Goal: Contribute content

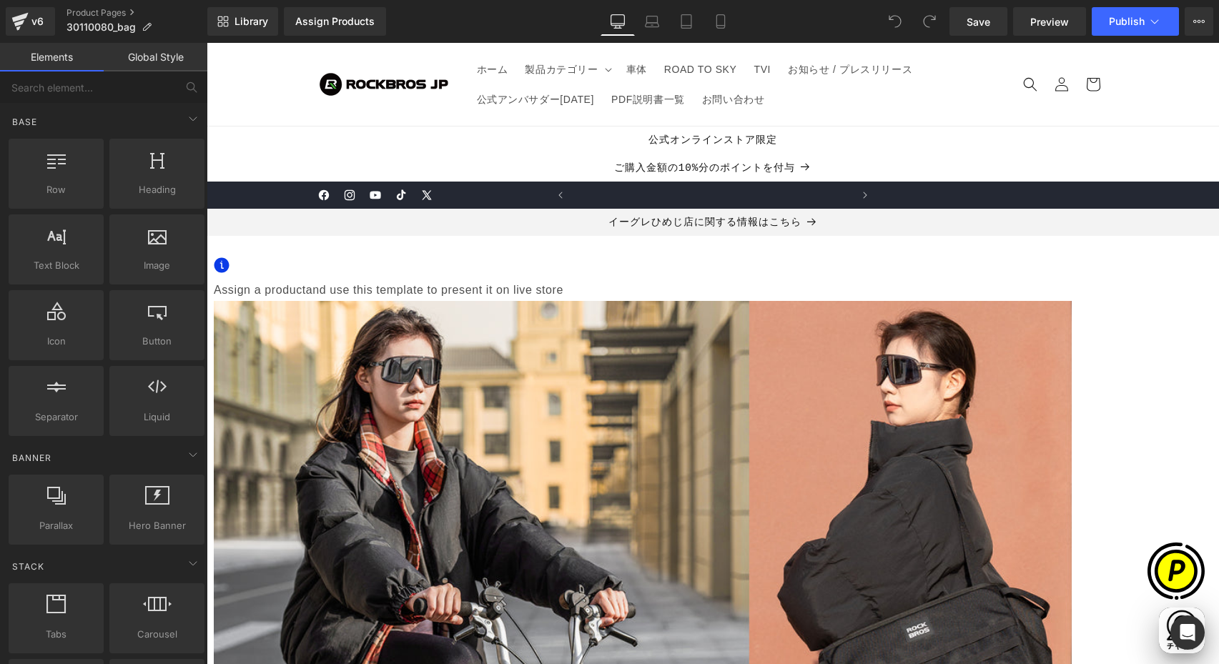
scroll to position [0, 279]
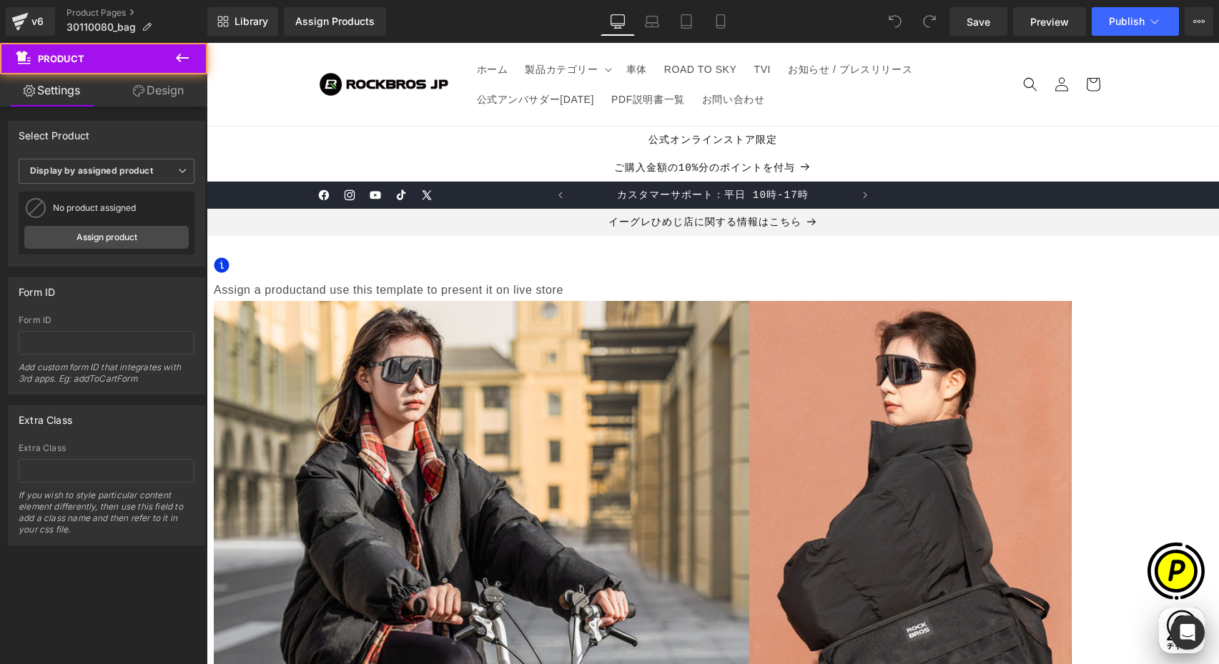
click at [306, 288] on span "Assign a product" at bounding box center [260, 290] width 92 height 12
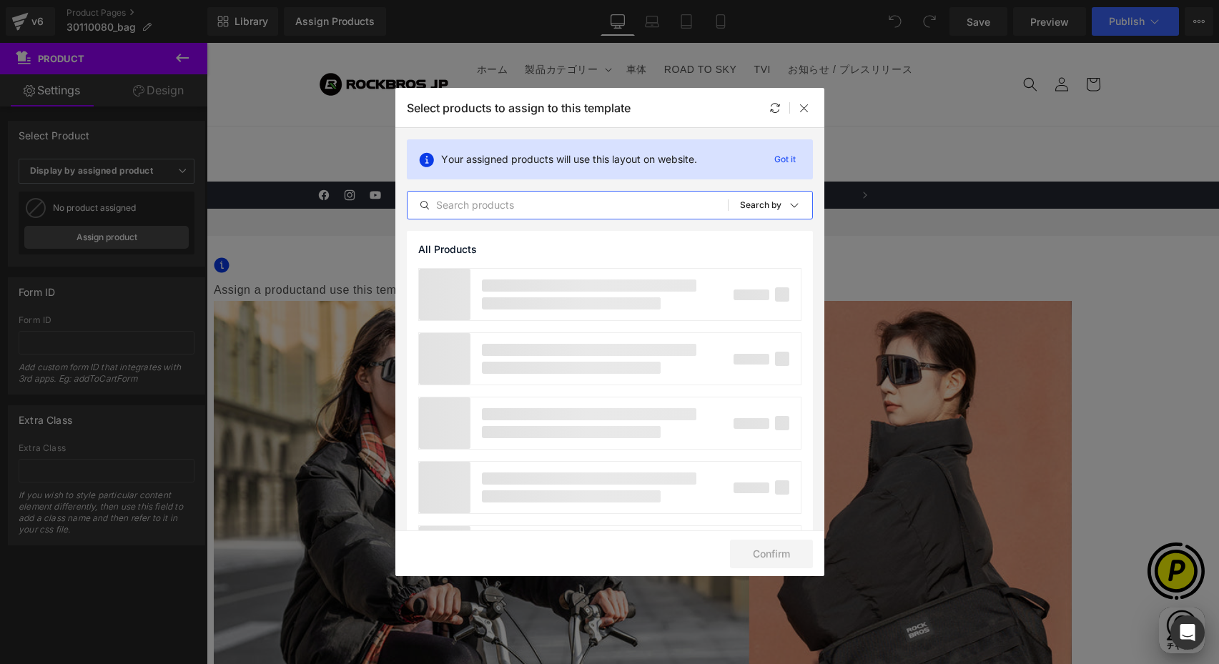
click at [566, 202] on input "text" at bounding box center [567, 205] width 320 height 17
type input "30110080001"
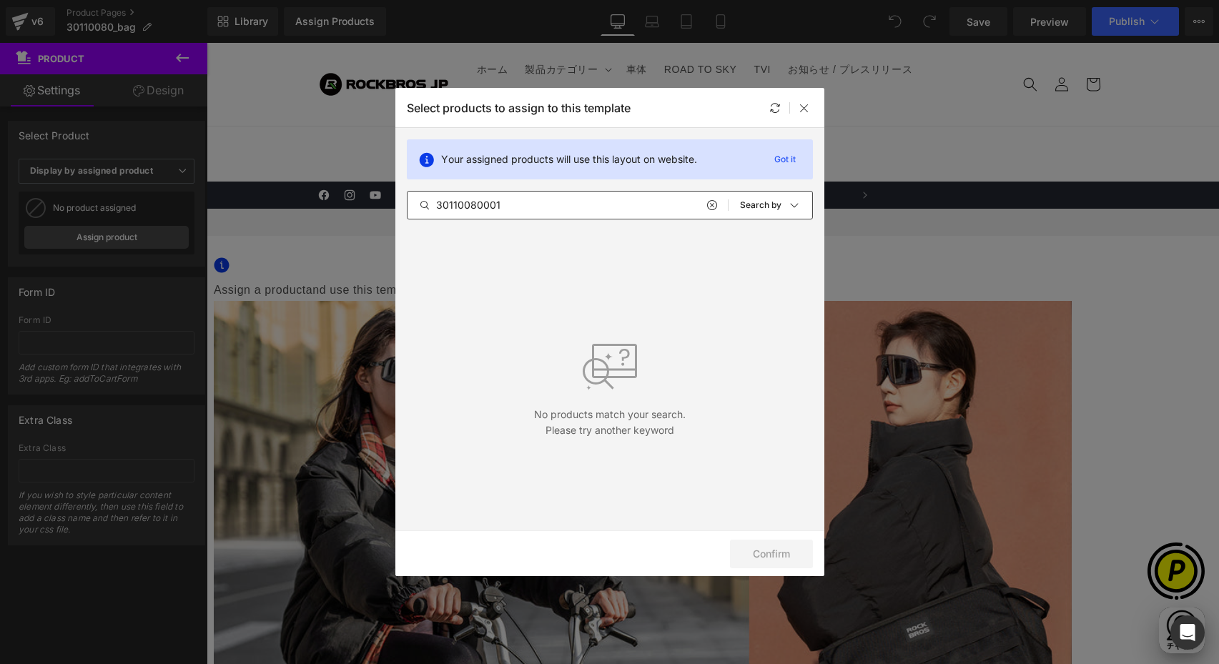
scroll to position [0, 558]
click at [529, 204] on input "30110080001" at bounding box center [567, 205] width 320 height 17
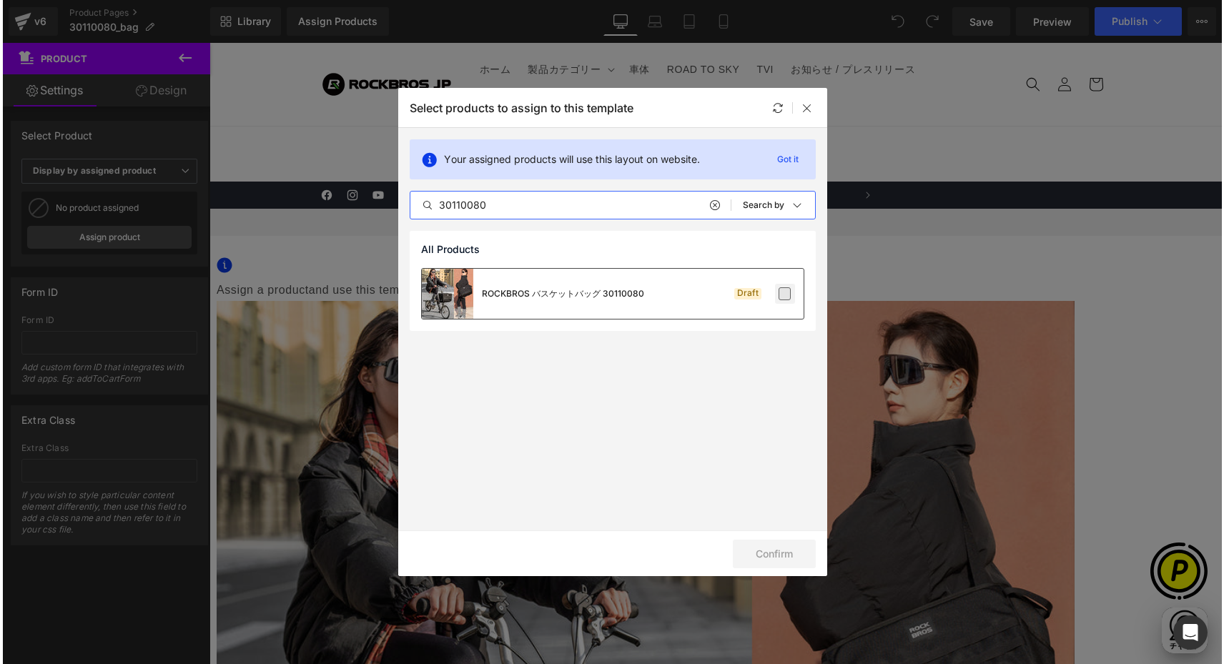
scroll to position [0, 836]
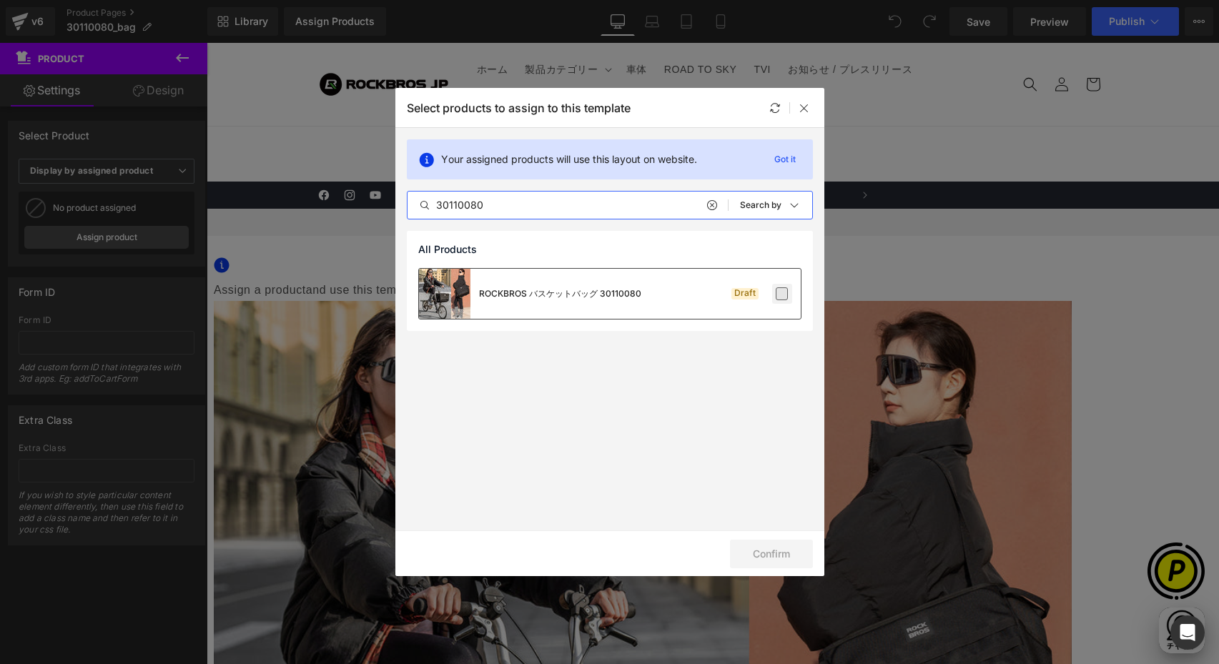
type input "30110080"
click at [780, 300] on label at bounding box center [782, 293] width 13 height 13
click at [782, 294] on input "checkbox" at bounding box center [782, 294] width 0 height 0
click at [751, 556] on button "Confirm" at bounding box center [771, 554] width 83 height 29
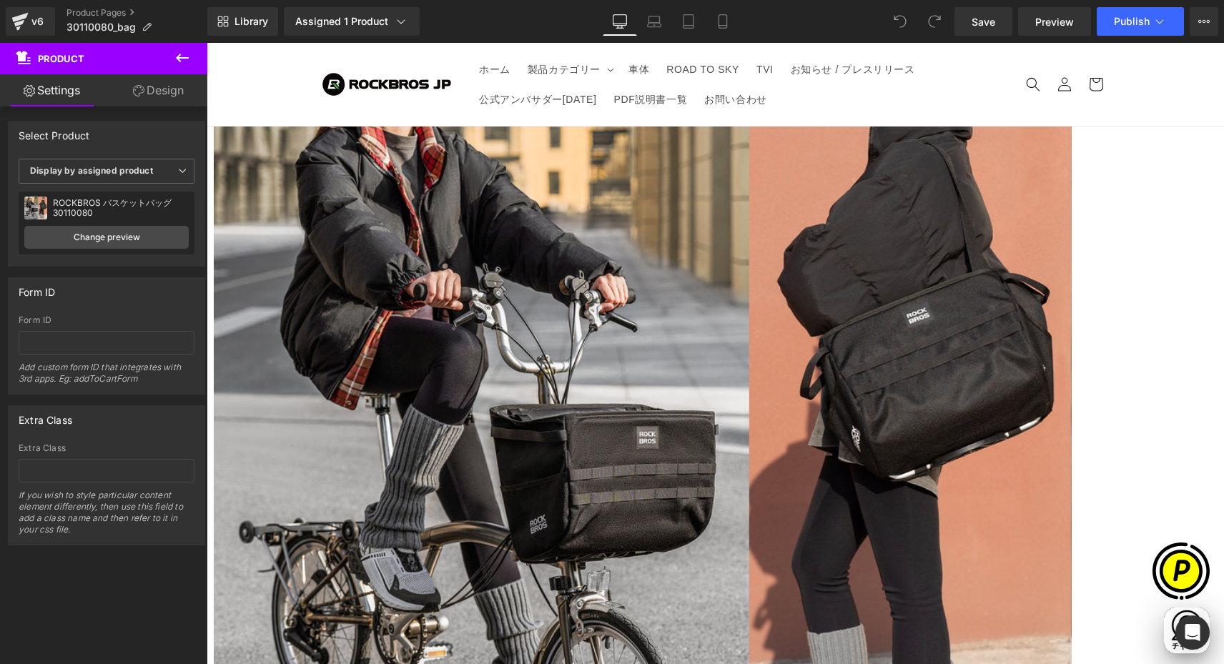
scroll to position [0, 558]
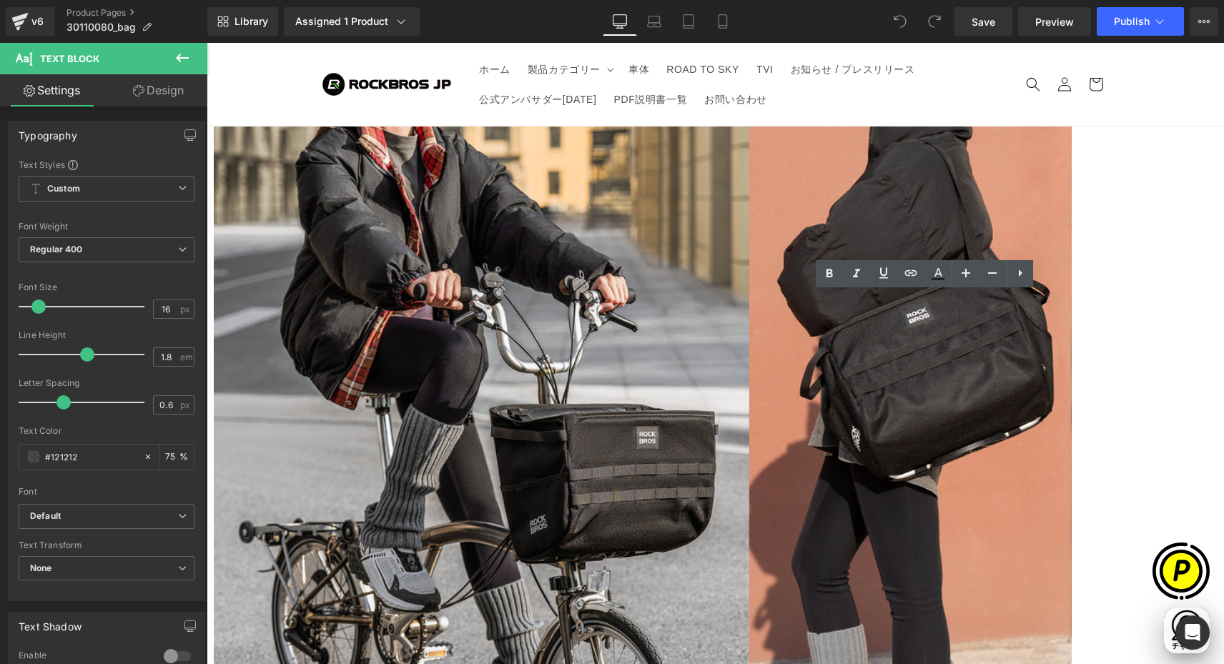
drag, startPoint x: 1051, startPoint y: 388, endPoint x: 734, endPoint y: 302, distance: 328.7
paste div
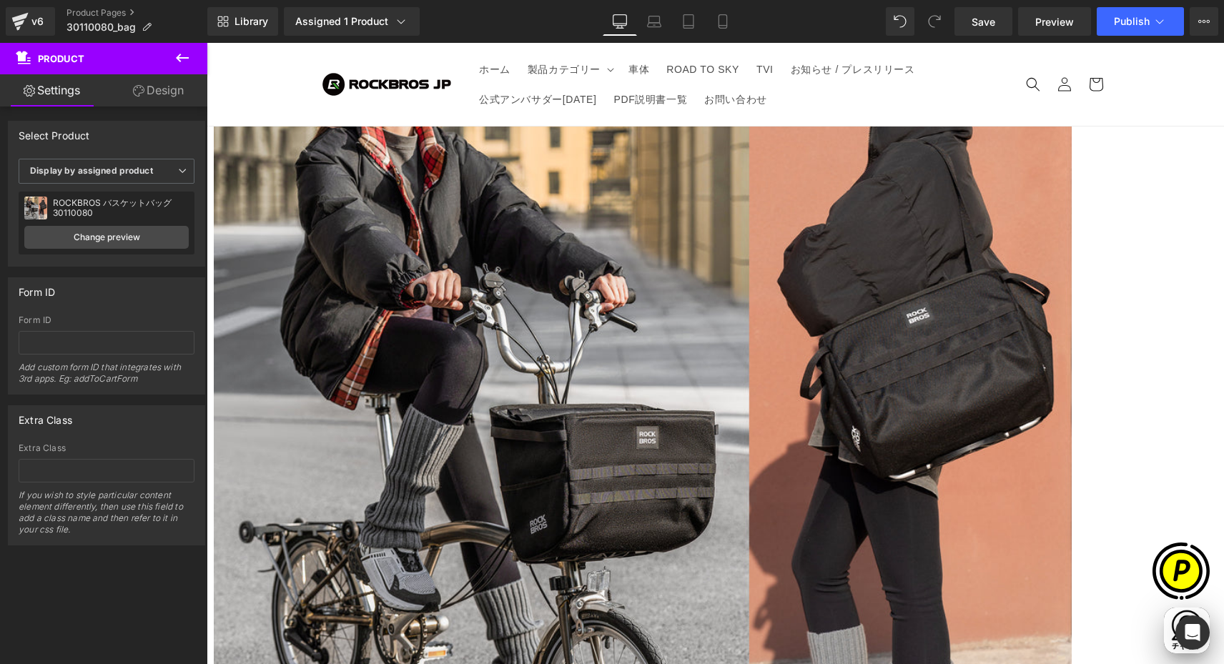
scroll to position [0, 836]
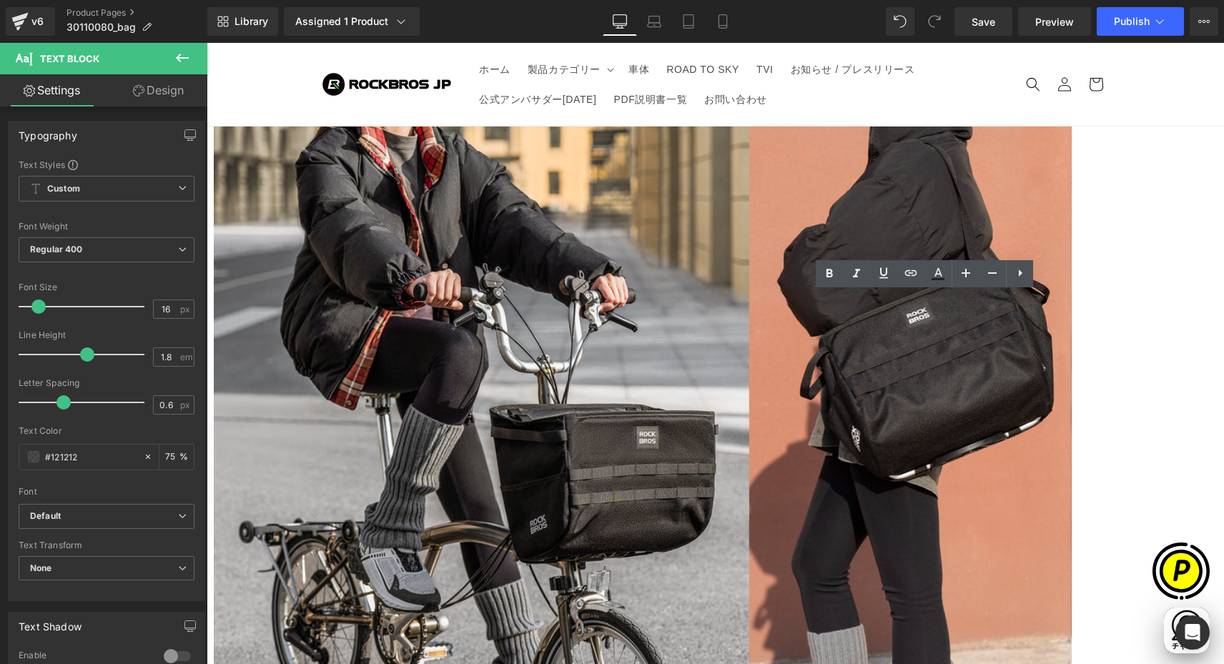
drag, startPoint x: 733, startPoint y: 426, endPoint x: 955, endPoint y: 427, distance: 221.6
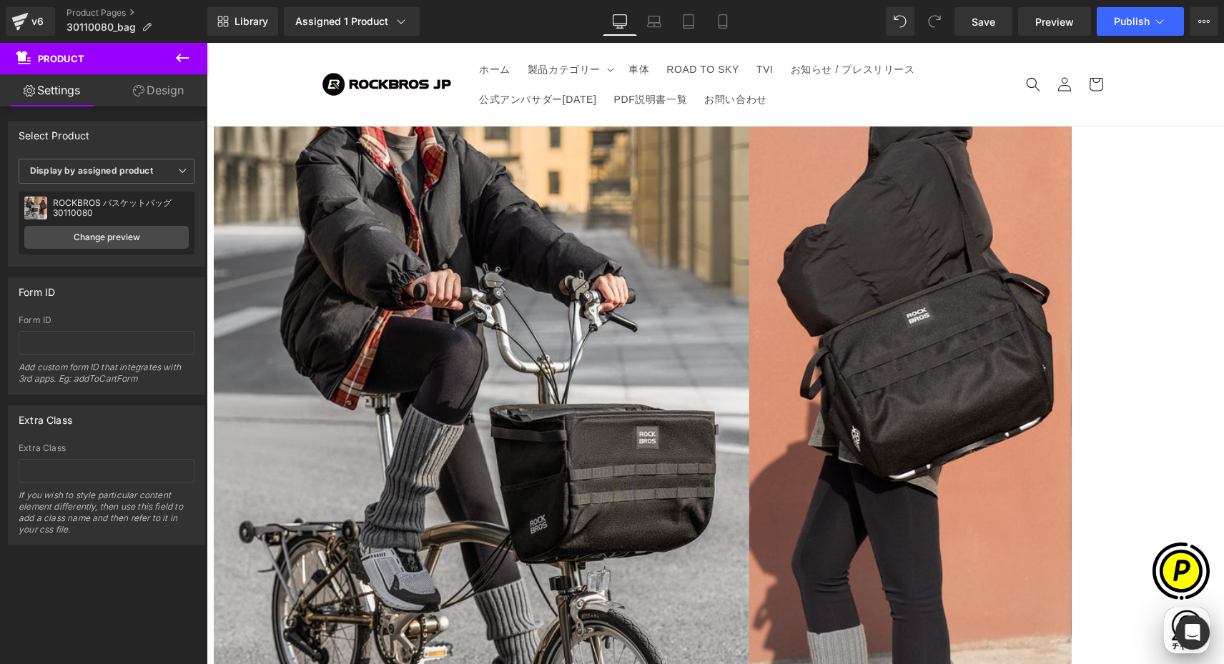
scroll to position [0, 0]
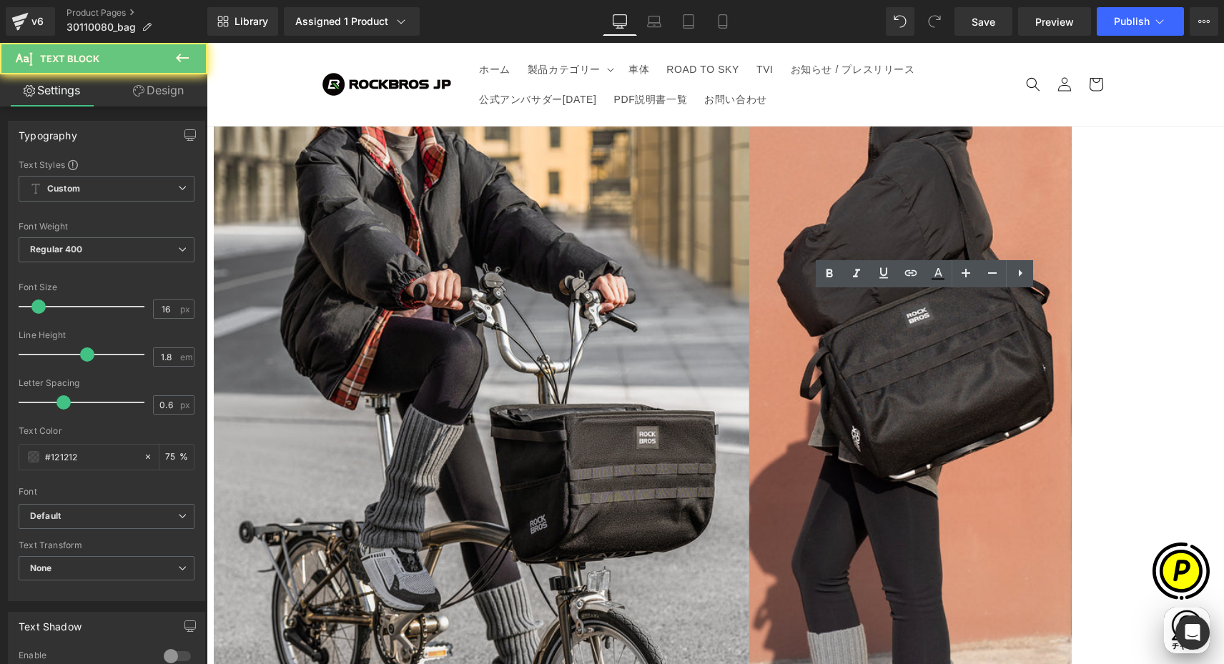
drag, startPoint x: 745, startPoint y: 402, endPoint x: 844, endPoint y: 430, distance: 103.2
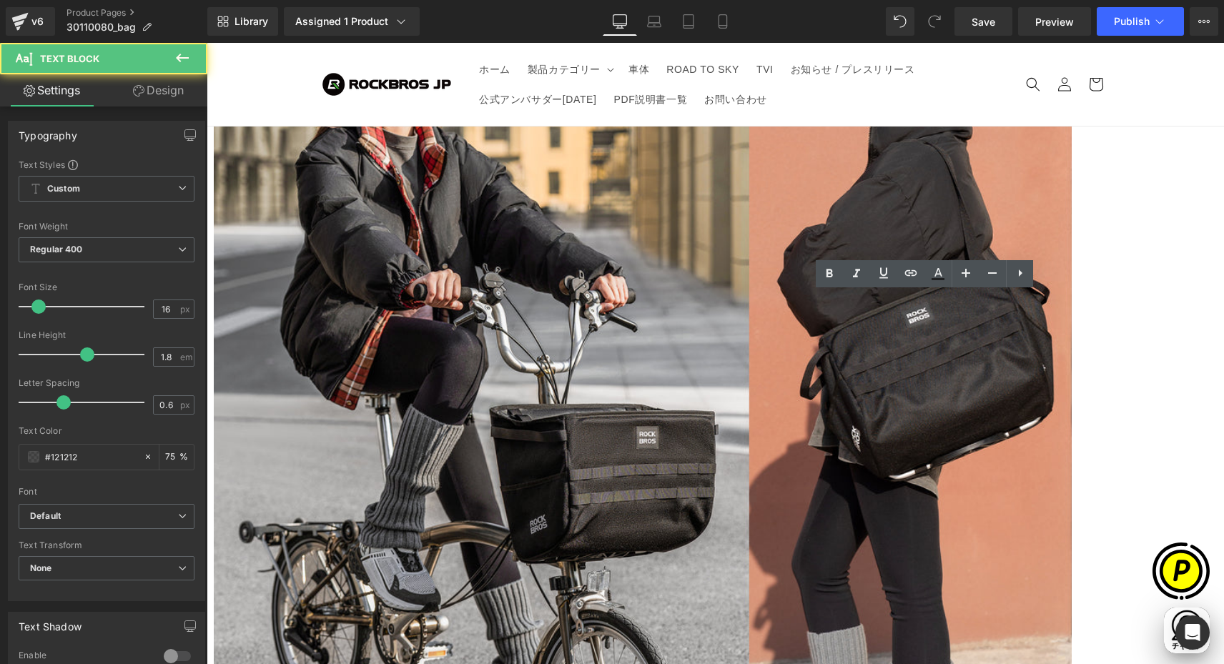
scroll to position [0, 279]
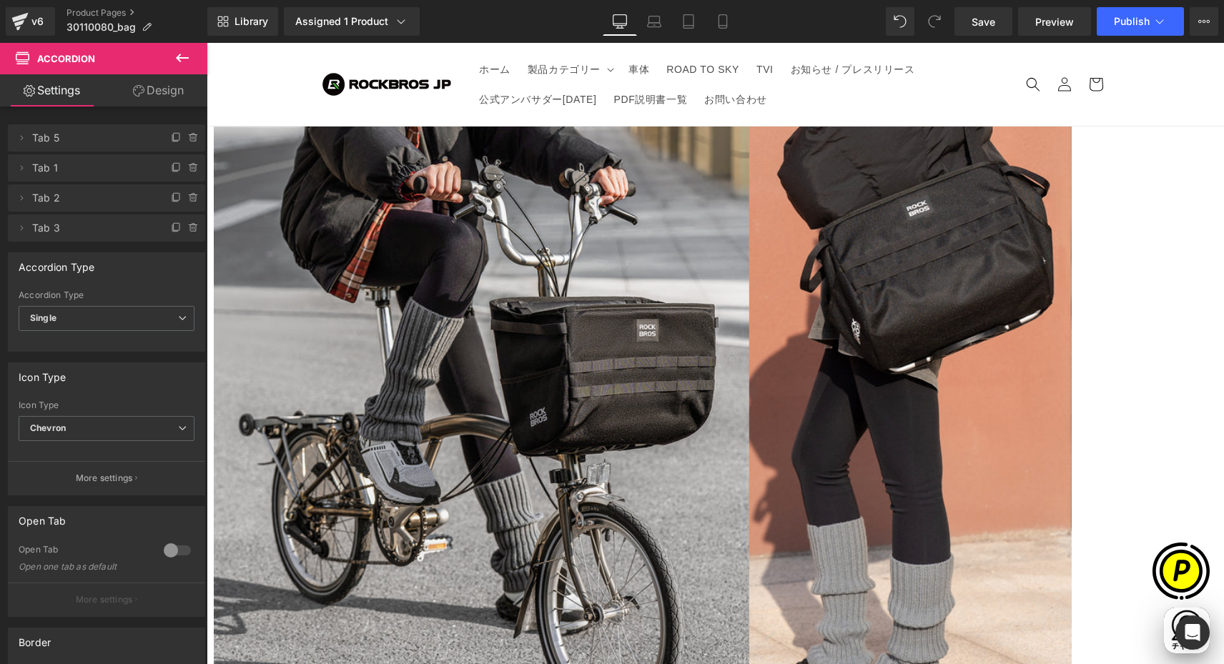
scroll to position [0, 836]
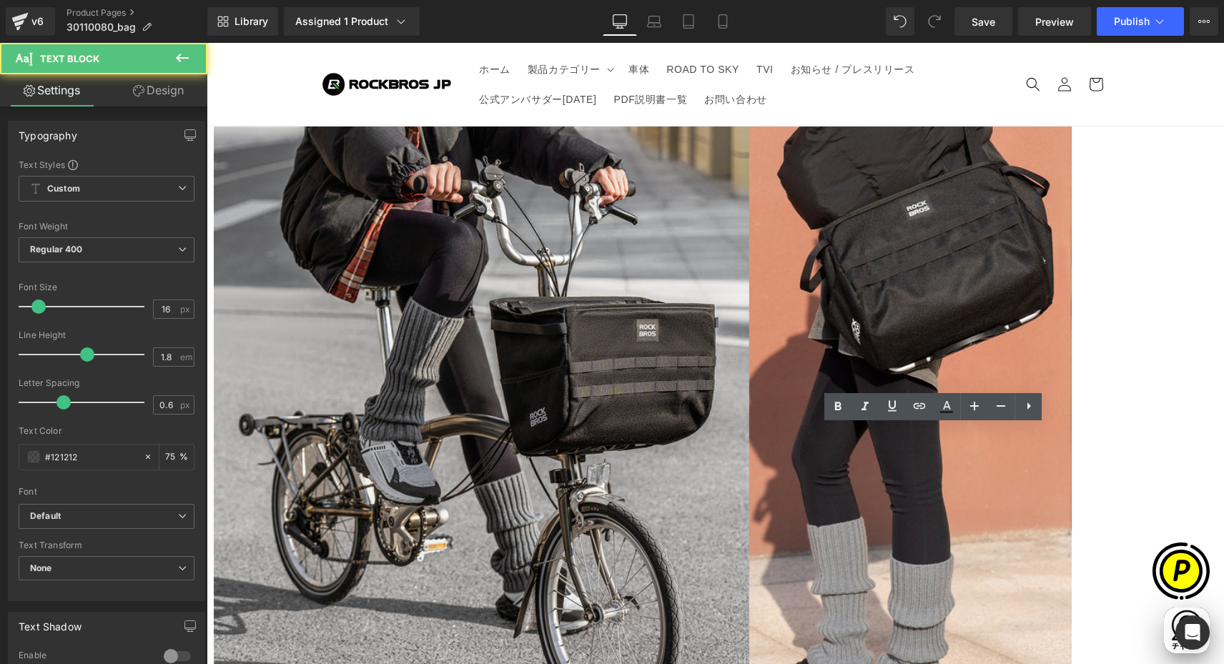
scroll to position [0, 0]
drag, startPoint x: 760, startPoint y: 434, endPoint x: 923, endPoint y: 460, distance: 165.0
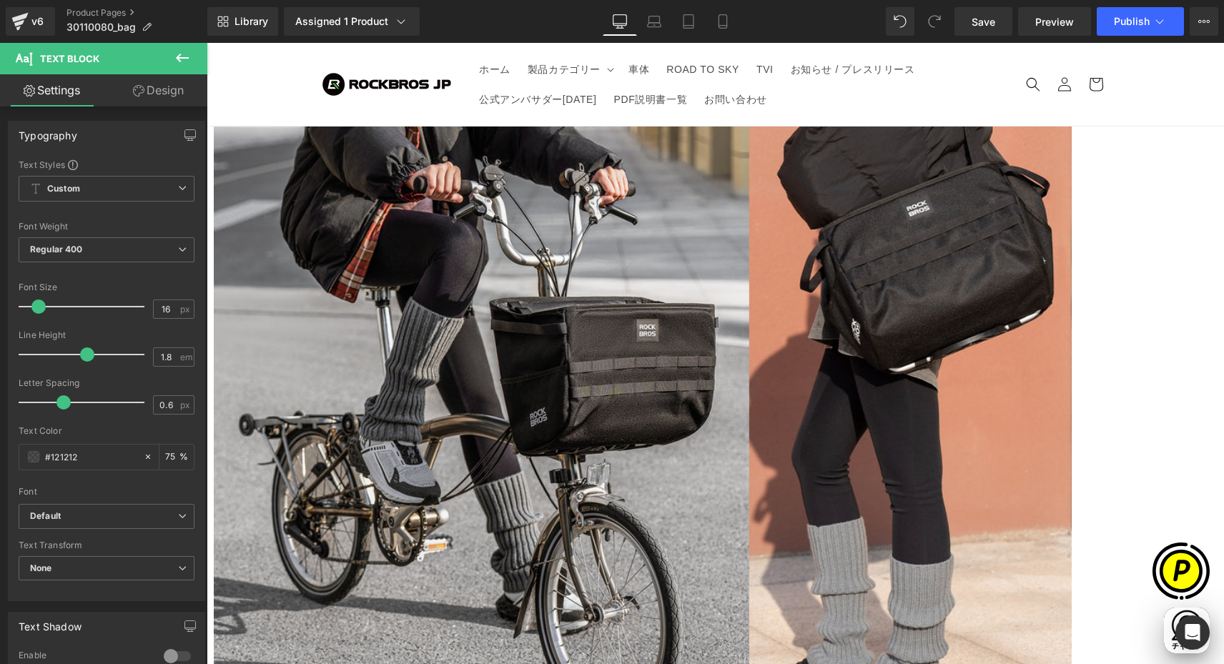
paste div
drag, startPoint x: 767, startPoint y: 515, endPoint x: 756, endPoint y: 517, distance: 11.8
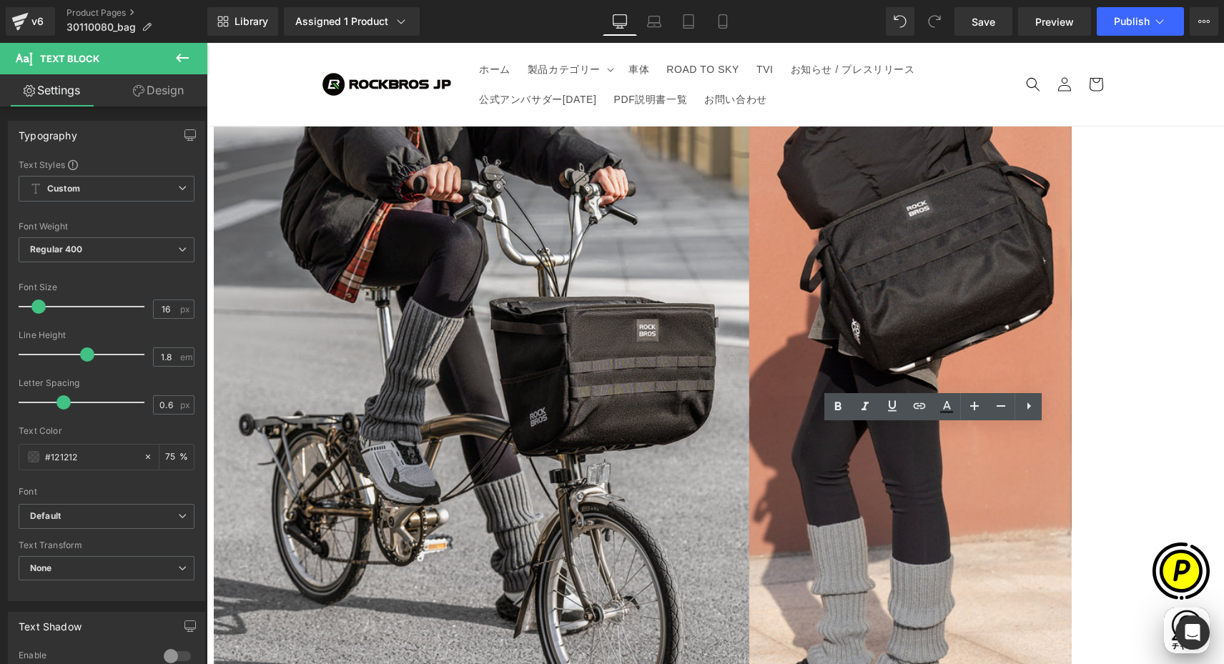
copy p "●"
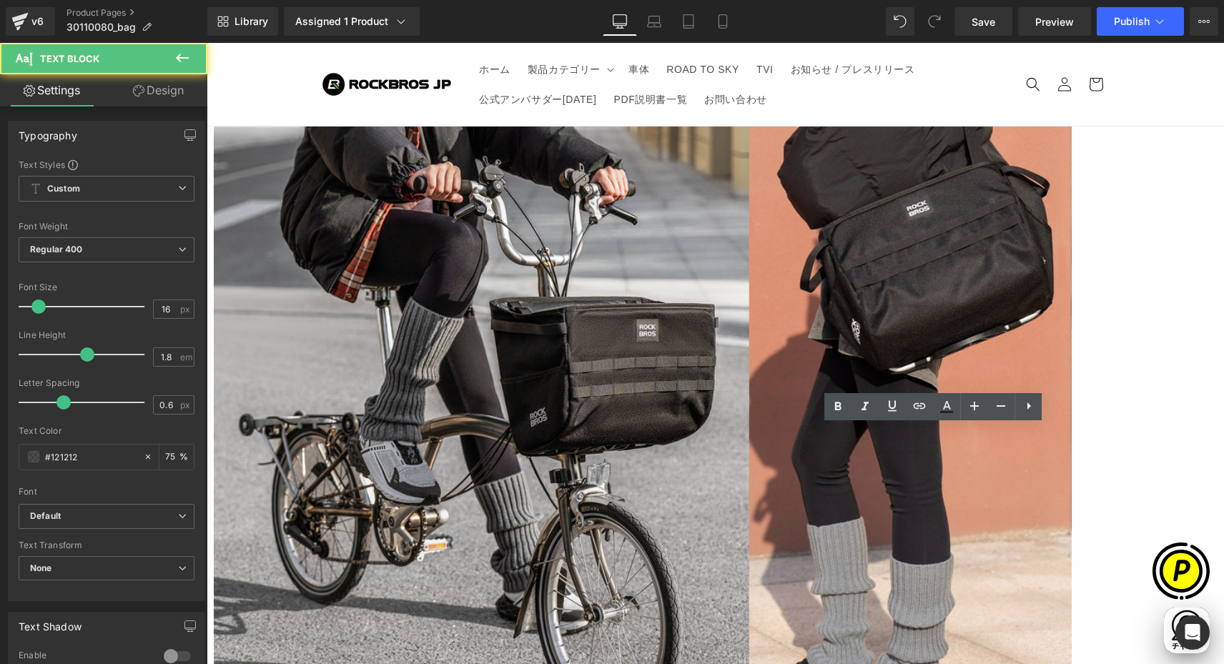
scroll to position [0, 0]
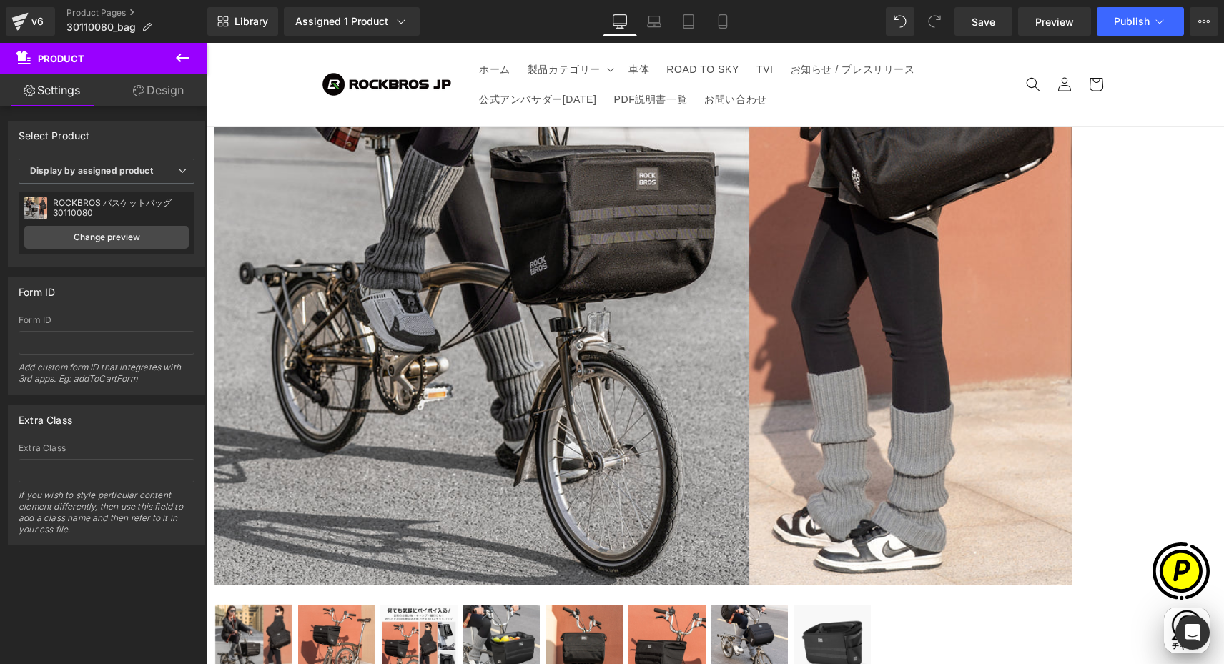
scroll to position [530, 0]
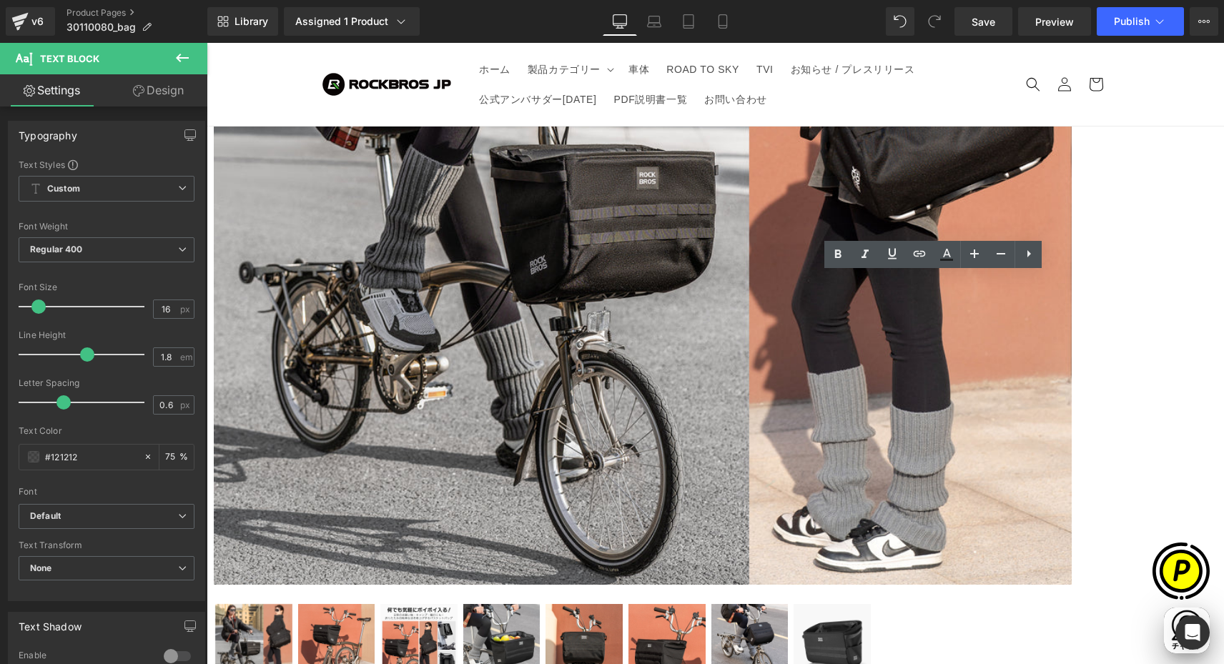
scroll to position [0, 558]
drag, startPoint x: 760, startPoint y: 279, endPoint x: 861, endPoint y: 507, distance: 250.2
copy div "●キャリアブロックが取り付け可能か、ネジ穴間の中心距離（取り付けピッチ）を必ずご確認ください。適応の取り付けピッチは「約2.6cm」となります ●本製品は防水…"
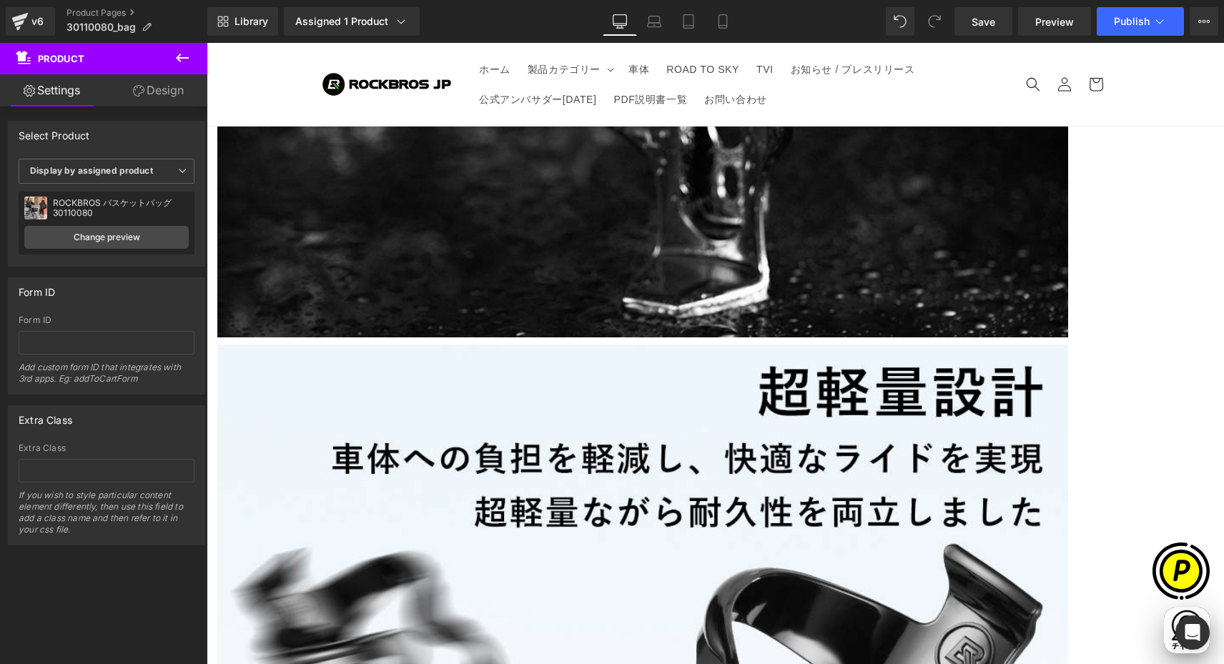
scroll to position [5567, 0]
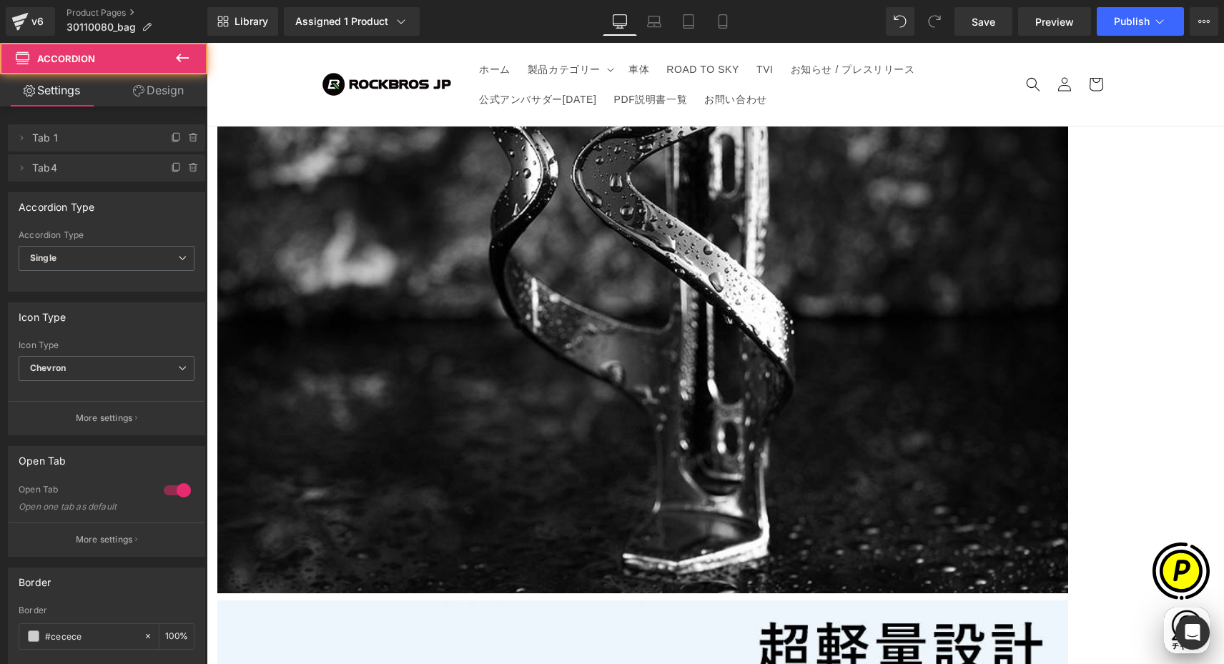
scroll to position [5249, 0]
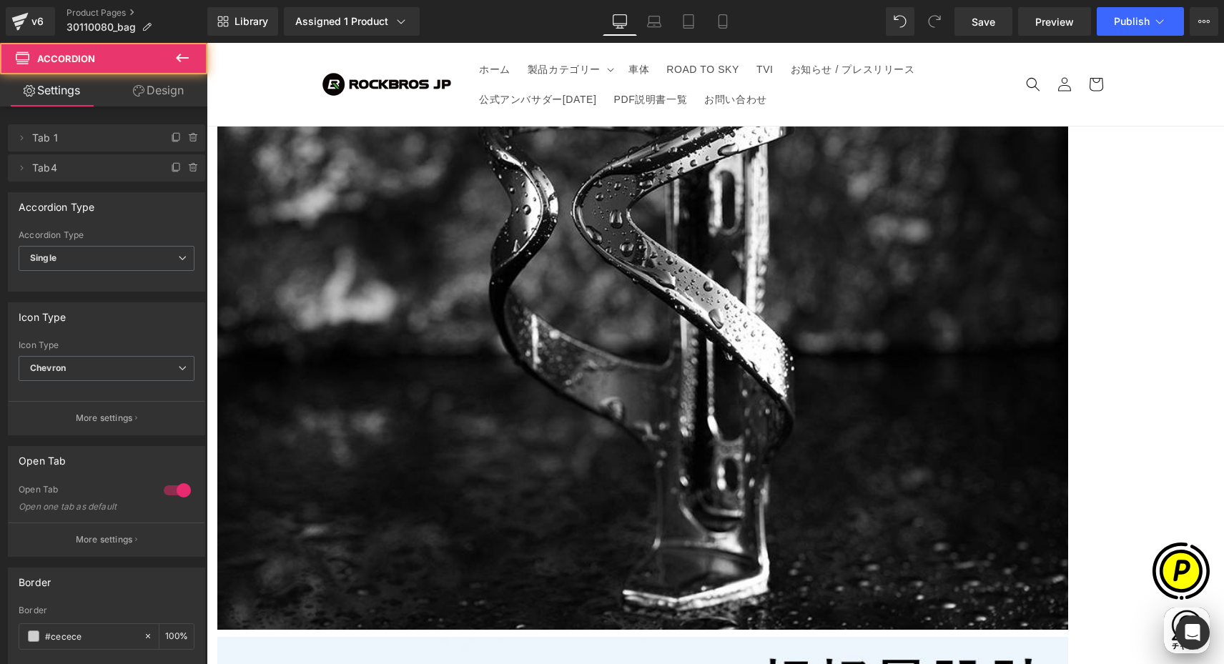
drag, startPoint x: 352, startPoint y: 446, endPoint x: 316, endPoint y: 439, distance: 36.4
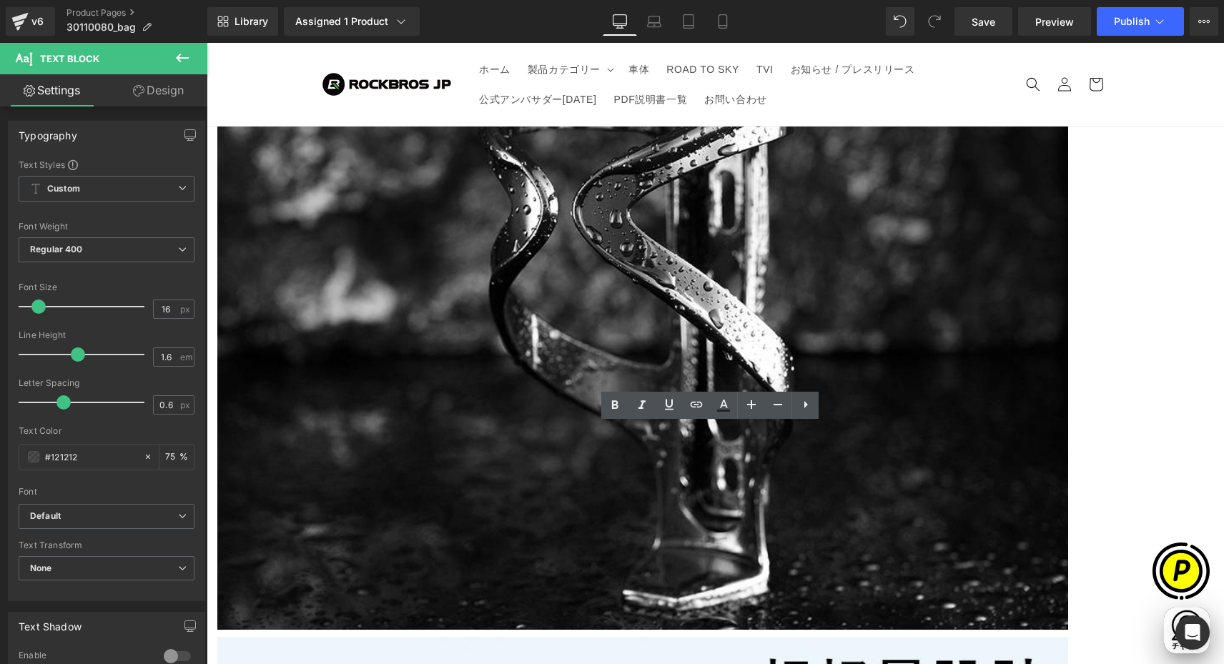
drag, startPoint x: 309, startPoint y: 437, endPoint x: 800, endPoint y: 437, distance: 490.3
paste div
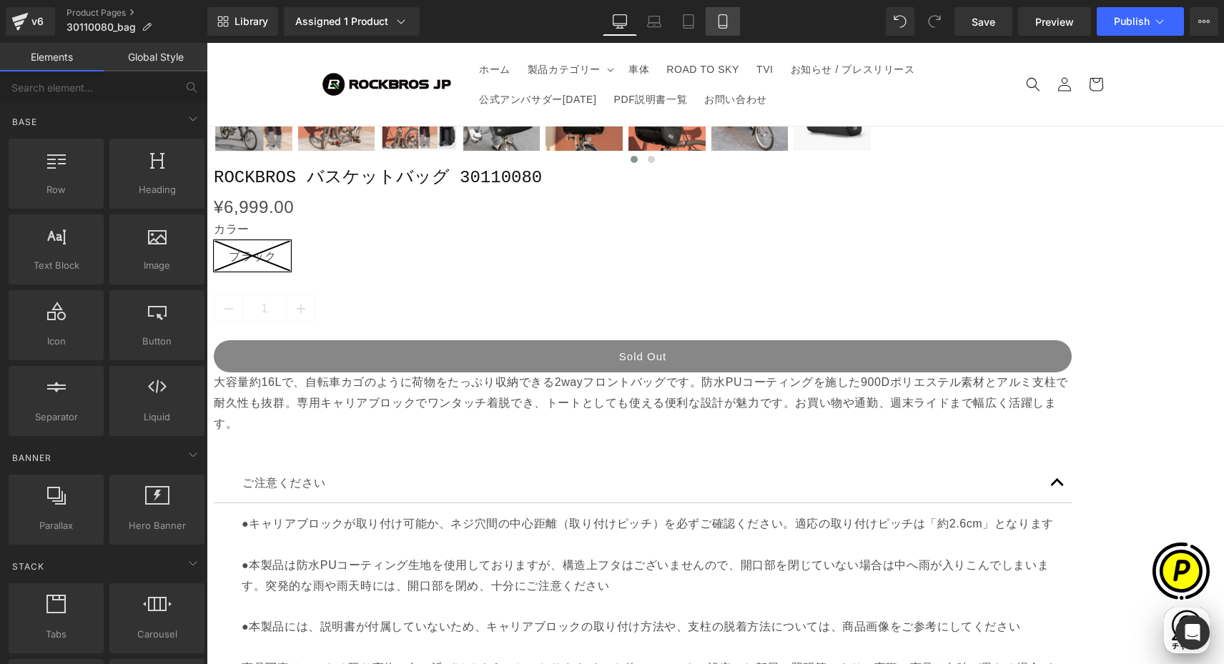
scroll to position [0, 558]
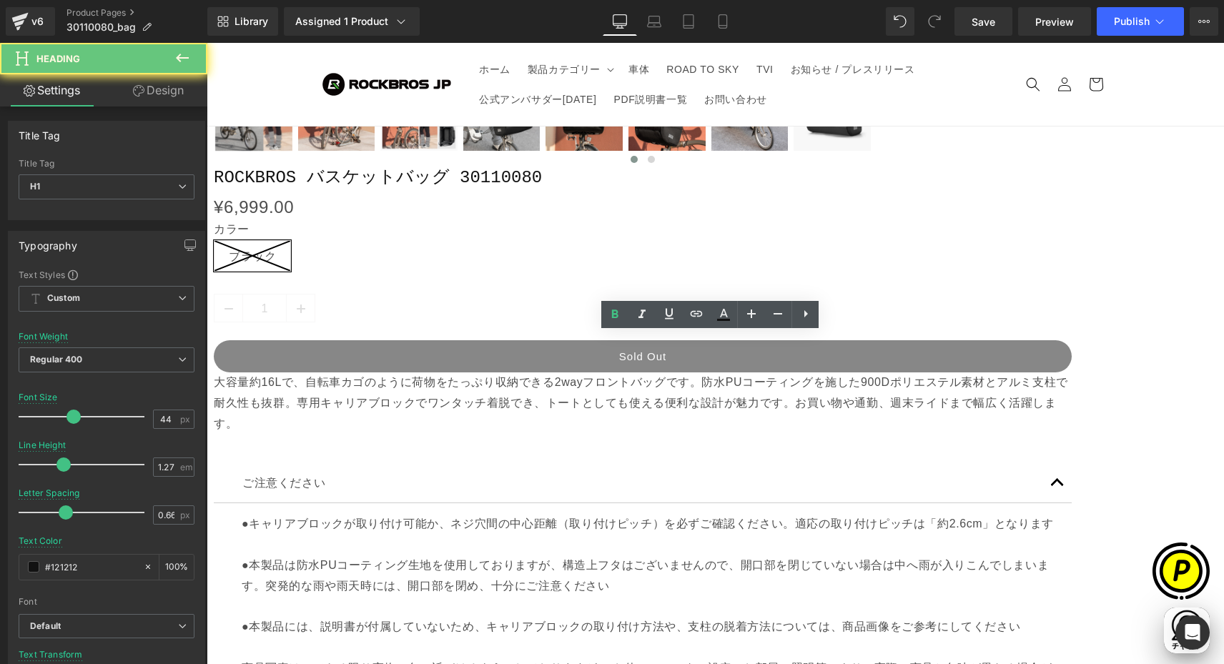
drag, startPoint x: 599, startPoint y: 352, endPoint x: 834, endPoint y: 360, distance: 235.3
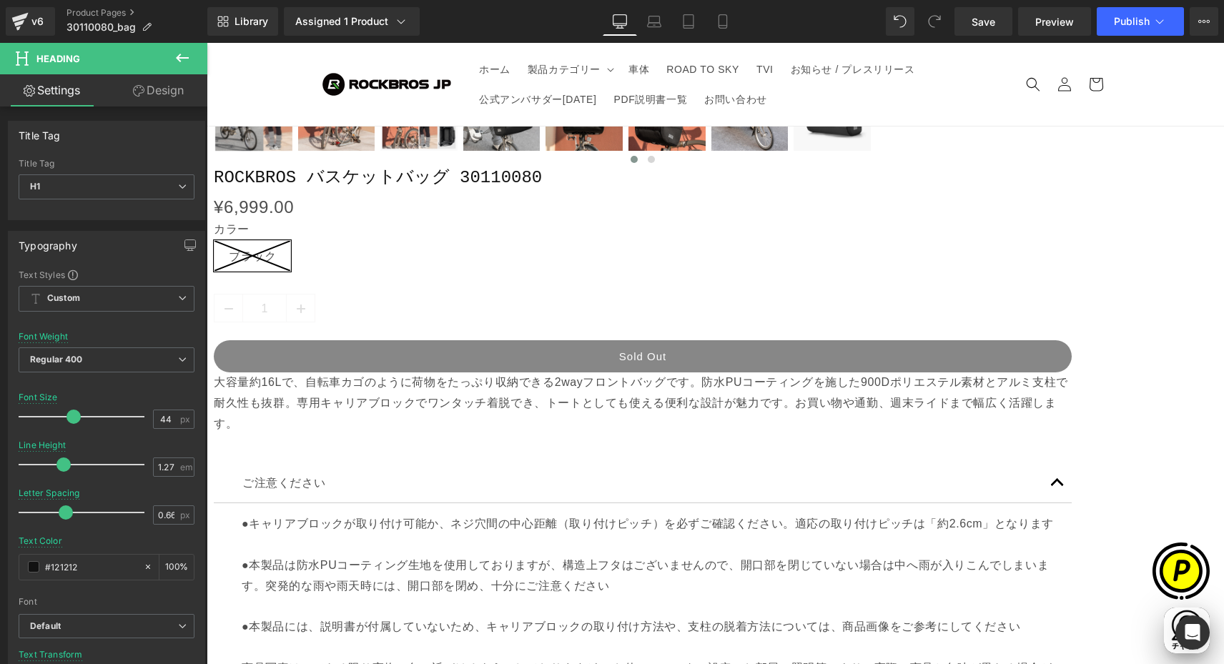
paste div
drag, startPoint x: 627, startPoint y: 347, endPoint x: 618, endPoint y: 347, distance: 9.3
drag, startPoint x: 640, startPoint y: 353, endPoint x: 647, endPoint y: 355, distance: 7.3
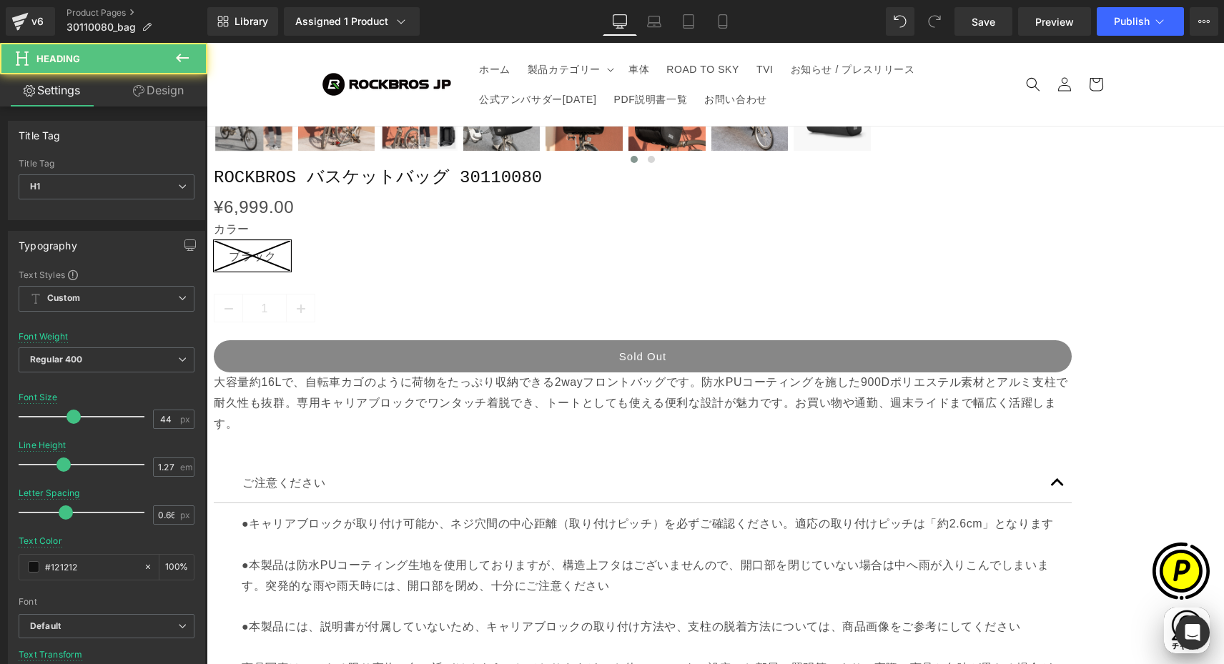
drag, startPoint x: 656, startPoint y: 360, endPoint x: 663, endPoint y: 360, distance: 7.2
drag, startPoint x: 676, startPoint y: 359, endPoint x: 684, endPoint y: 358, distance: 7.9
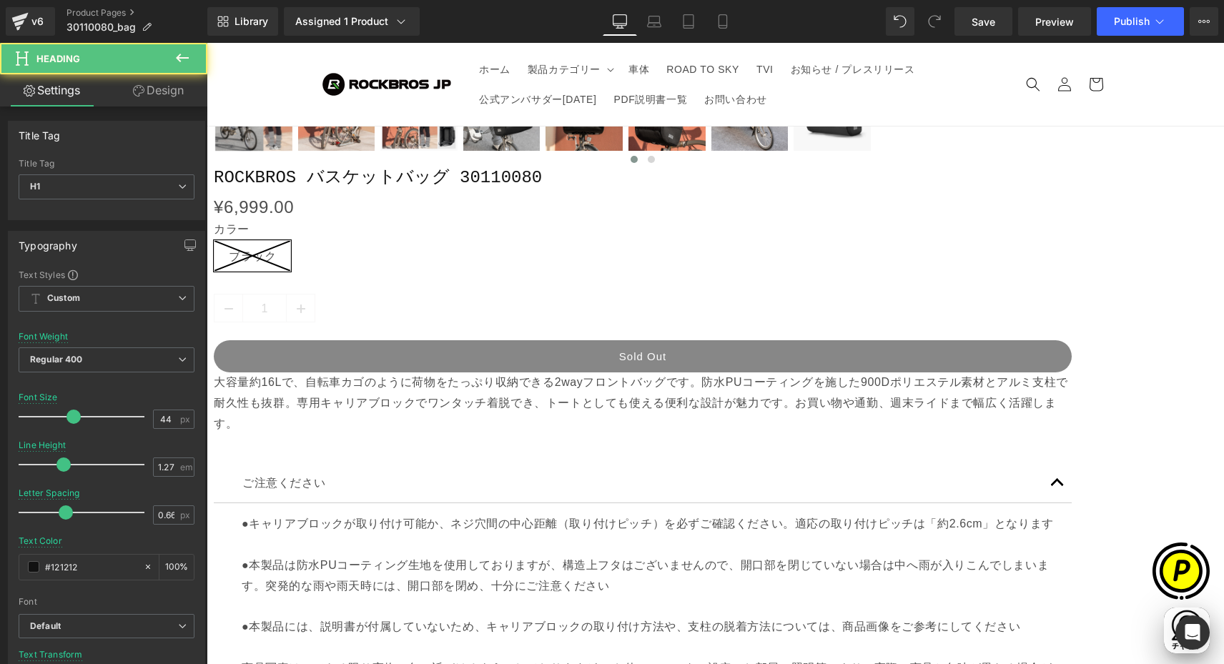
scroll to position [0, 0]
drag, startPoint x: 688, startPoint y: 360, endPoint x: 701, endPoint y: 357, distance: 13.4
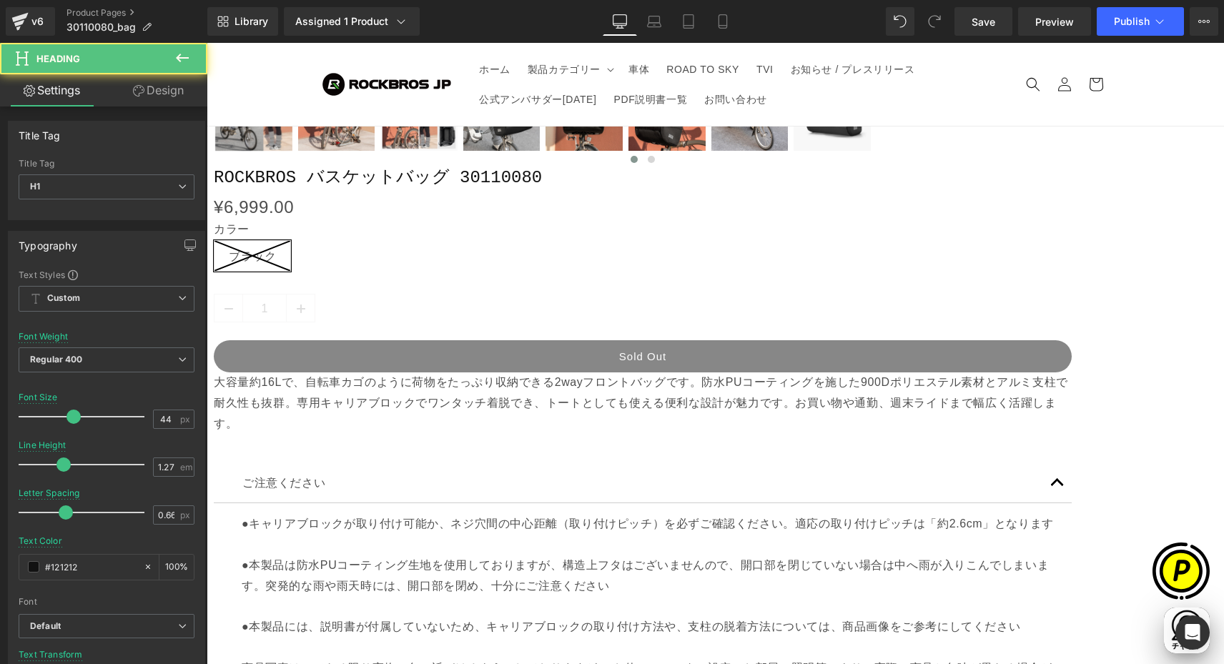
drag, startPoint x: 751, startPoint y: 360, endPoint x: 806, endPoint y: 360, distance: 55.0
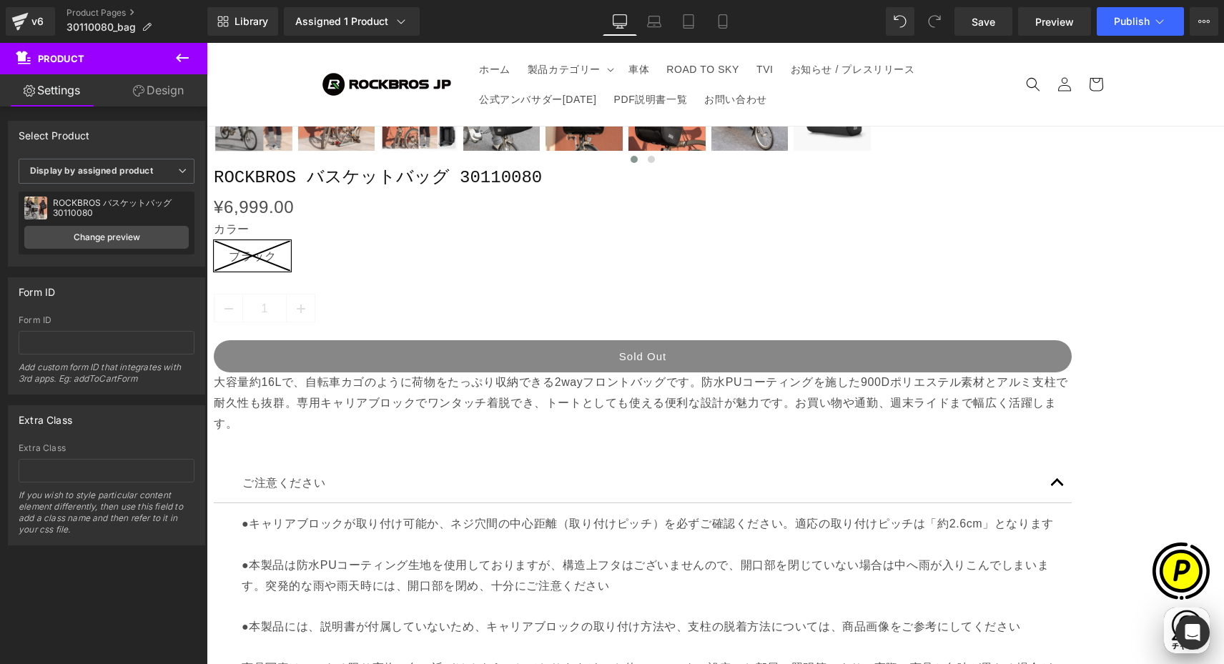
scroll to position [0, 836]
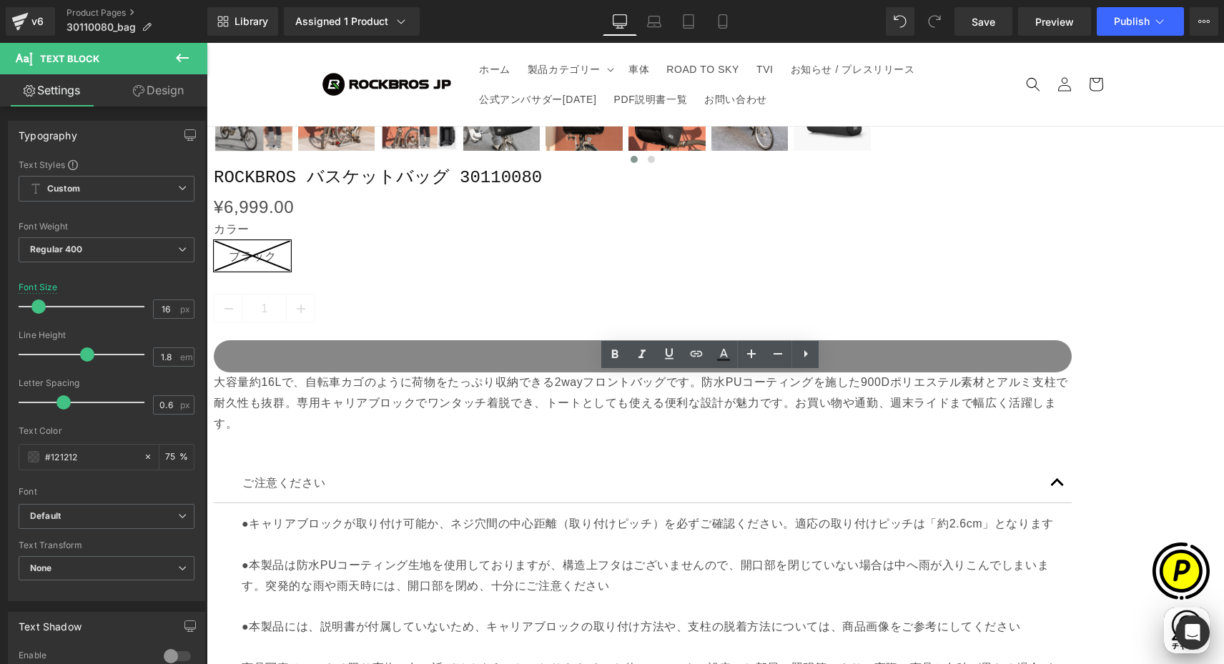
drag, startPoint x: 625, startPoint y: 380, endPoint x: 795, endPoint y: 385, distance: 170.2
paste div
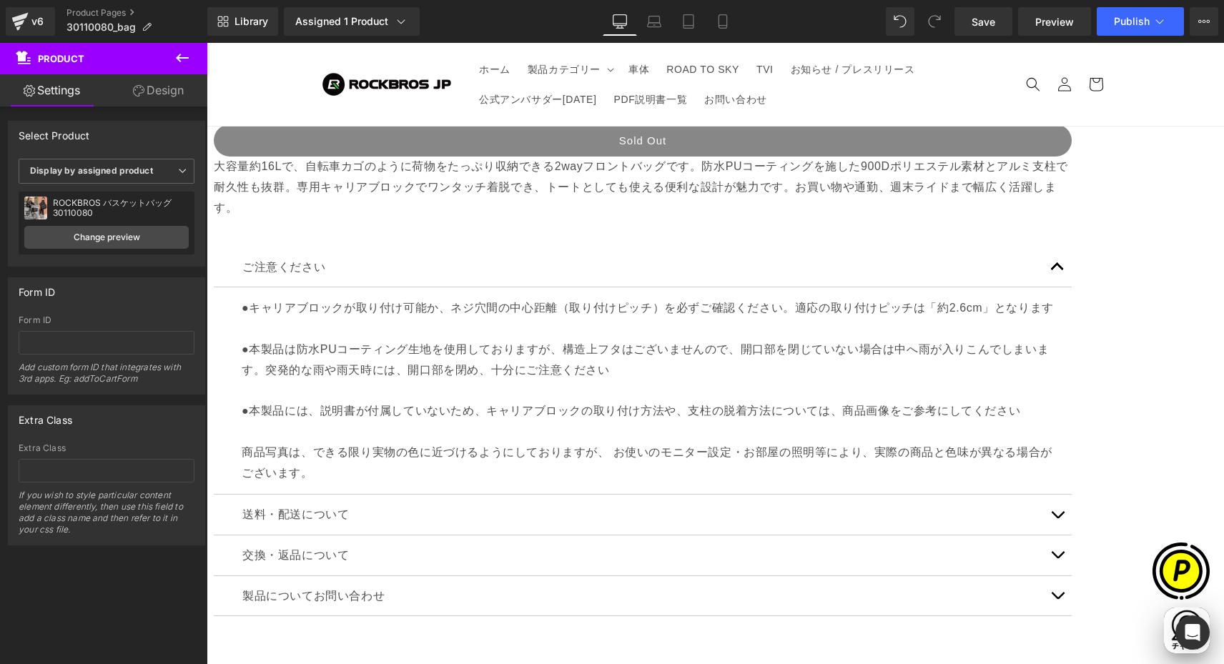
scroll to position [1421, 0]
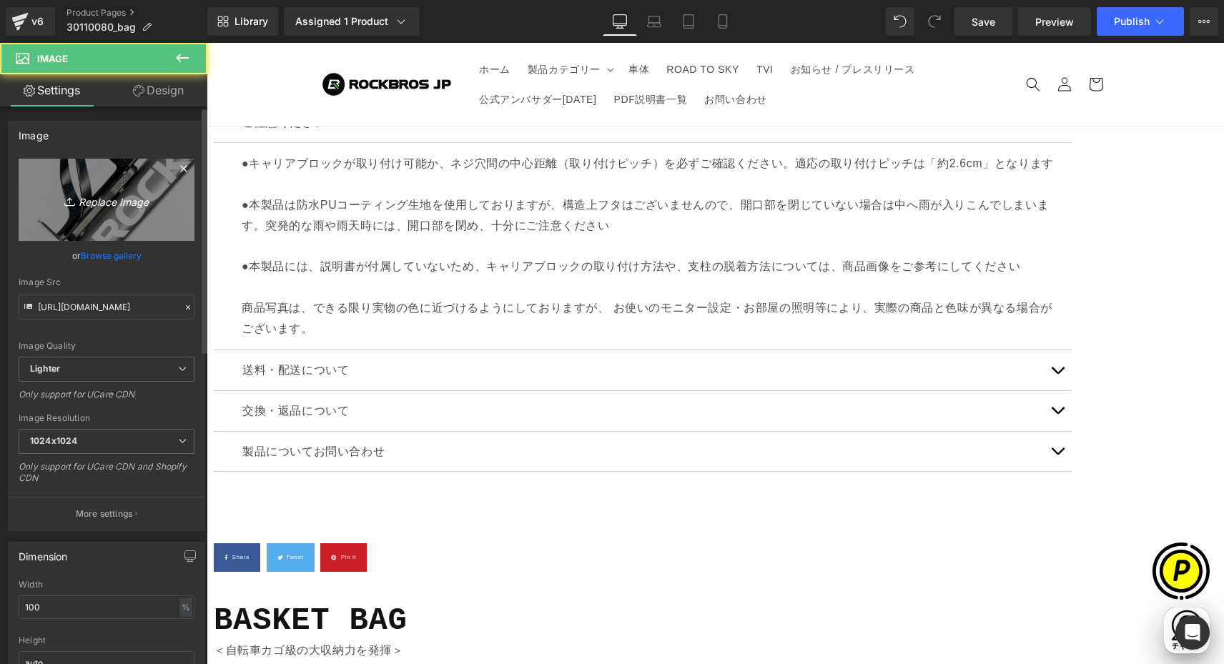
click at [107, 191] on icon "Replace Image" at bounding box center [106, 200] width 114 height 18
type input "C:\fakepath\shopify-LP-30110080_01-1.jpg"
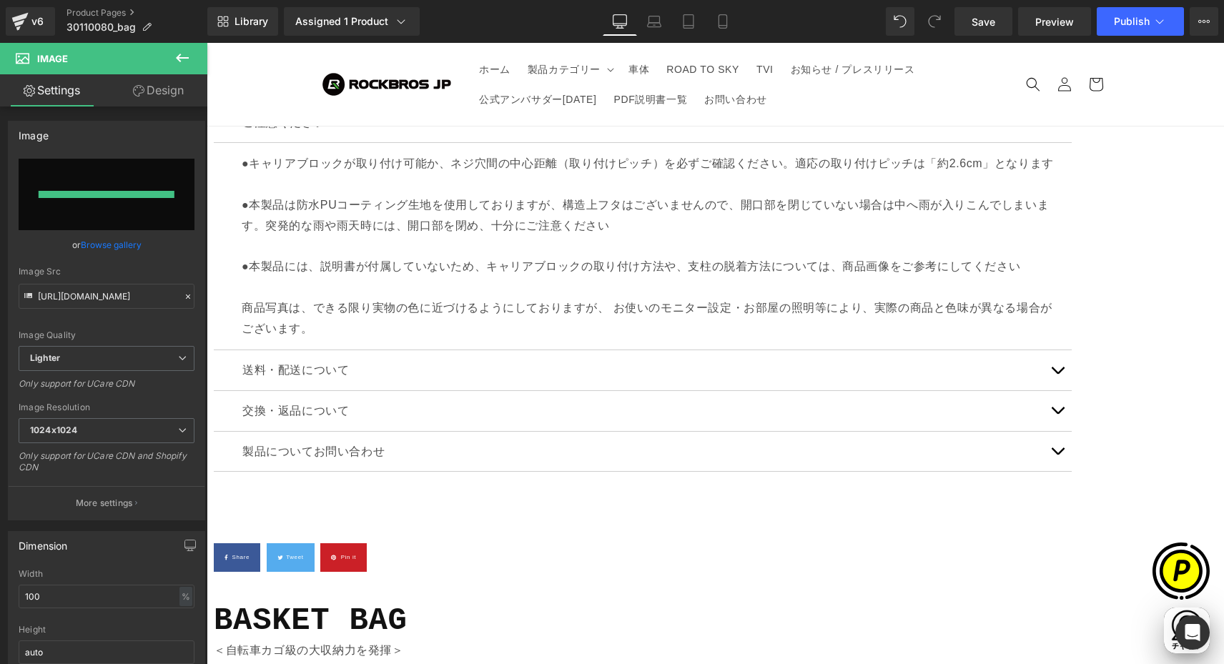
scroll to position [0, 836]
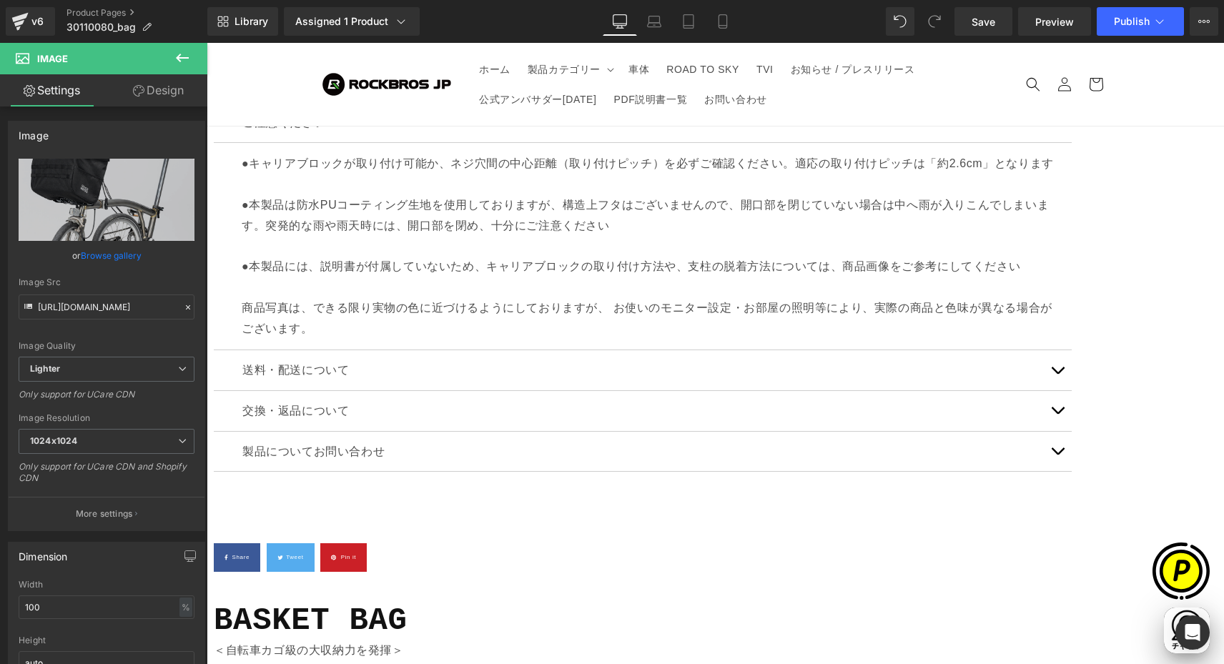
type input "[URL][DOMAIN_NAME]"
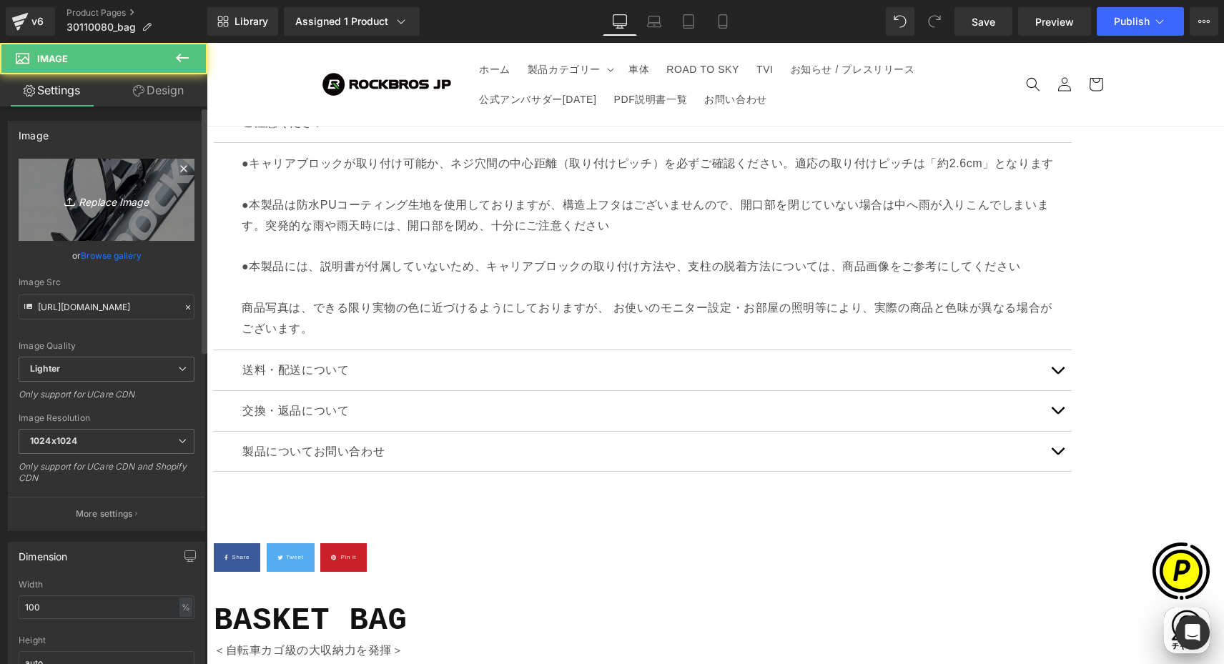
click at [95, 187] on link "Replace Image" at bounding box center [107, 200] width 176 height 82
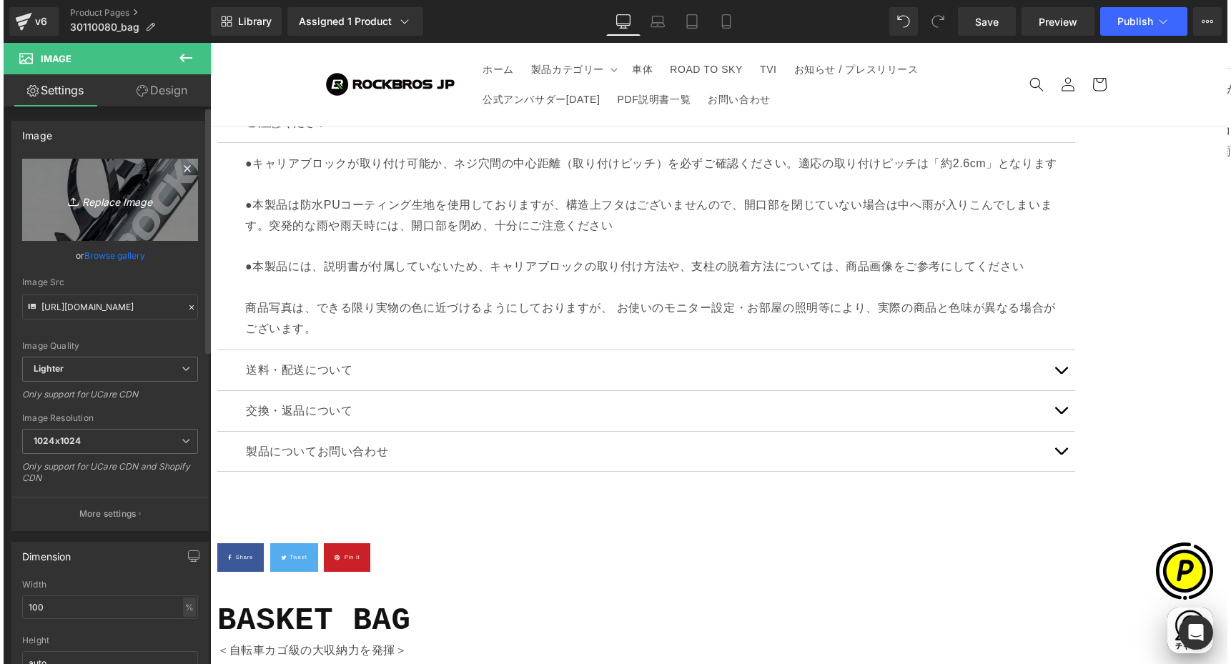
scroll to position [0, 0]
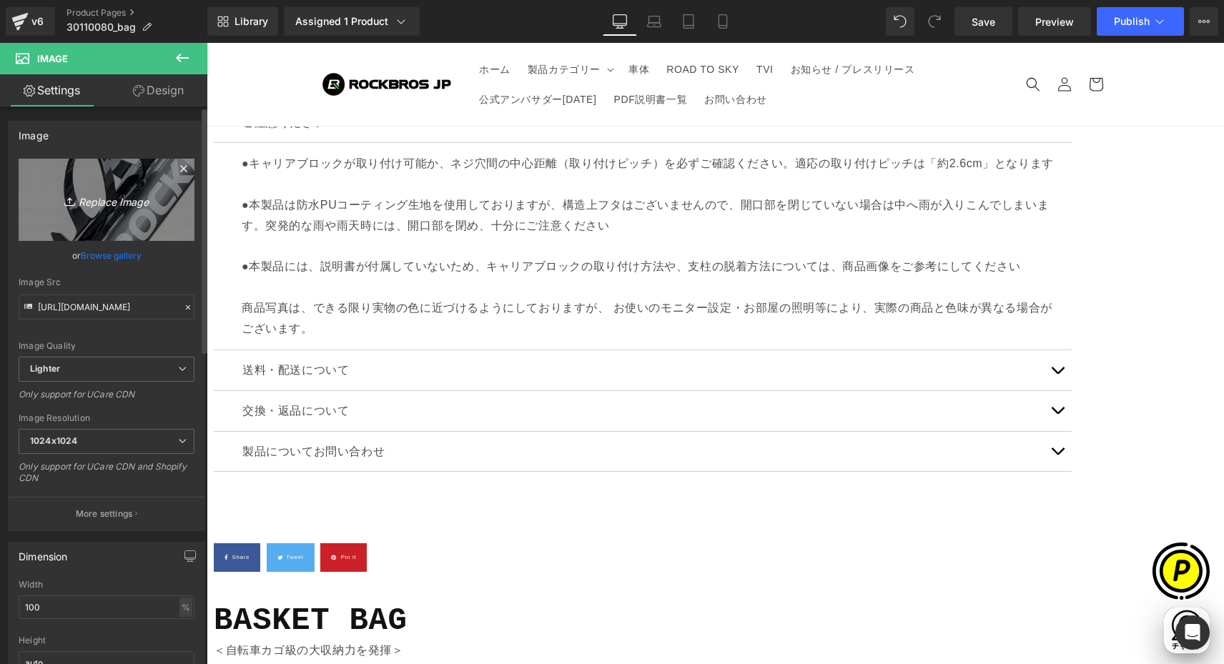
type input "C:\fakepath\shopify-LP-30110080_01-2.jpg"
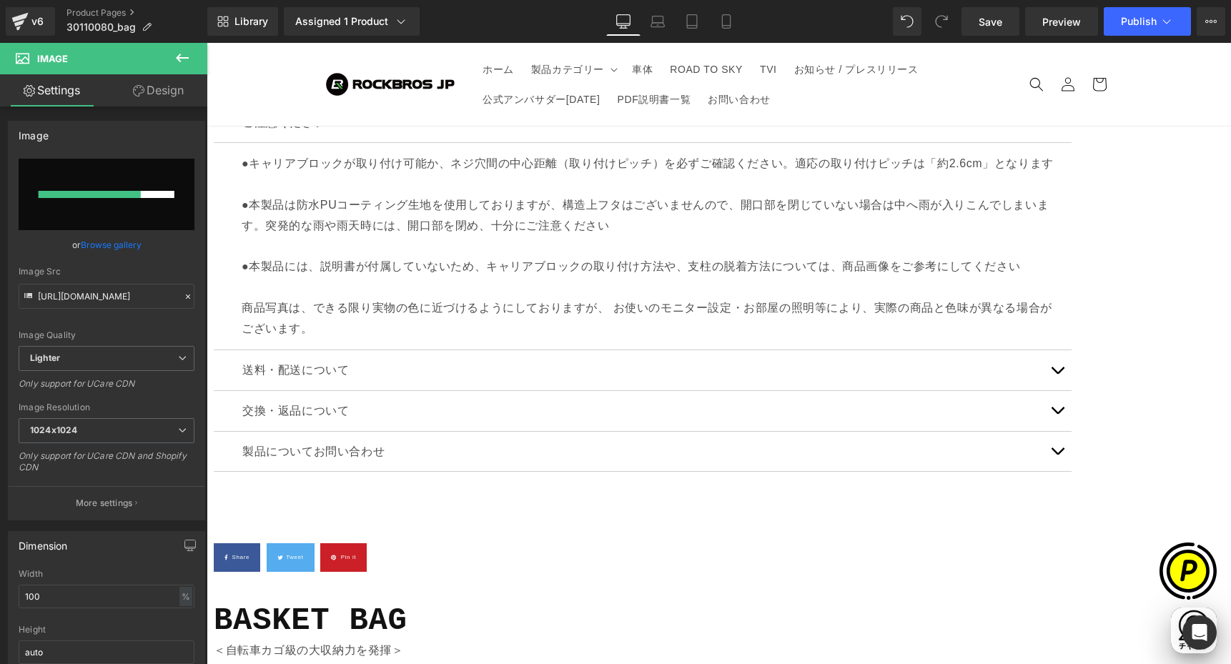
scroll to position [0, 558]
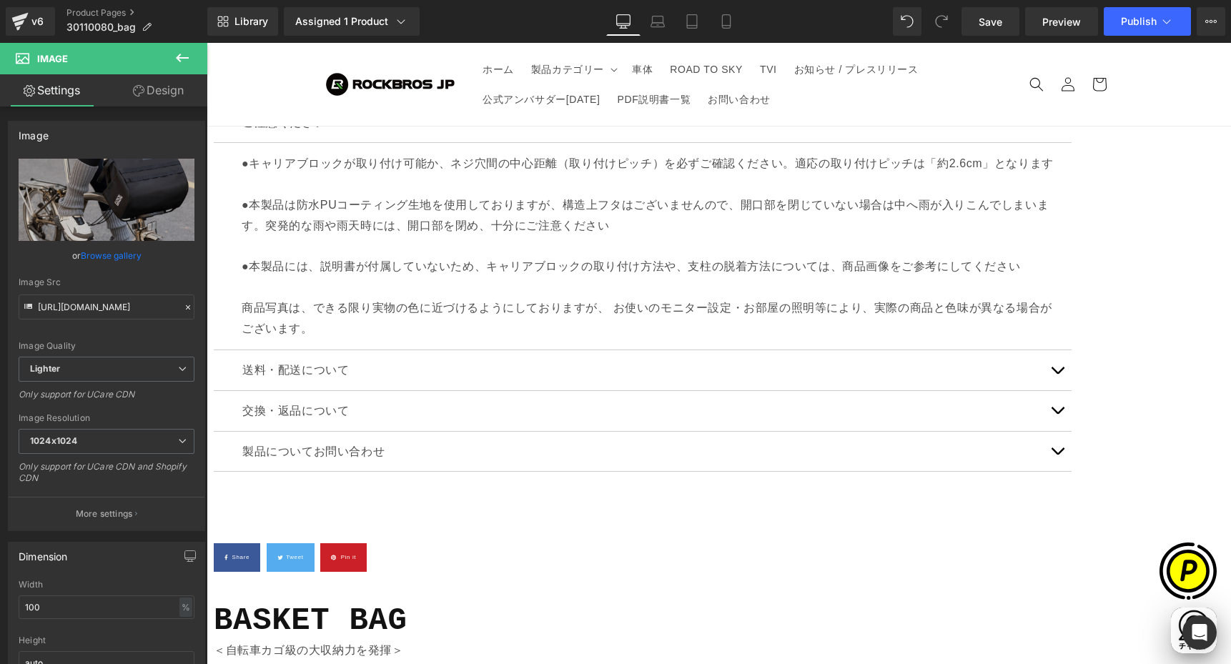
type input "[URL][DOMAIN_NAME]"
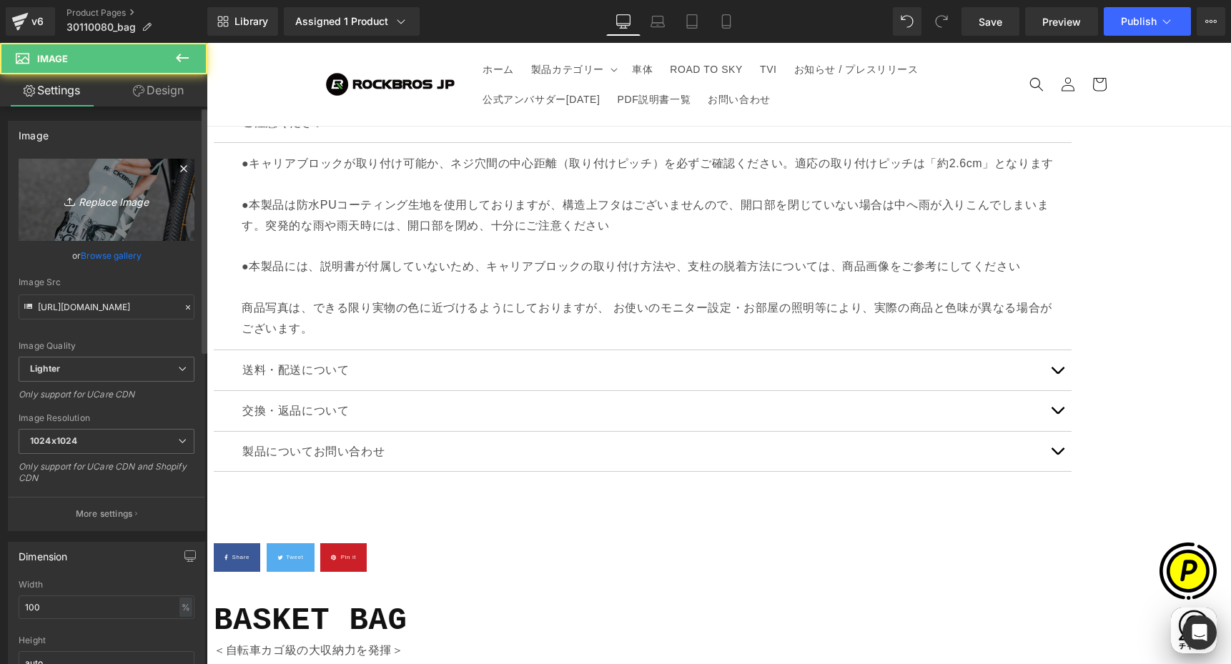
click at [119, 198] on icon "Replace Image" at bounding box center [106, 200] width 114 height 18
type input "C:\fakepath\shopify-LP-30110080_01-3.jpg"
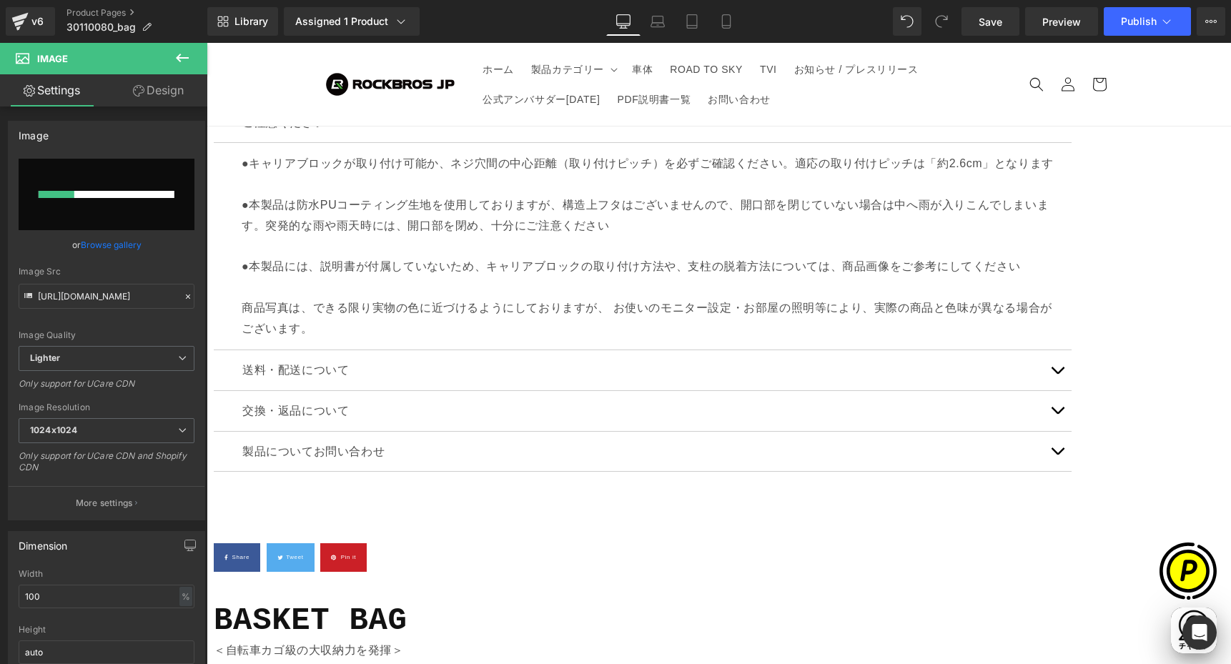
scroll to position [0, 0]
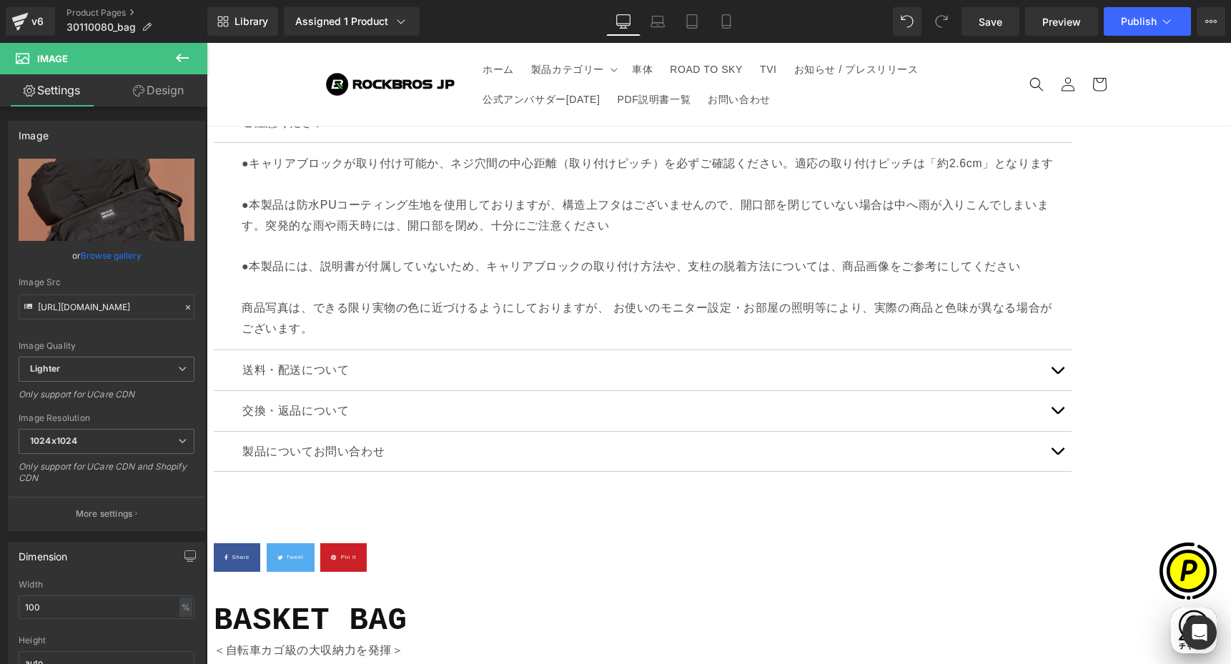
type input "[URL][DOMAIN_NAME]"
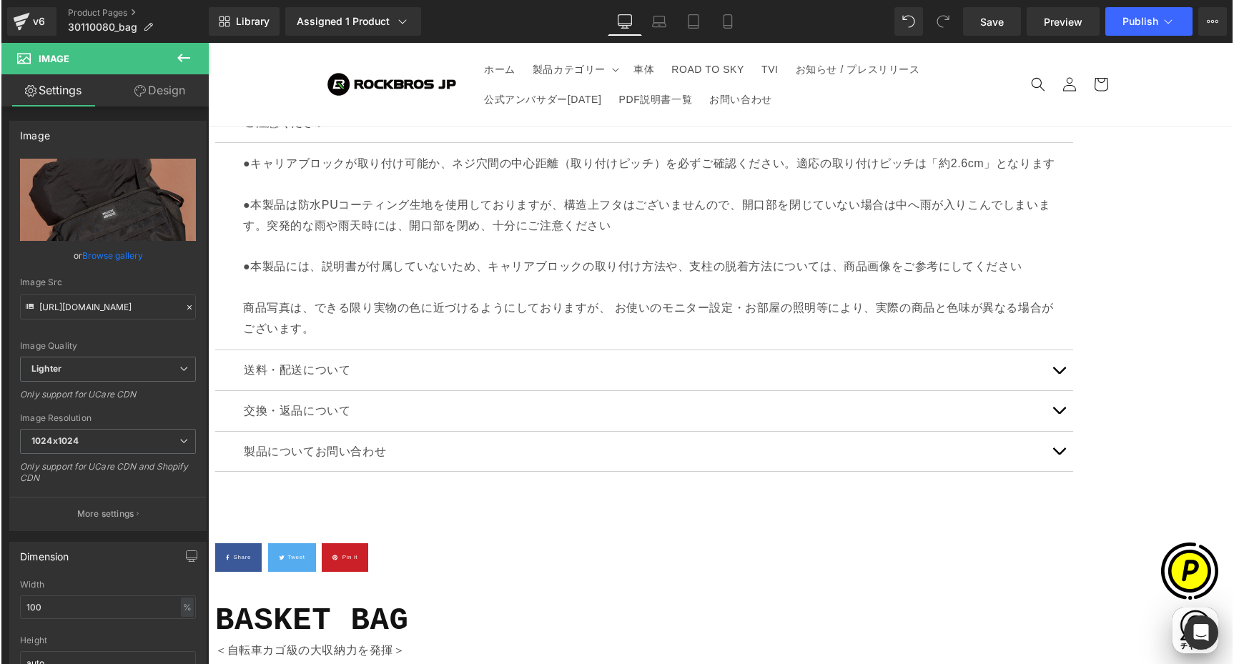
scroll to position [0, 279]
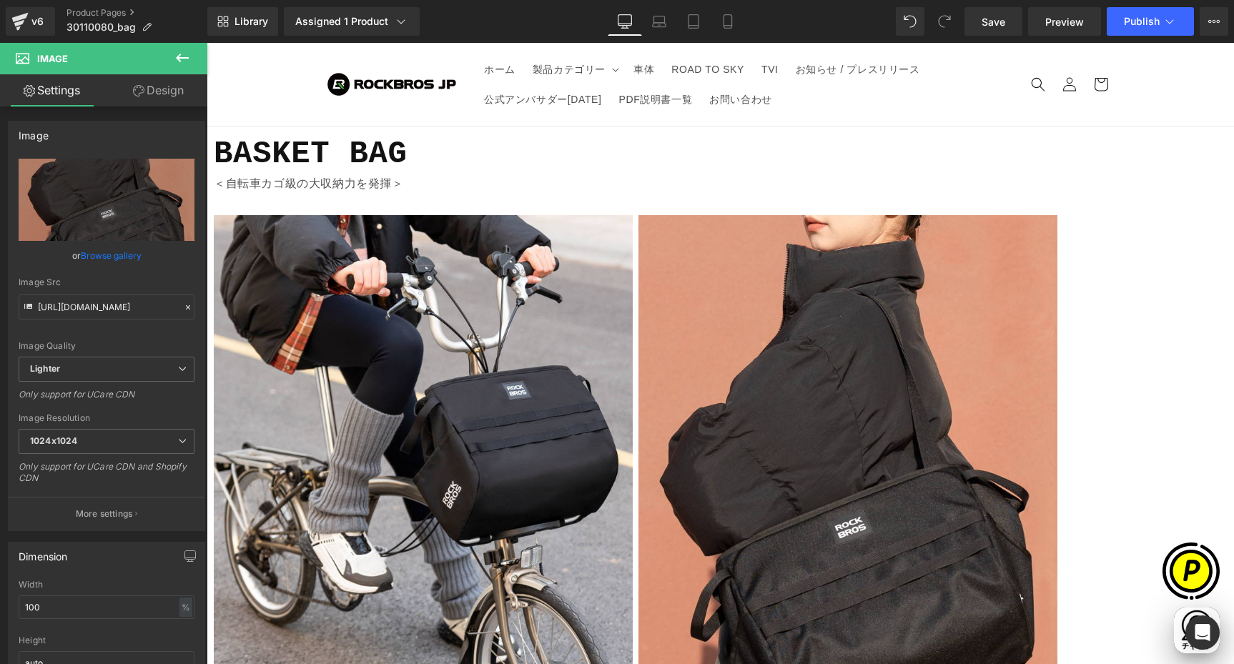
scroll to position [1938, 0]
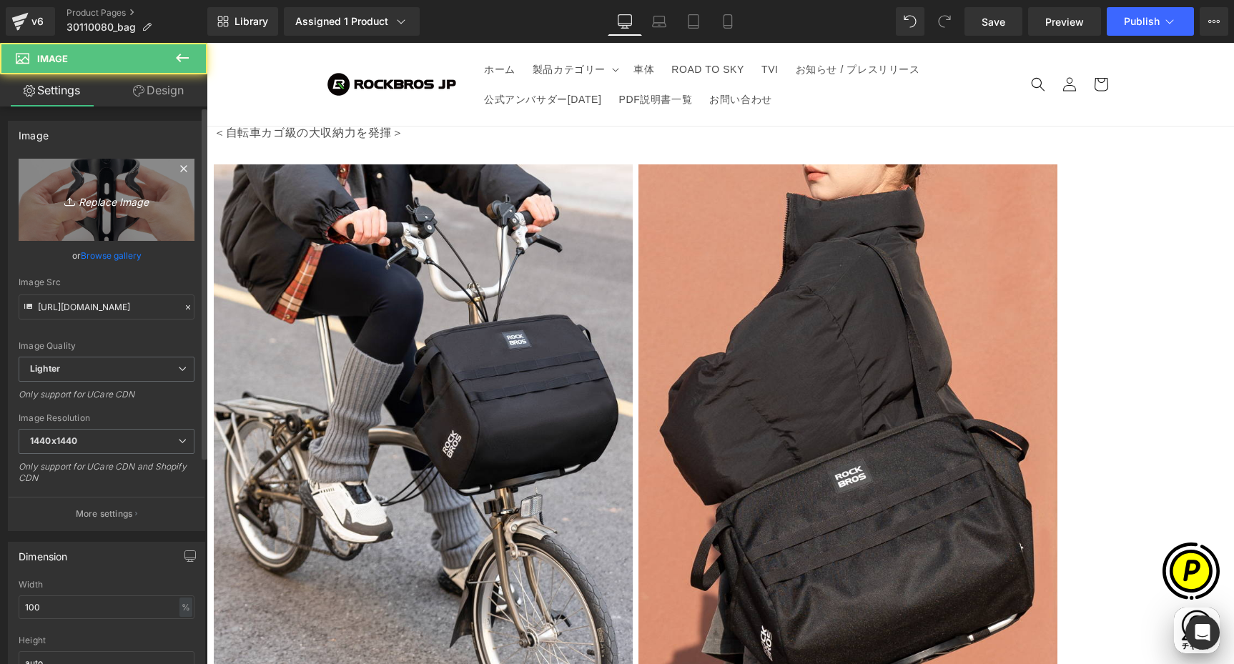
click at [114, 185] on link "Replace Image" at bounding box center [107, 200] width 176 height 82
type input "C:\fakepath\shopify-LP-30110080_02.jpg"
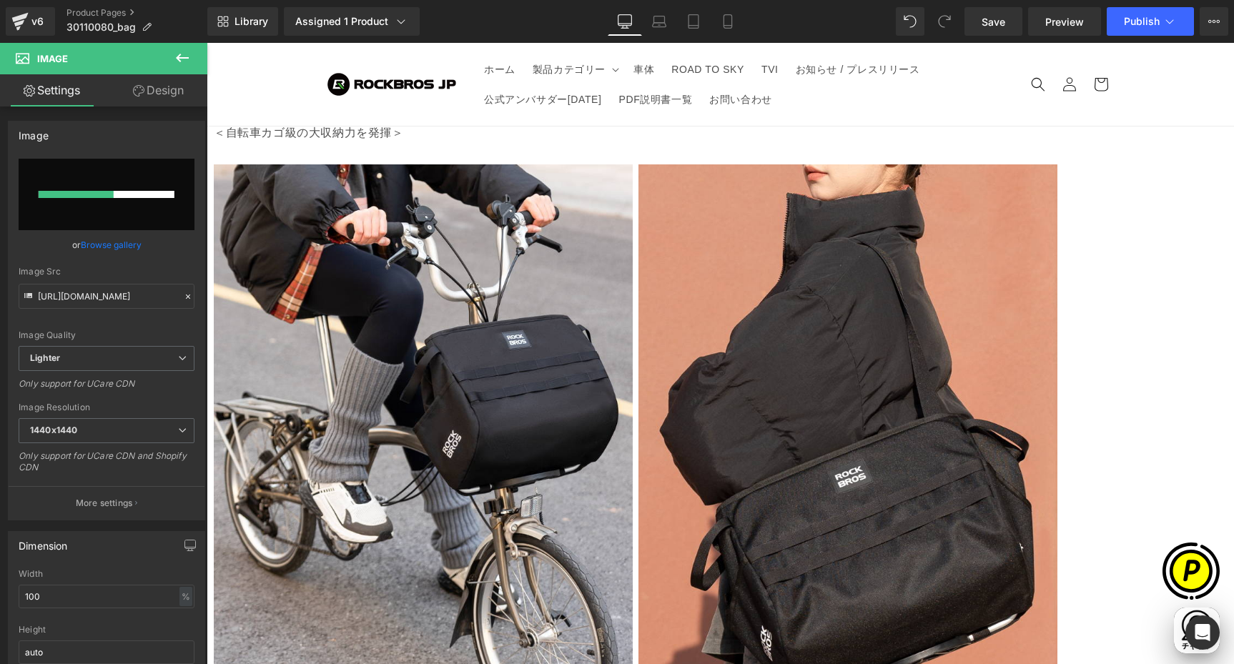
scroll to position [0, 0]
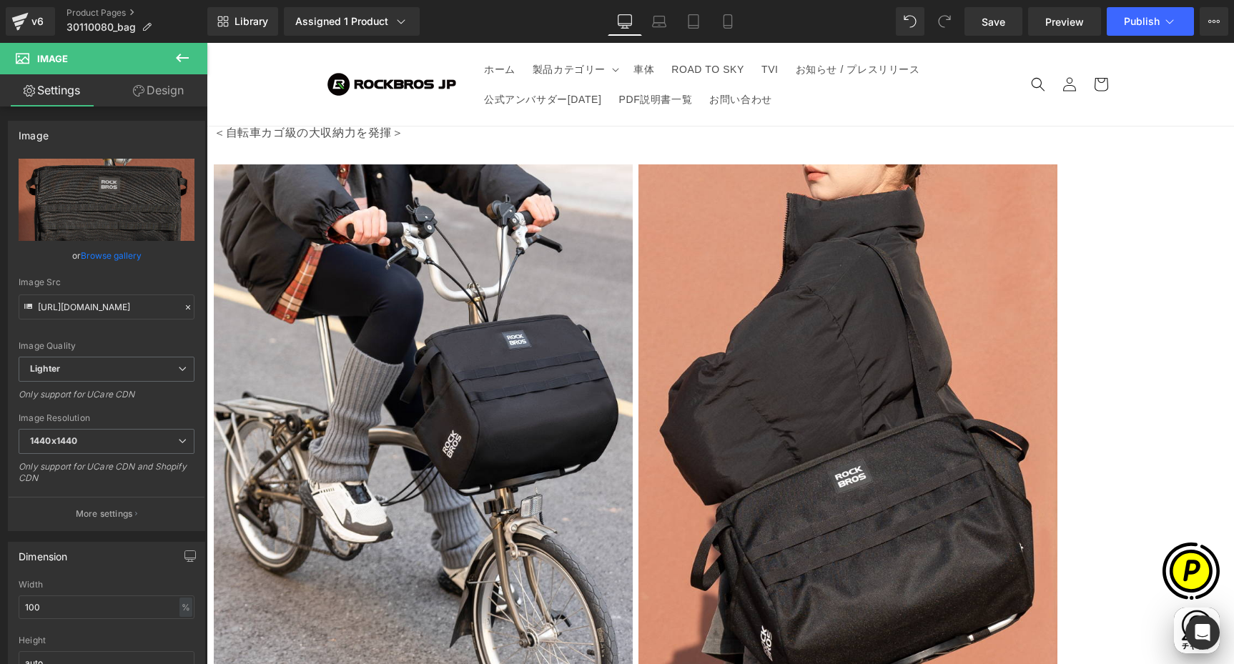
type input "[URL][DOMAIN_NAME]"
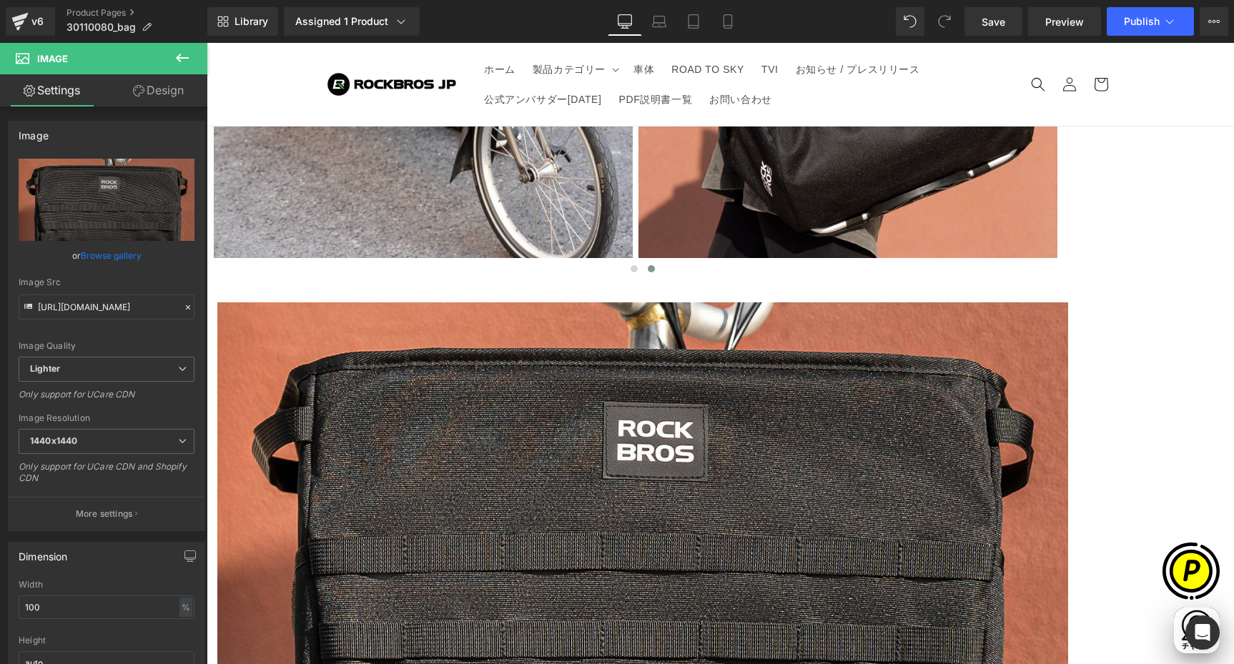
scroll to position [0, 279]
click at [207, 43] on span "Image" at bounding box center [207, 43] width 0 height 0
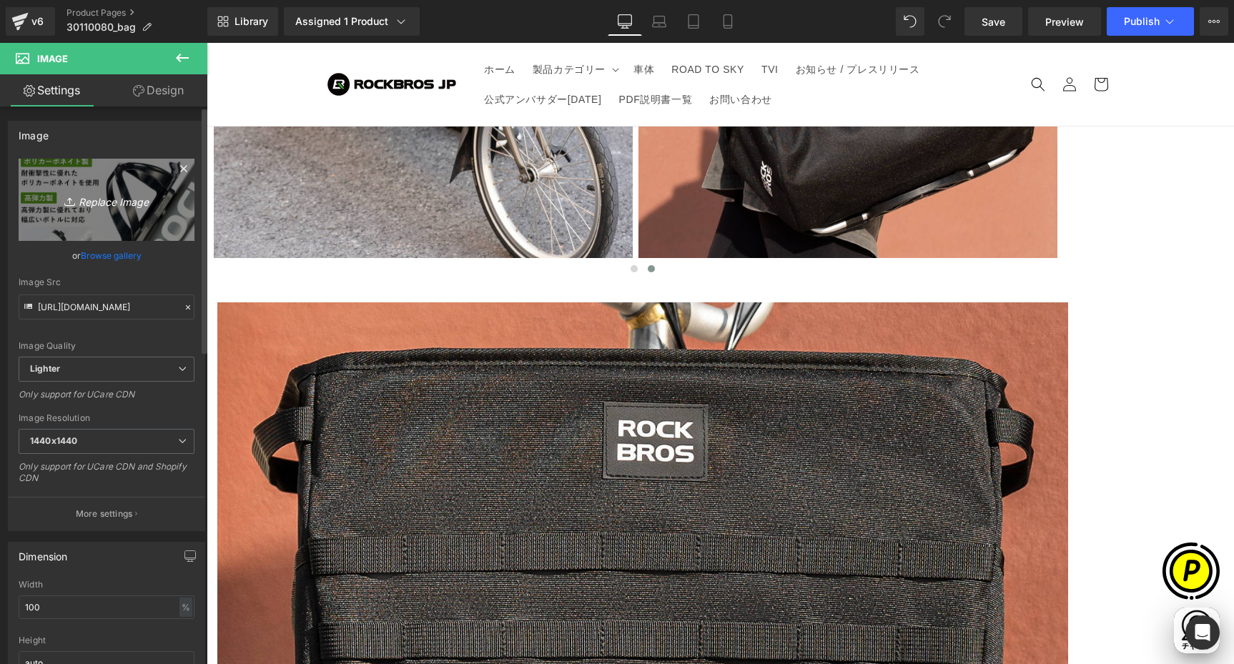
scroll to position [0, 558]
click at [89, 219] on link "Replace Image" at bounding box center [107, 200] width 176 height 82
type input "C:\fakepath\30110080-2.jpg"
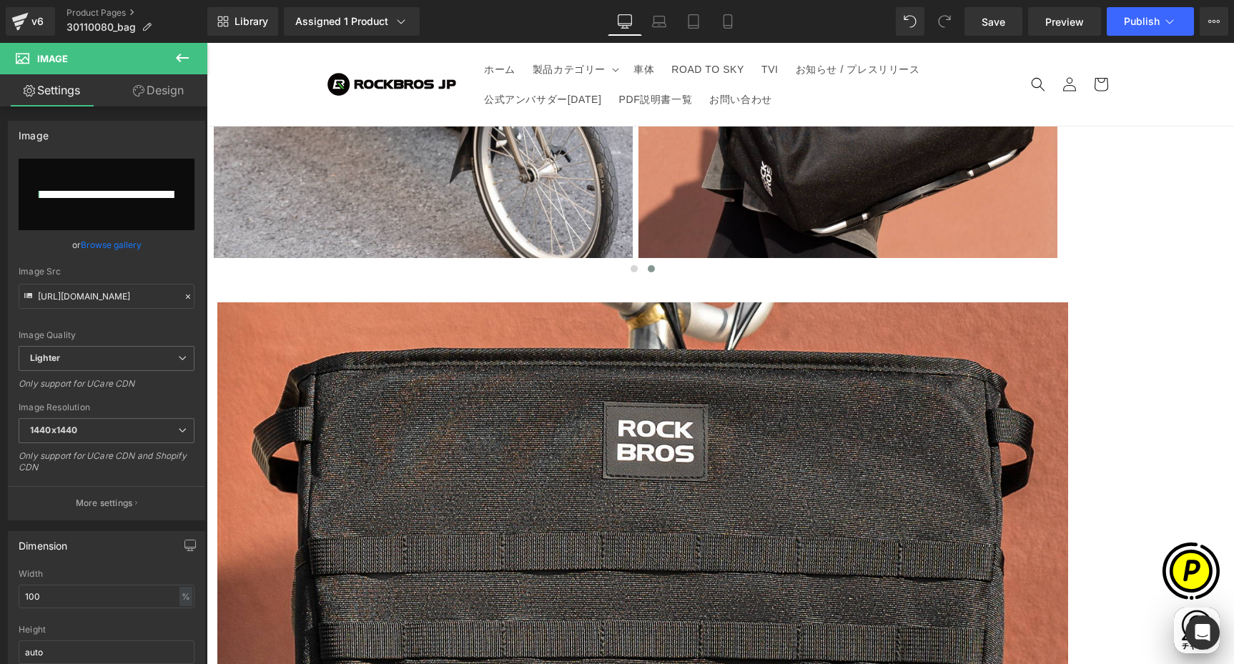
scroll to position [0, 836]
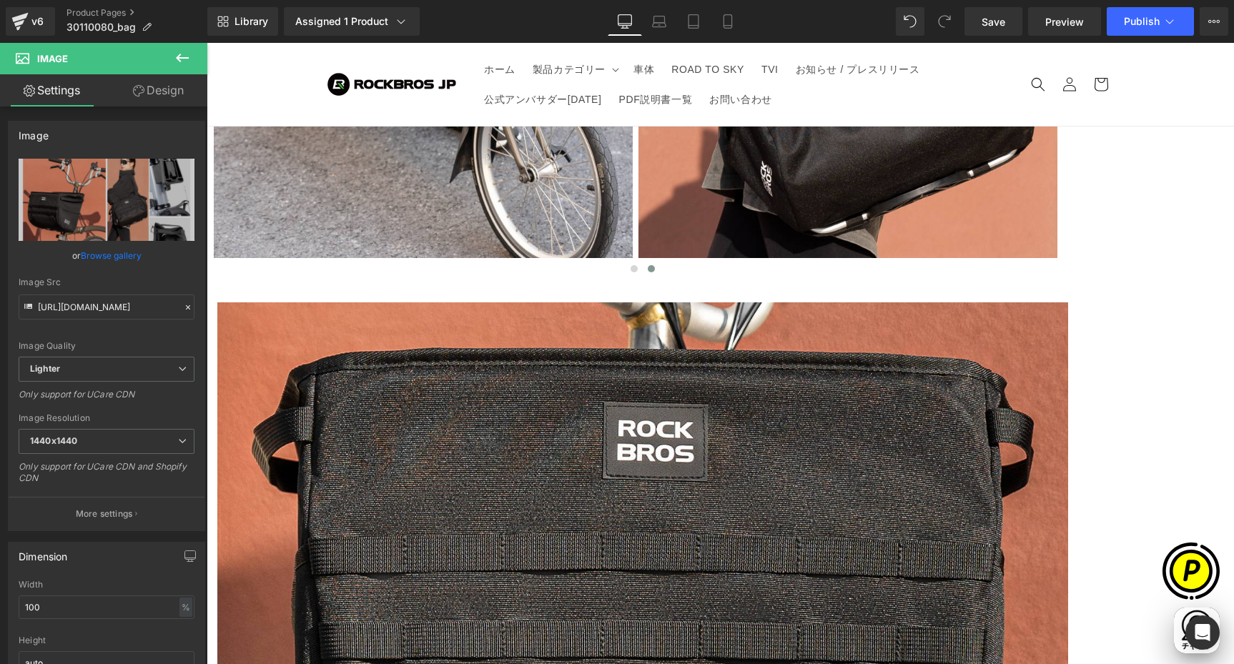
type input "[URL][DOMAIN_NAME]"
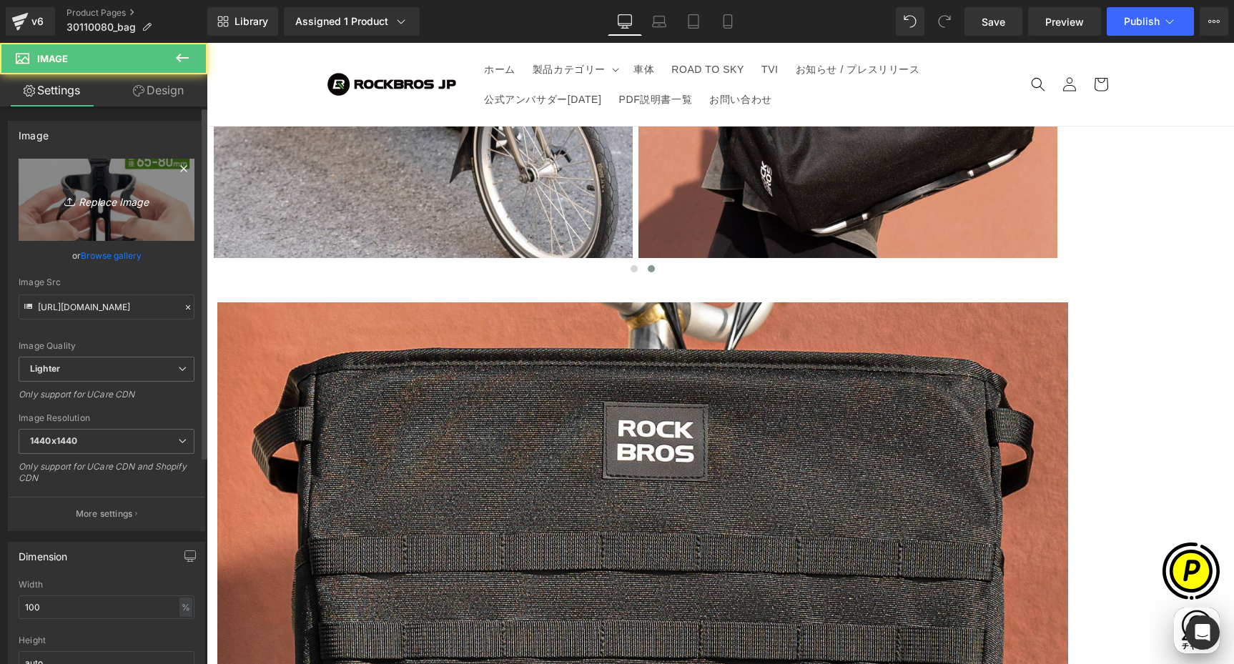
click at [98, 209] on link "Replace Image" at bounding box center [107, 200] width 176 height 82
type input "C:\fakepath\30110080-3.jpg"
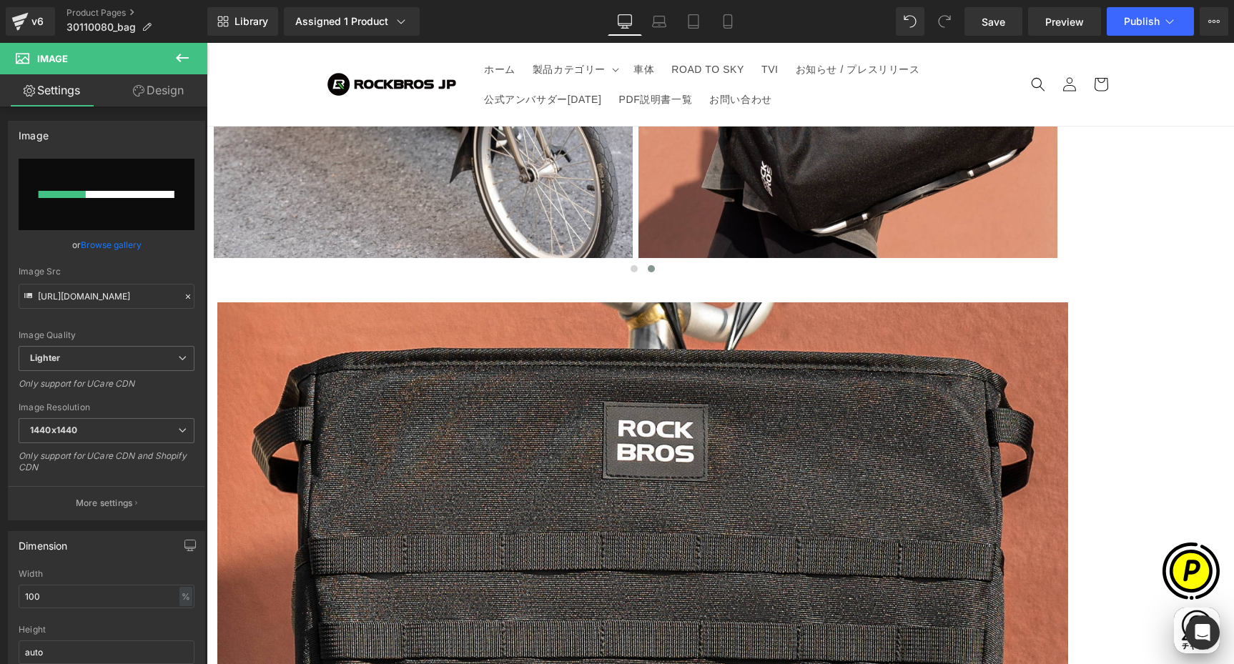
scroll to position [0, 279]
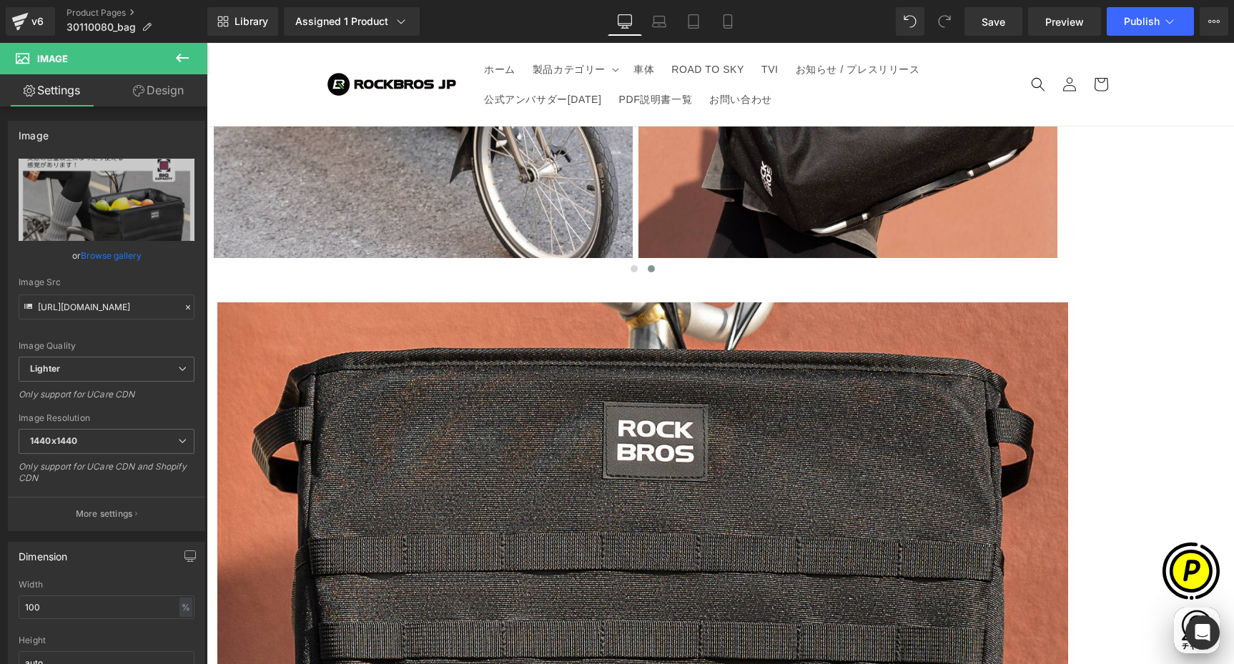
type input "[URL][DOMAIN_NAME]"
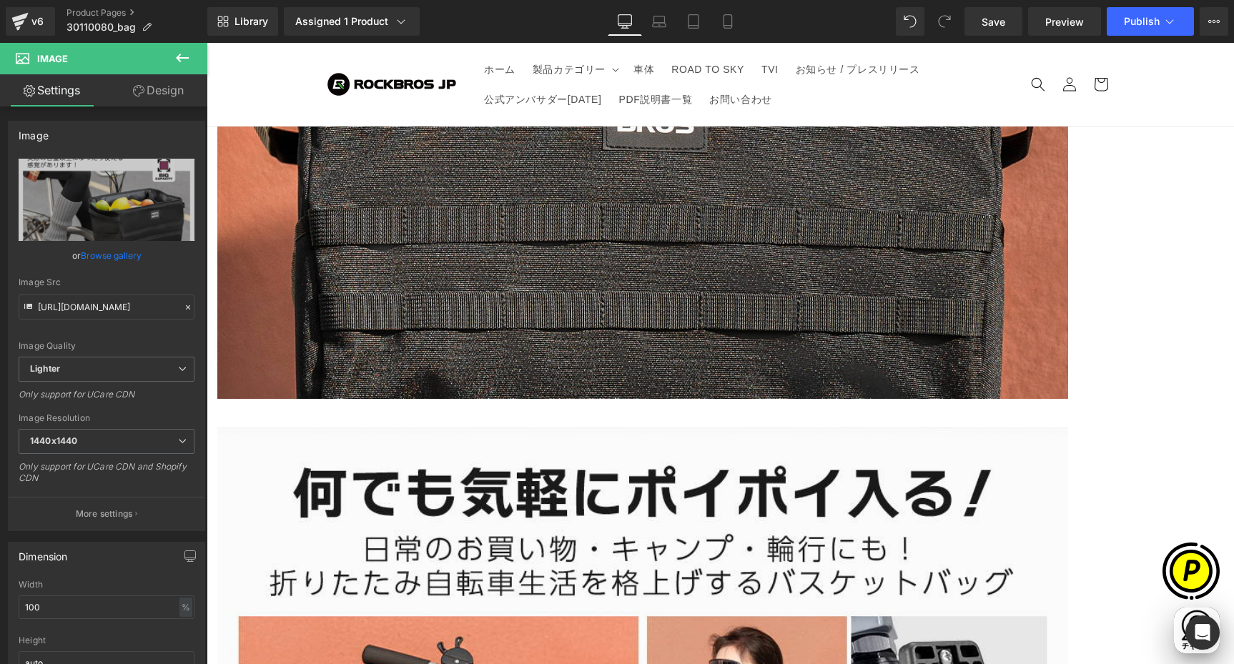
scroll to position [2733, 0]
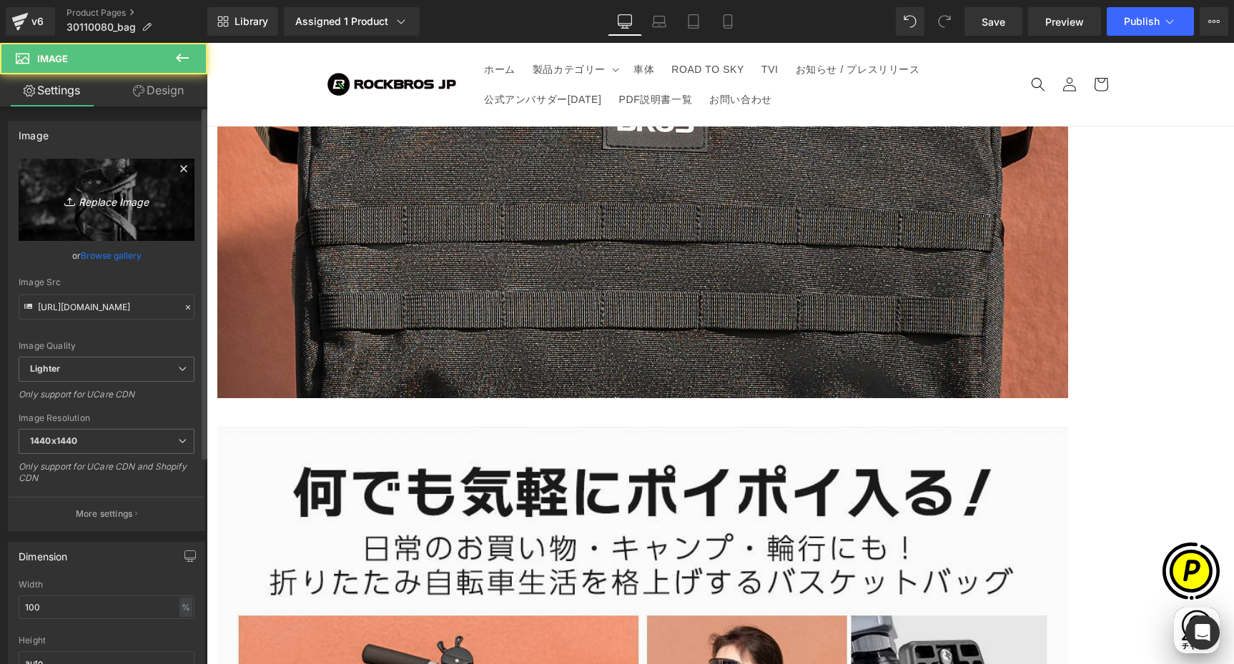
click at [122, 210] on link "Replace Image" at bounding box center [107, 200] width 176 height 82
type input "C:\fakepath\30110080-4.jpg"
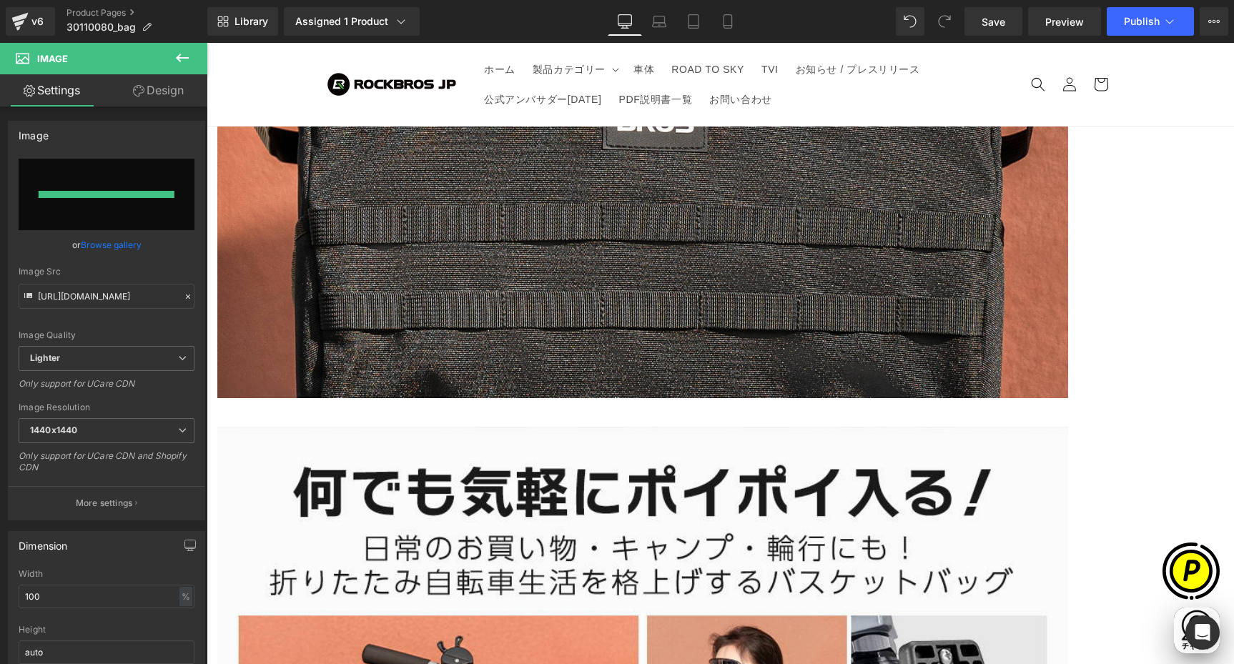
scroll to position [0, 0]
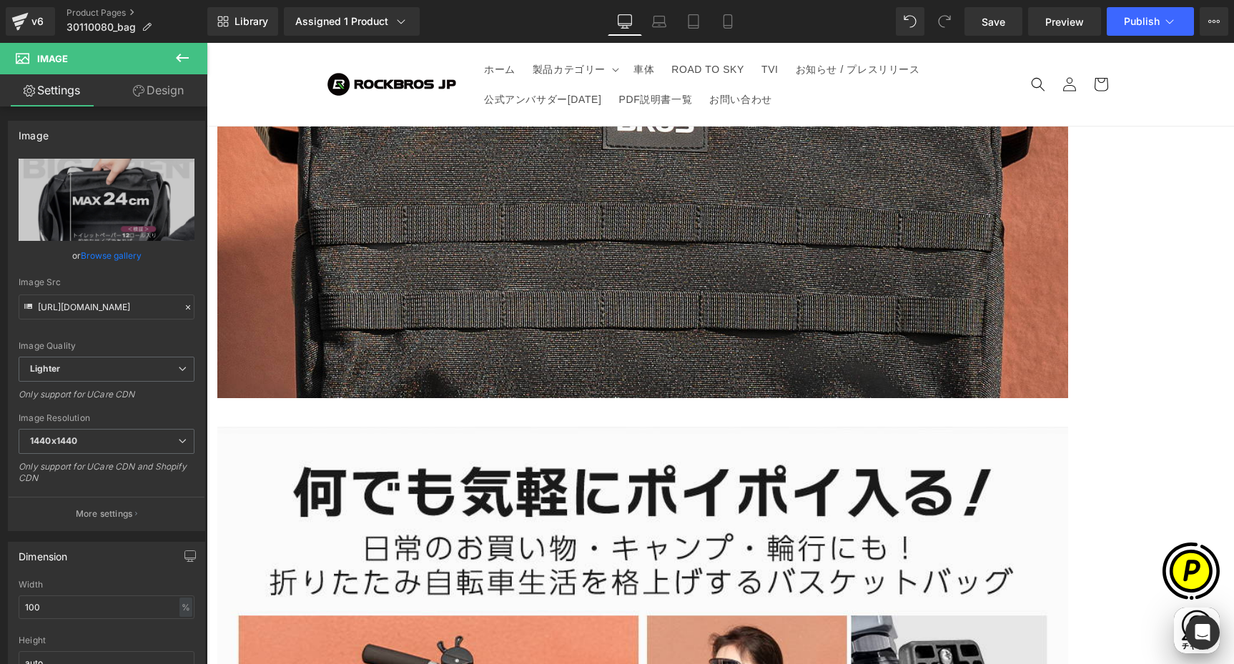
type input "[URL][DOMAIN_NAME]"
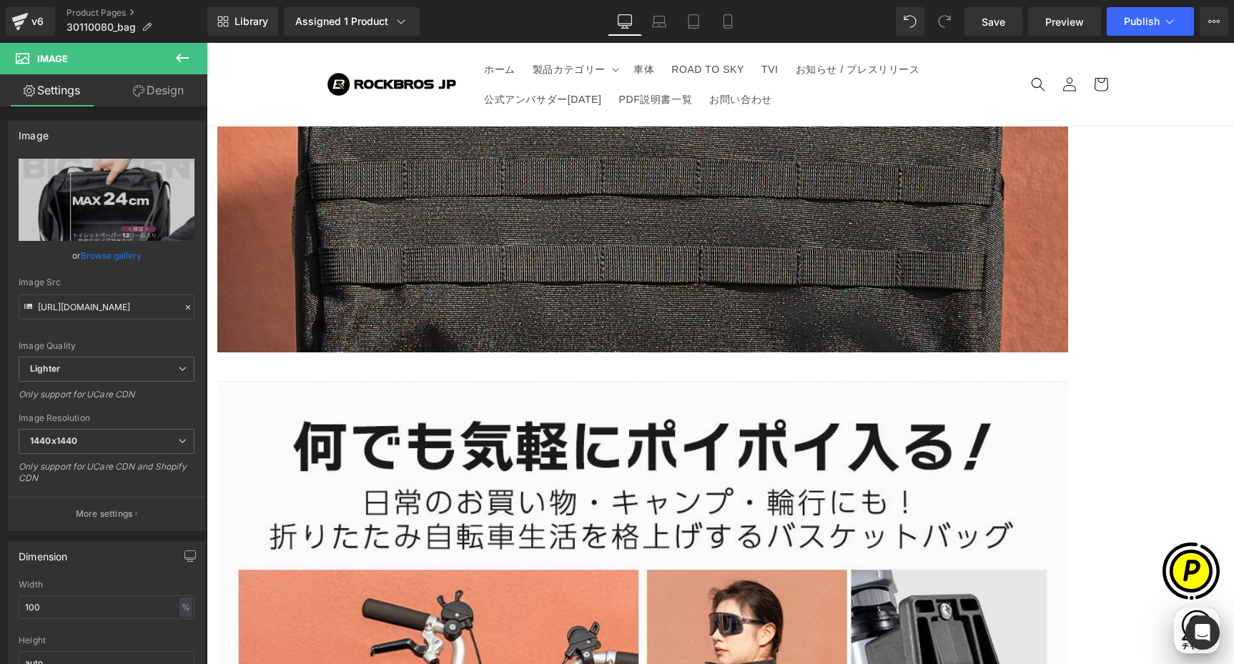
scroll to position [2780, 0]
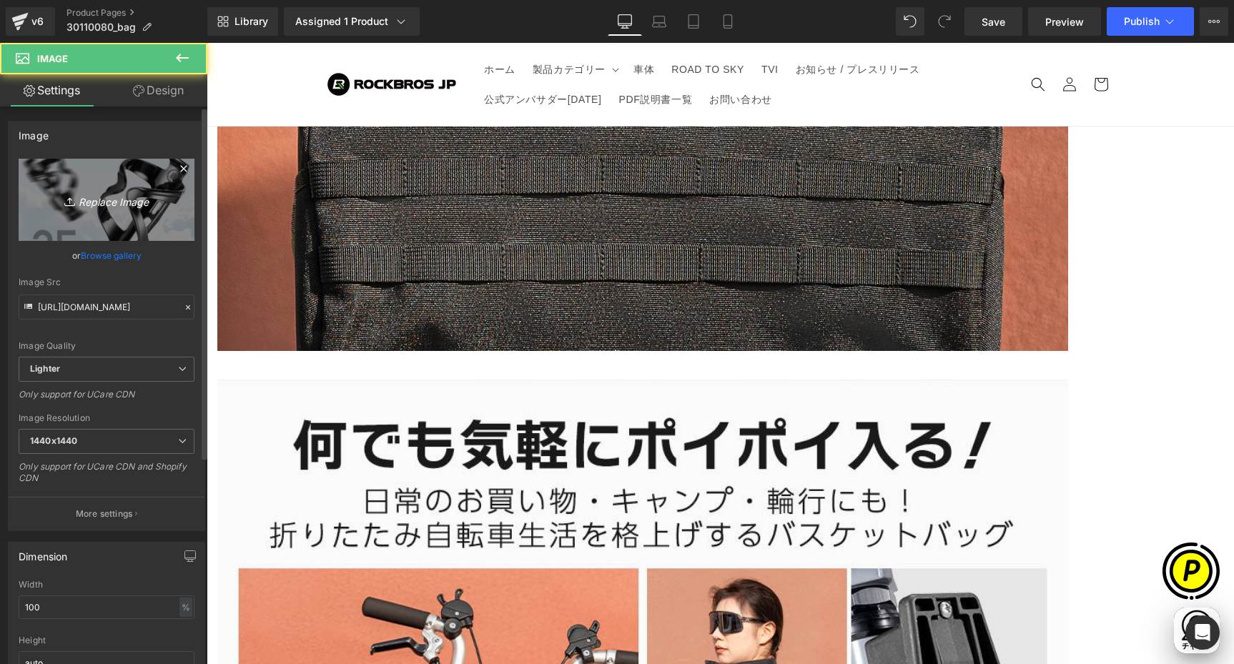
click at [134, 209] on link "Replace Image" at bounding box center [107, 200] width 176 height 82
type input "C:\fakepath\30110080-5.jpg"
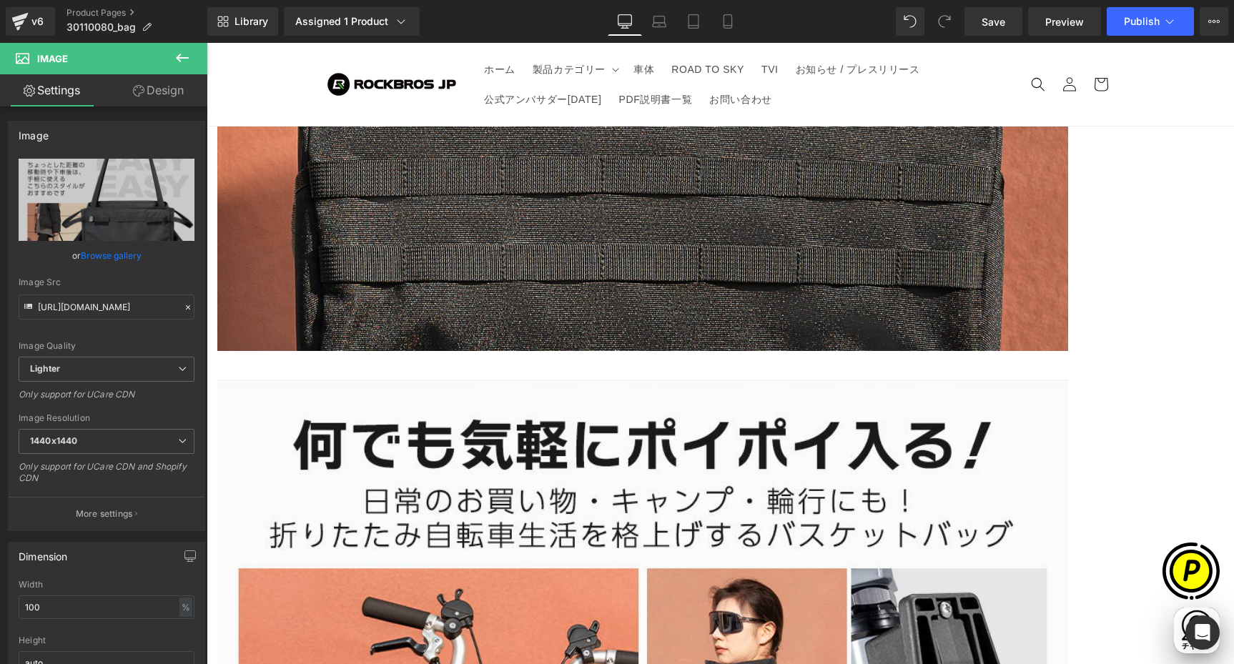
scroll to position [0, 558]
type input "[URL][DOMAIN_NAME]"
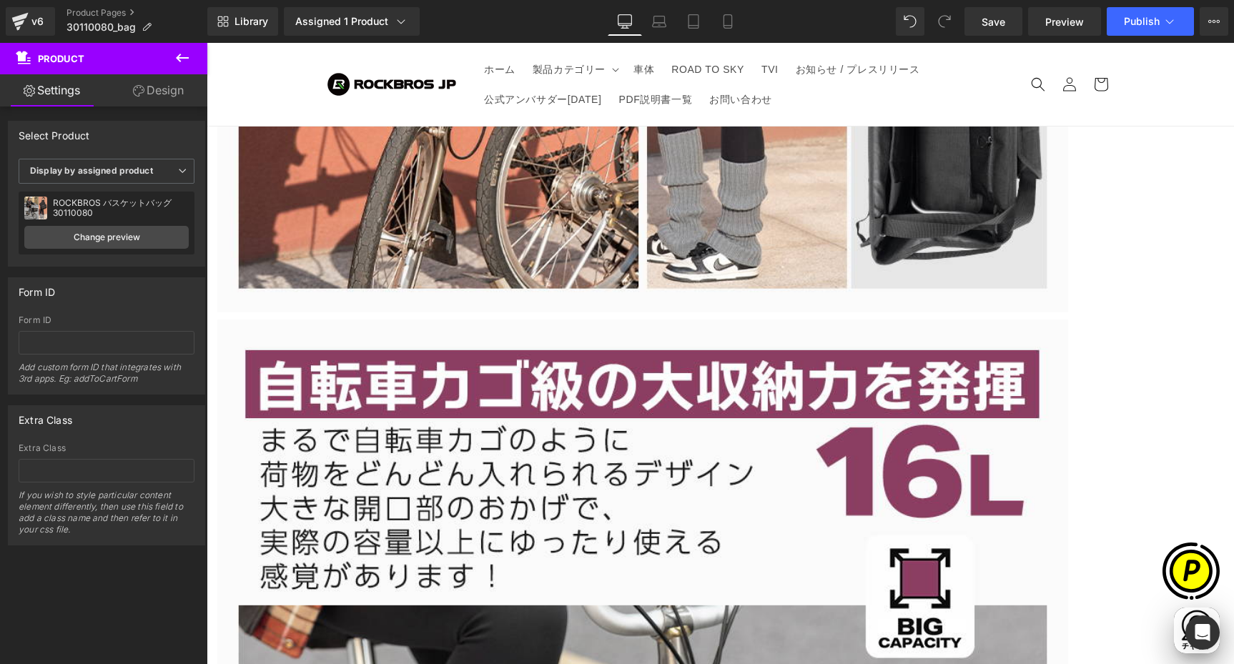
scroll to position [3695, 0]
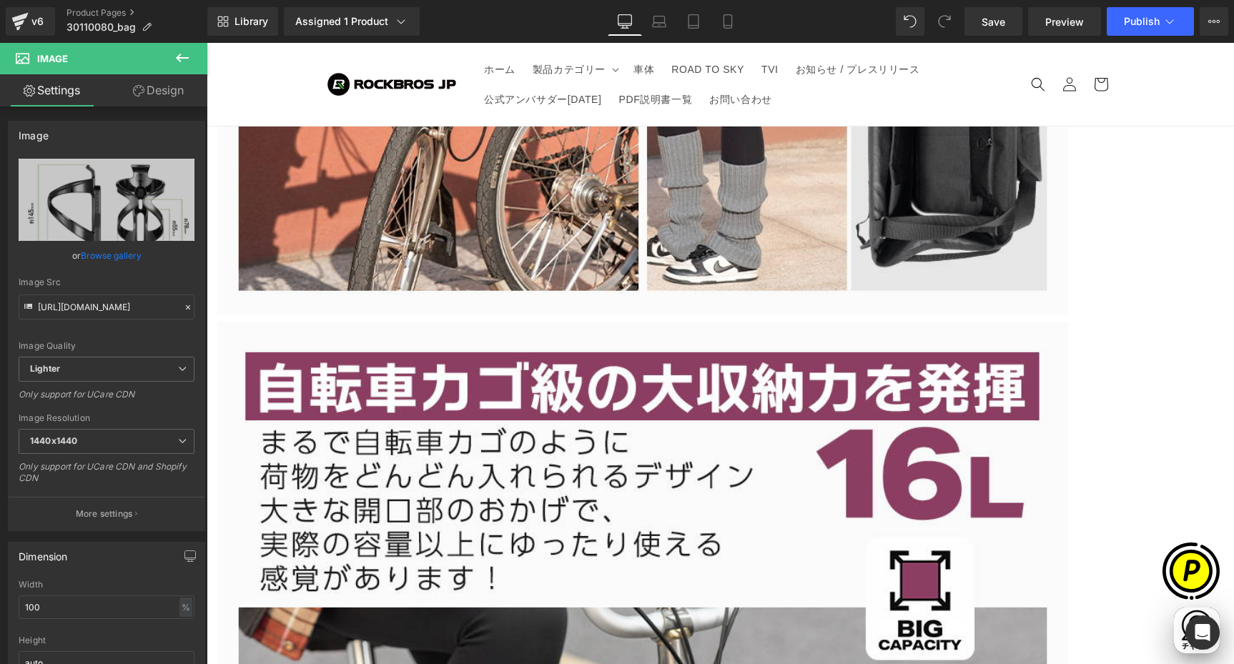
click at [207, 43] on icon at bounding box center [207, 43] width 0 height 0
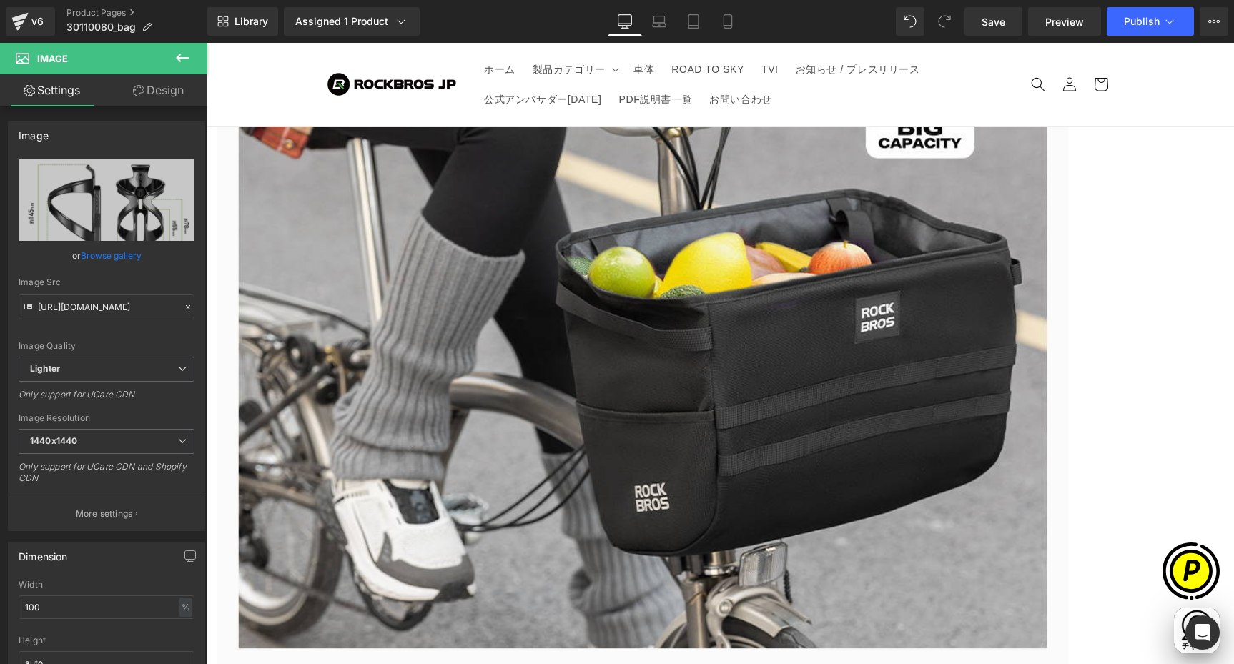
scroll to position [0, 279]
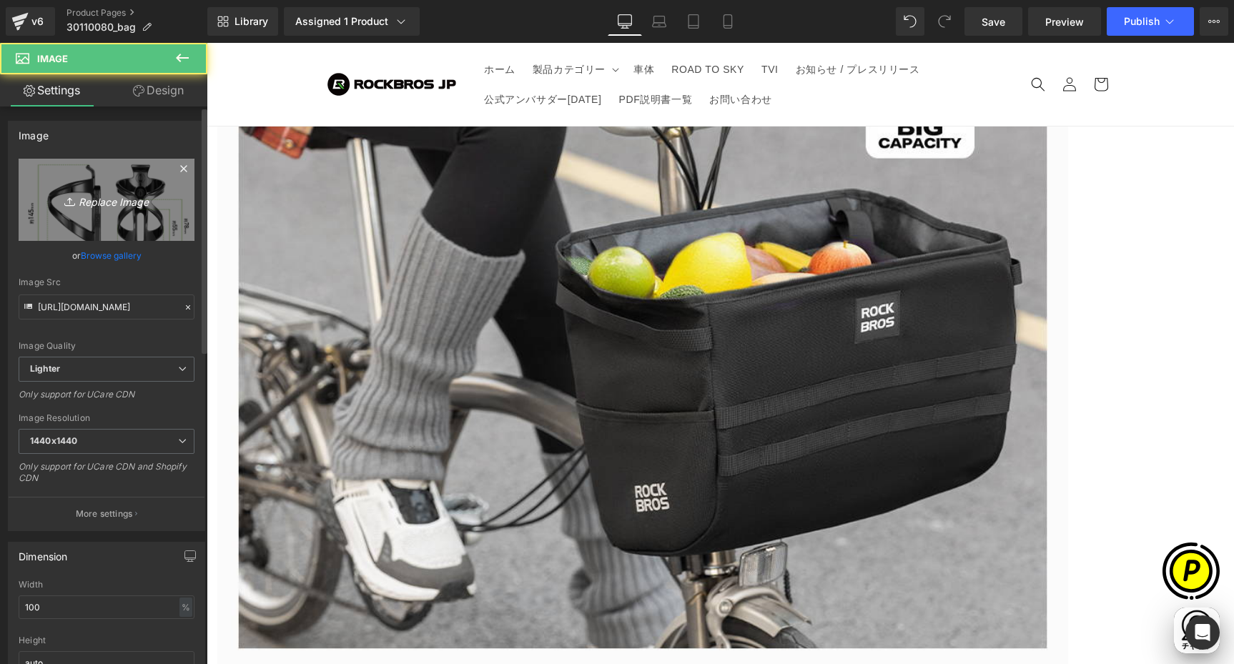
scroll to position [0, 558]
click at [87, 201] on icon "Replace Image" at bounding box center [106, 200] width 114 height 18
type input "C:\fakepath\30110080-19.jpg"
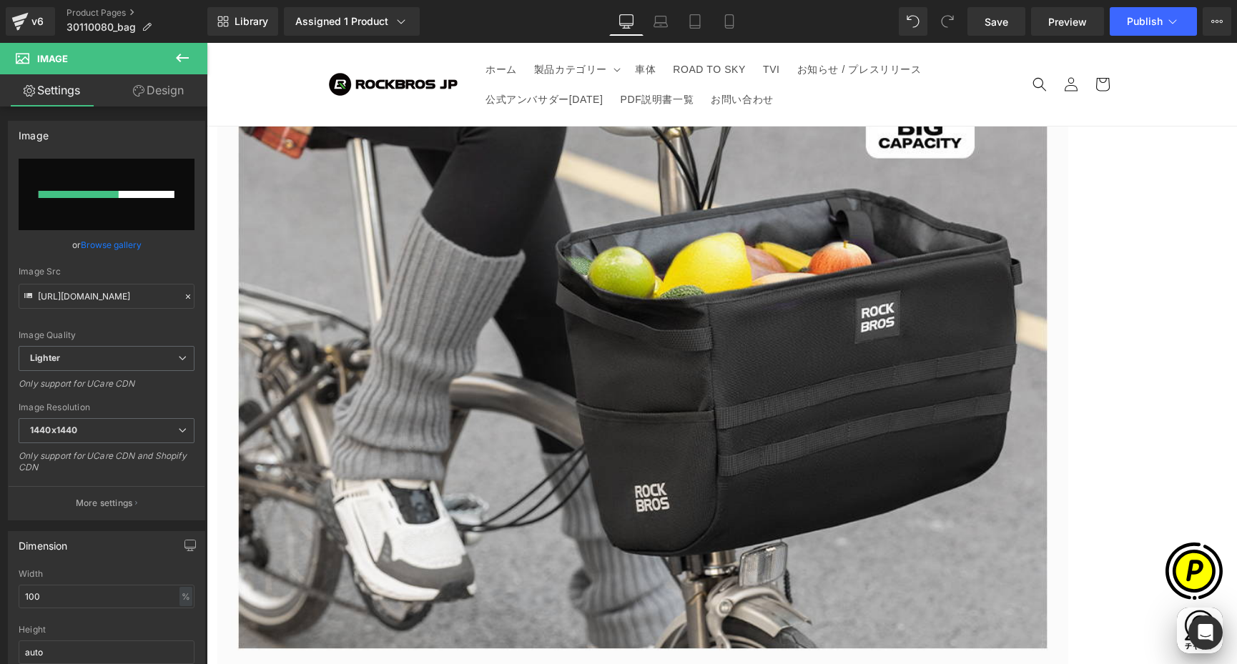
scroll to position [0, 0]
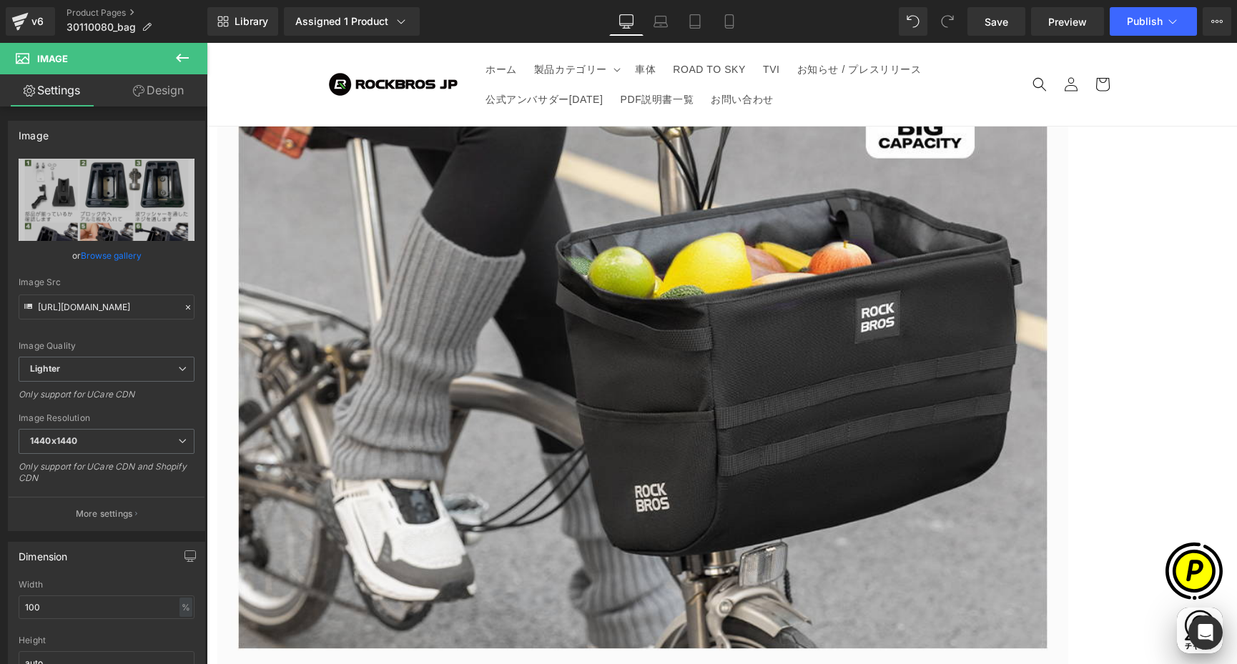
type input "[URL][DOMAIN_NAME]"
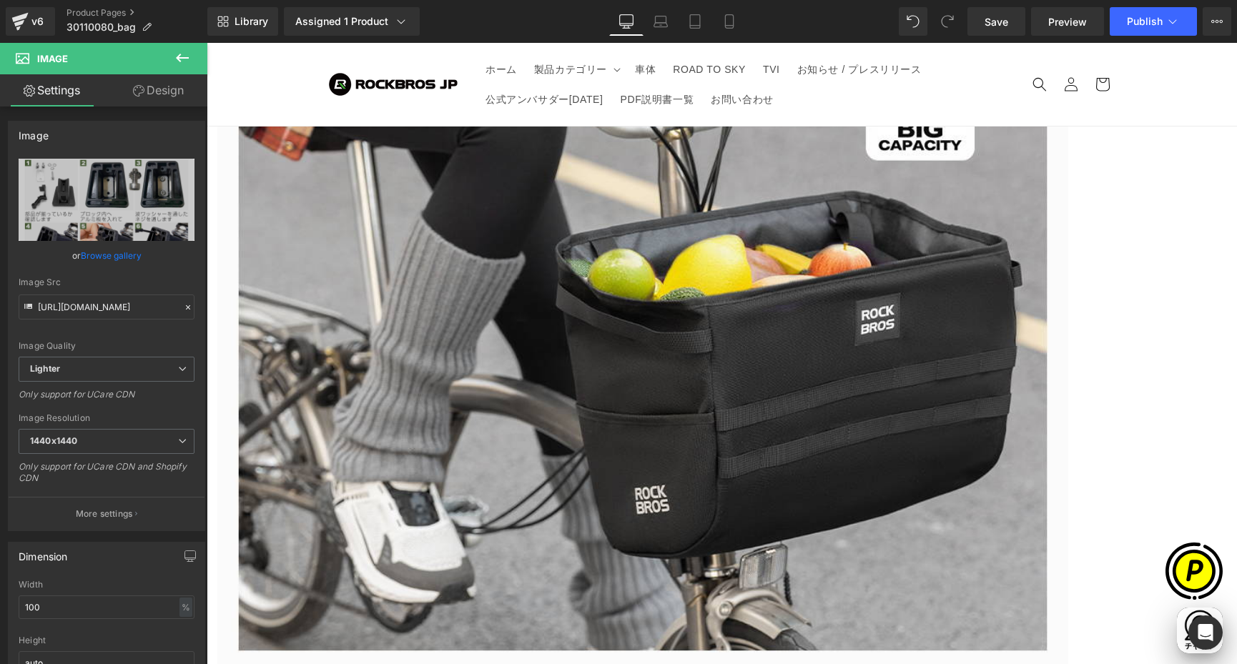
scroll to position [4194, 0]
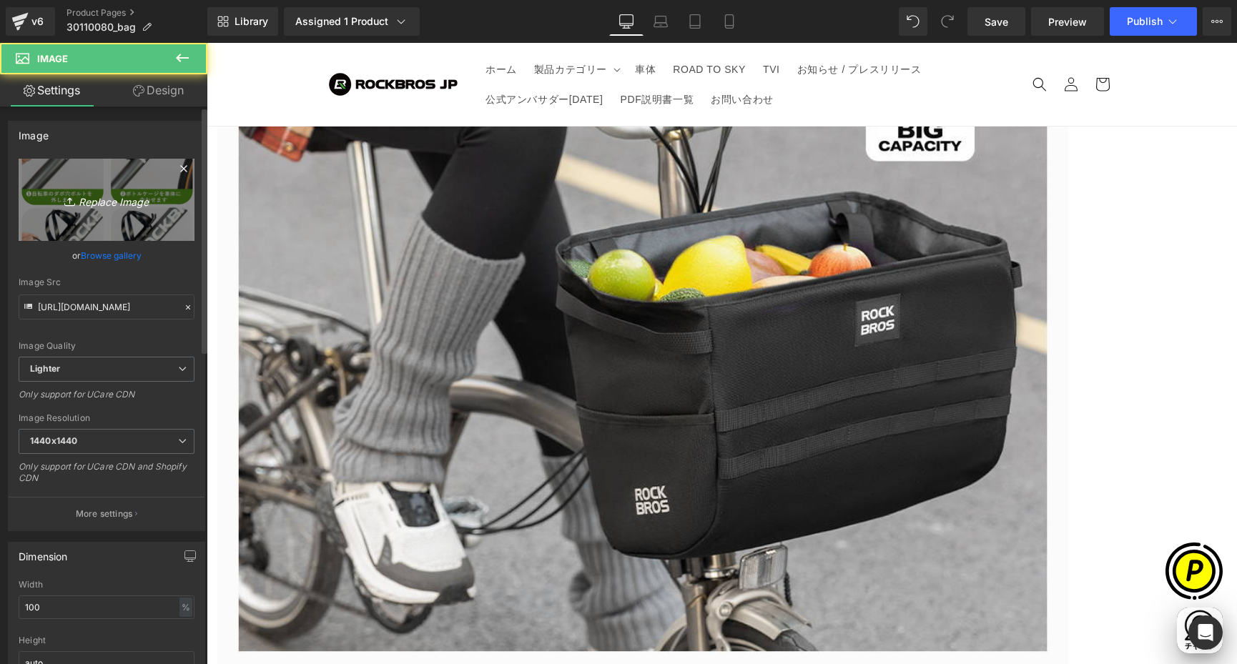
click at [56, 209] on link "Replace Image" at bounding box center [107, 200] width 176 height 82
type input "C:\fakepath\30110080-20.jpg"
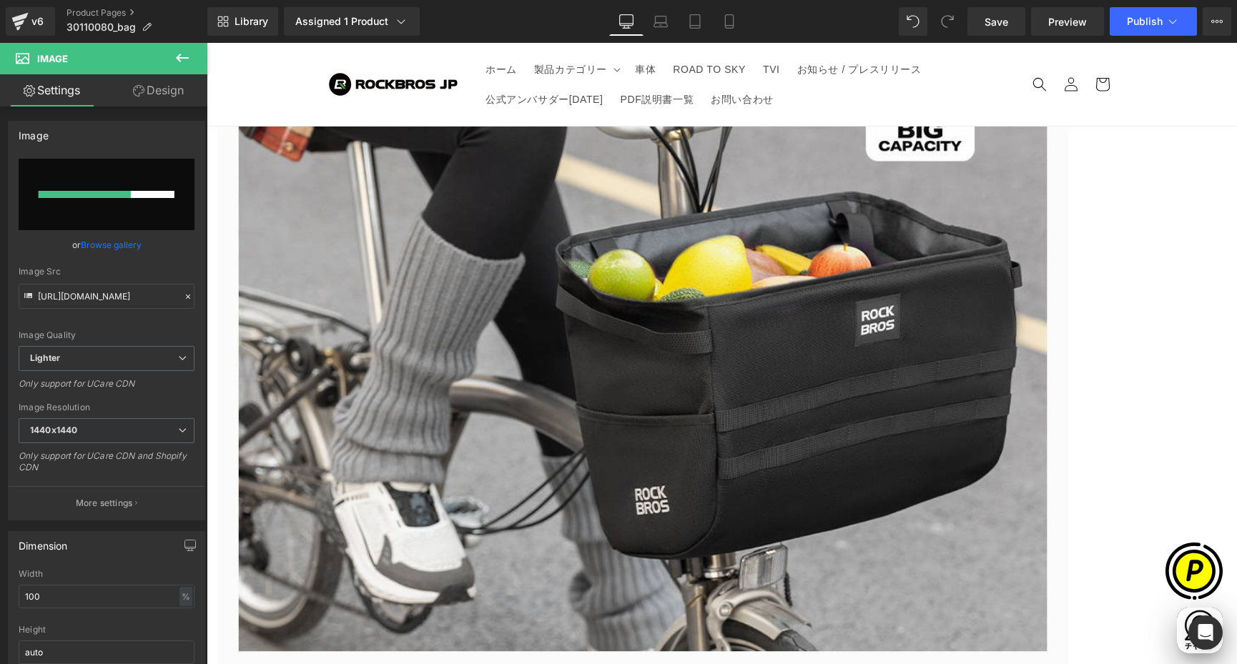
scroll to position [0, 836]
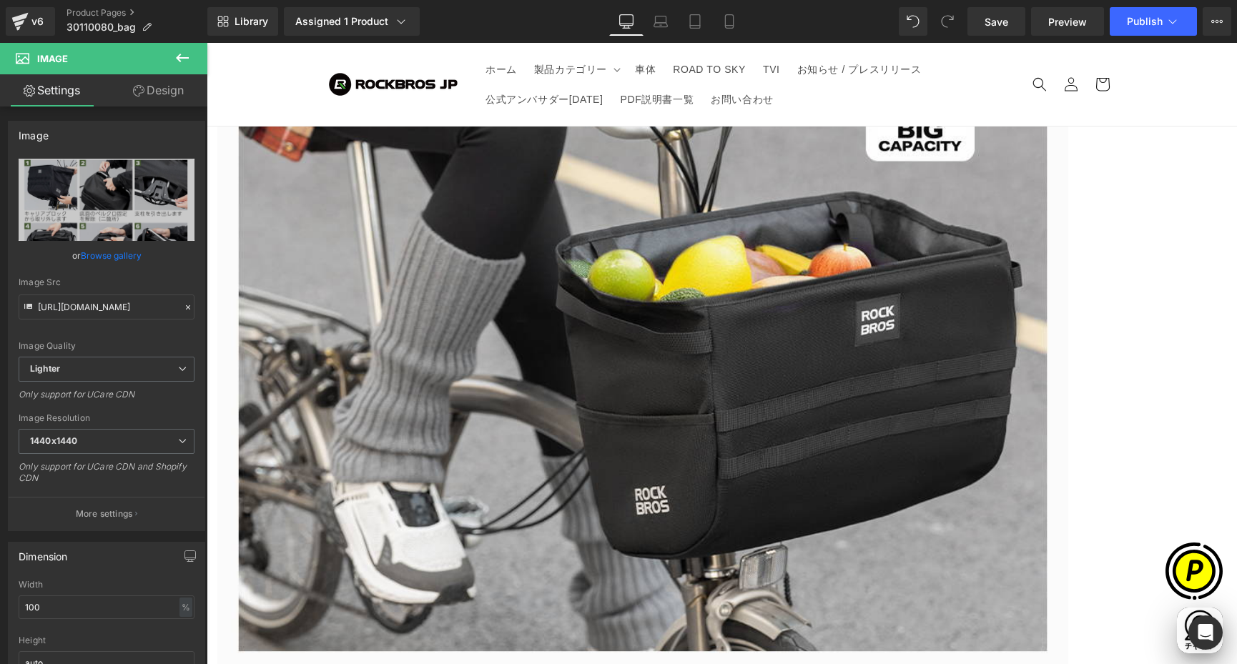
type input "[URL][DOMAIN_NAME]"
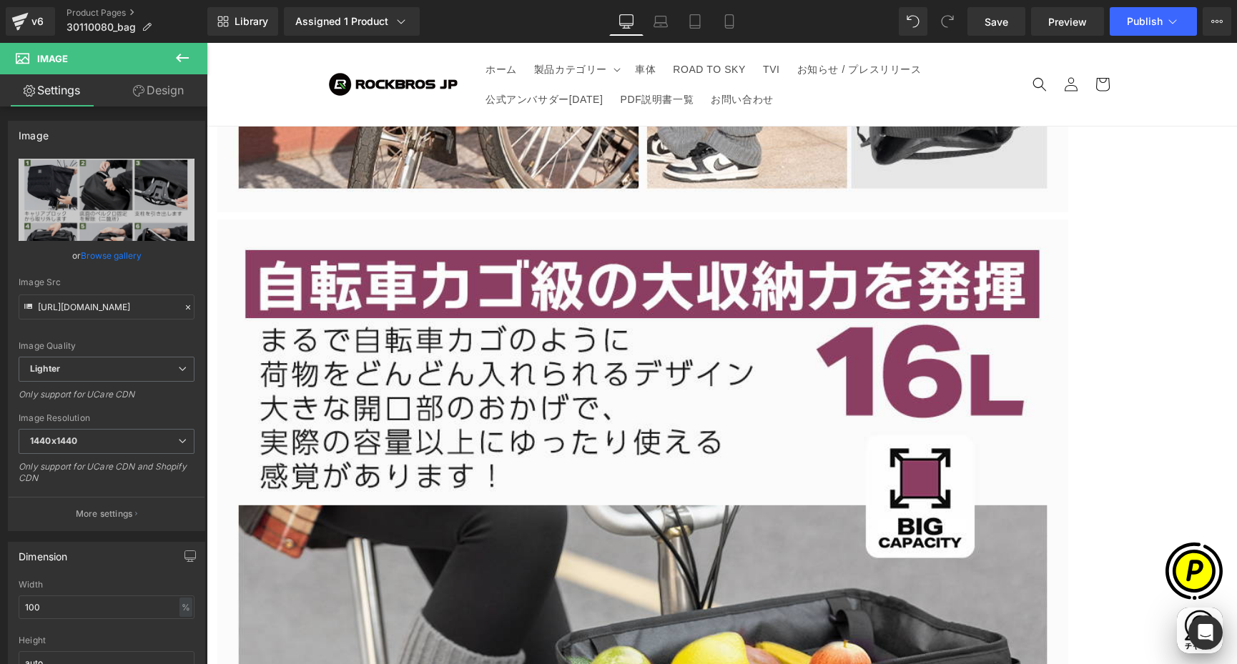
scroll to position [3774, 0]
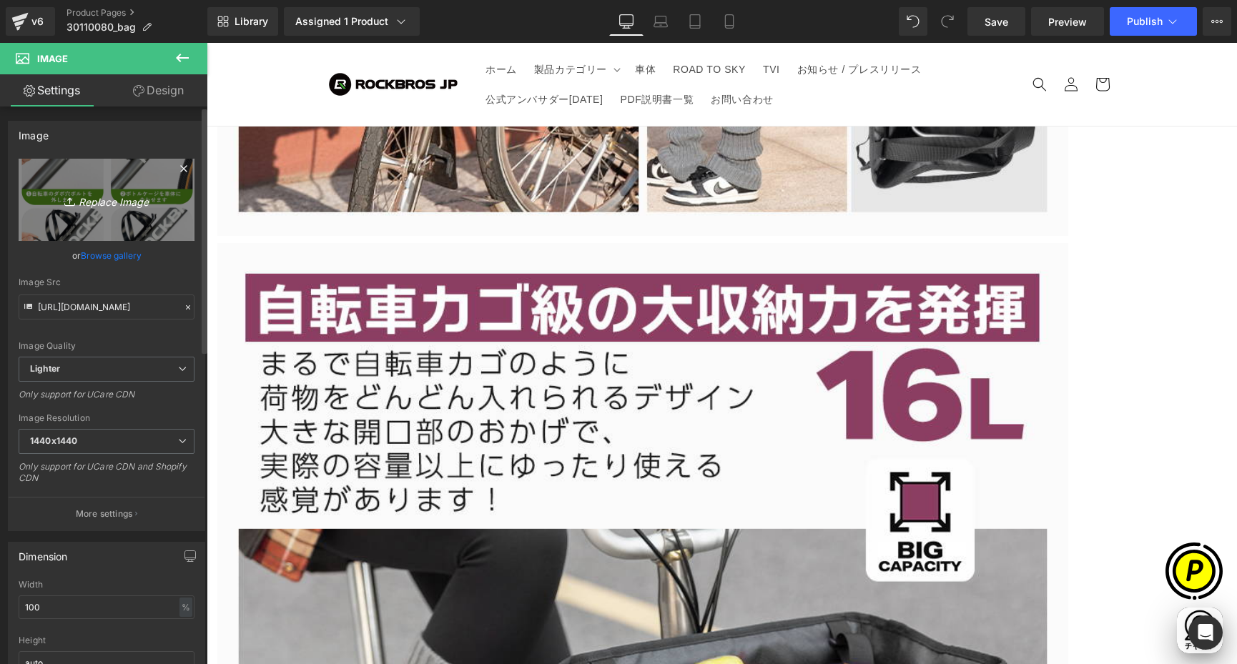
click at [56, 191] on icon "Replace Image" at bounding box center [106, 200] width 114 height 18
type input "C:\fakepath\30110080-18.jpg"
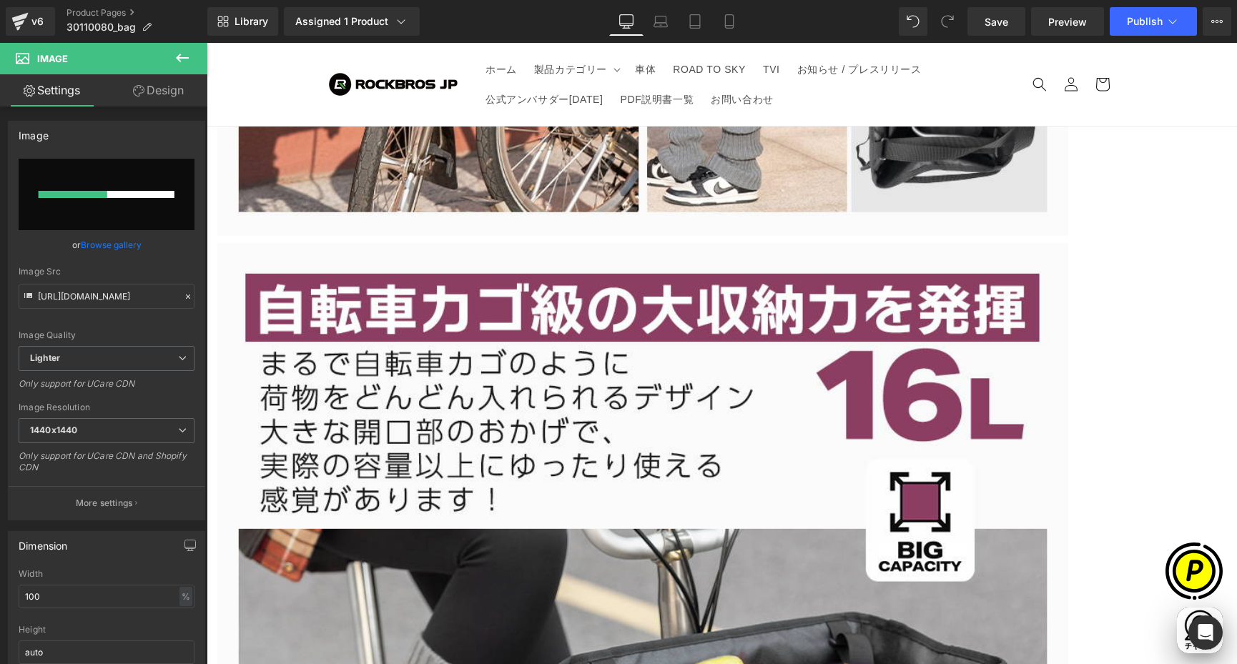
scroll to position [0, 558]
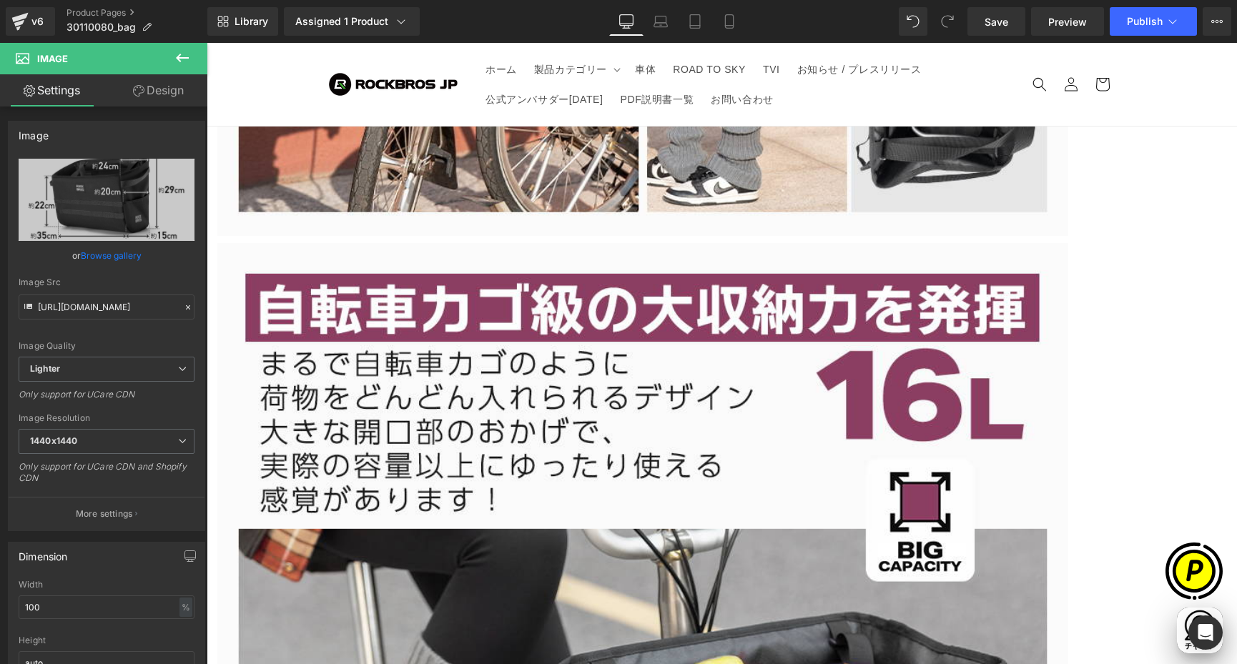
type input "[URL][DOMAIN_NAME]"
click at [207, 43] on span "Image" at bounding box center [207, 43] width 0 height 0
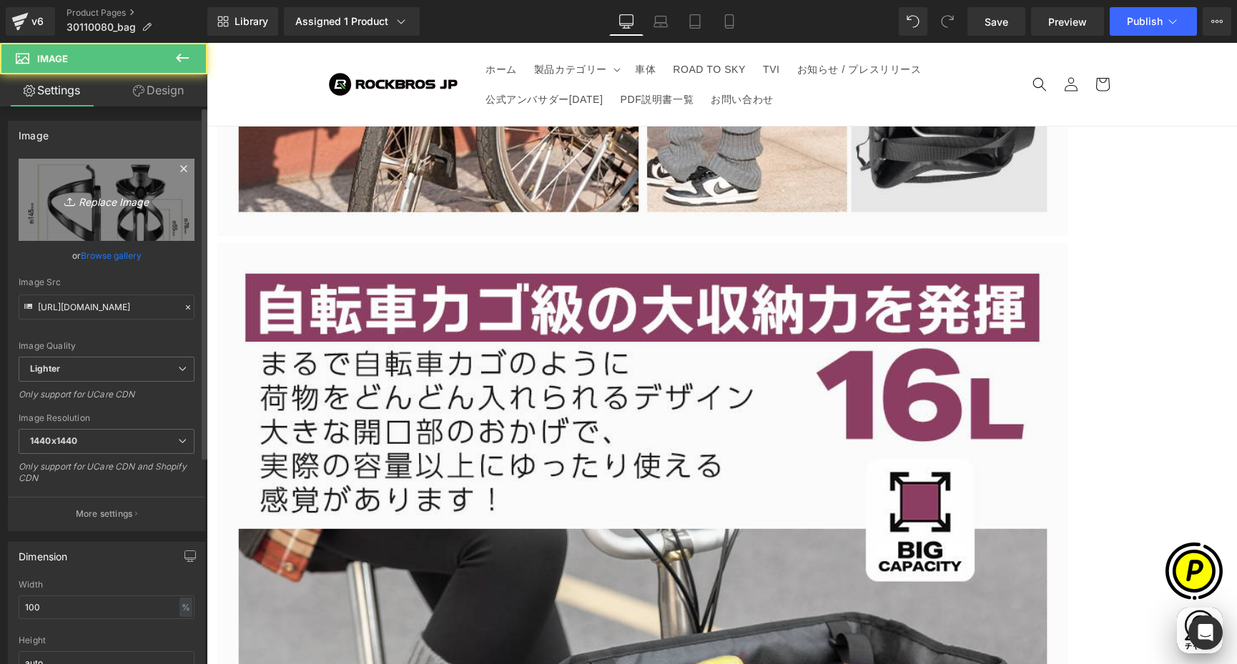
click at [99, 206] on icon "Replace Image" at bounding box center [106, 200] width 114 height 18
type input "C:\fakepath\30110080-12.jpg"
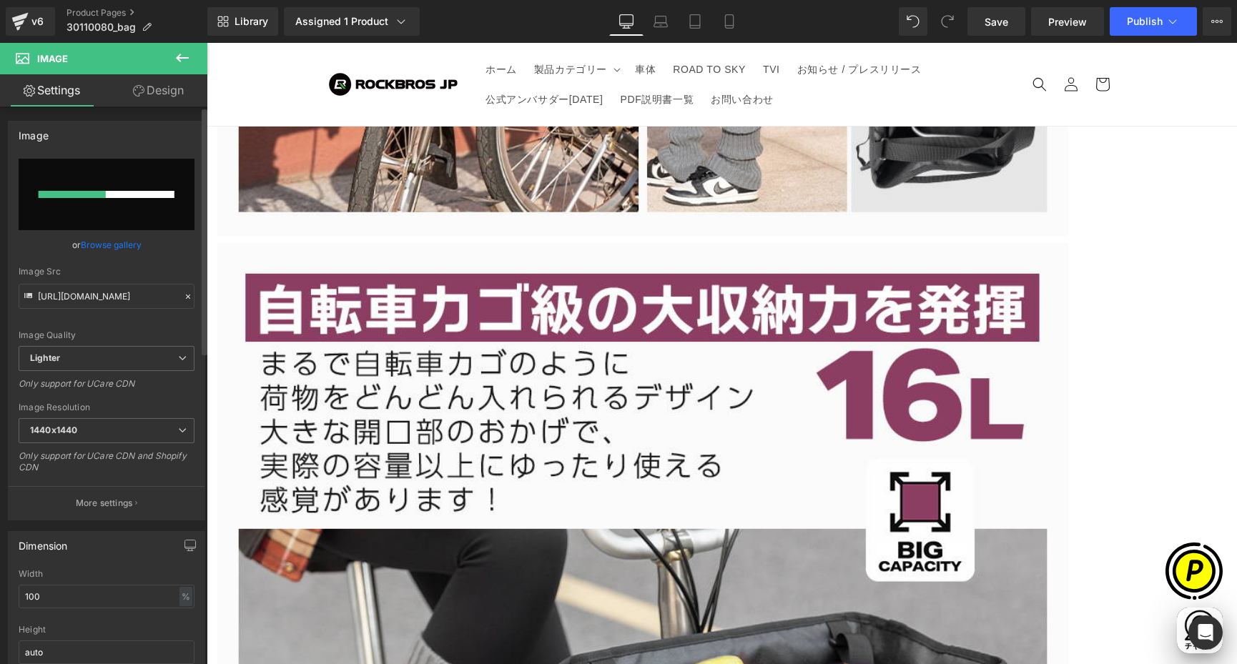
scroll to position [0, 279]
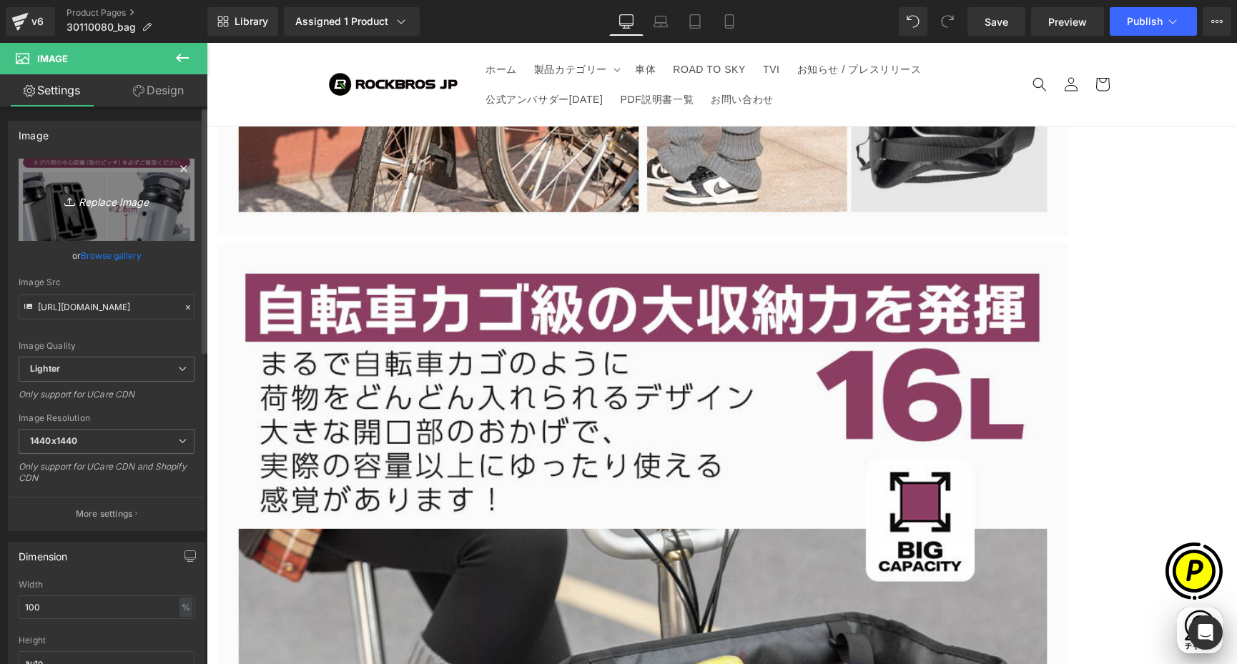
type input "[URL][DOMAIN_NAME]"
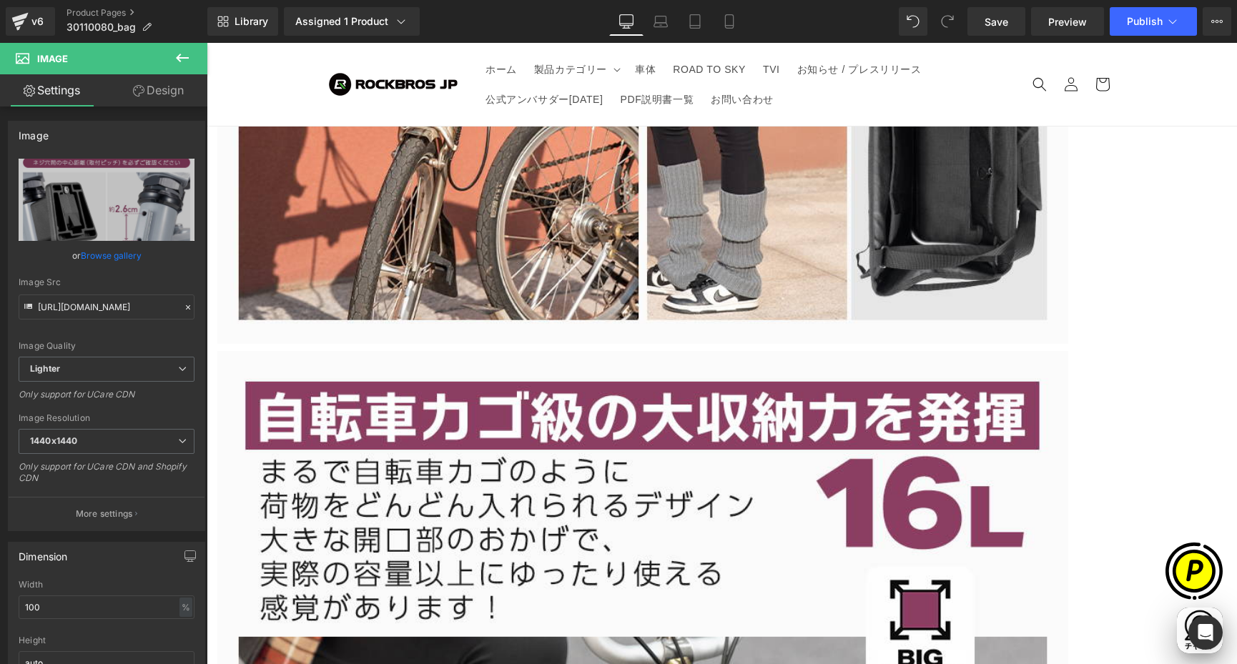
scroll to position [0, 836]
click at [207, 43] on icon at bounding box center [207, 43] width 0 height 0
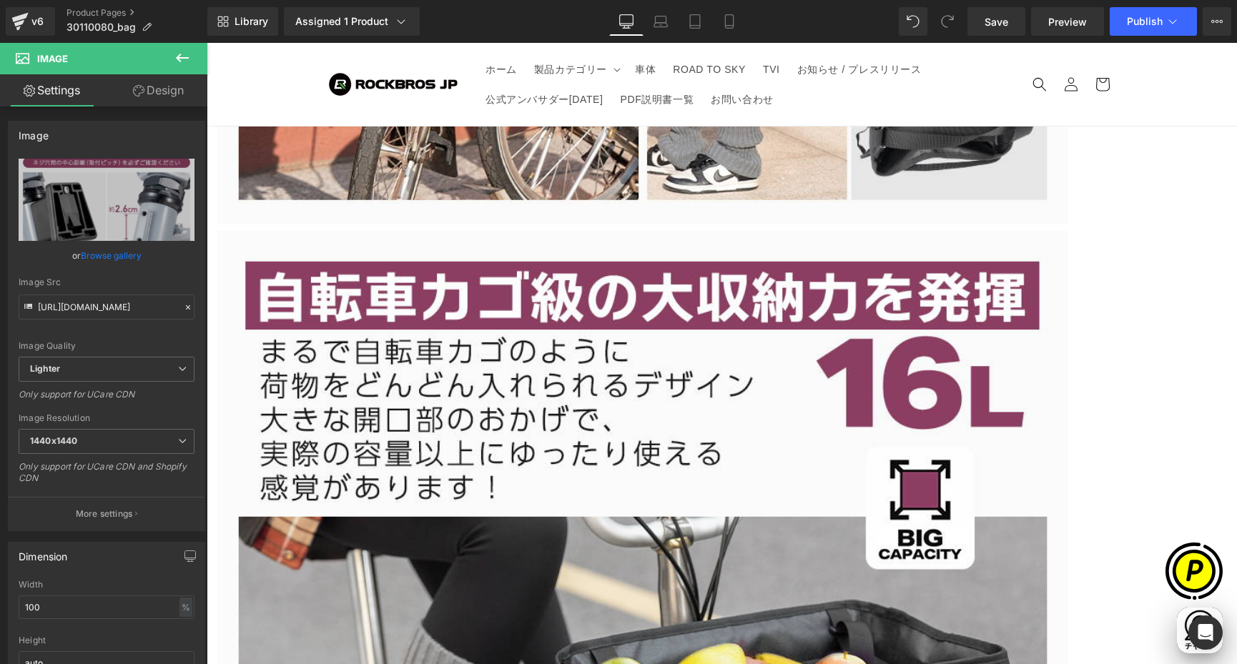
scroll to position [3759, 0]
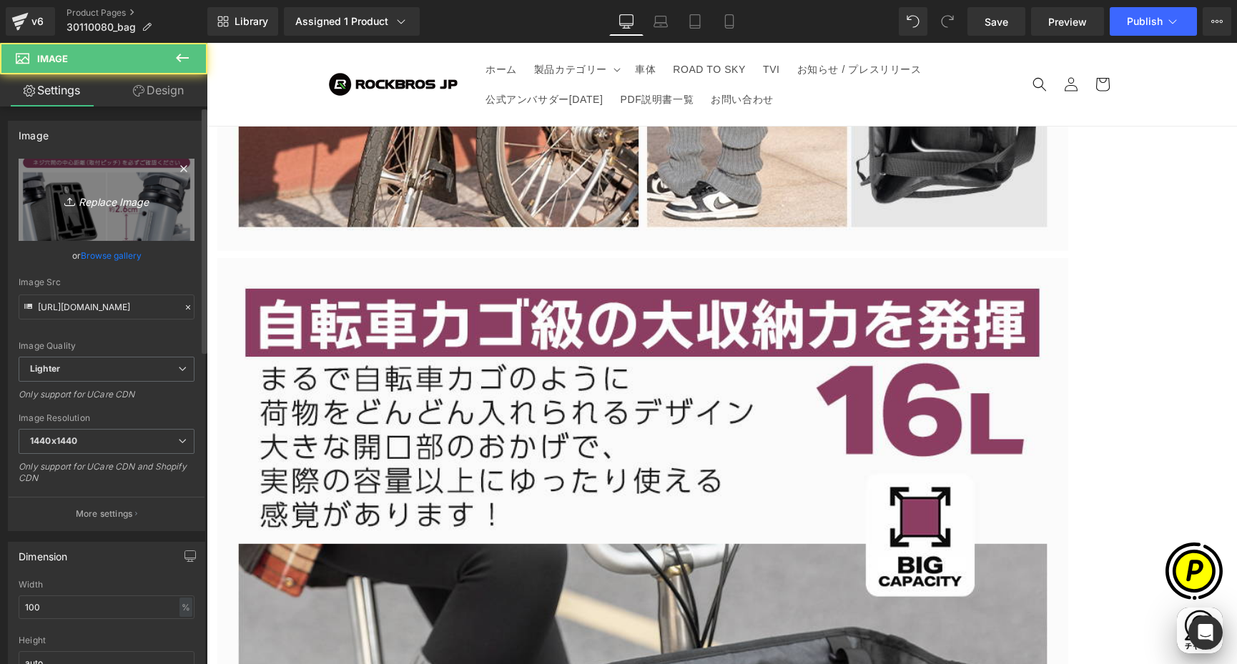
click at [86, 179] on link "Replace Image" at bounding box center [107, 200] width 176 height 82
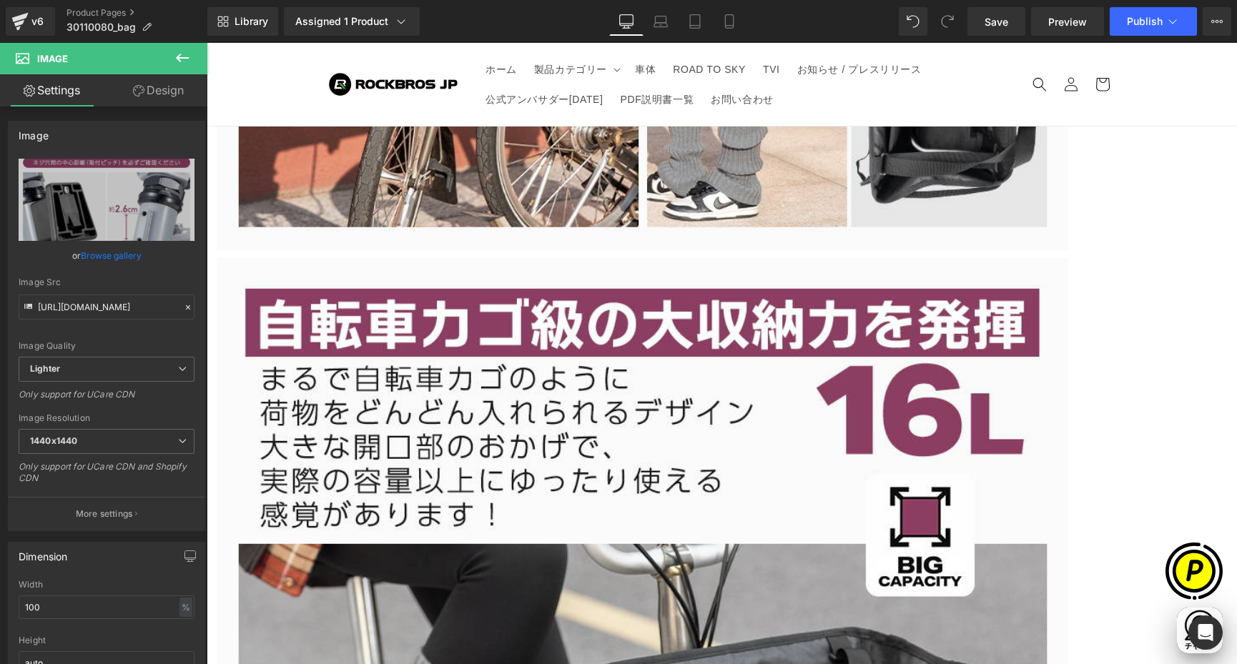
scroll to position [0, 558]
type input "C:\fakepath\30110080-10.jpg"
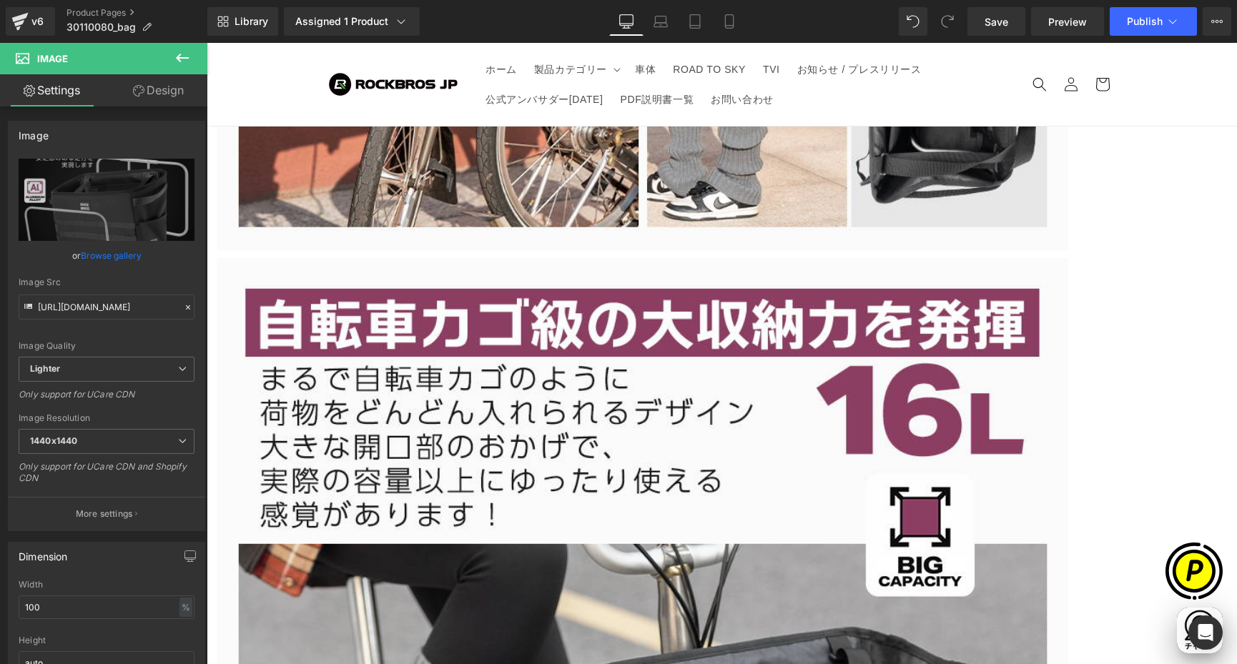
scroll to position [0, 836]
type input "[URL][DOMAIN_NAME]"
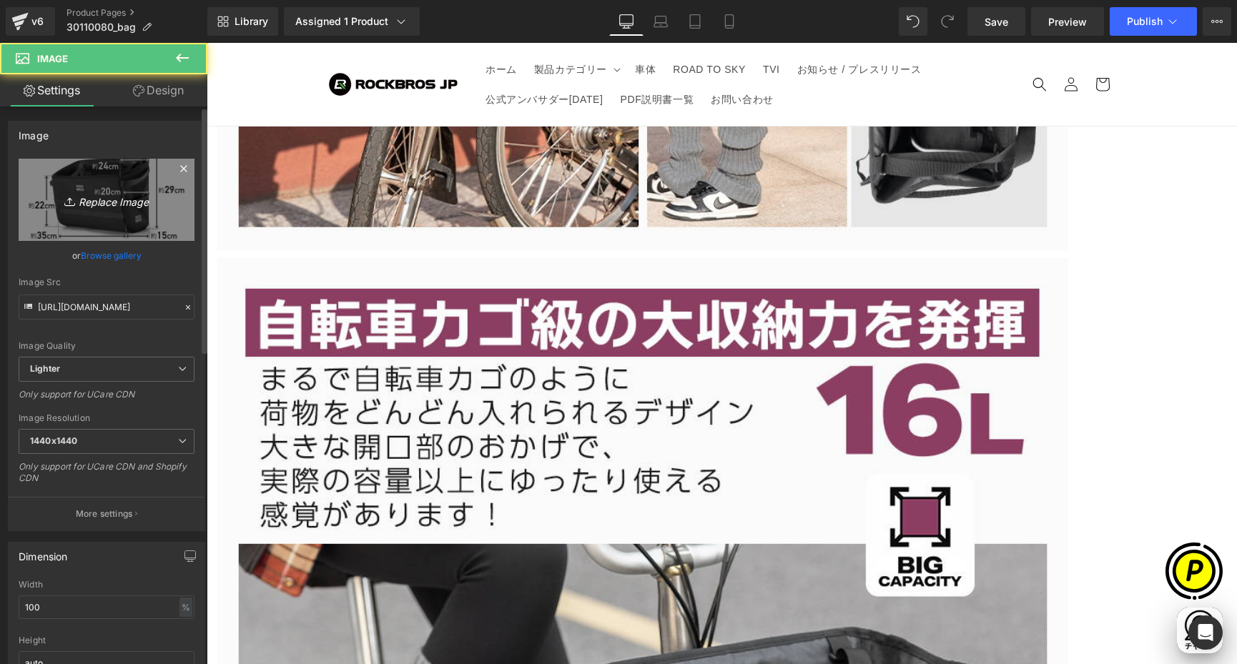
click at [56, 173] on link "Replace Image" at bounding box center [107, 200] width 176 height 82
type input "C:\fakepath\30110080-11.jpg"
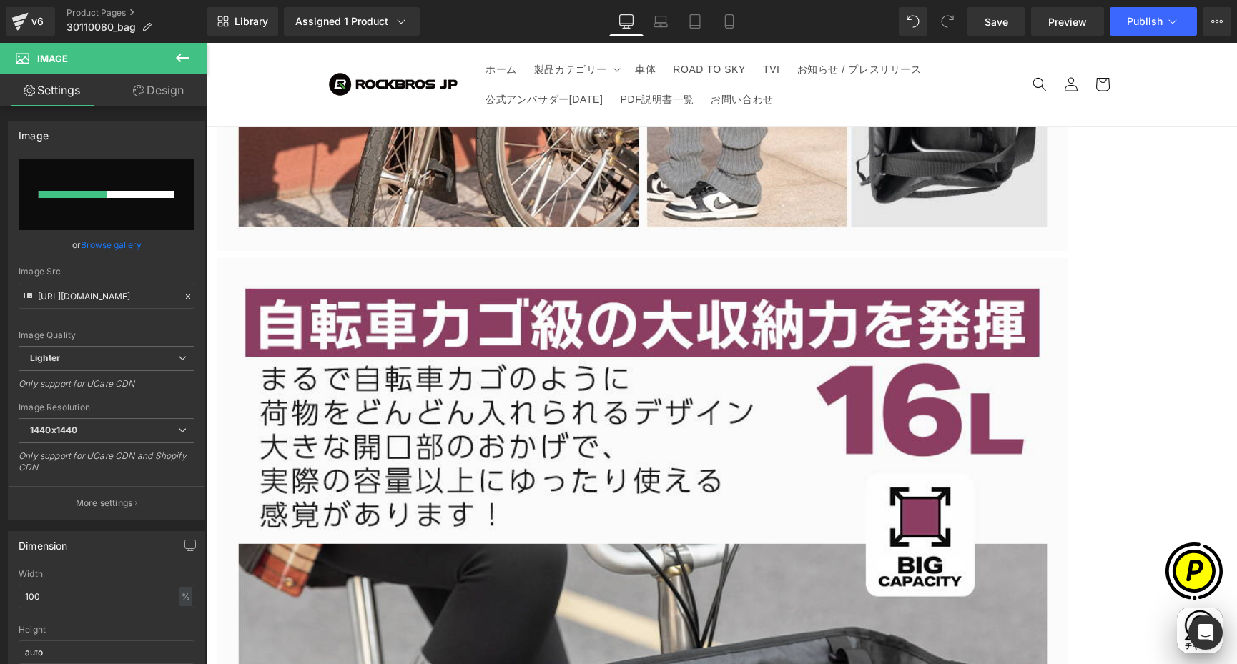
scroll to position [0, 279]
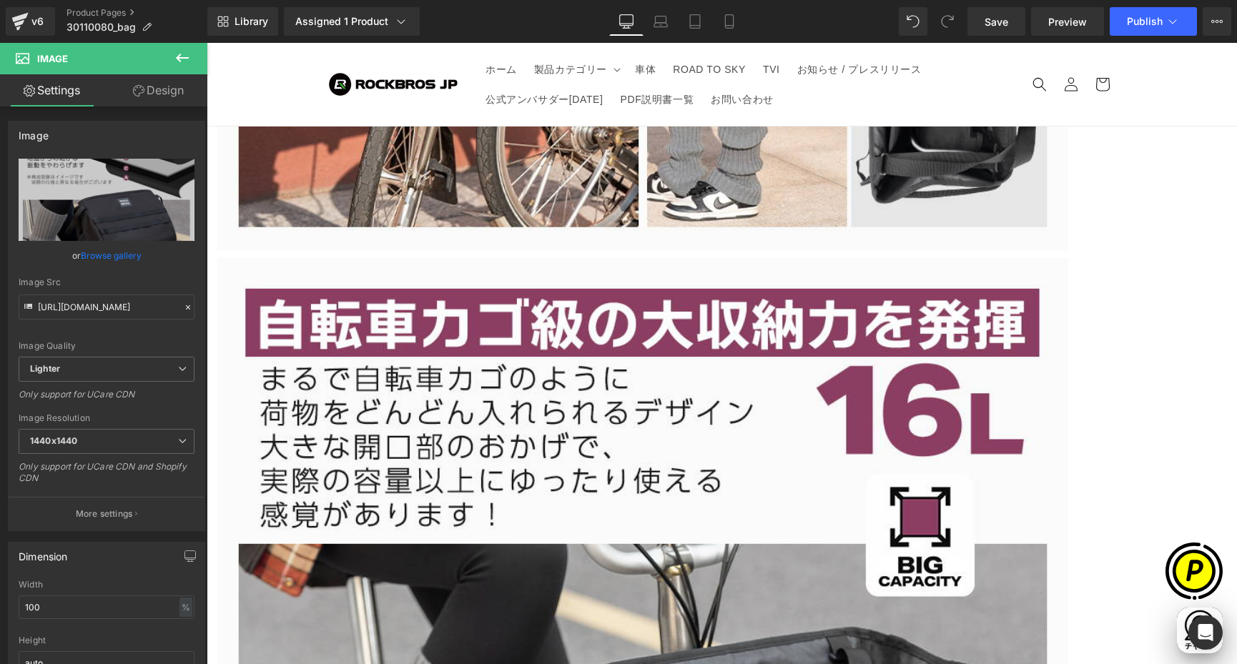
type input "[URL][DOMAIN_NAME]"
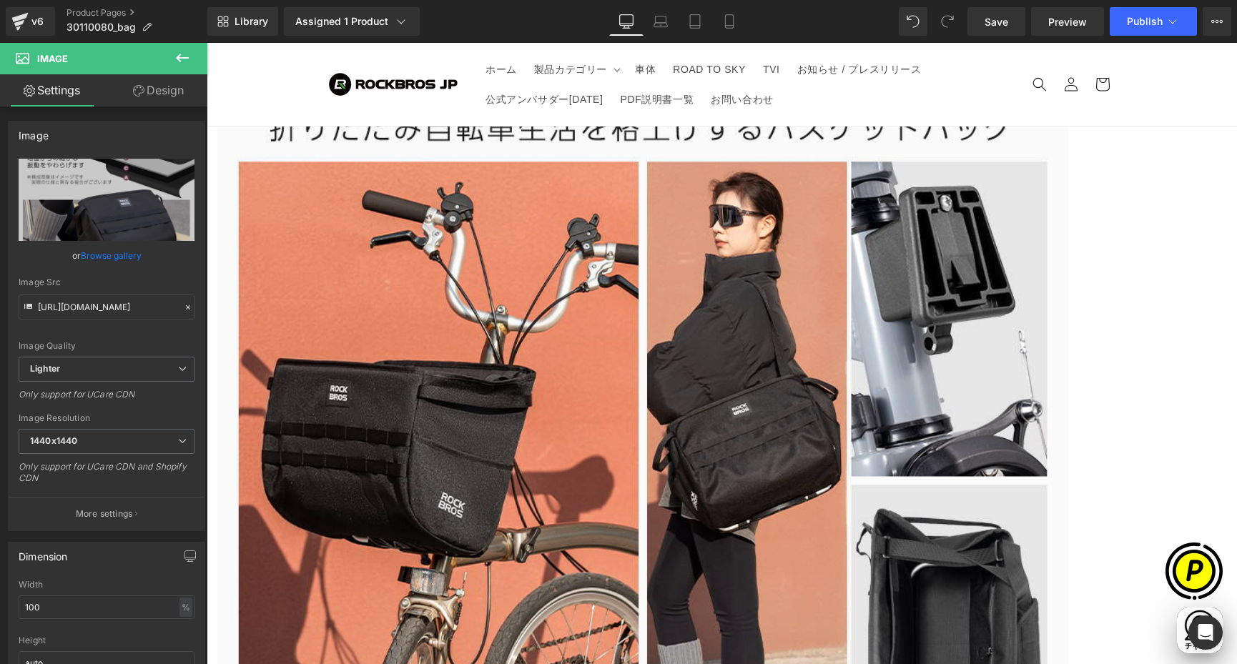
scroll to position [0, 0]
click at [207, 43] on span "Carousel" at bounding box center [207, 43] width 0 height 0
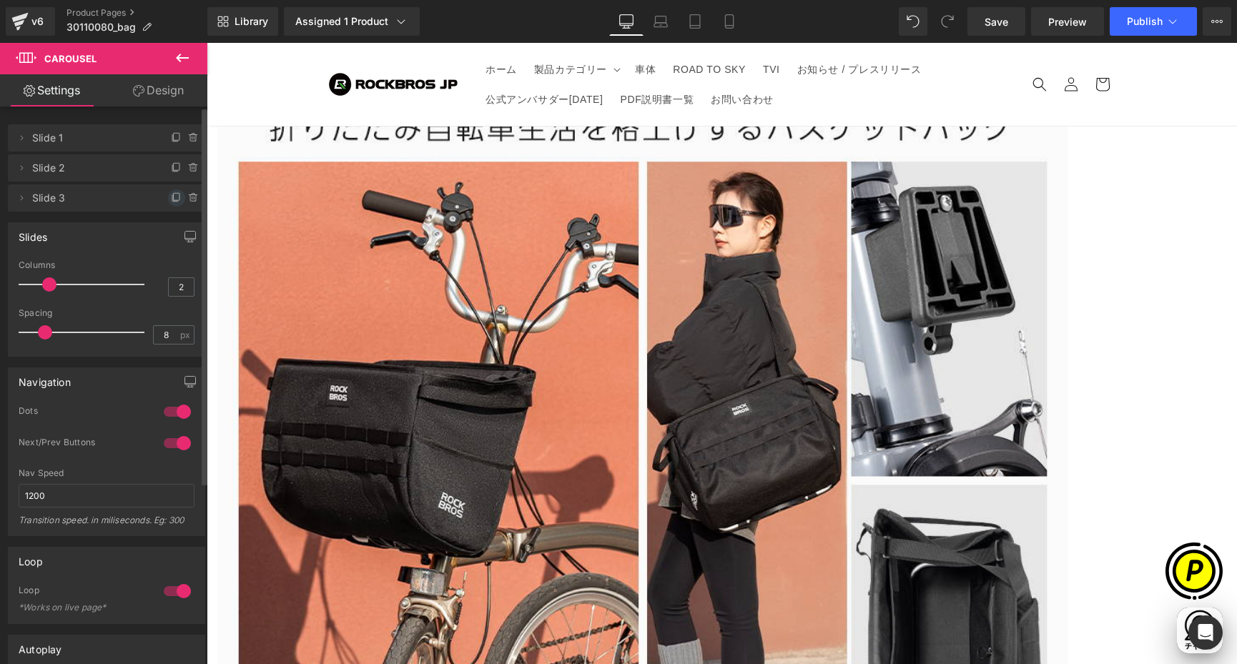
click at [171, 198] on icon at bounding box center [176, 197] width 11 height 11
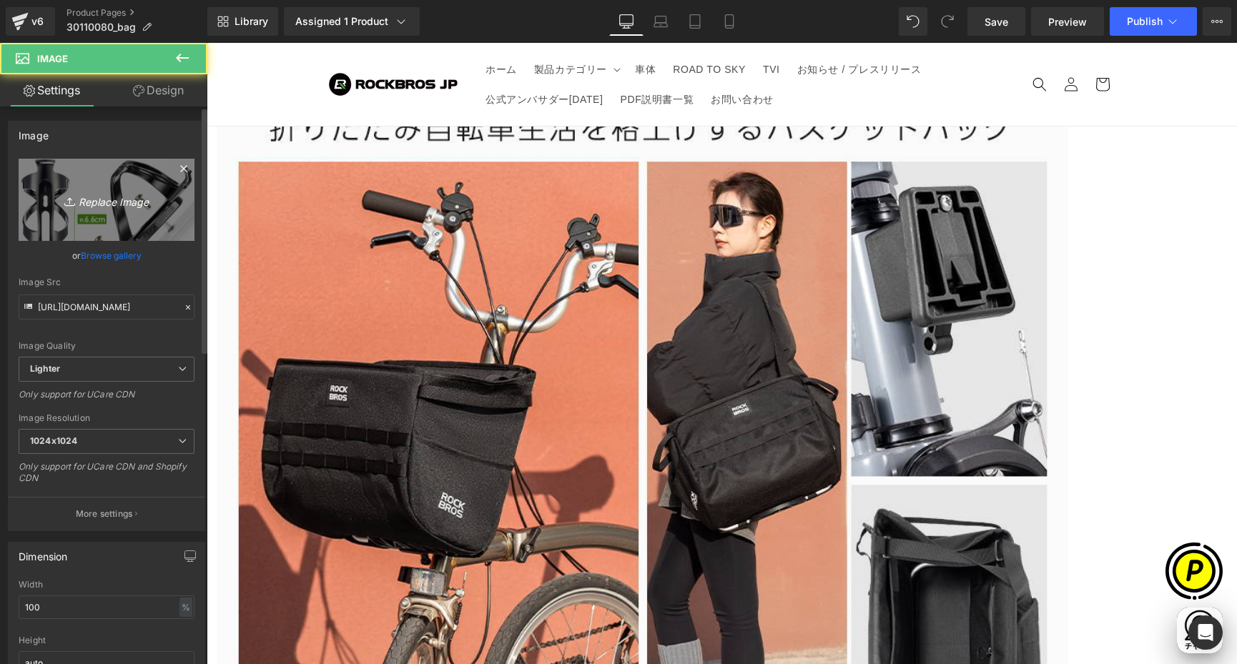
click at [94, 204] on icon "Replace Image" at bounding box center [106, 200] width 114 height 18
type input "C:\fakepath\30110080-6.jpg"
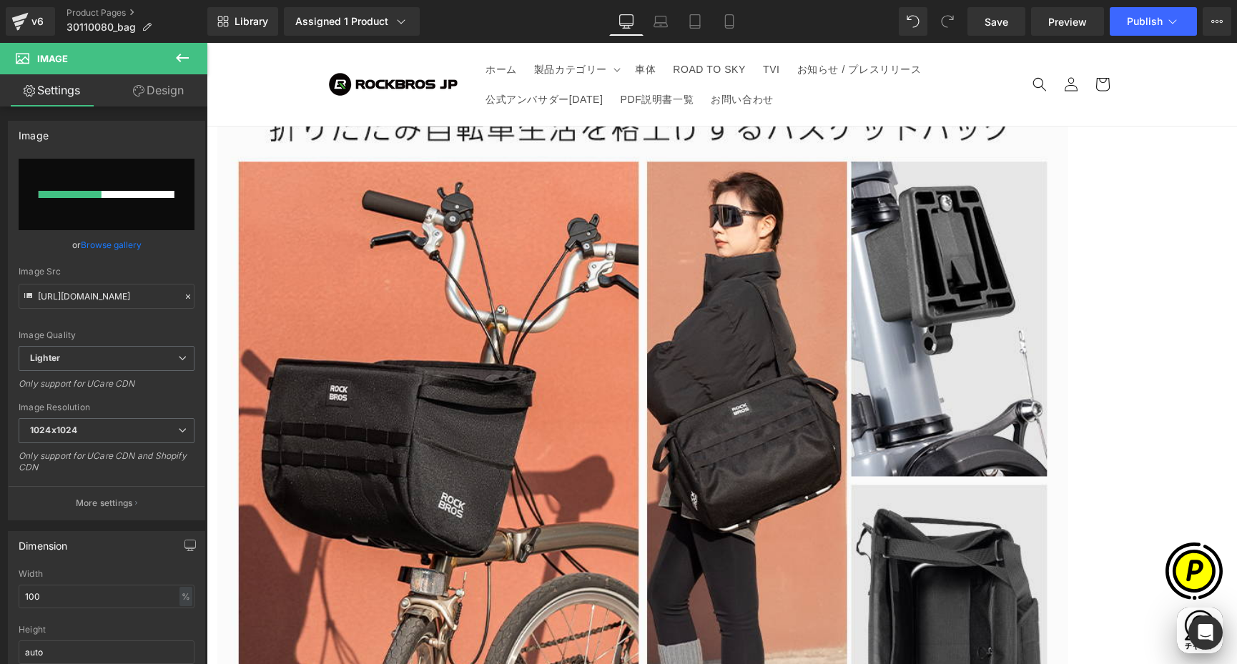
scroll to position [0, 836]
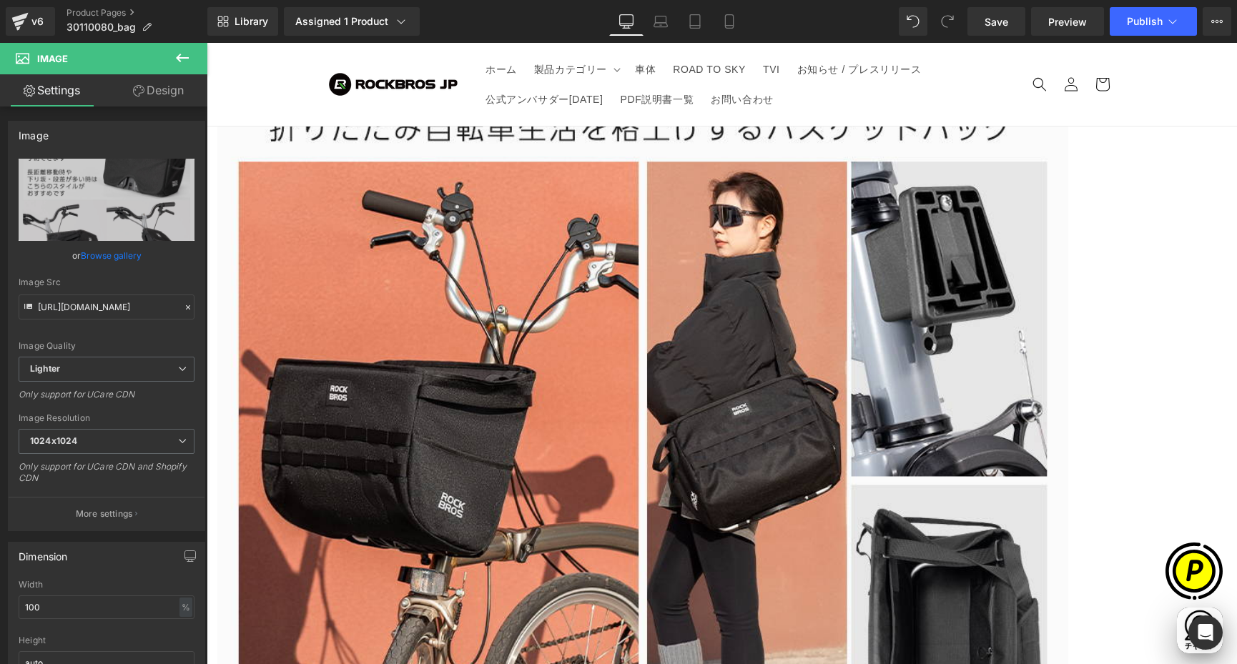
type input "[URL][DOMAIN_NAME]"
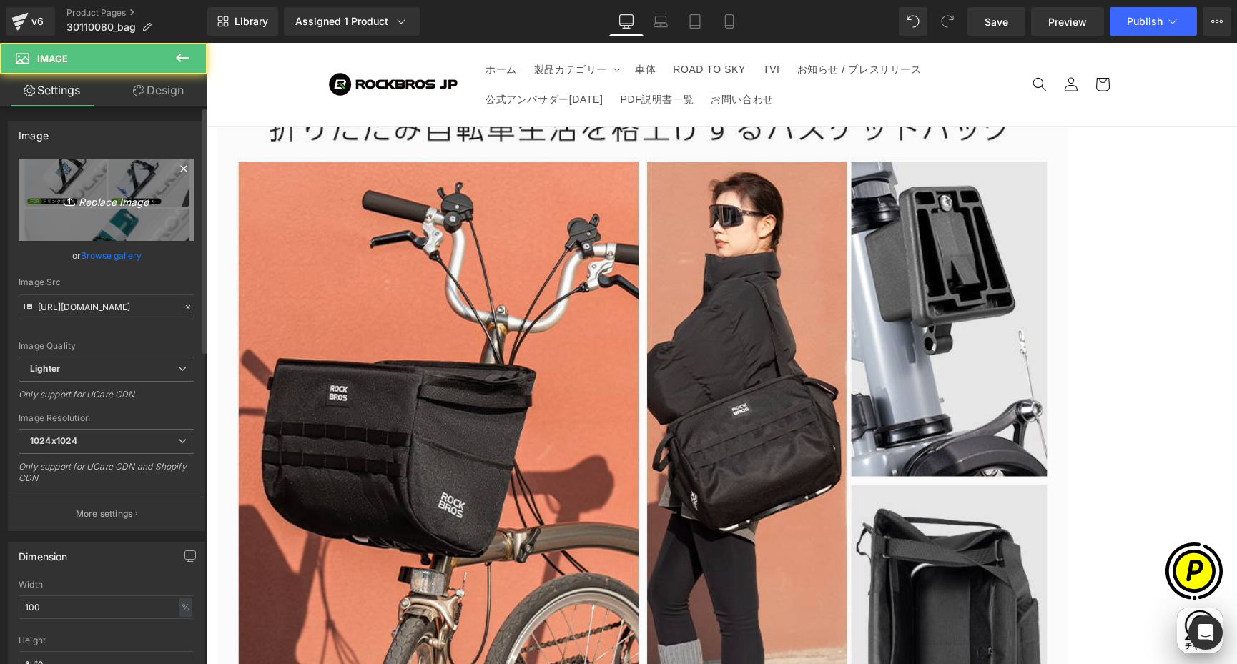
click at [101, 205] on icon "Replace Image" at bounding box center [106, 200] width 114 height 18
type input "C:\fakepath\30110080-7.jpg"
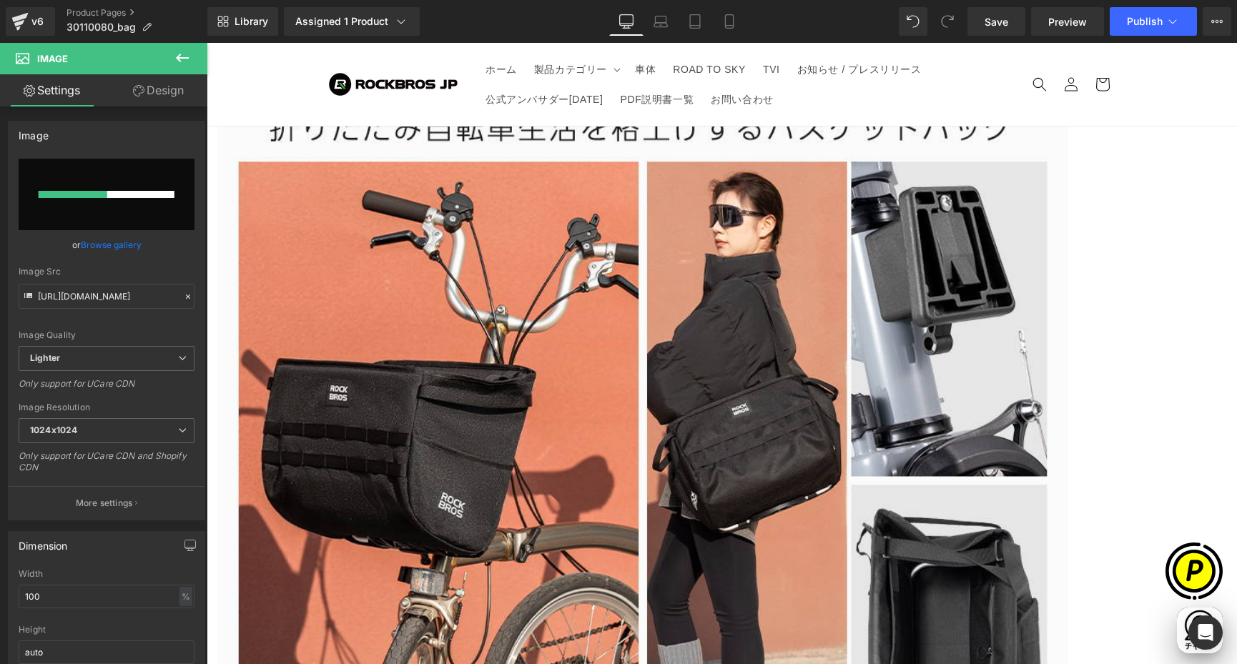
scroll to position [0, 279]
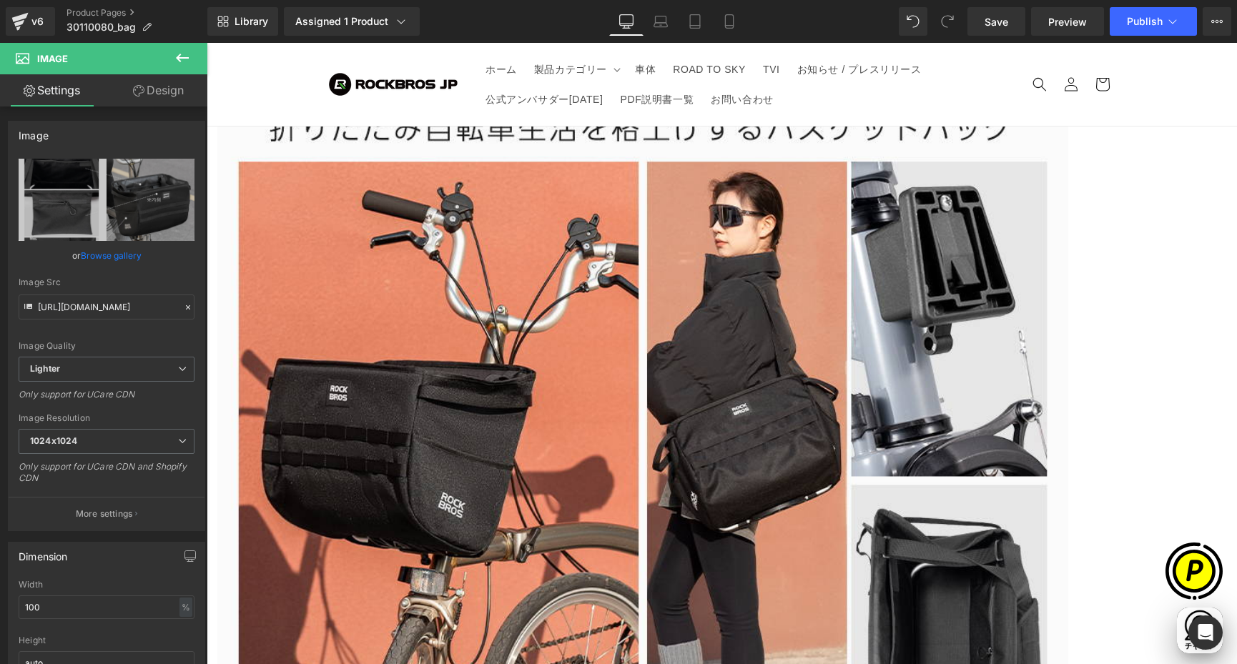
type input "[URL][DOMAIN_NAME]"
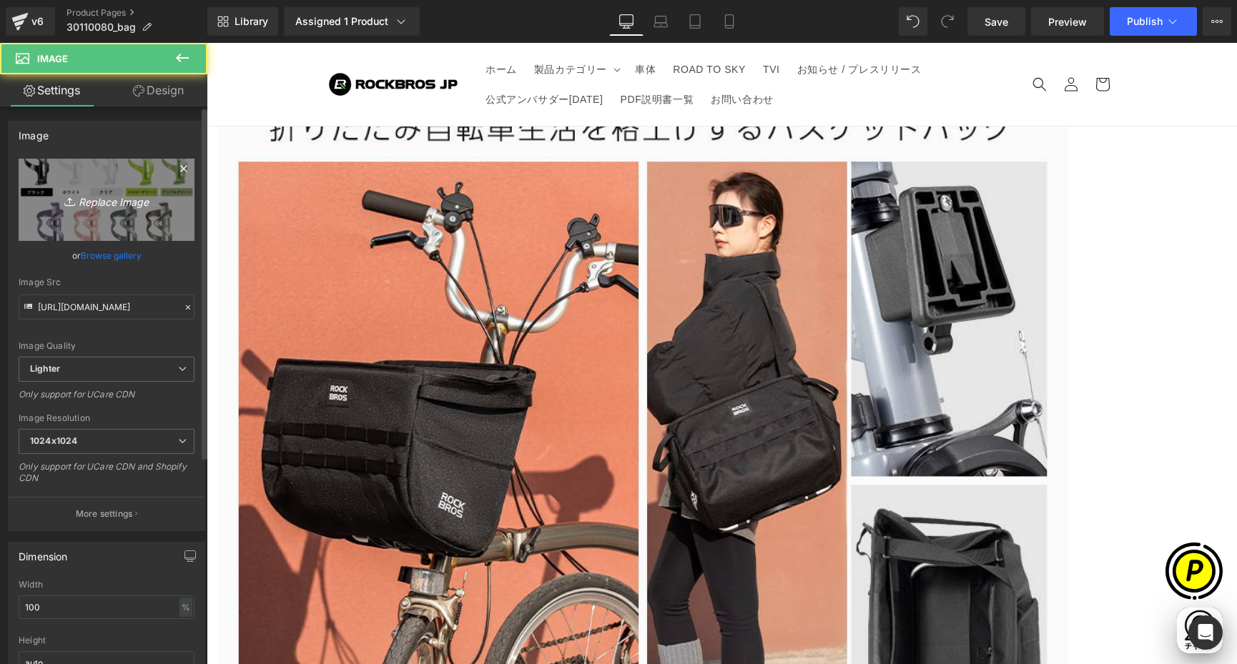
click at [116, 181] on link "Replace Image" at bounding box center [107, 200] width 176 height 82
type input "C:\fakepath\30110080-8.jpg"
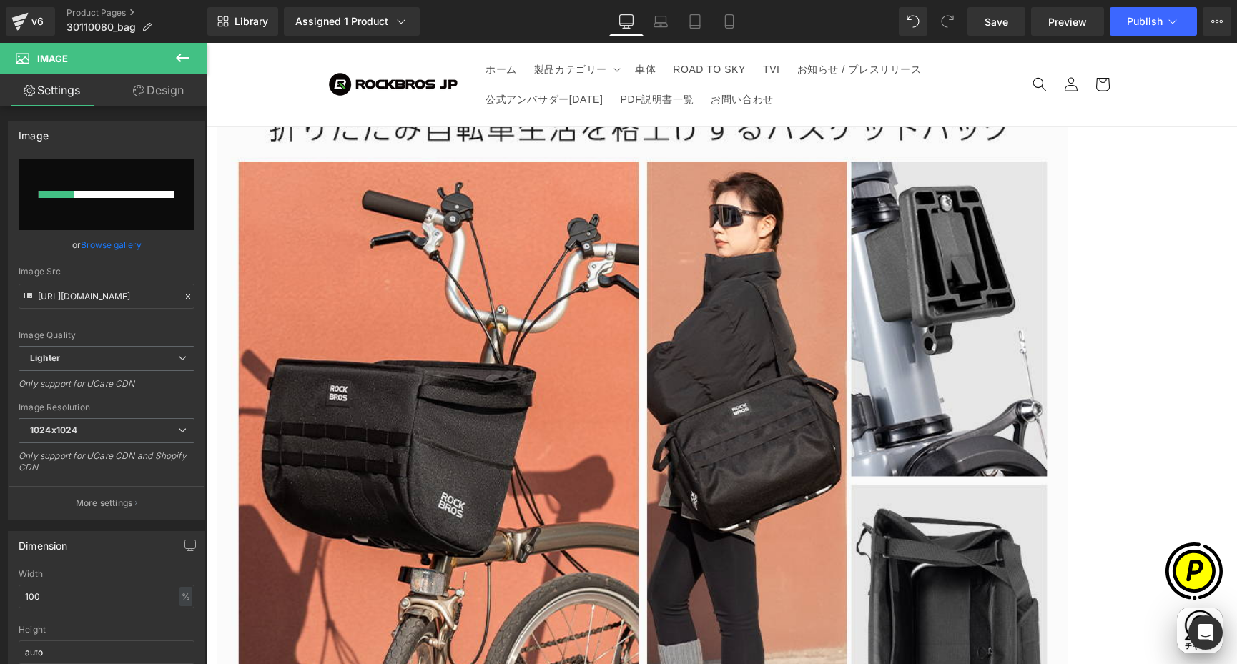
scroll to position [0, 836]
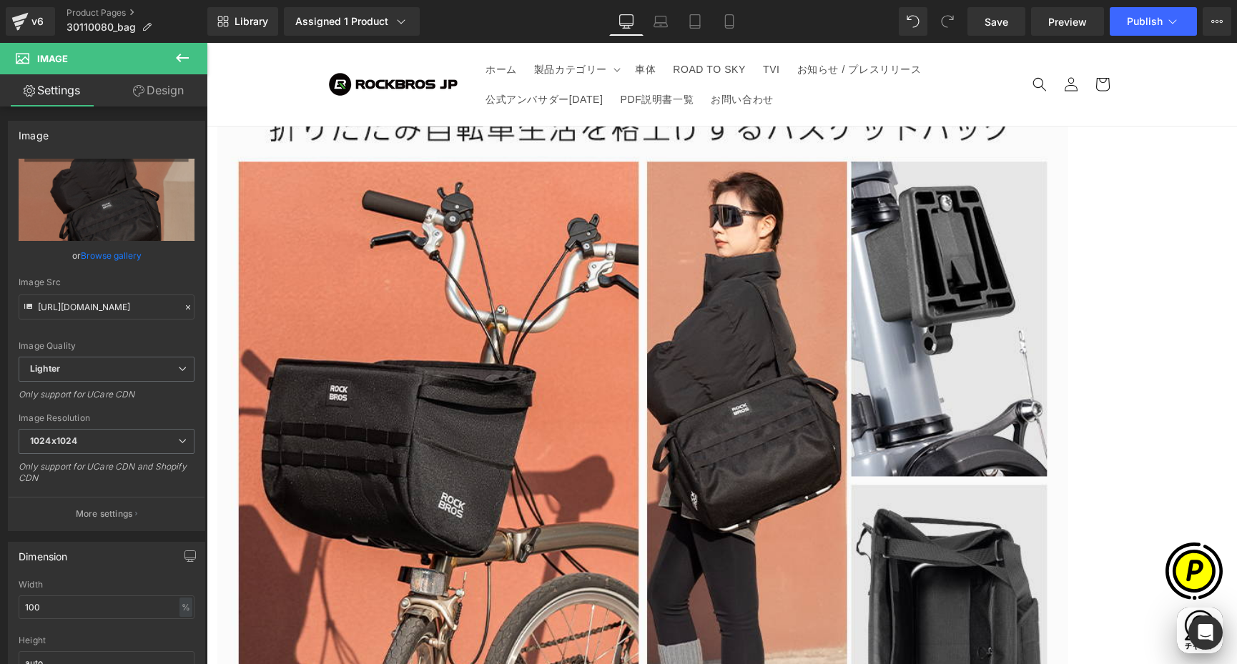
type input "[URL][DOMAIN_NAME]"
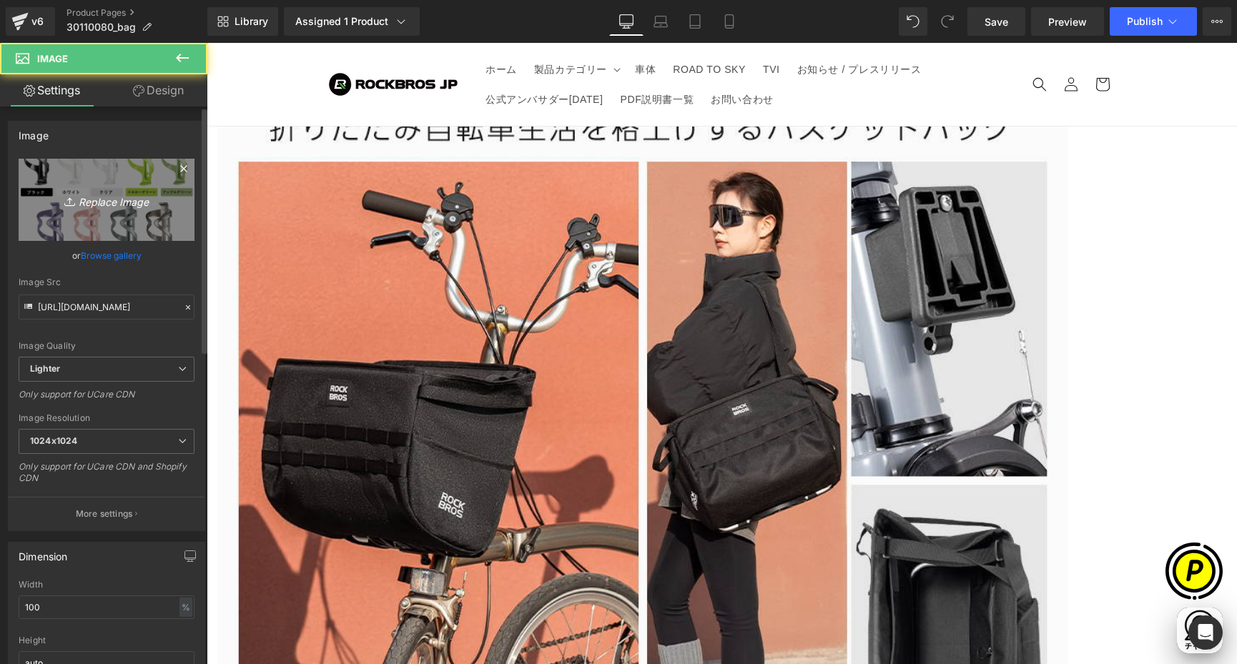
click at [90, 212] on link "Replace Image" at bounding box center [107, 200] width 176 height 82
type input "C:\fakepath\30110080-9.jpg"
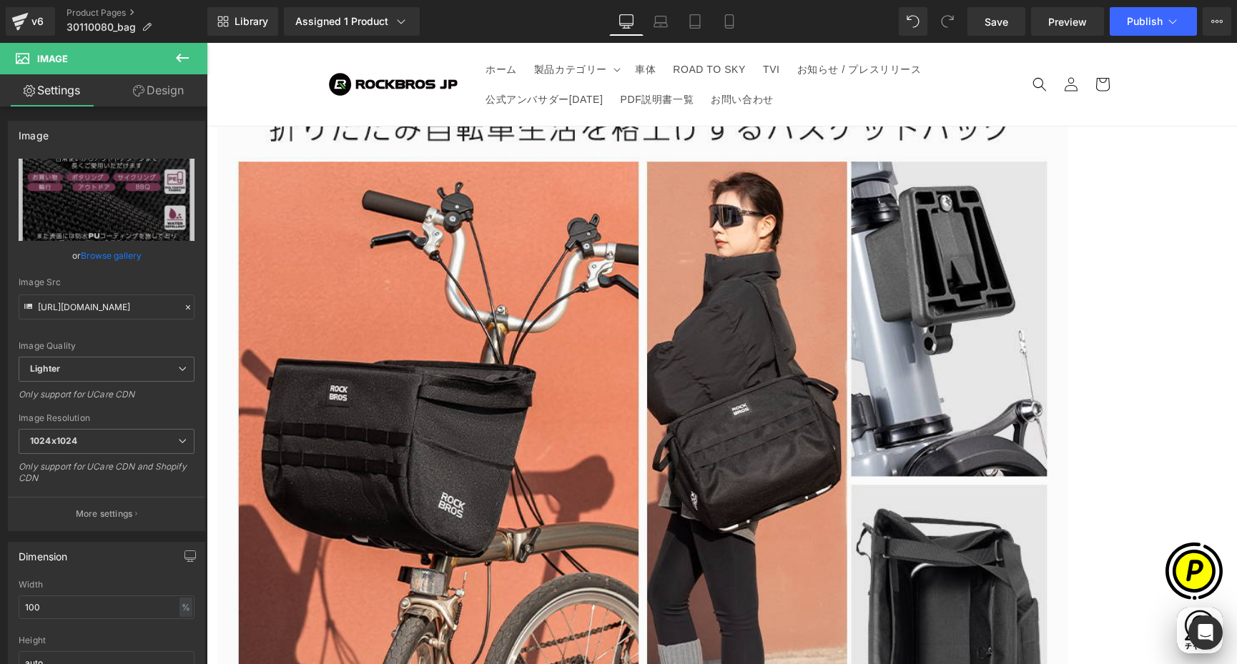
scroll to position [0, 558]
type input "[URL][DOMAIN_NAME]"
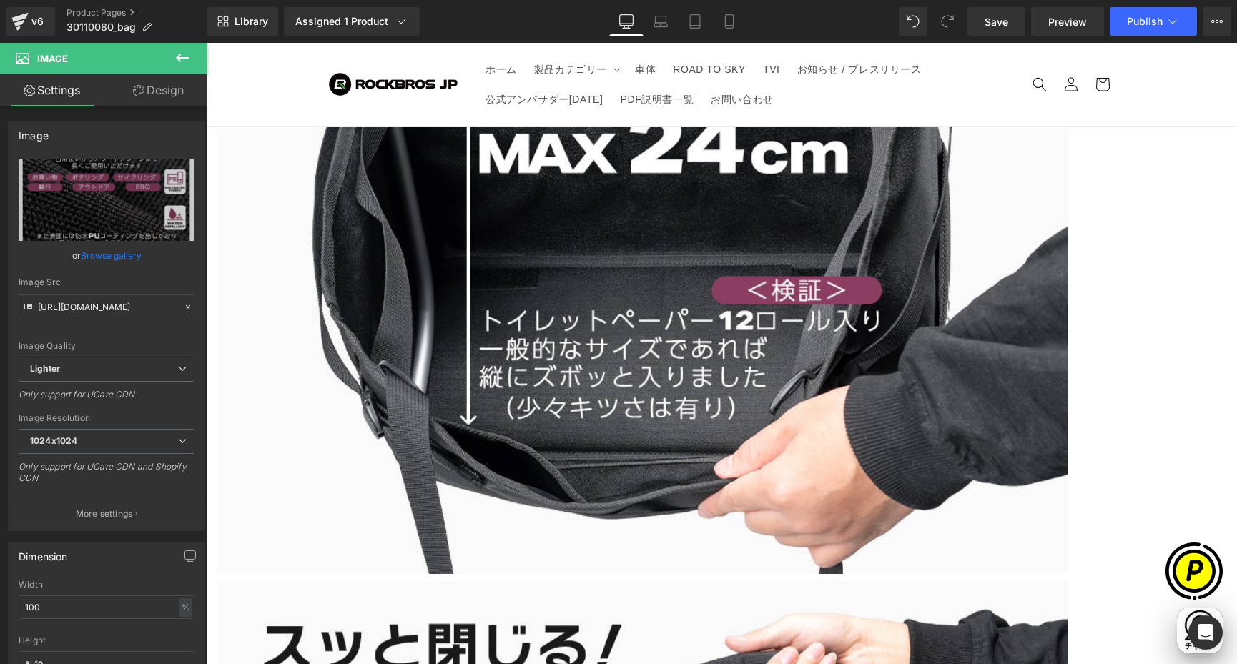
drag, startPoint x: 528, startPoint y: 209, endPoint x: 513, endPoint y: 214, distance: 15.8
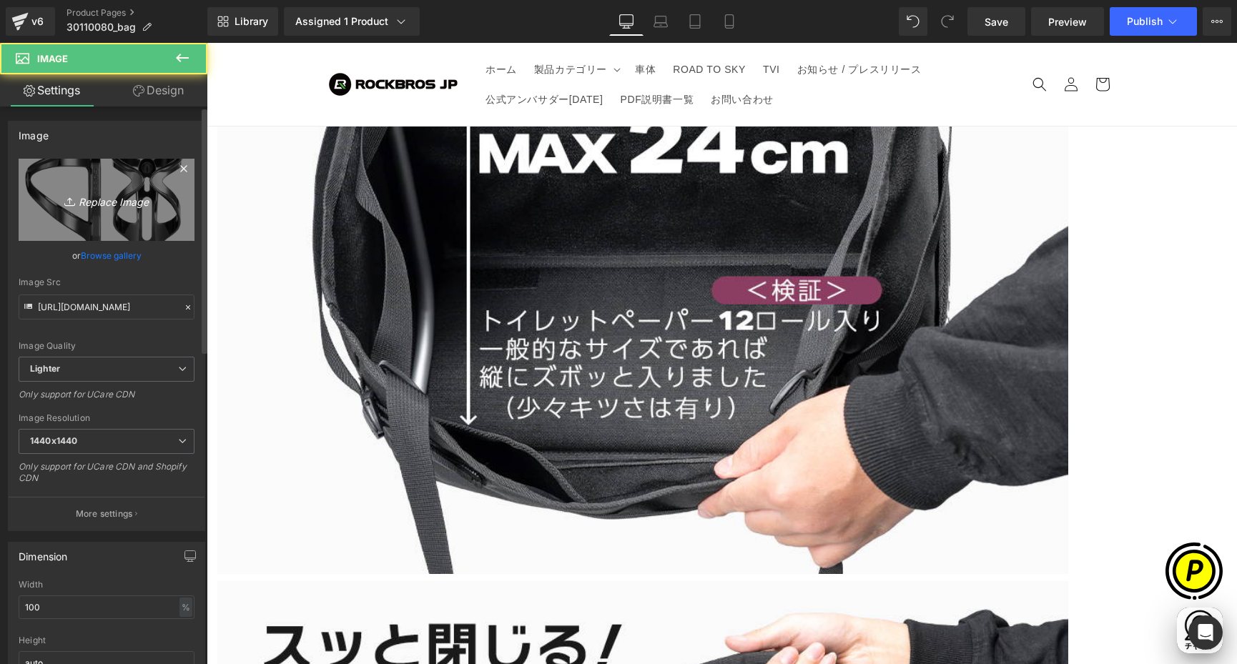
click at [82, 187] on link "Replace Image" at bounding box center [107, 200] width 176 height 82
type input "C:\fakepath\shopify-LP-30110080_04-1.jpg"
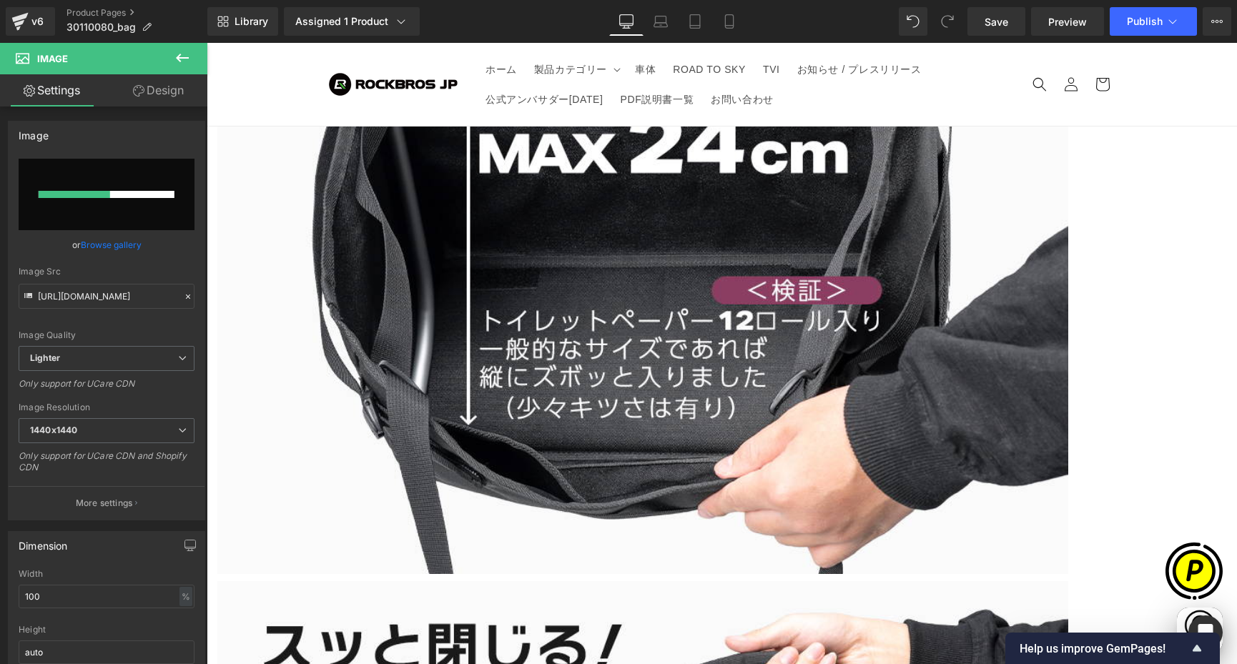
scroll to position [0, 0]
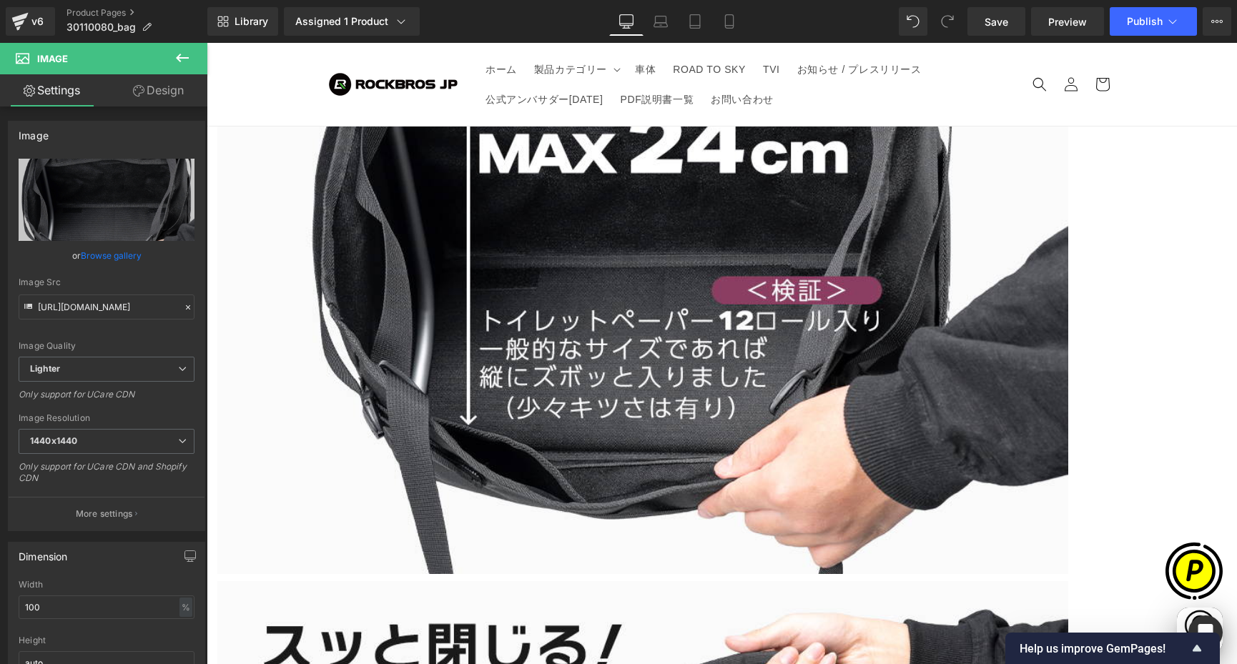
type input "[URL][DOMAIN_NAME]"
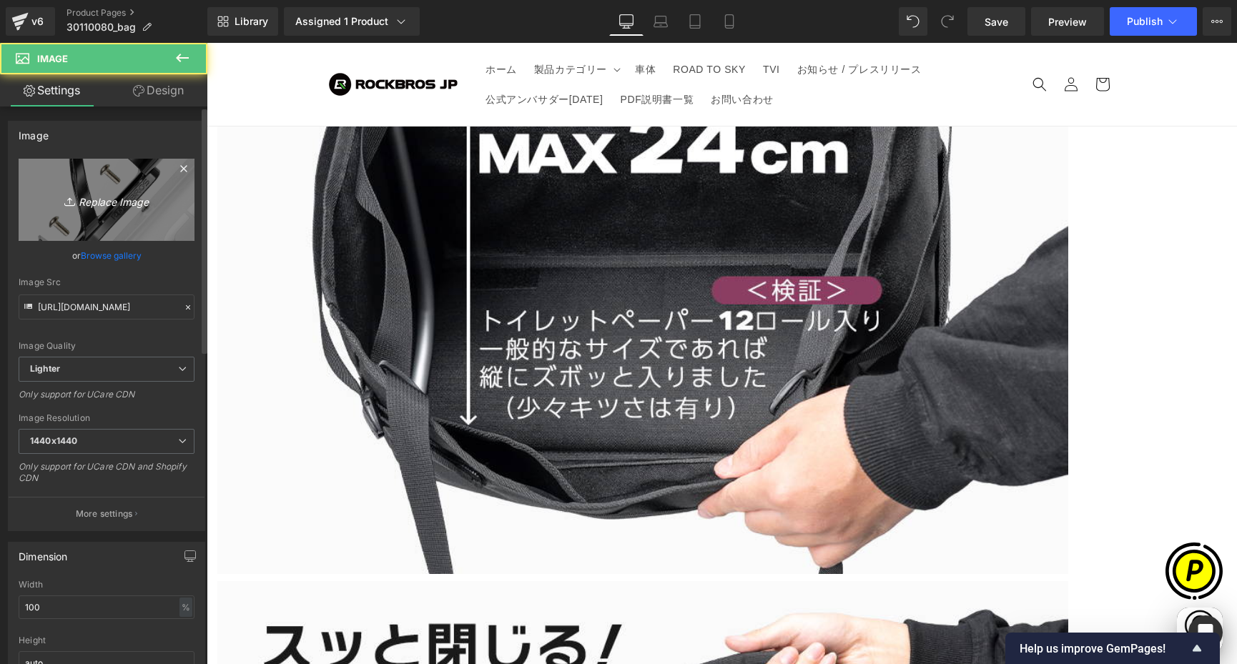
click at [86, 189] on link "Replace Image" at bounding box center [107, 200] width 176 height 82
type input "C:\fakepath\shopify-LP-30110080_04-2.jpg"
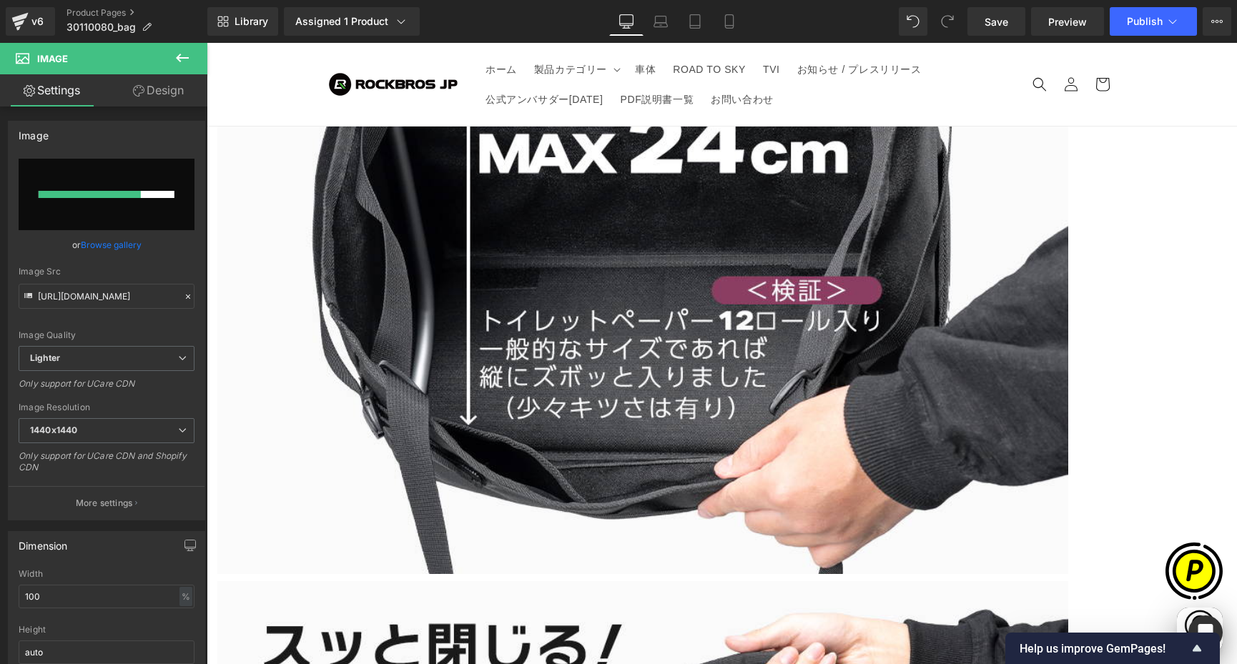
scroll to position [0, 836]
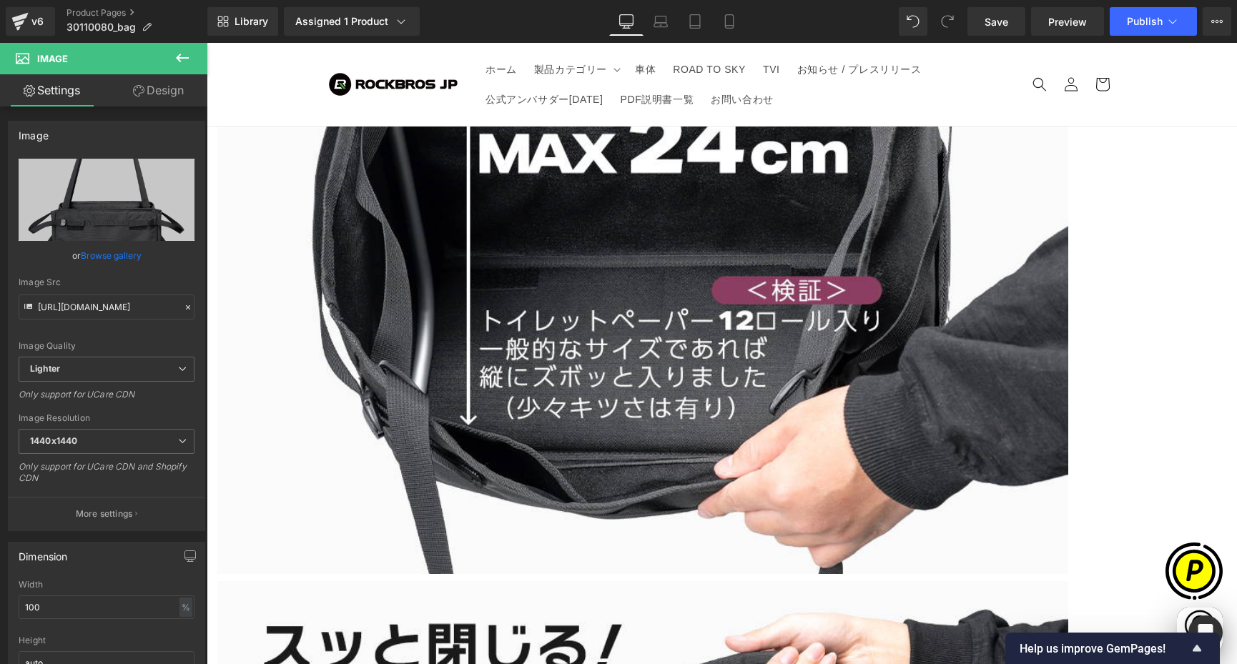
type input "[URL][DOMAIN_NAME]"
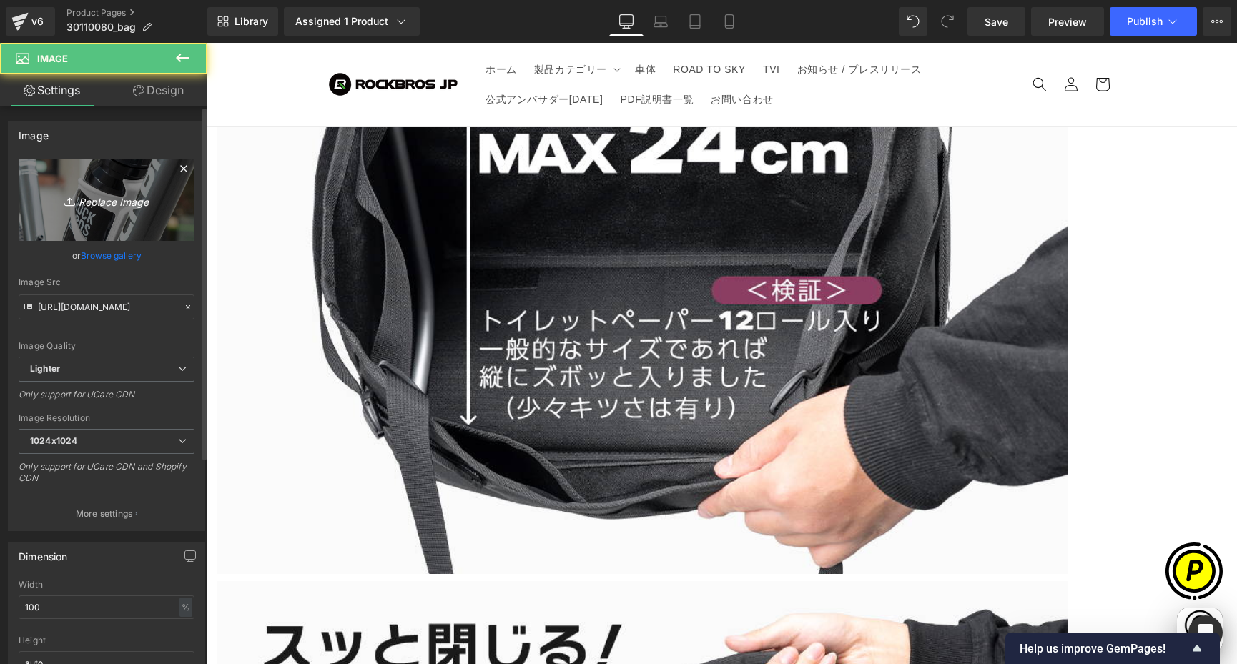
click at [126, 182] on link "Replace Image" at bounding box center [107, 200] width 176 height 82
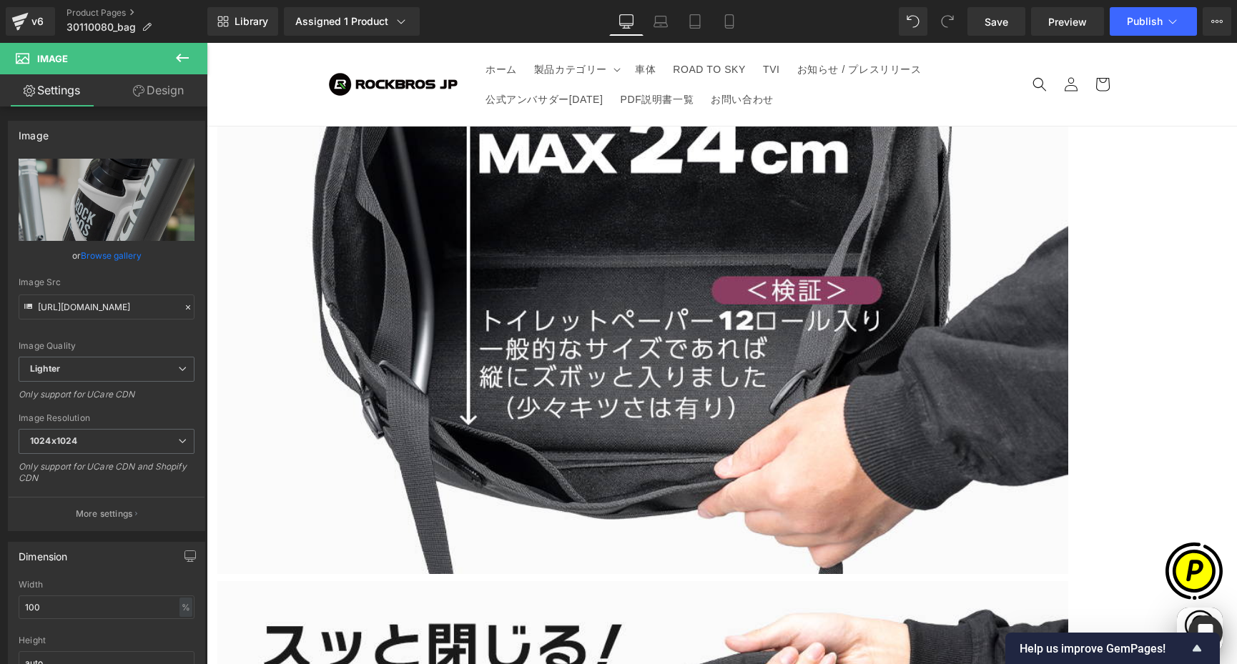
scroll to position [0, 279]
type input "C:\fakepath\shopify-LP-30110080_04-3.jpg"
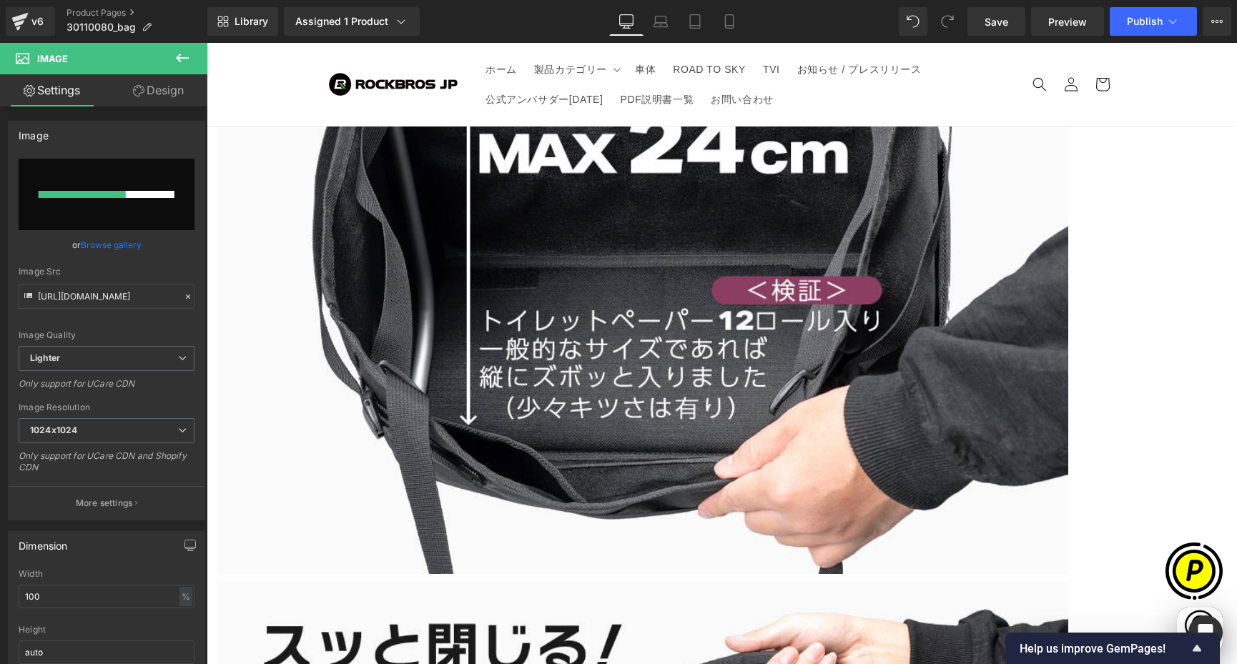
scroll to position [0, 558]
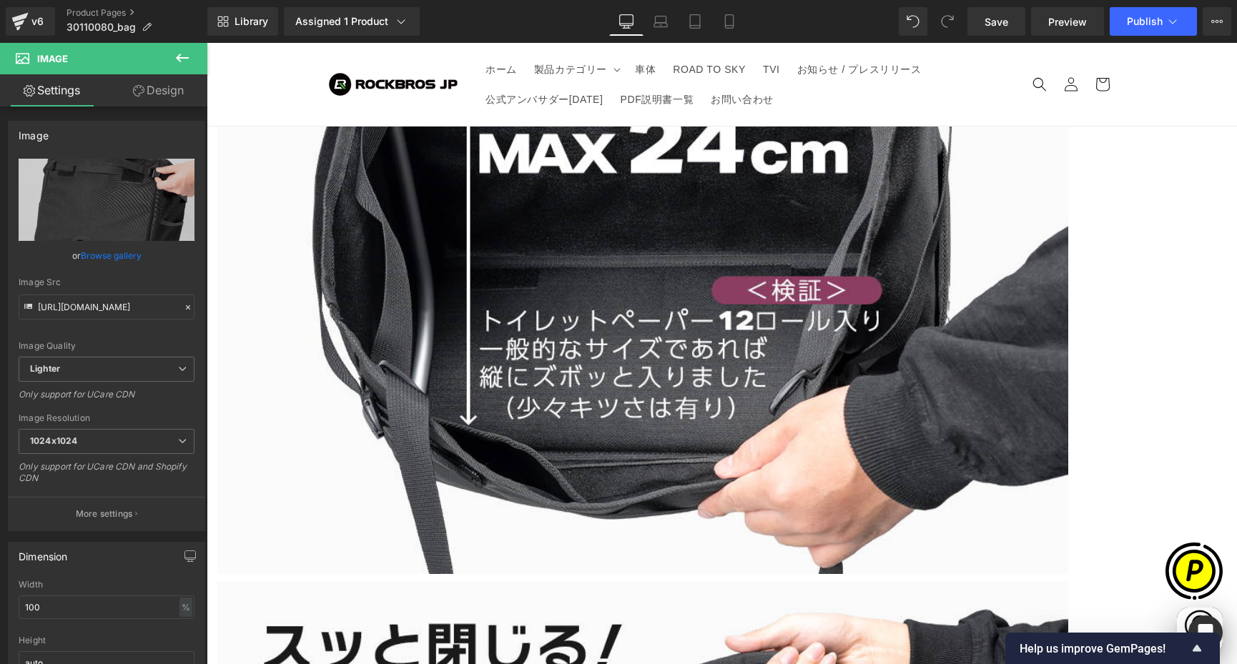
type input "[URL][DOMAIN_NAME]"
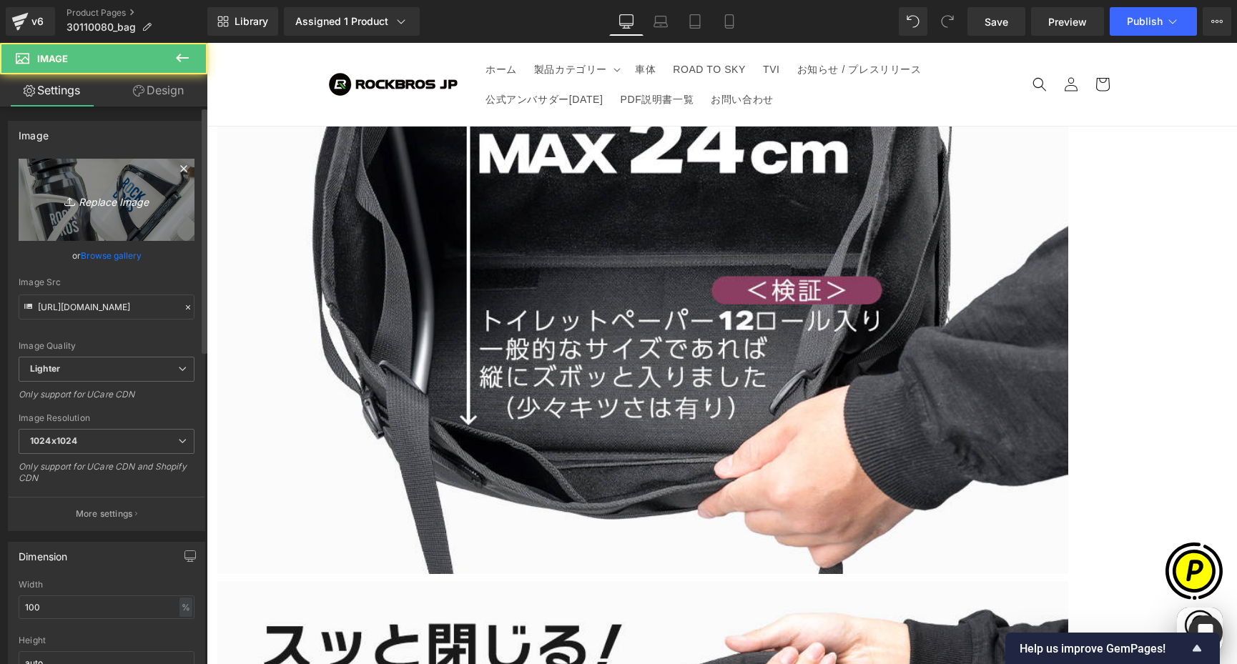
click at [101, 198] on icon "Replace Image" at bounding box center [106, 200] width 114 height 18
type input "C:\fakepath\shopify-LP-30110080_04-4.jpg"
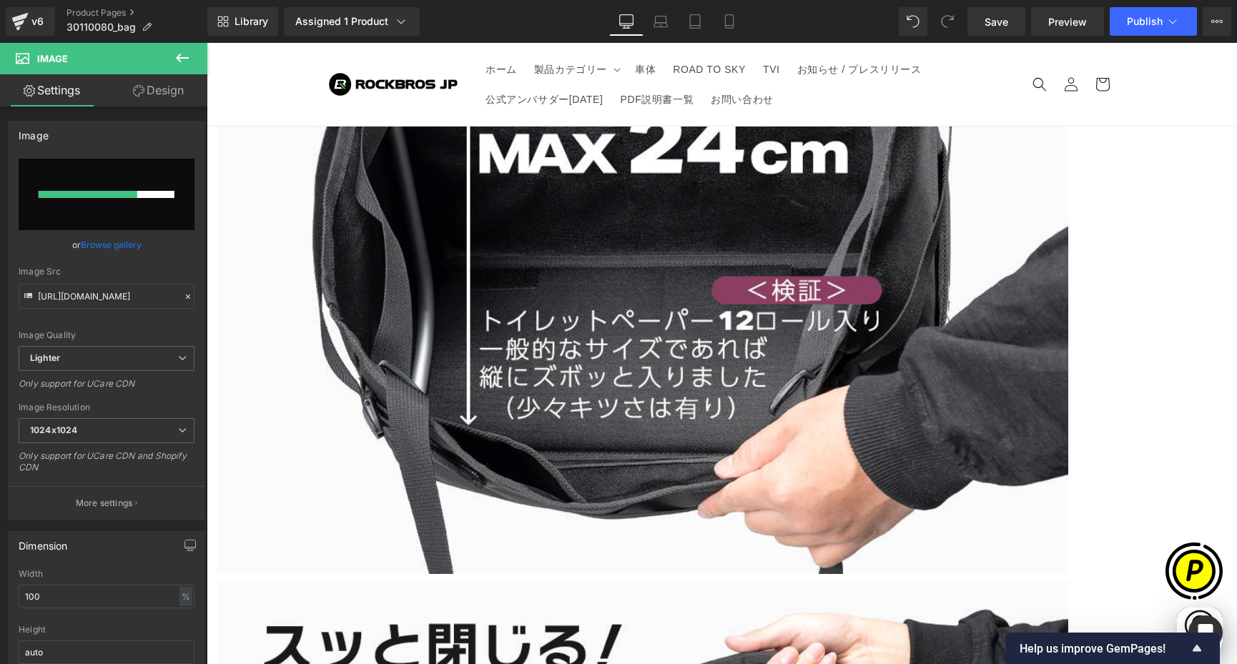
scroll to position [0, 279]
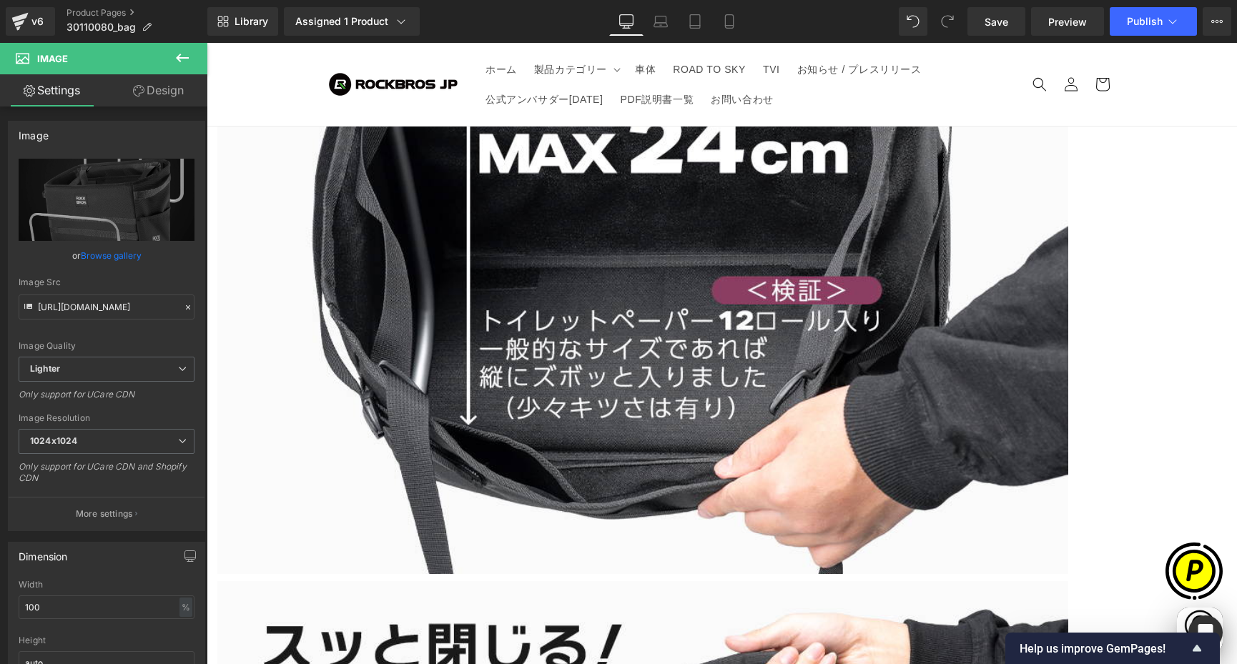
type input "[URL][DOMAIN_NAME]"
click at [207, 43] on span "Carousel" at bounding box center [207, 43] width 0 height 0
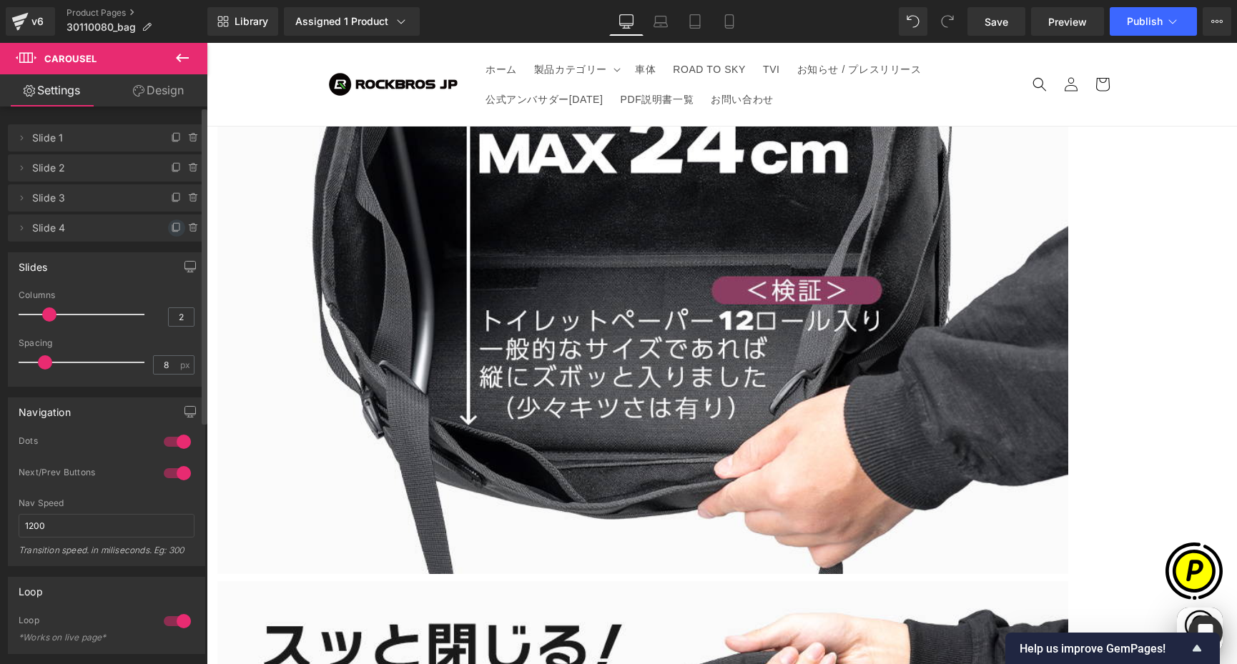
click at [174, 227] on icon at bounding box center [177, 226] width 6 height 7
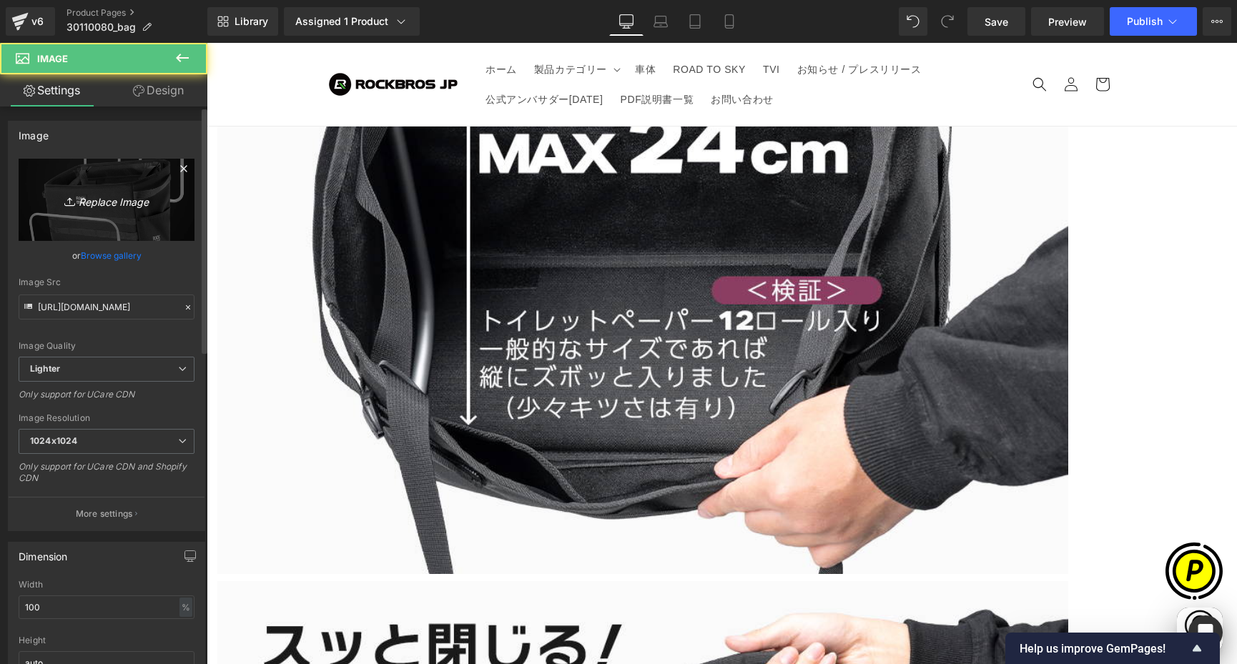
click at [138, 203] on icon "Replace Image" at bounding box center [106, 200] width 114 height 18
type input "C:\fakepath\shopify-LP-30110080_04-5.jpg"
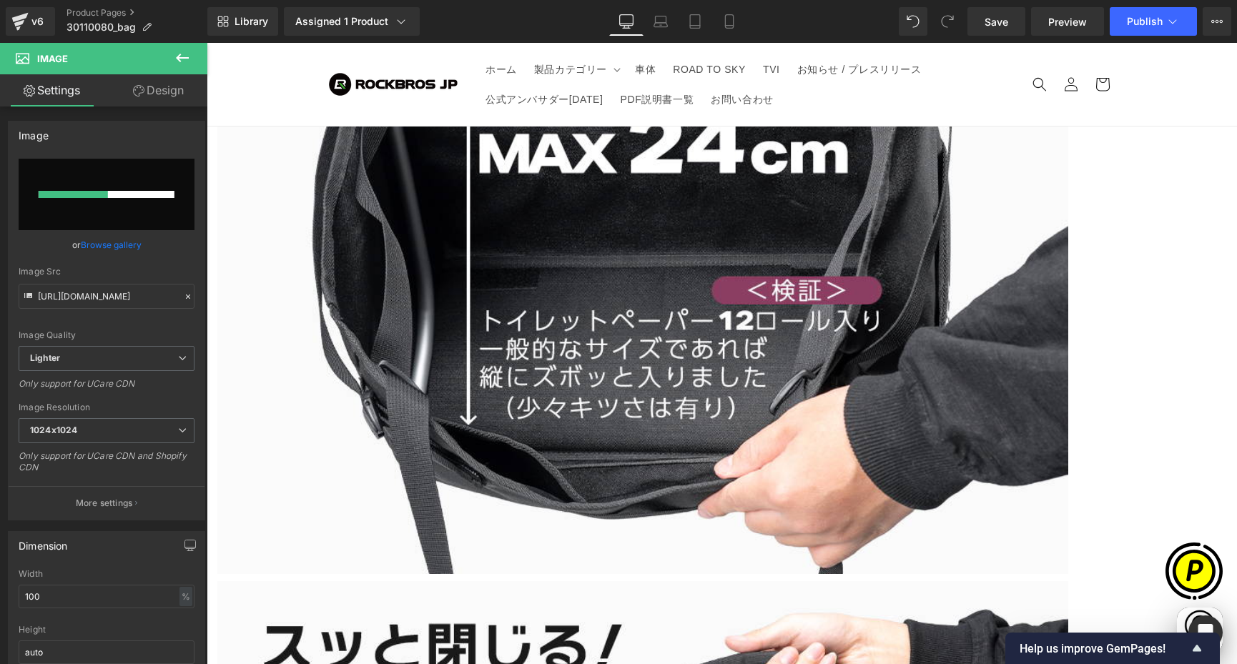
scroll to position [0, 279]
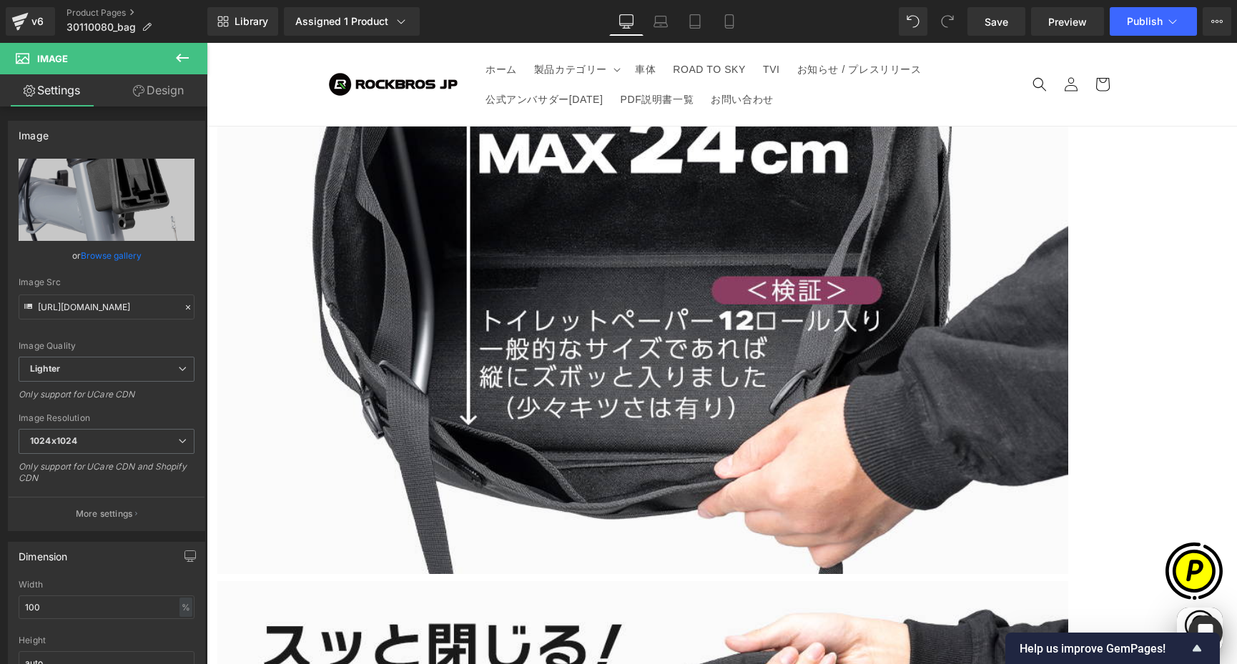
type input "[URL][DOMAIN_NAME]"
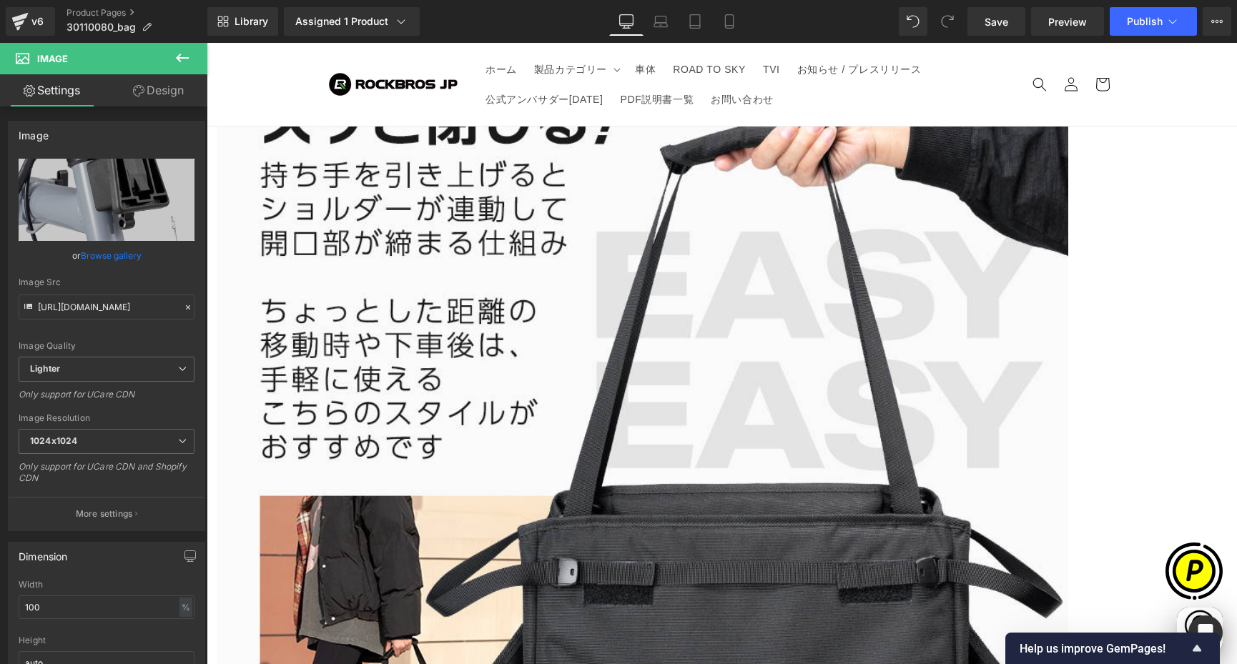
scroll to position [5684, 0]
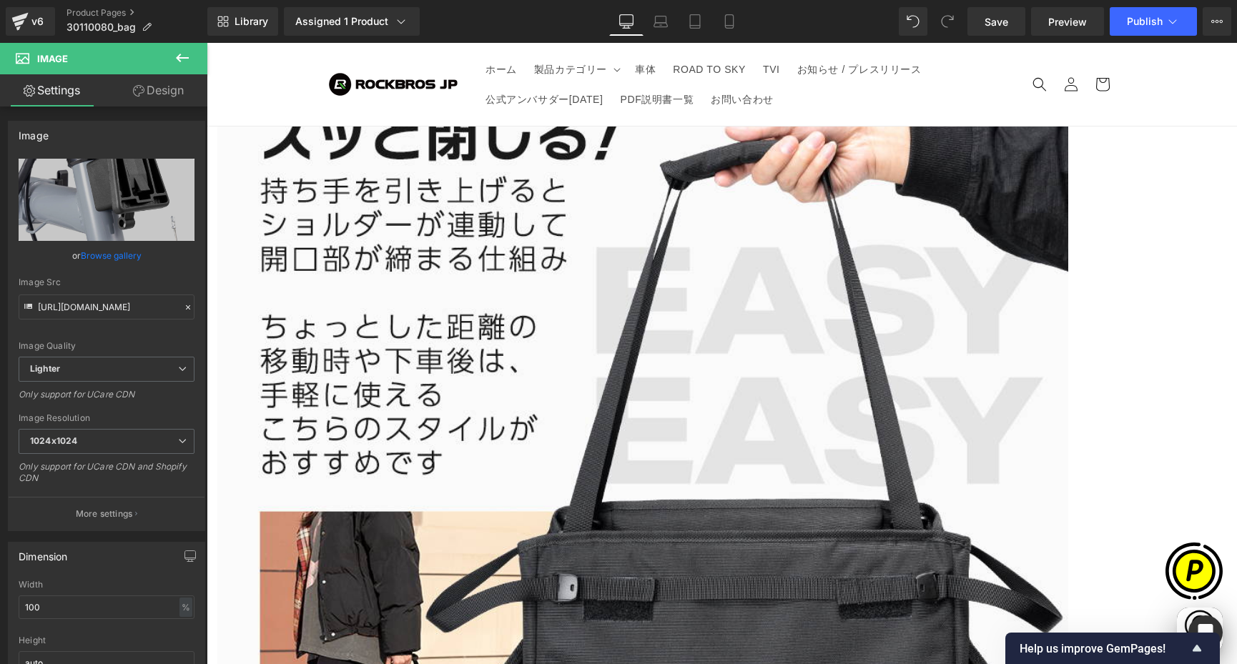
click at [207, 43] on span "Carousel" at bounding box center [207, 43] width 0 height 0
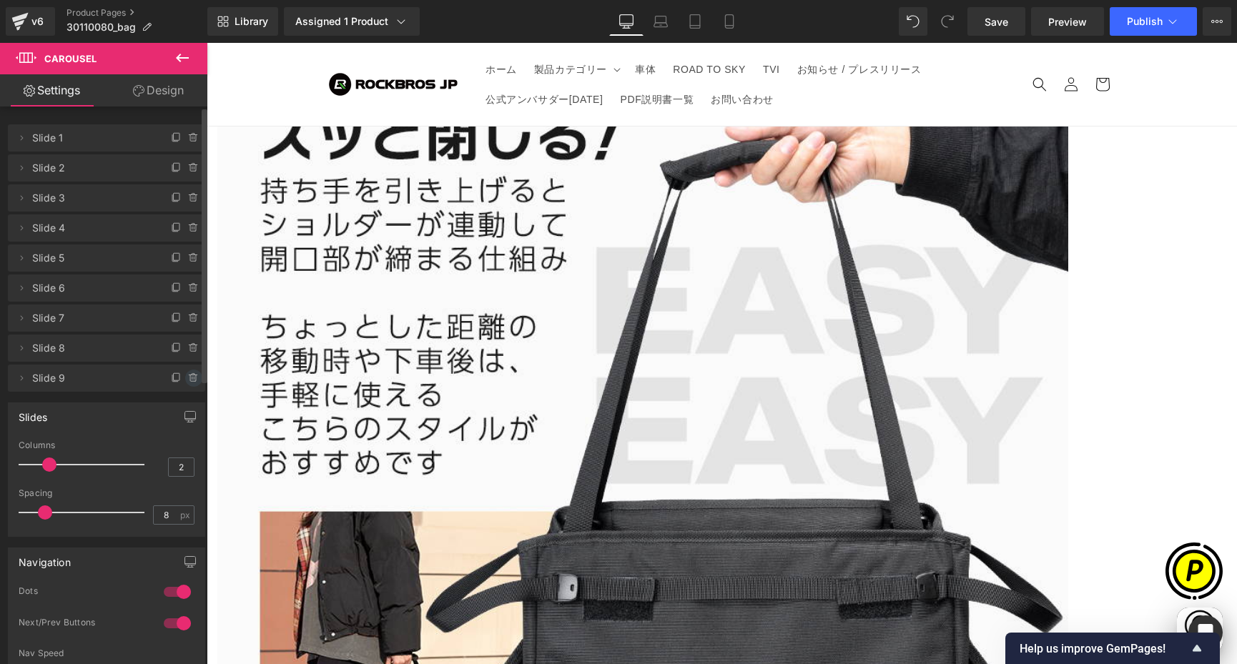
scroll to position [0, 836]
click at [188, 376] on icon at bounding box center [193, 377] width 11 height 11
click at [182, 377] on button "Delete" at bounding box center [178, 379] width 45 height 19
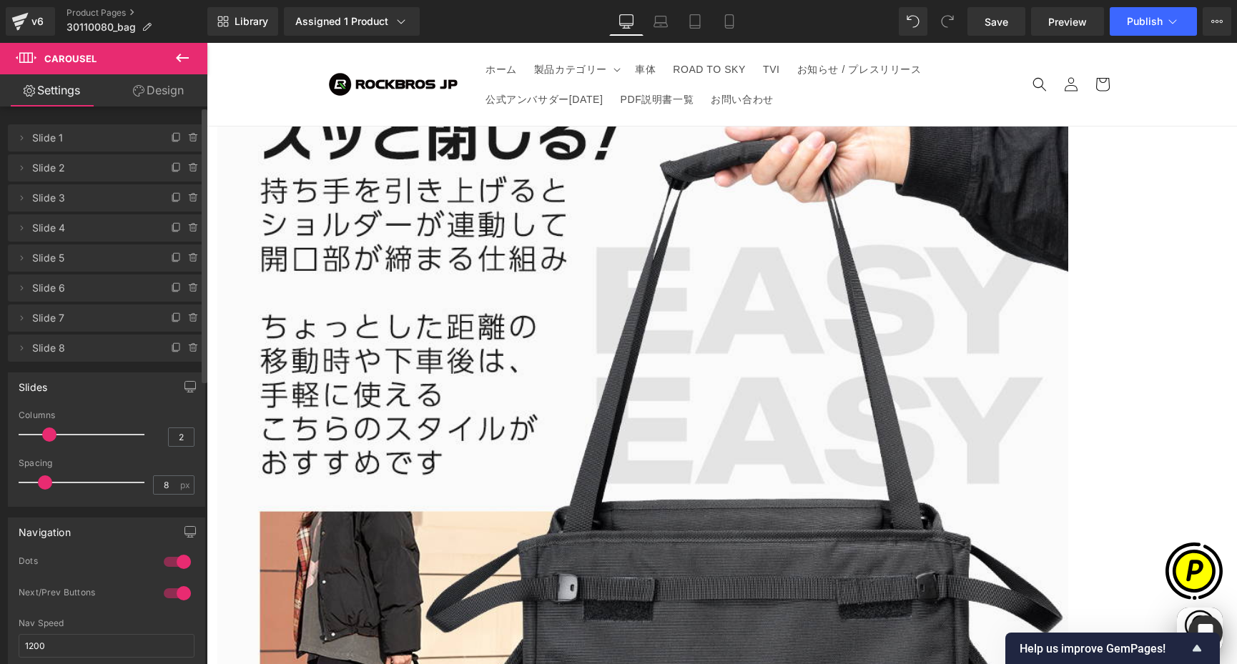
drag, startPoint x: 182, startPoint y: 377, endPoint x: 191, endPoint y: 348, distance: 30.7
click at [185, 347] on span at bounding box center [193, 348] width 17 height 17
click at [181, 347] on button "Delete" at bounding box center [178, 349] width 45 height 19
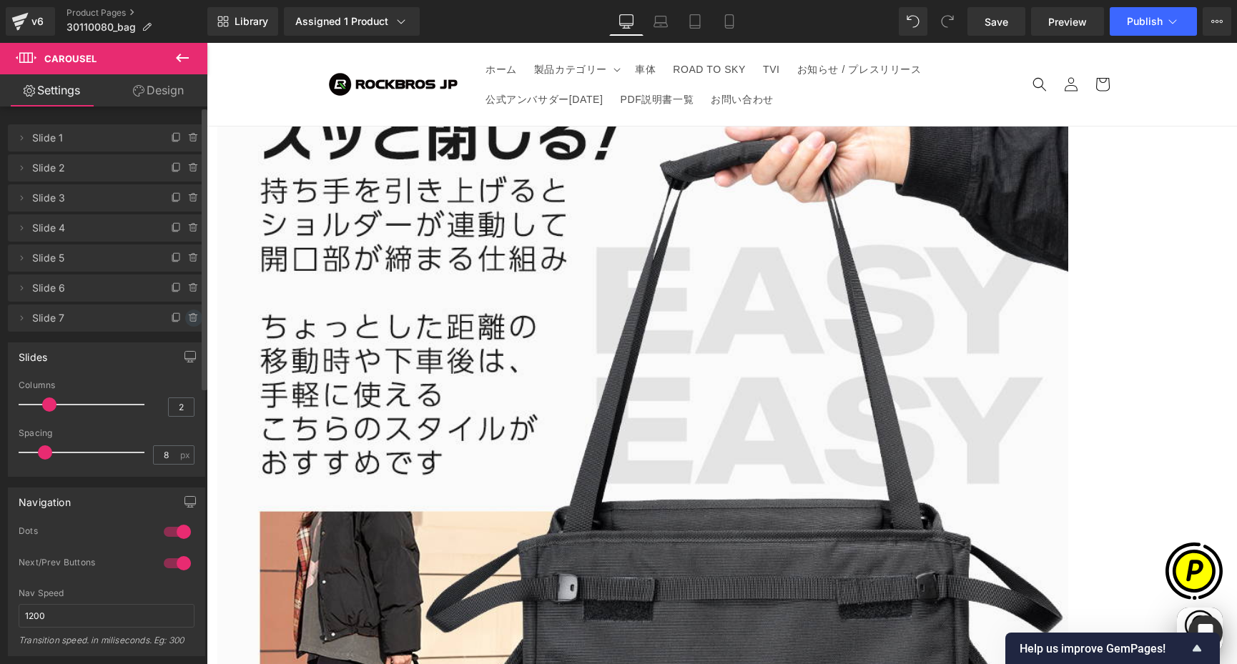
click at [192, 315] on icon at bounding box center [193, 314] width 3 height 1
click at [183, 320] on button "Delete" at bounding box center [178, 318] width 45 height 19
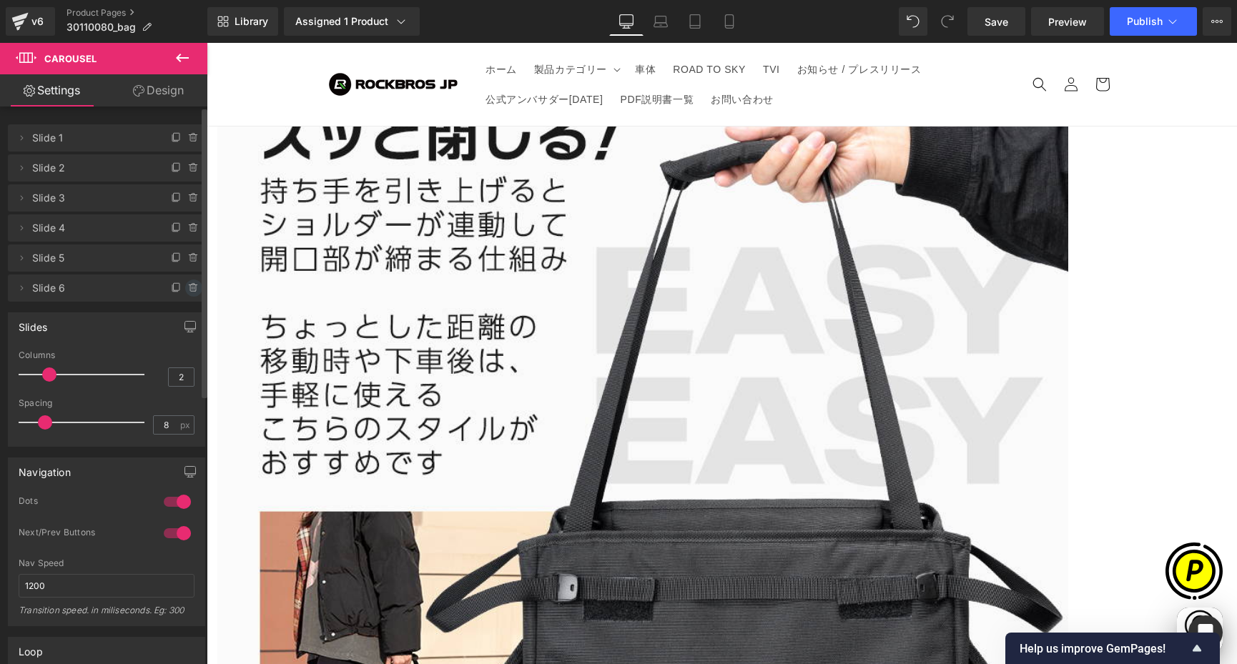
click at [188, 286] on icon at bounding box center [193, 287] width 11 height 11
click at [179, 284] on button "Delete" at bounding box center [178, 288] width 45 height 19
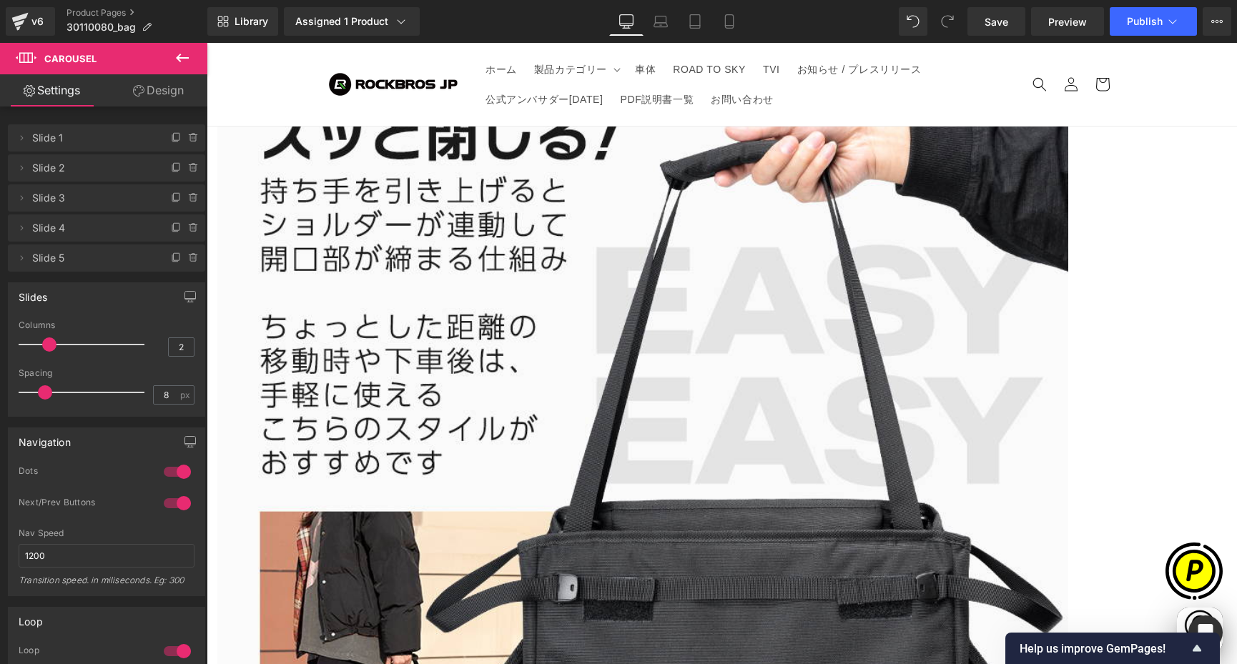
scroll to position [0, 0]
click at [188, 258] on icon at bounding box center [193, 257] width 11 height 11
click at [171, 257] on button "Delete" at bounding box center [178, 258] width 45 height 19
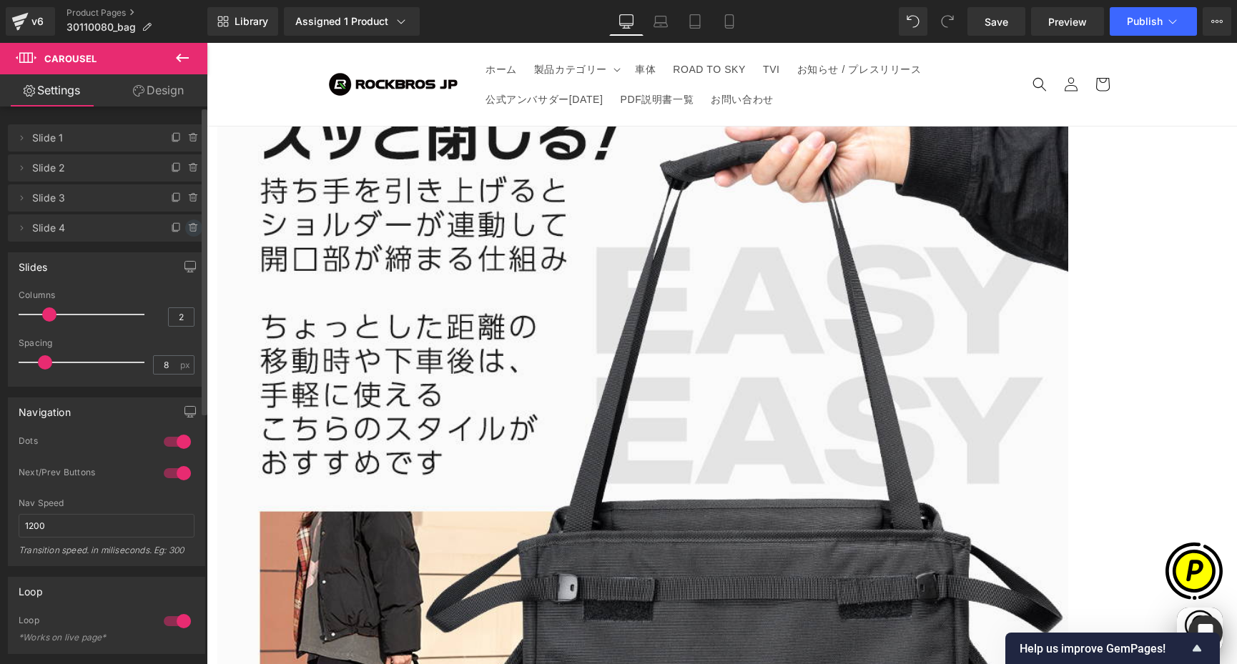
click at [189, 224] on icon at bounding box center [193, 227] width 11 height 11
click at [179, 225] on button "Delete" at bounding box center [178, 228] width 45 height 19
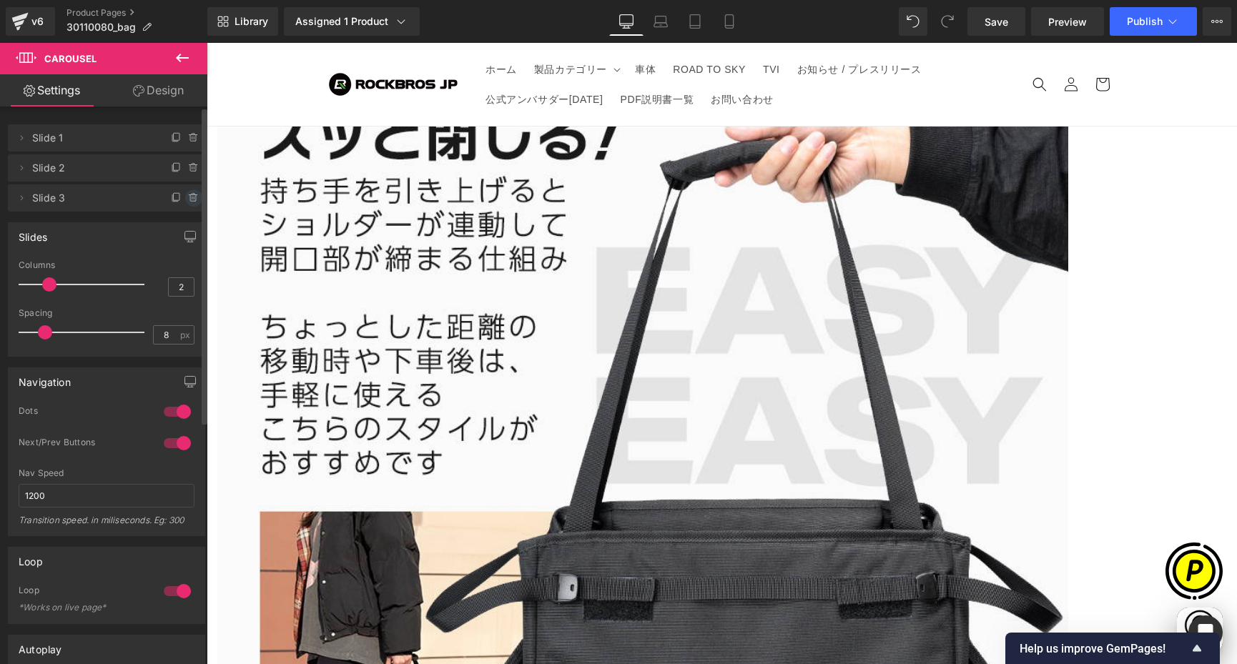
click at [188, 196] on icon at bounding box center [193, 197] width 11 height 11
click at [176, 197] on button "Delete" at bounding box center [178, 198] width 45 height 19
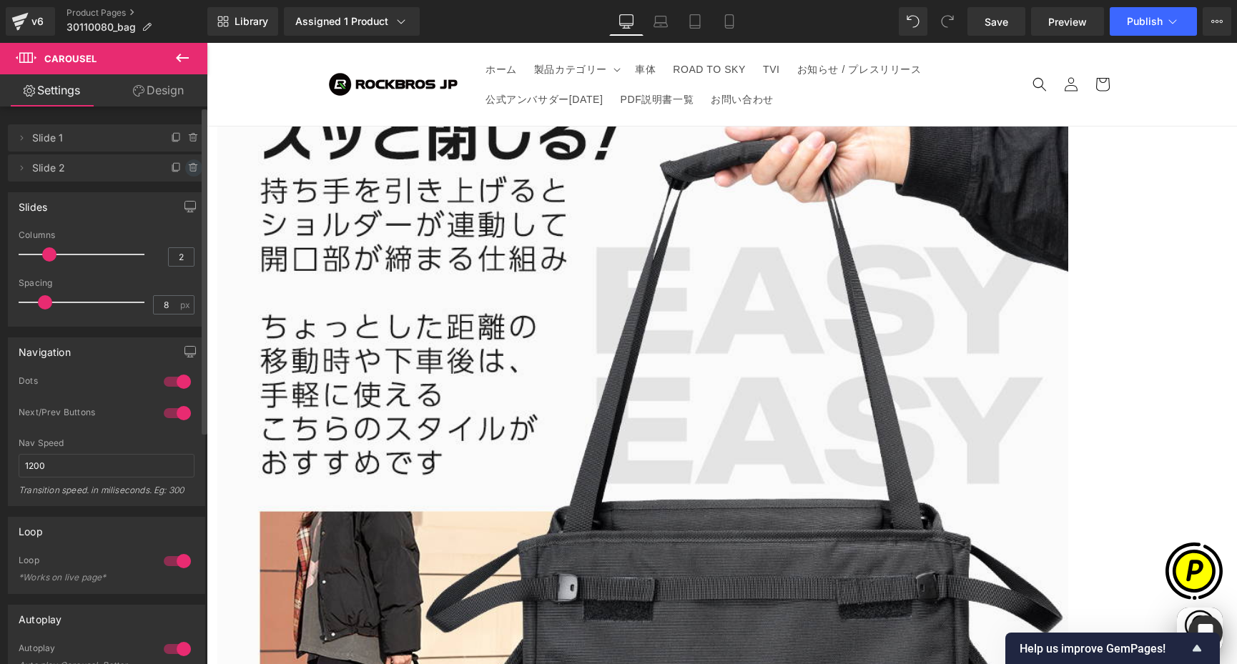
click at [194, 169] on icon at bounding box center [194, 168] width 0 height 3
click at [165, 160] on button "Delete" at bounding box center [178, 168] width 45 height 19
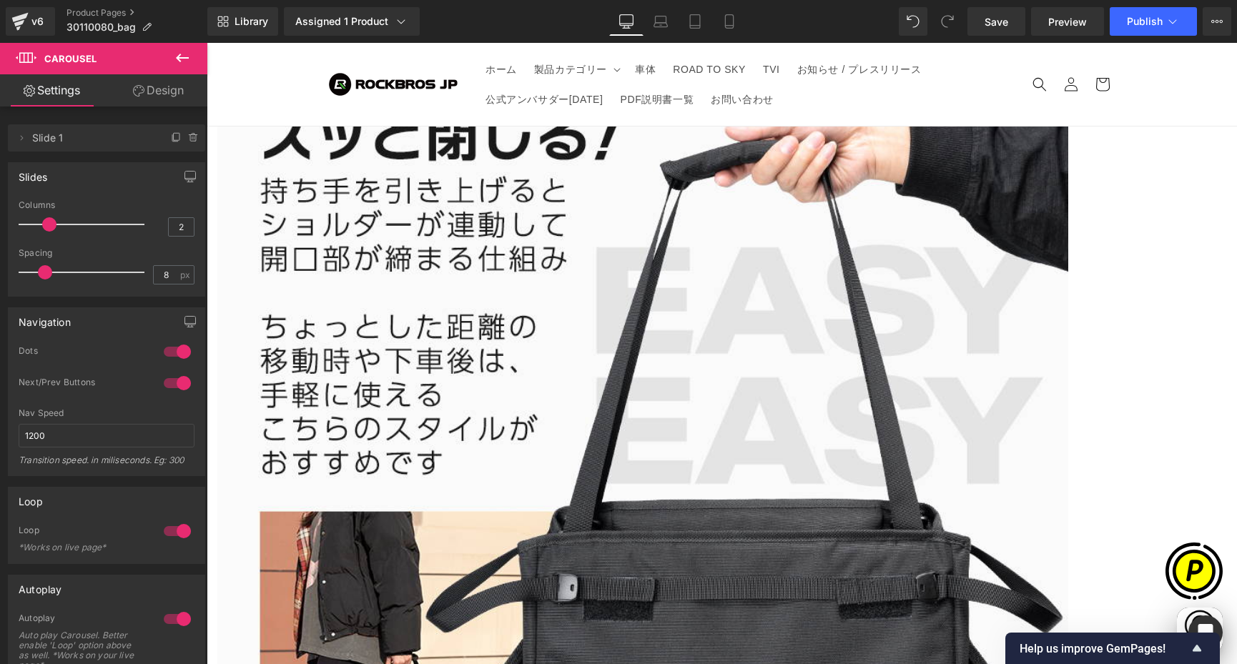
scroll to position [0, 279]
click at [207, 43] on icon at bounding box center [207, 43] width 0 height 0
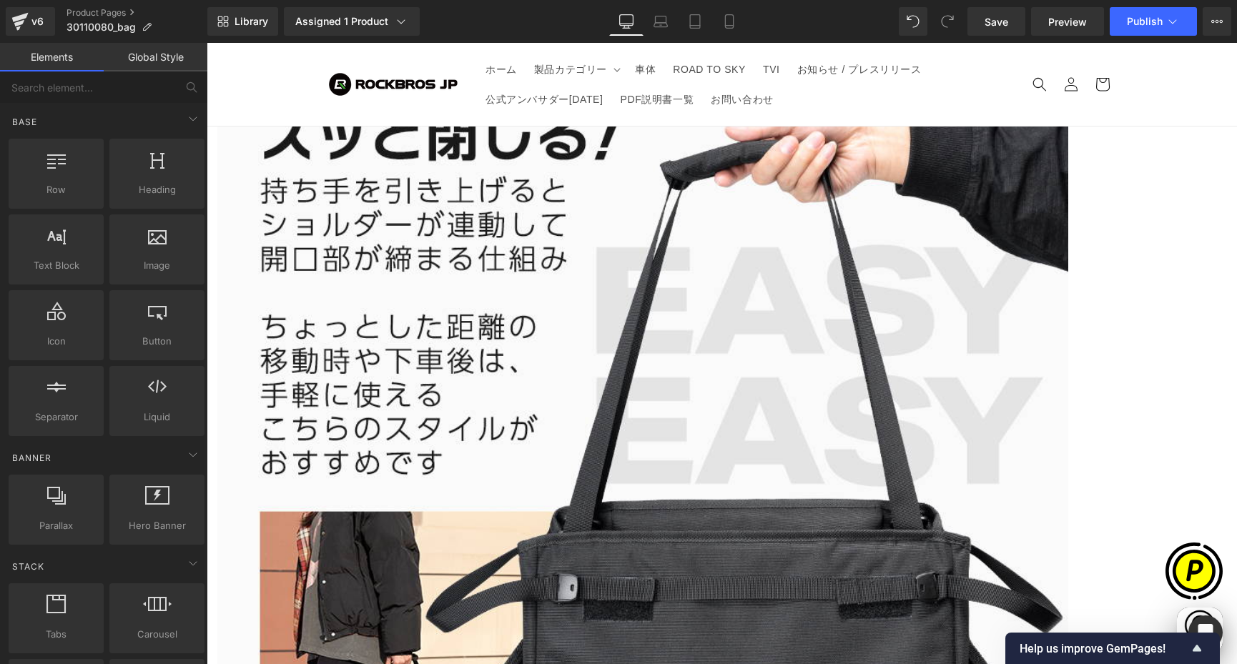
click at [207, 43] on span "Carousel" at bounding box center [207, 43] width 0 height 0
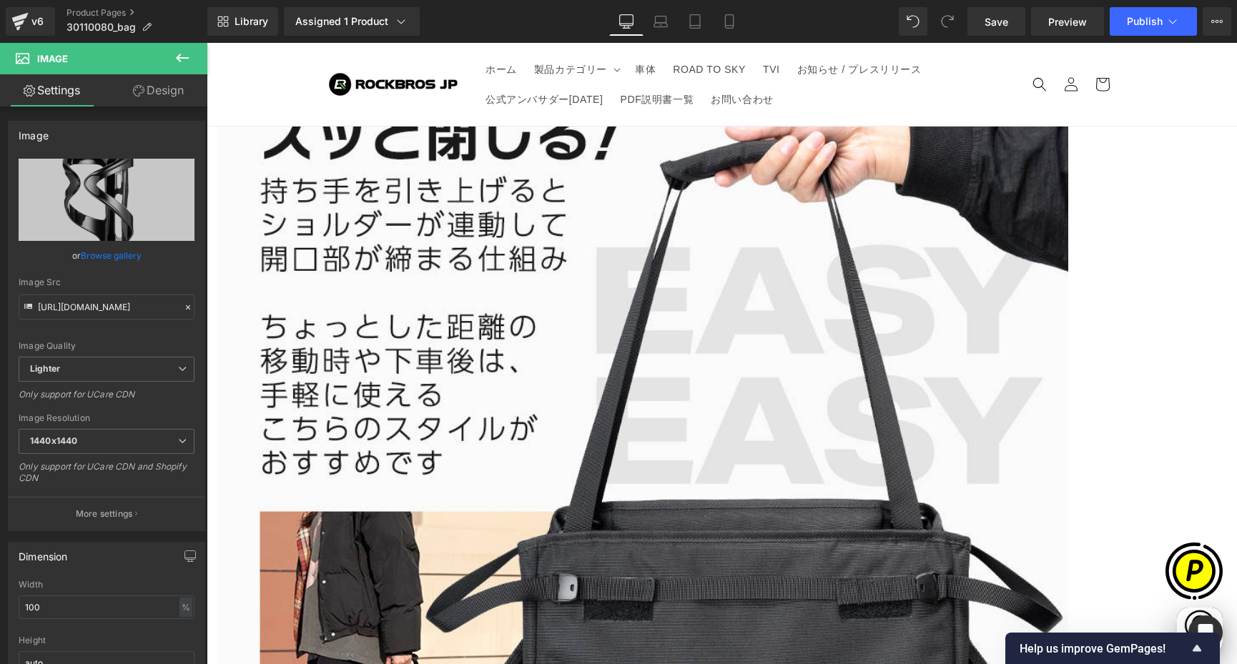
click at [167, 106] on link "Design" at bounding box center [159, 90] width 104 height 32
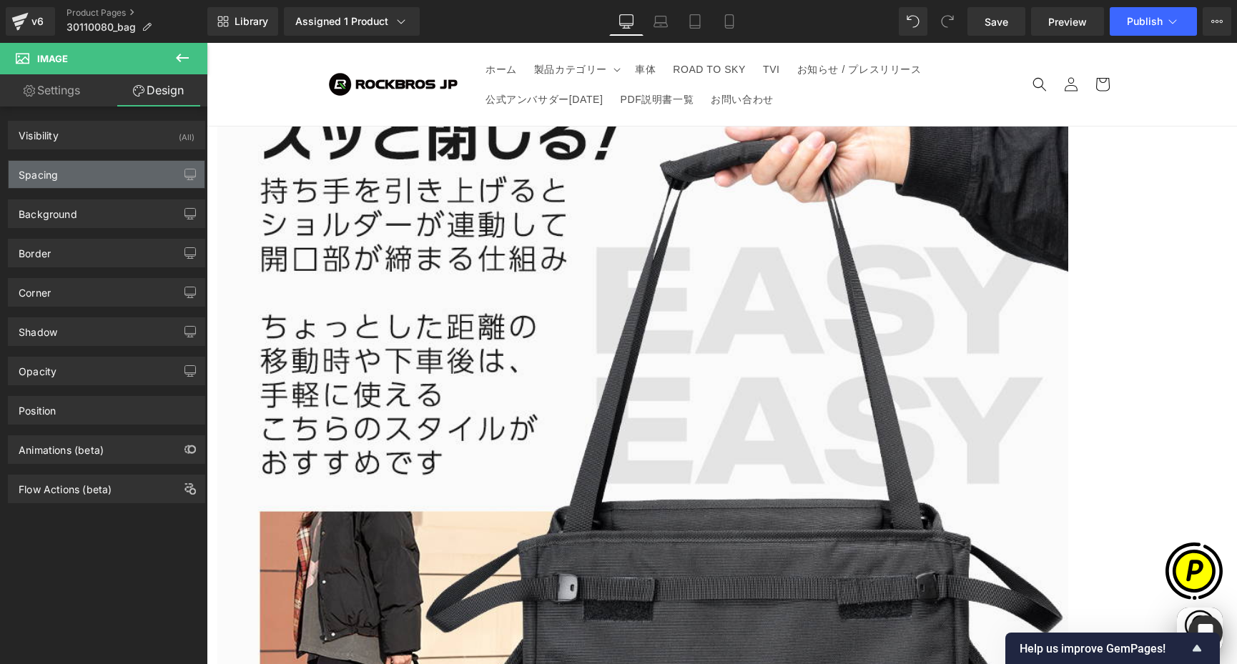
type input "0"
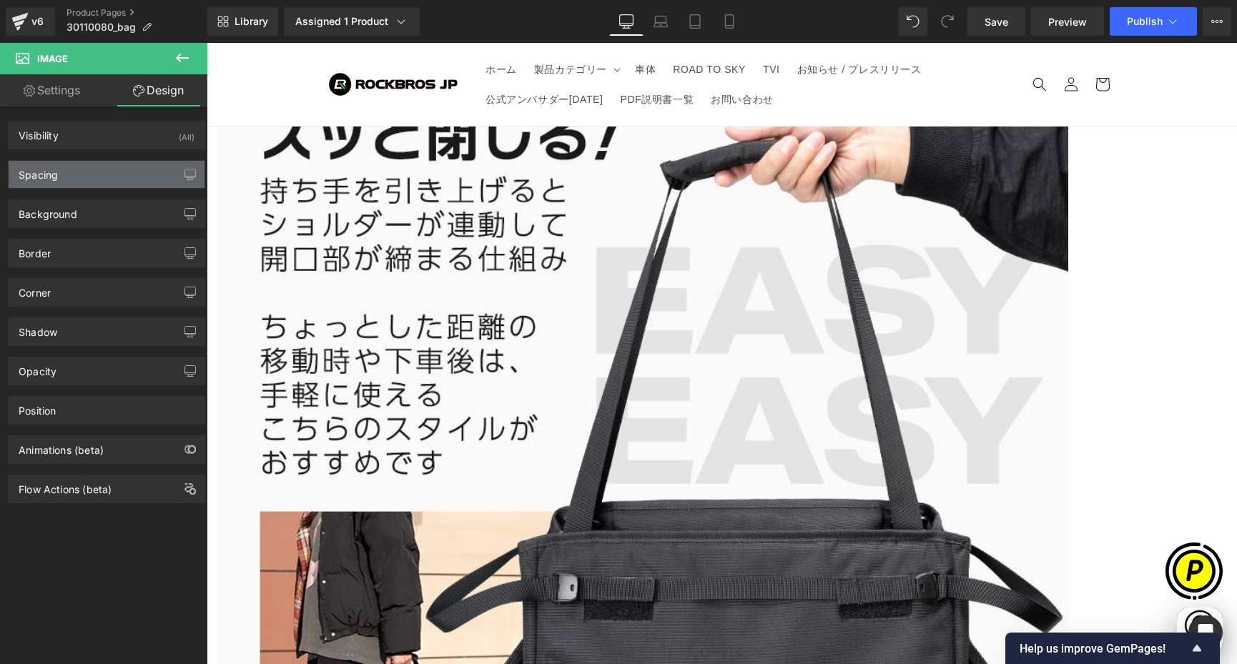
type input "0"
type input "36"
type input "0"
click at [100, 182] on div "Spacing" at bounding box center [107, 174] width 196 height 27
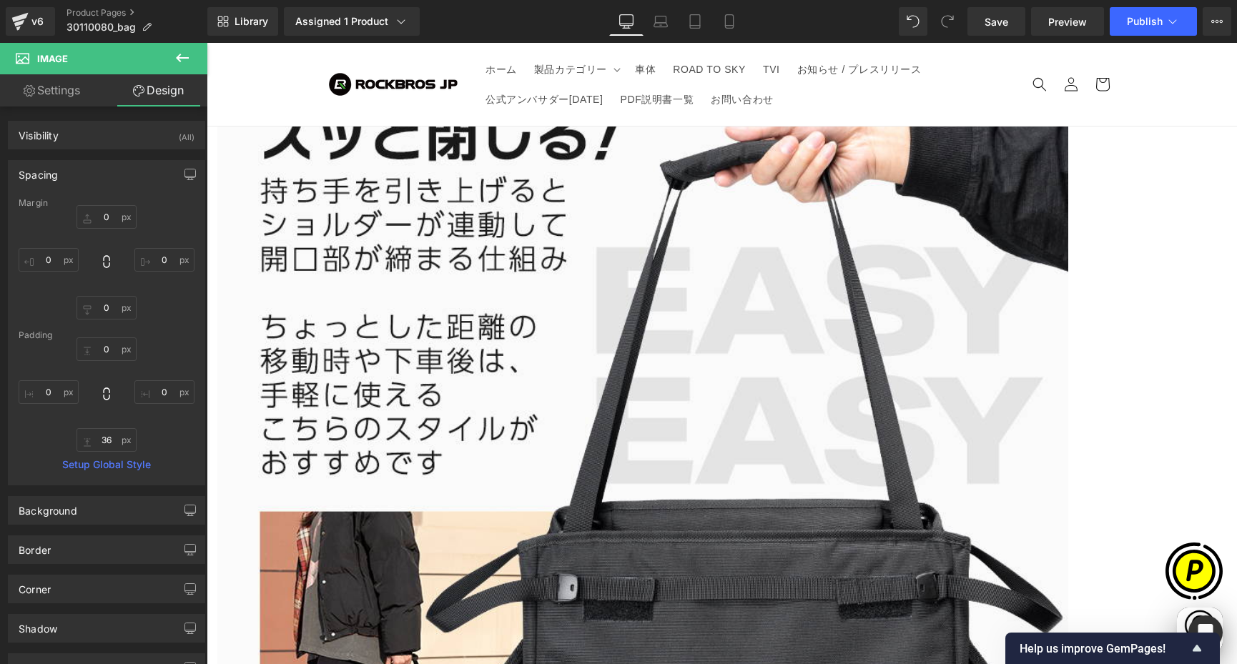
click at [61, 87] on link "Settings" at bounding box center [52, 90] width 104 height 32
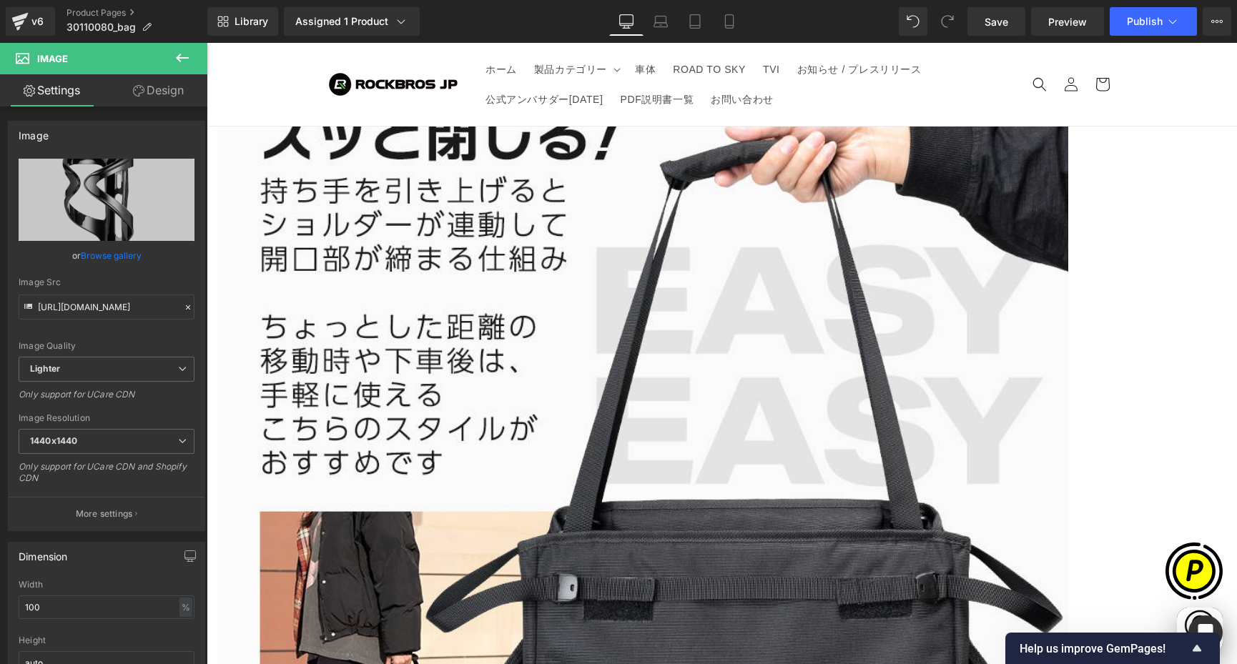
click at [207, 43] on span "Carousel" at bounding box center [207, 43] width 0 height 0
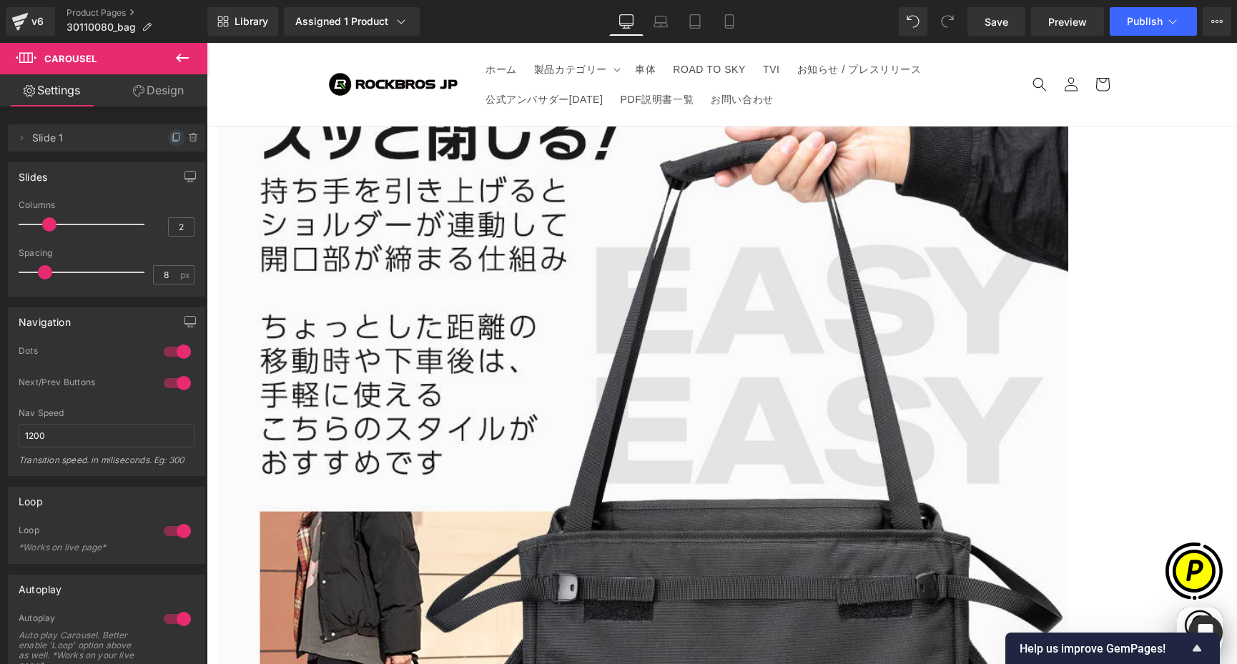
click at [171, 135] on icon at bounding box center [176, 137] width 11 height 11
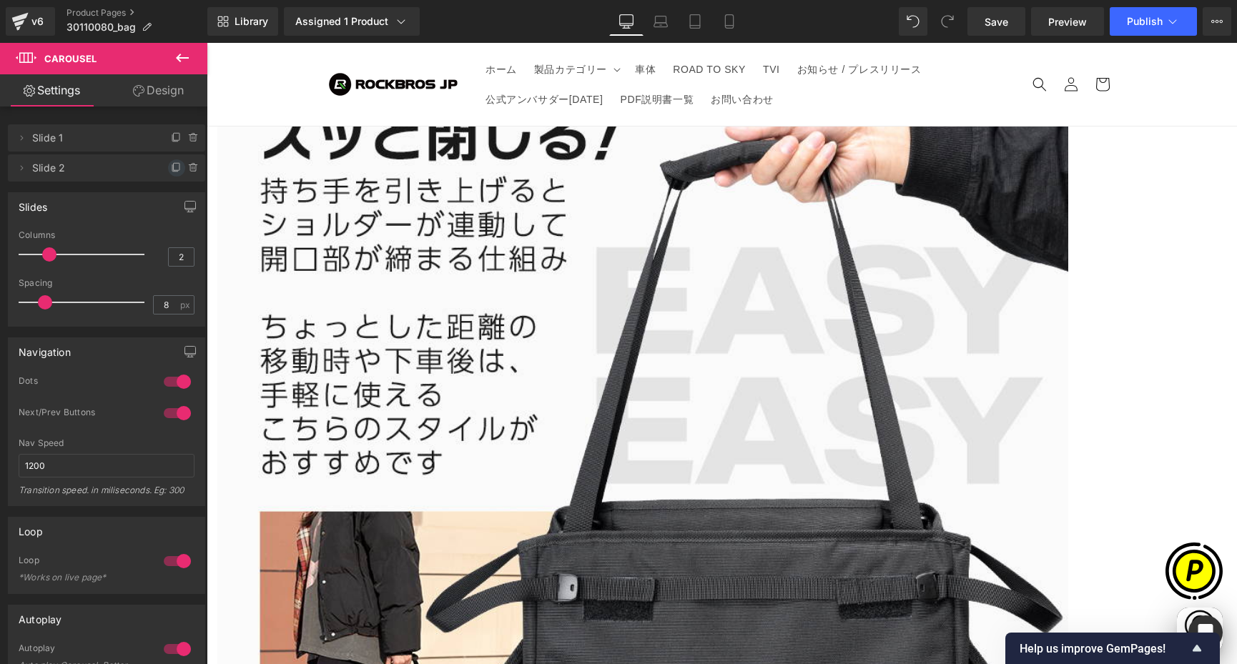
scroll to position [0, 836]
click at [171, 164] on icon at bounding box center [176, 167] width 11 height 11
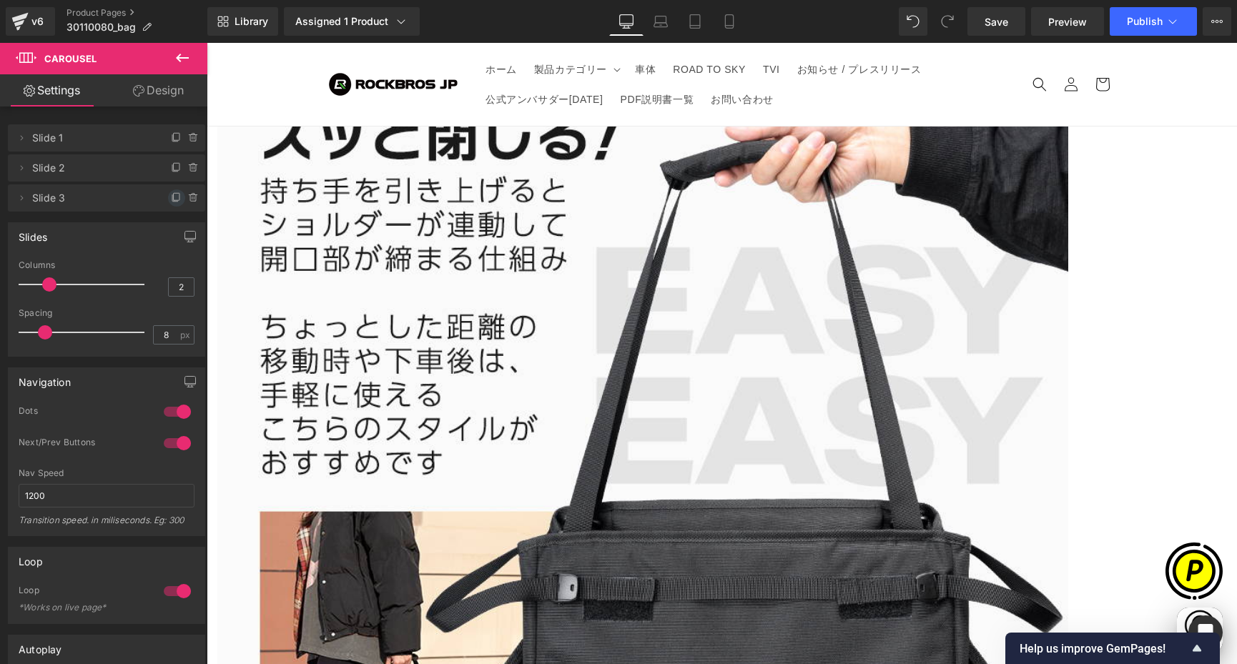
click at [171, 202] on icon at bounding box center [176, 197] width 11 height 11
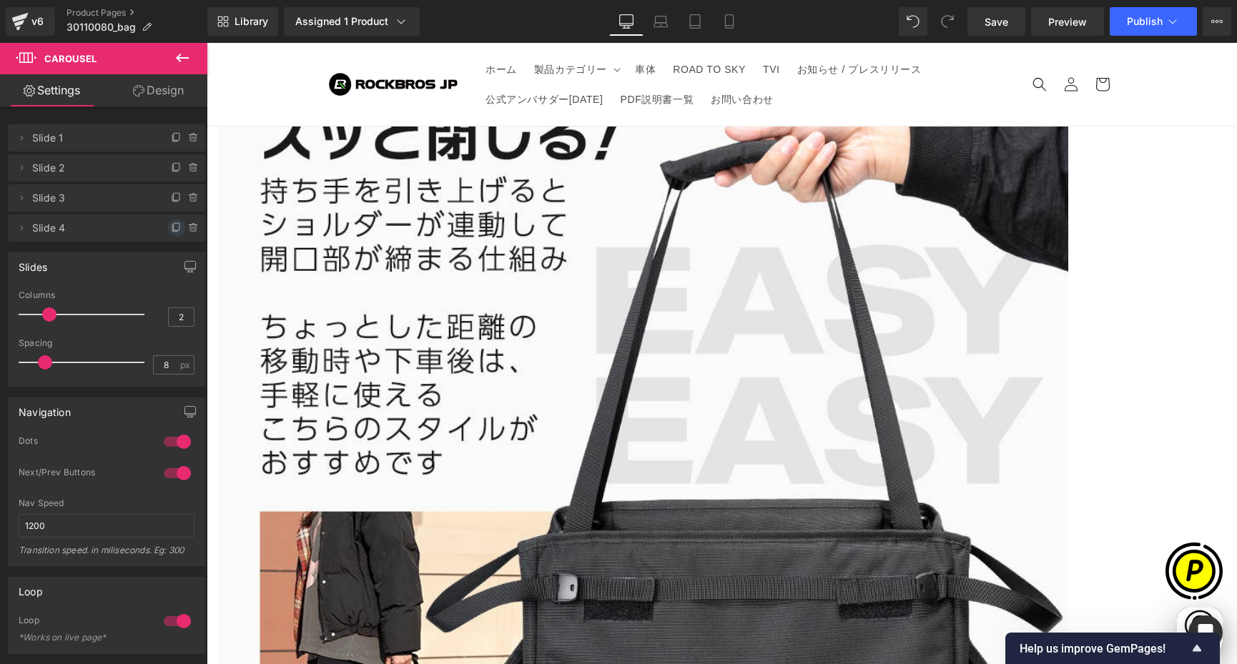
click at [171, 229] on icon at bounding box center [176, 227] width 11 height 11
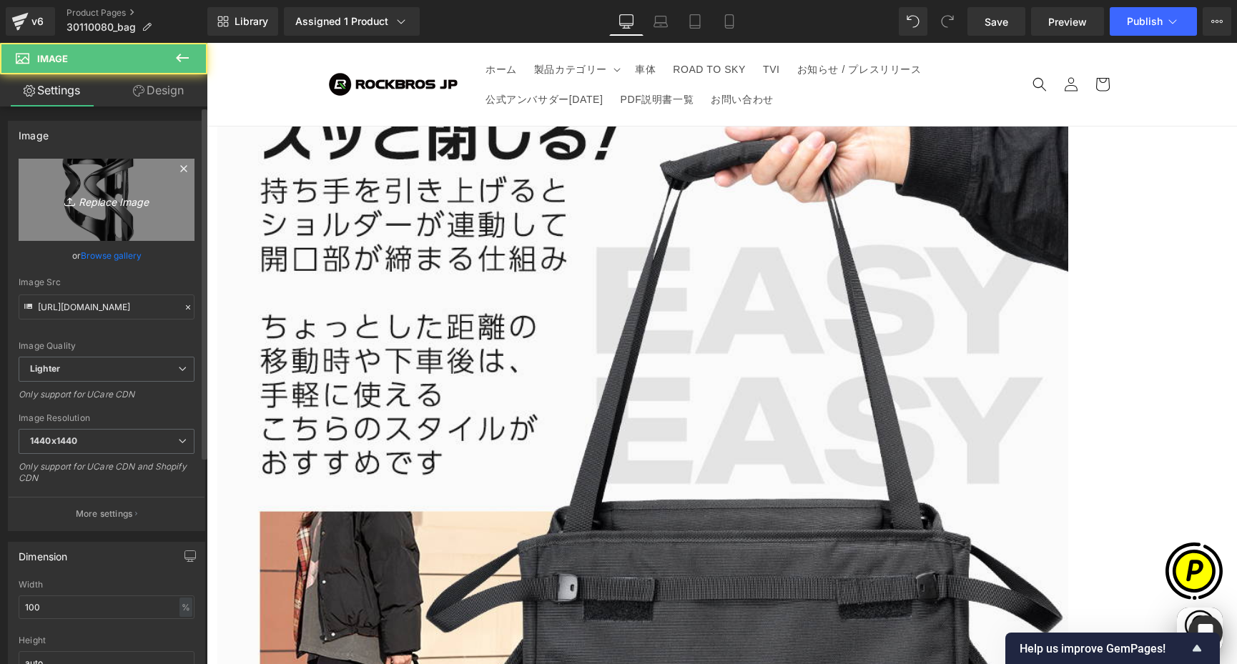
click at [85, 221] on link "Replace Image" at bounding box center [107, 200] width 176 height 82
type input "C:\fakepath\shopify-LP-30110080_05-1.jpg"
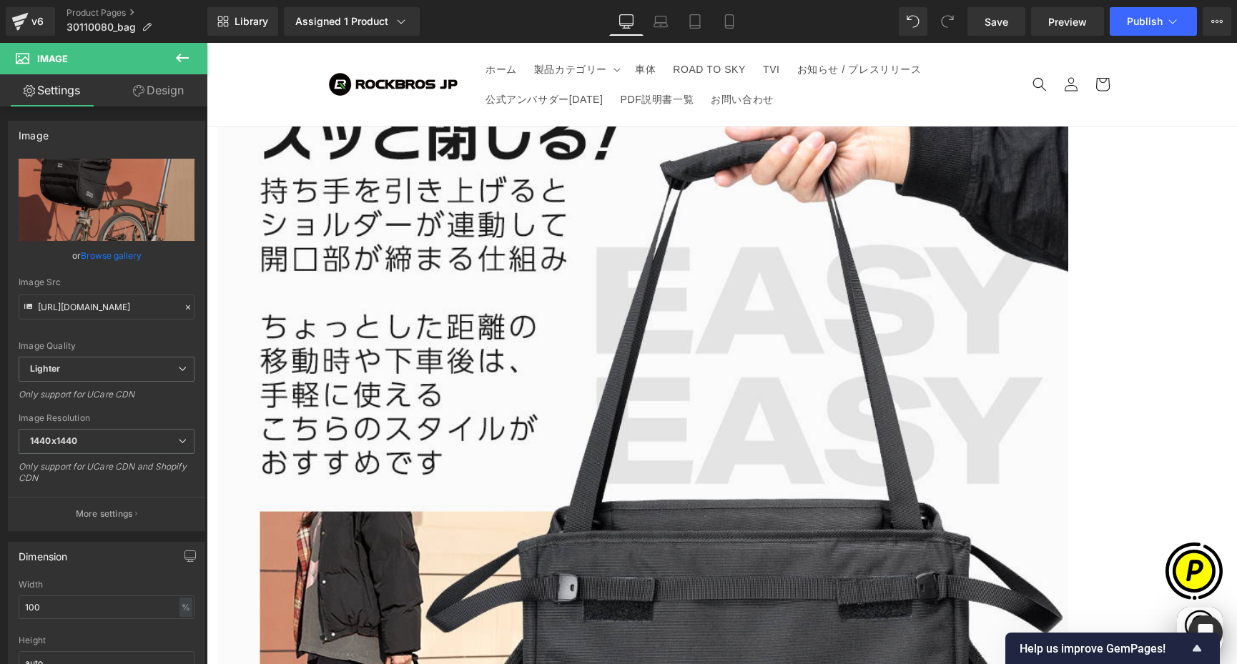
scroll to position [0, 279]
click at [207, 43] on span "Carousel" at bounding box center [207, 43] width 0 height 0
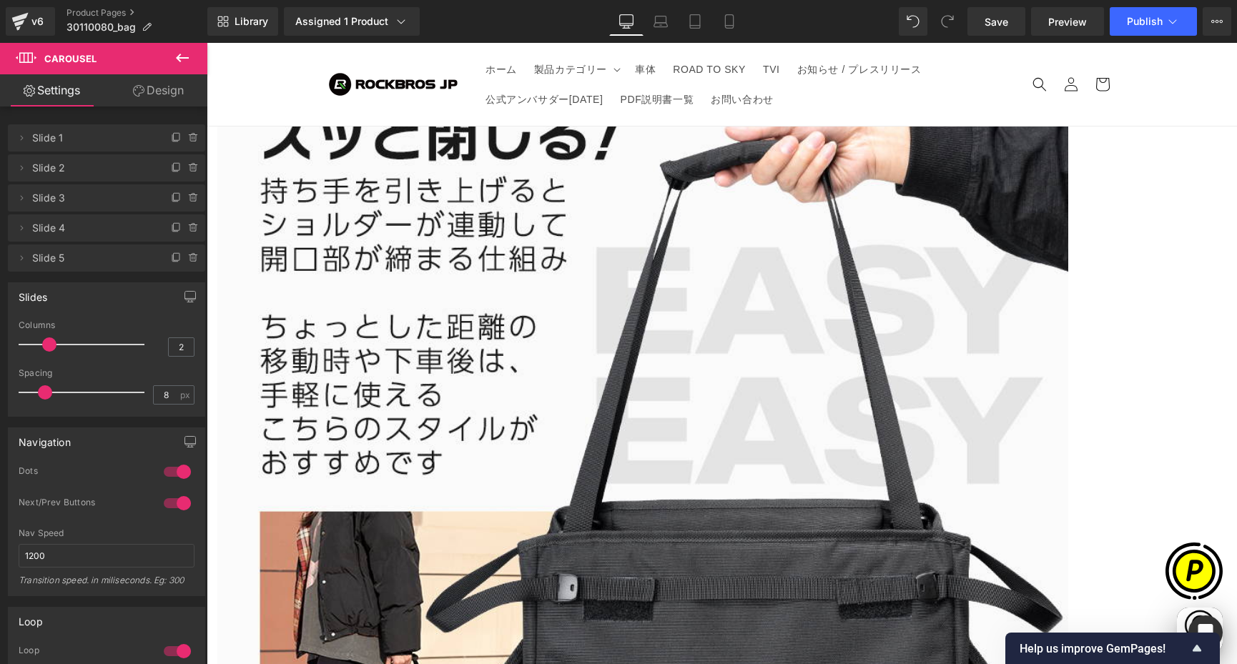
scroll to position [0, 558]
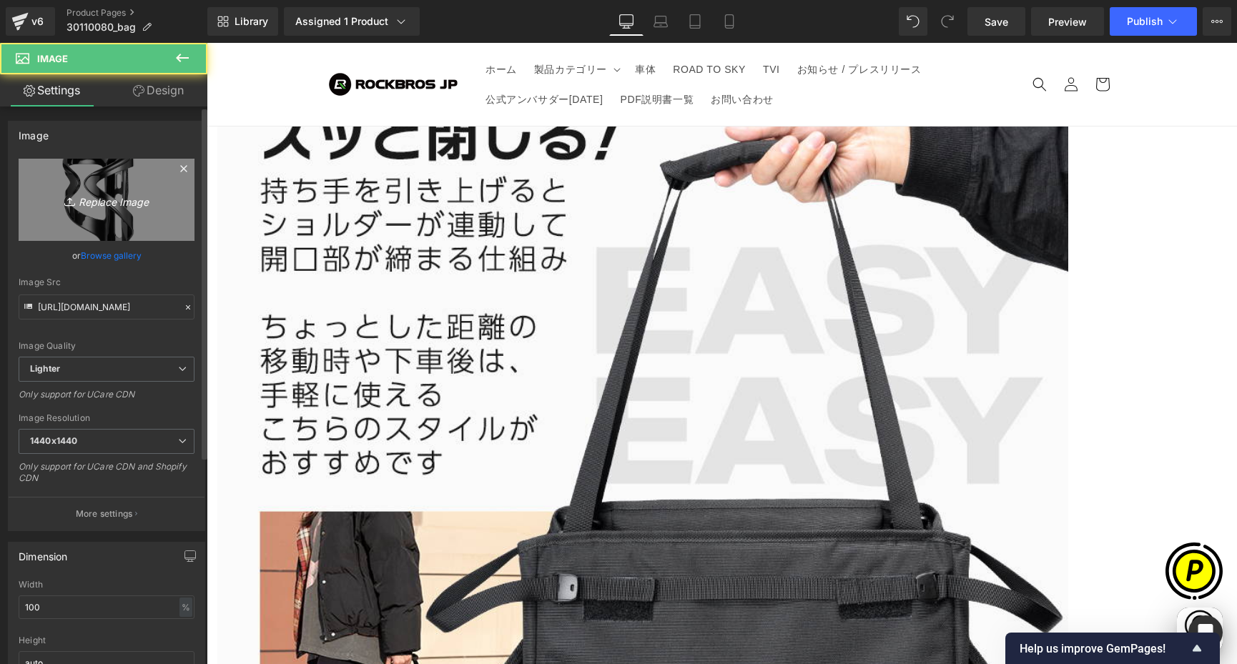
click at [76, 192] on icon "Replace Image" at bounding box center [106, 200] width 114 height 18
type input "C:\fakepath\shopify-LP-30110080_05-2.jpg"
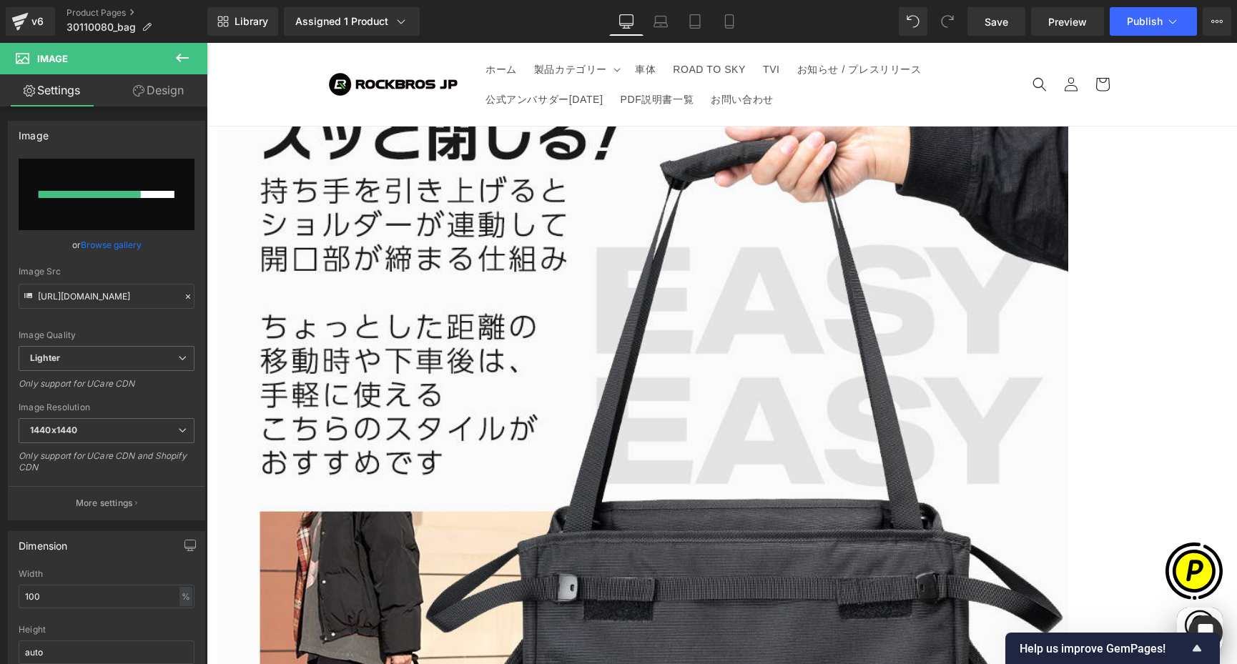
scroll to position [0, 279]
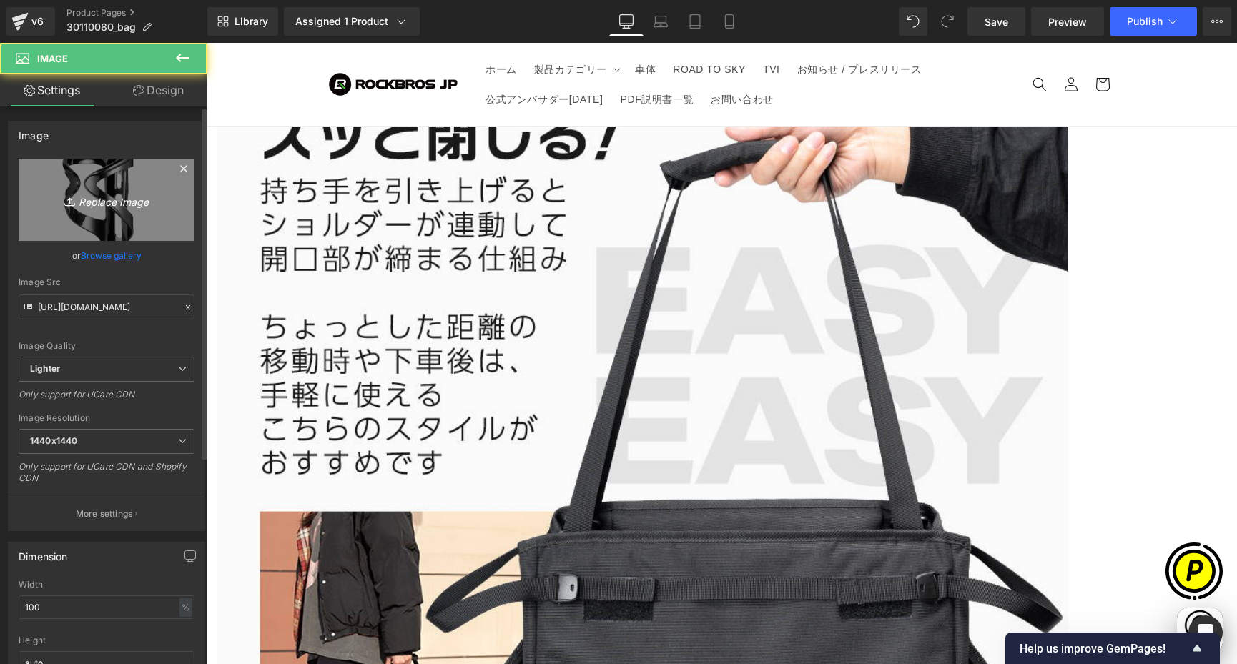
click at [122, 209] on link "Replace Image" at bounding box center [107, 200] width 176 height 82
type input "C:\fakepath\shopify-LP-30110080_05-3.jpg"
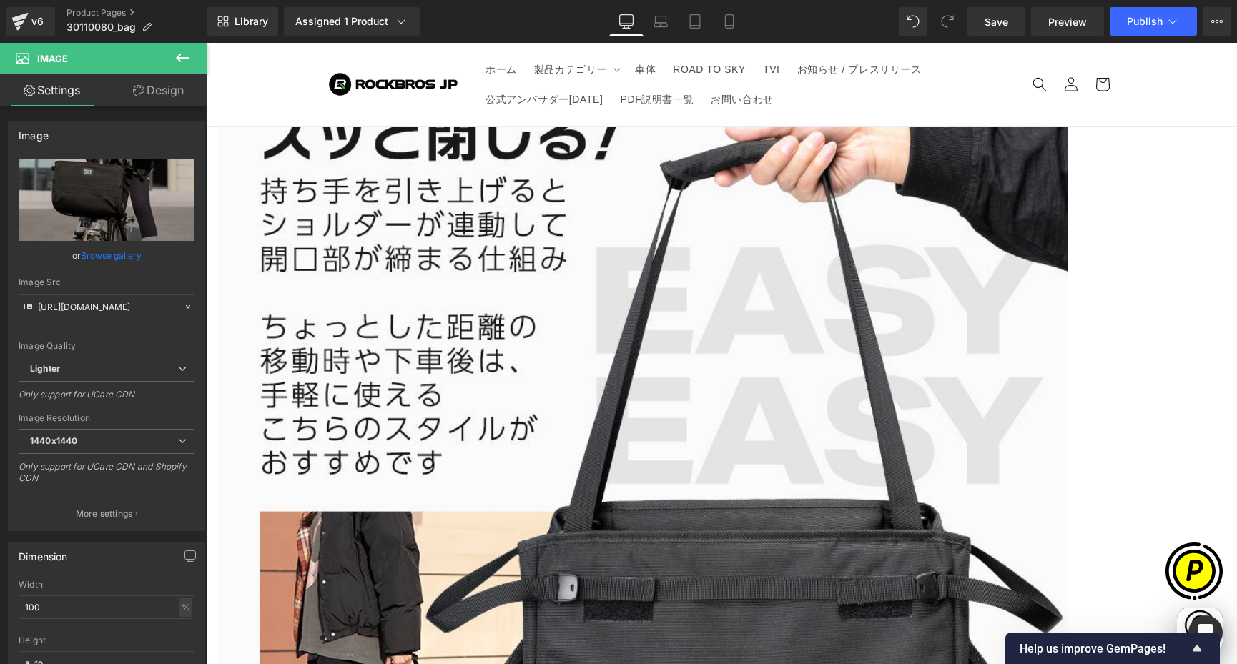
scroll to position [0, 0]
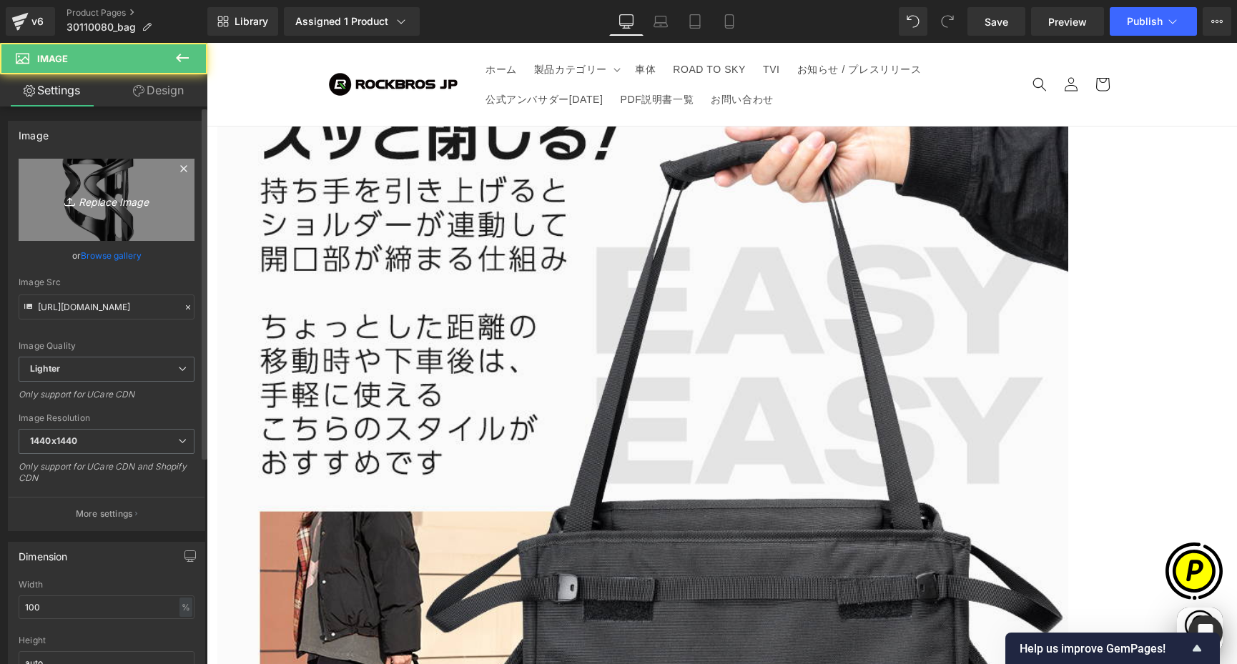
click at [134, 199] on icon "Replace Image" at bounding box center [106, 200] width 114 height 18
type input "C:\fakepath\shopify-LP-30110080_05-4.jpg"
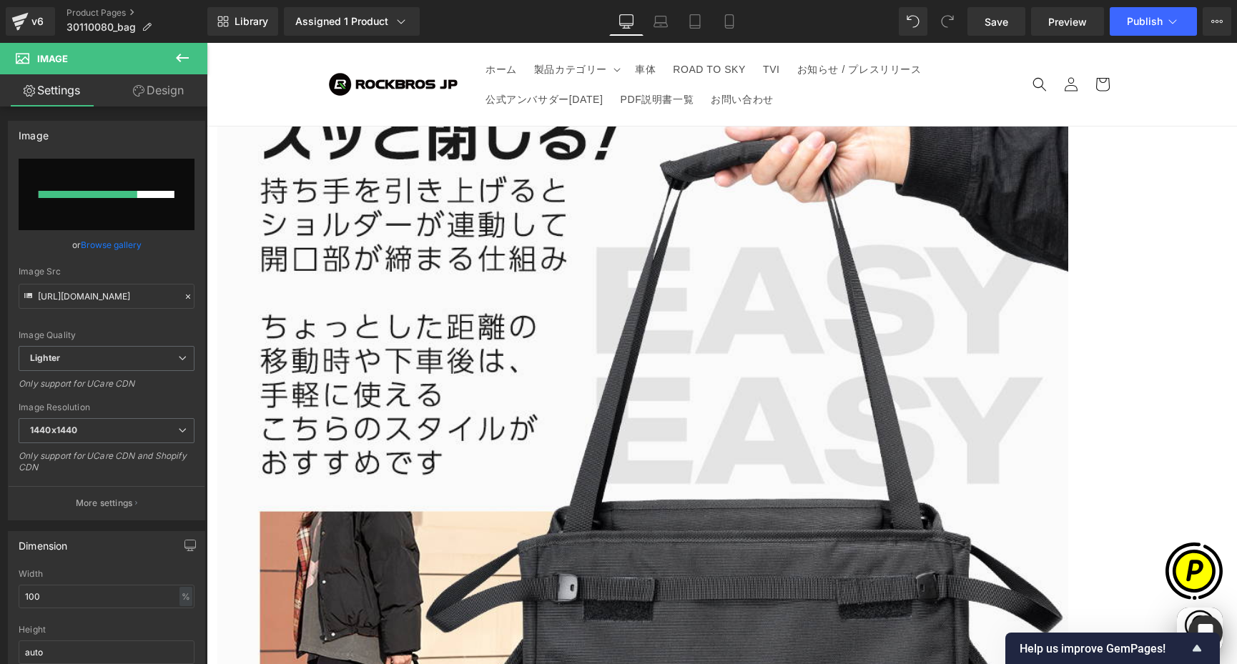
scroll to position [0, 558]
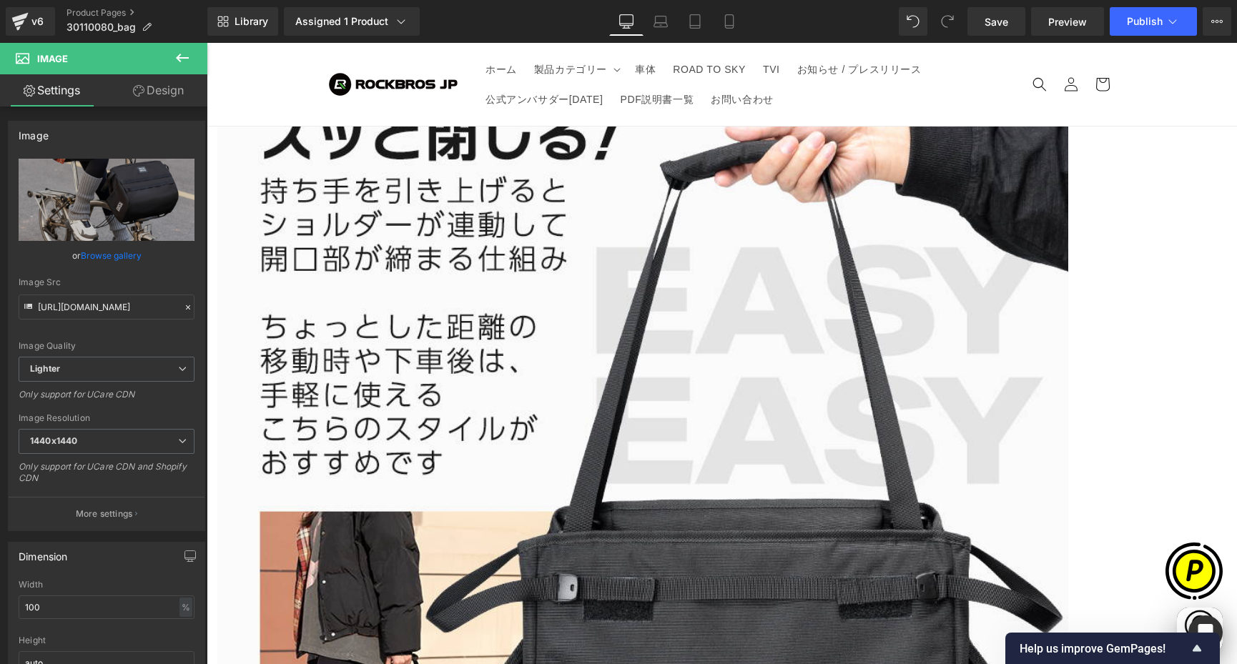
click at [207, 43] on span "Carousel" at bounding box center [207, 43] width 0 height 0
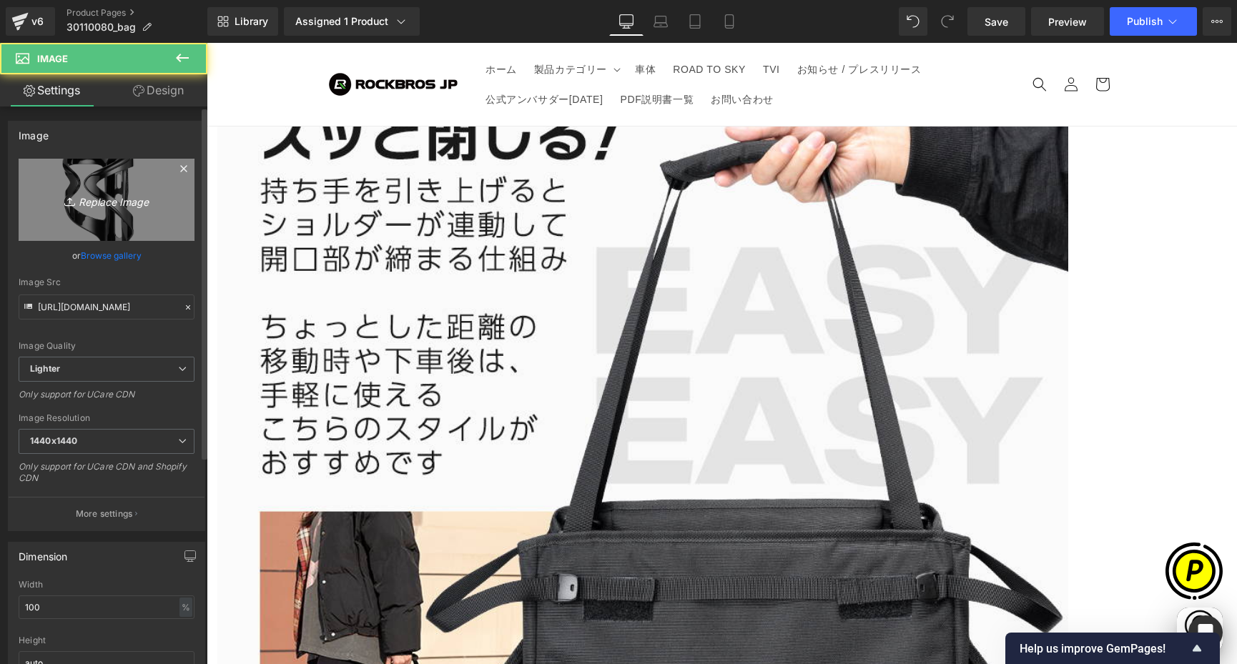
click at [100, 219] on link "Replace Image" at bounding box center [107, 200] width 176 height 82
type input "C:\fakepath\shopify-LP-30110080_05-5.jpg"
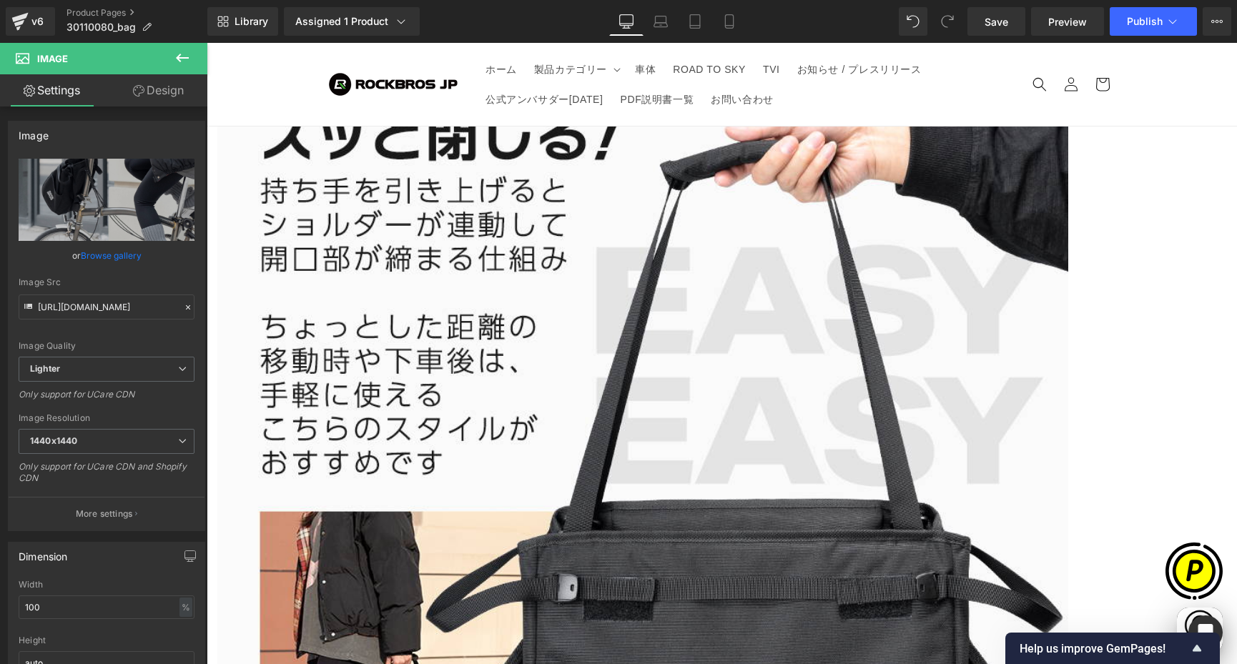
scroll to position [0, 836]
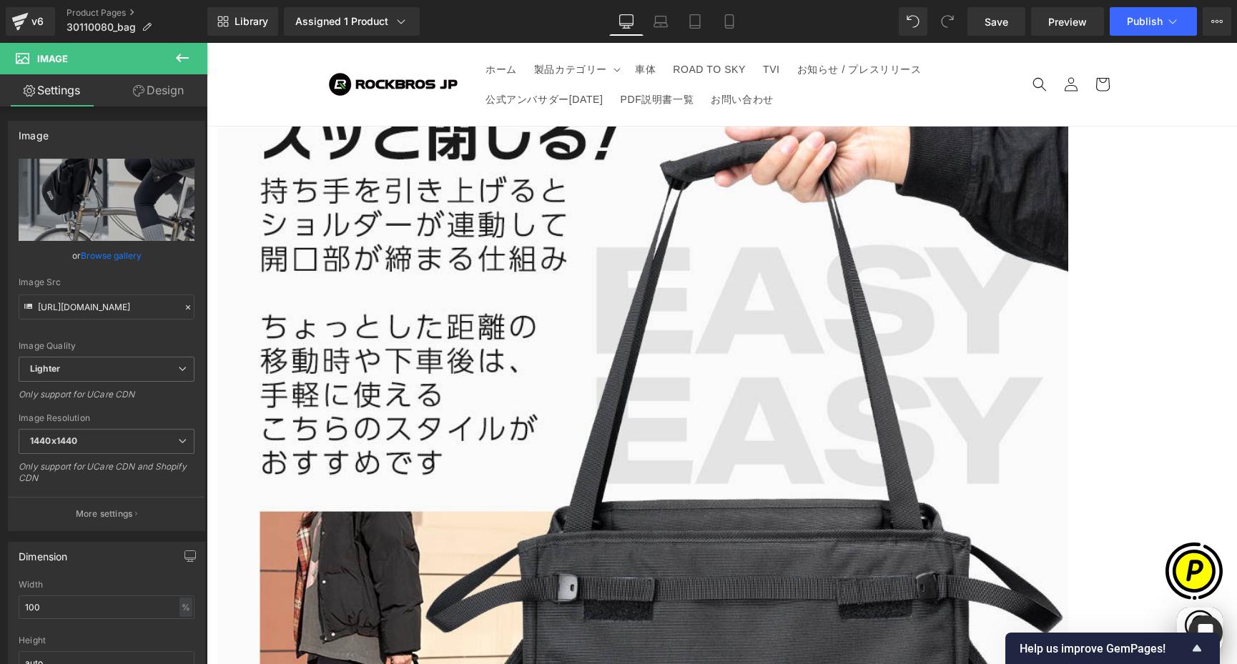
drag, startPoint x: 986, startPoint y: 19, endPoint x: 954, endPoint y: 115, distance: 101.0
click at [986, 19] on span "Save" at bounding box center [996, 21] width 24 height 15
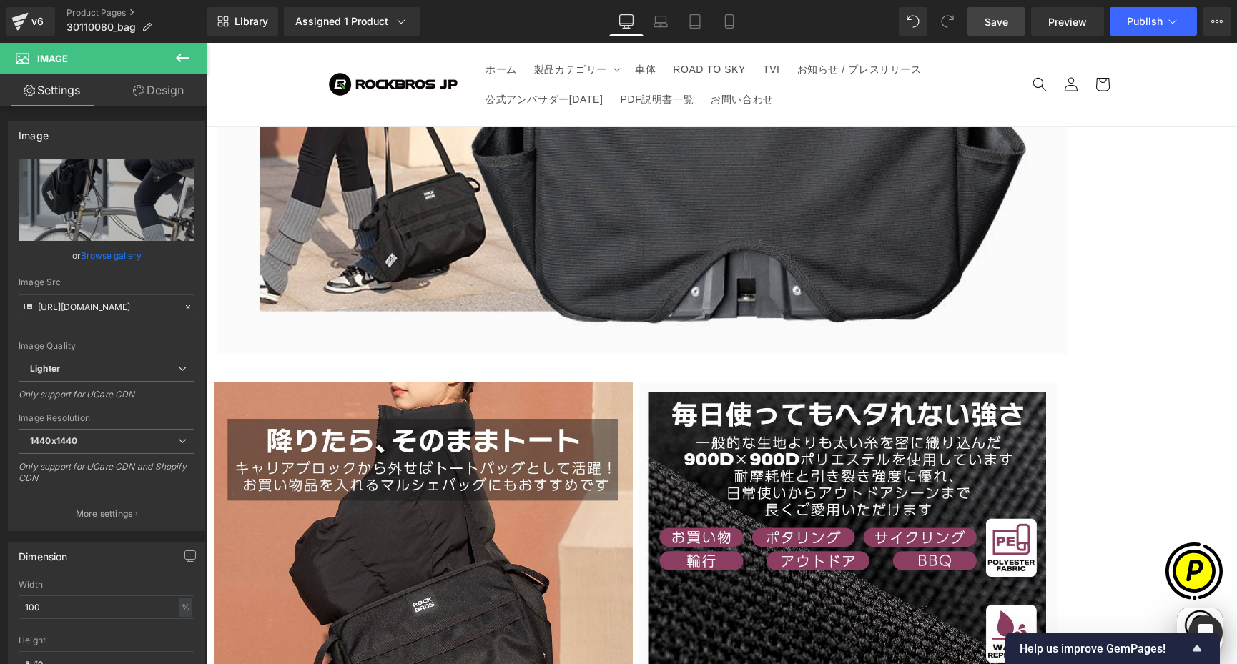
scroll to position [0, 279]
click at [207, 43] on span "Product List" at bounding box center [207, 43] width 0 height 0
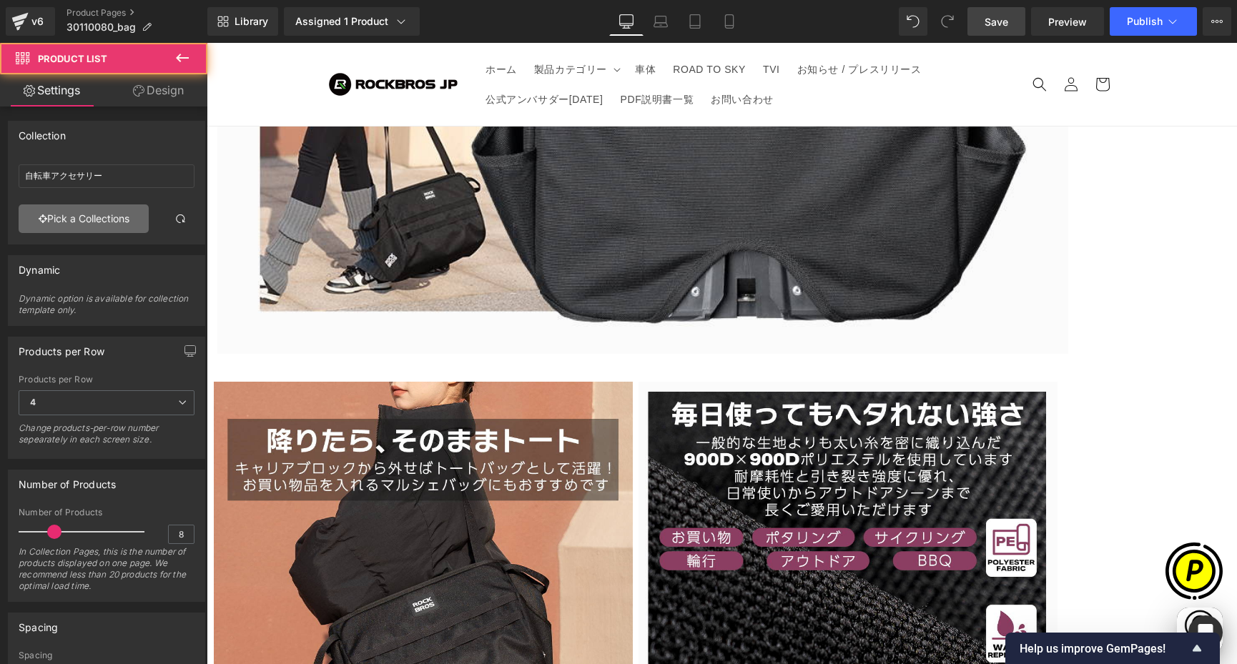
click at [42, 222] on icon at bounding box center [43, 219] width 9 height 10
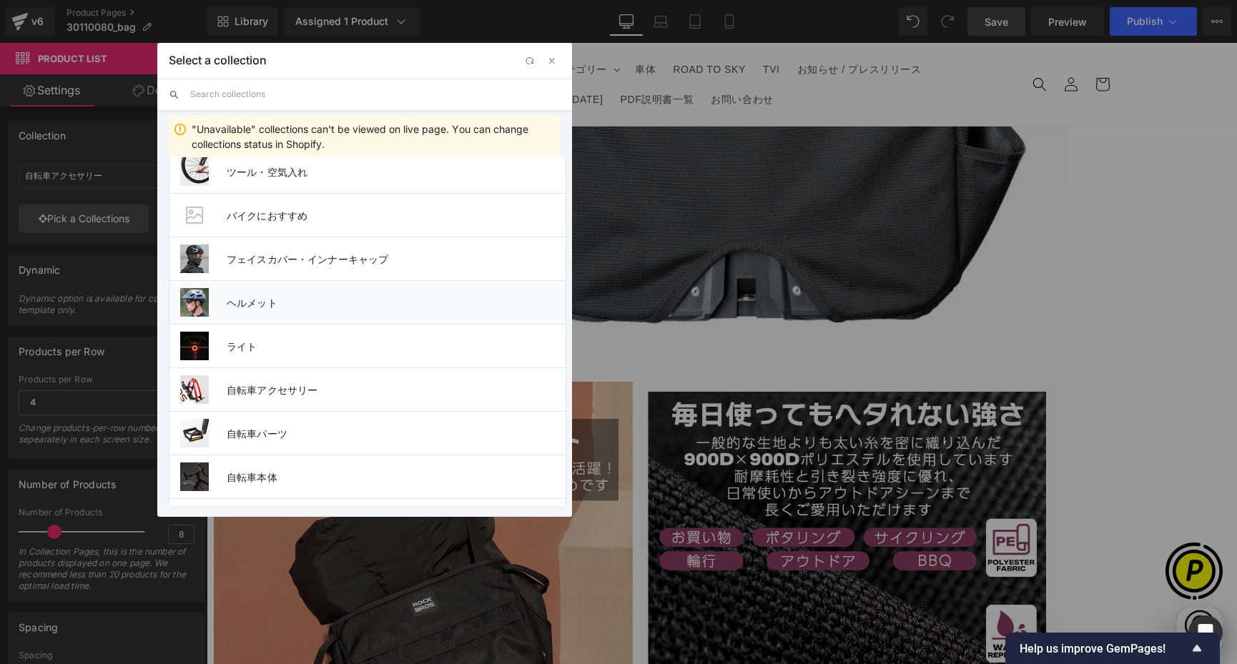
scroll to position [490, 0]
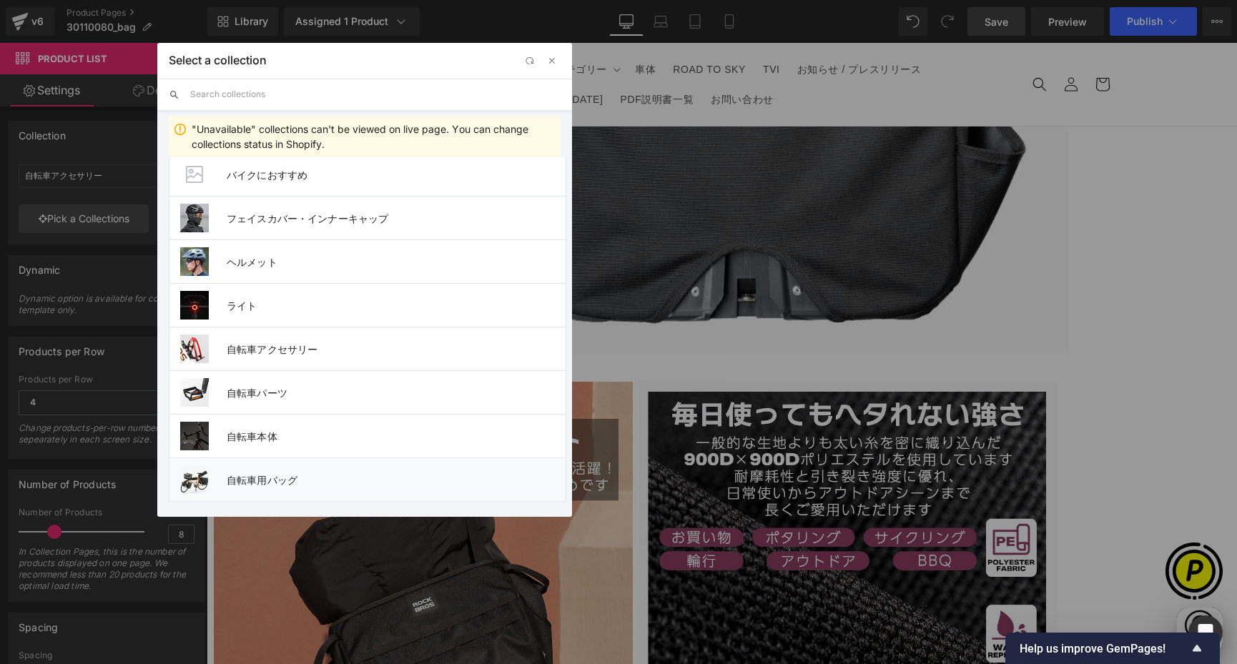
click at [290, 477] on span "自転車用バッグ" at bounding box center [396, 480] width 339 height 12
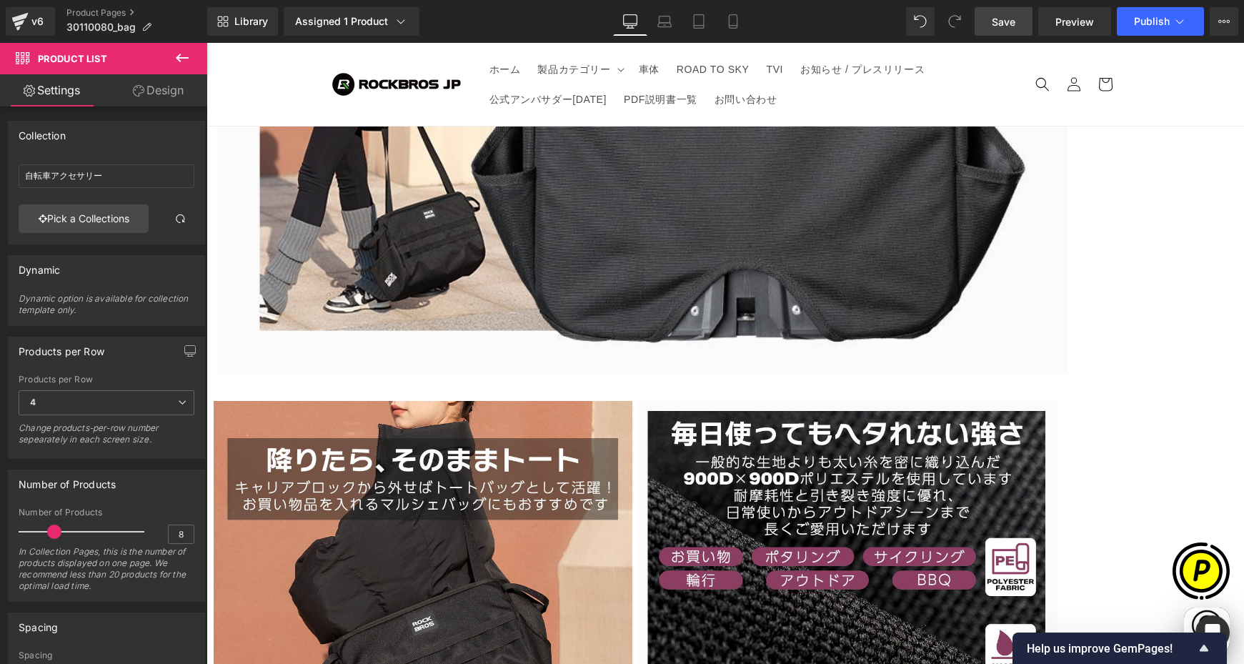
scroll to position [0, 0]
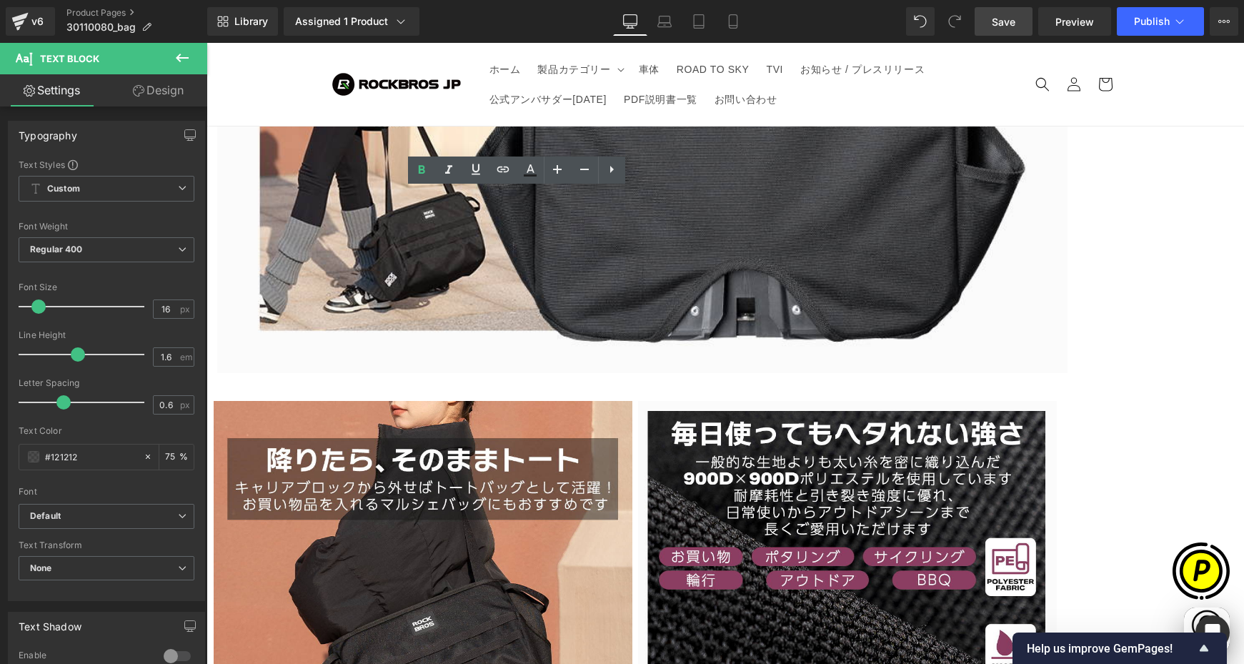
scroll to position [0, 279]
drag, startPoint x: 326, startPoint y: 204, endPoint x: 431, endPoint y: 207, distance: 105.1
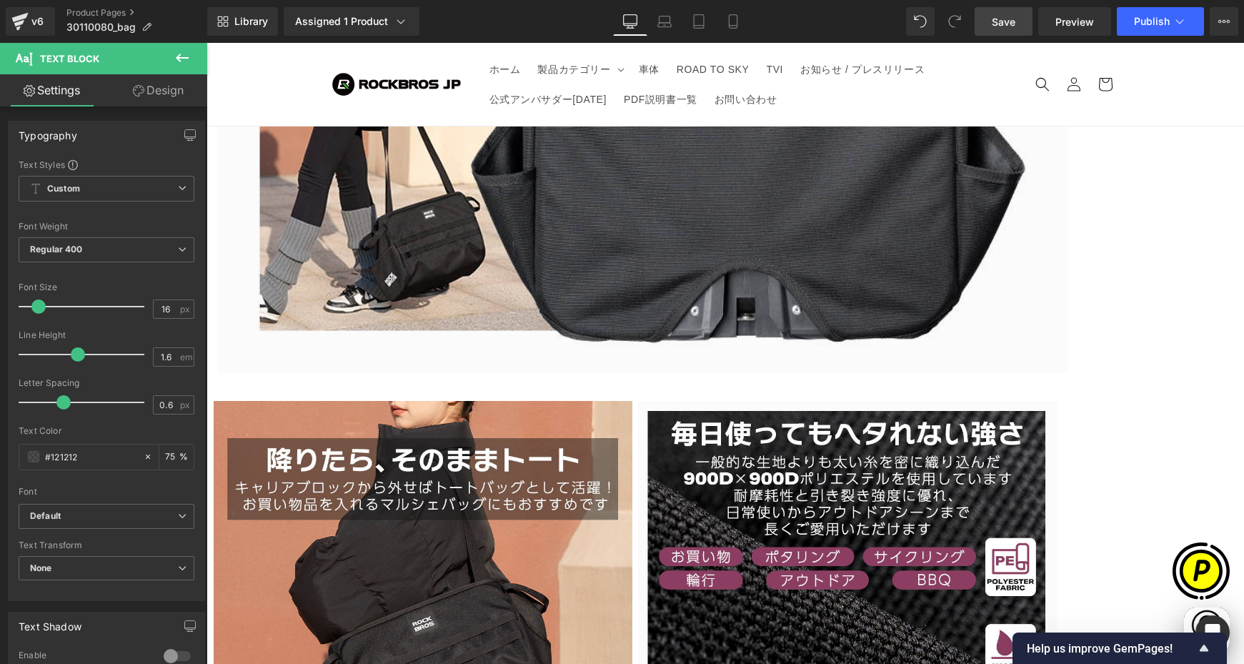
paste div
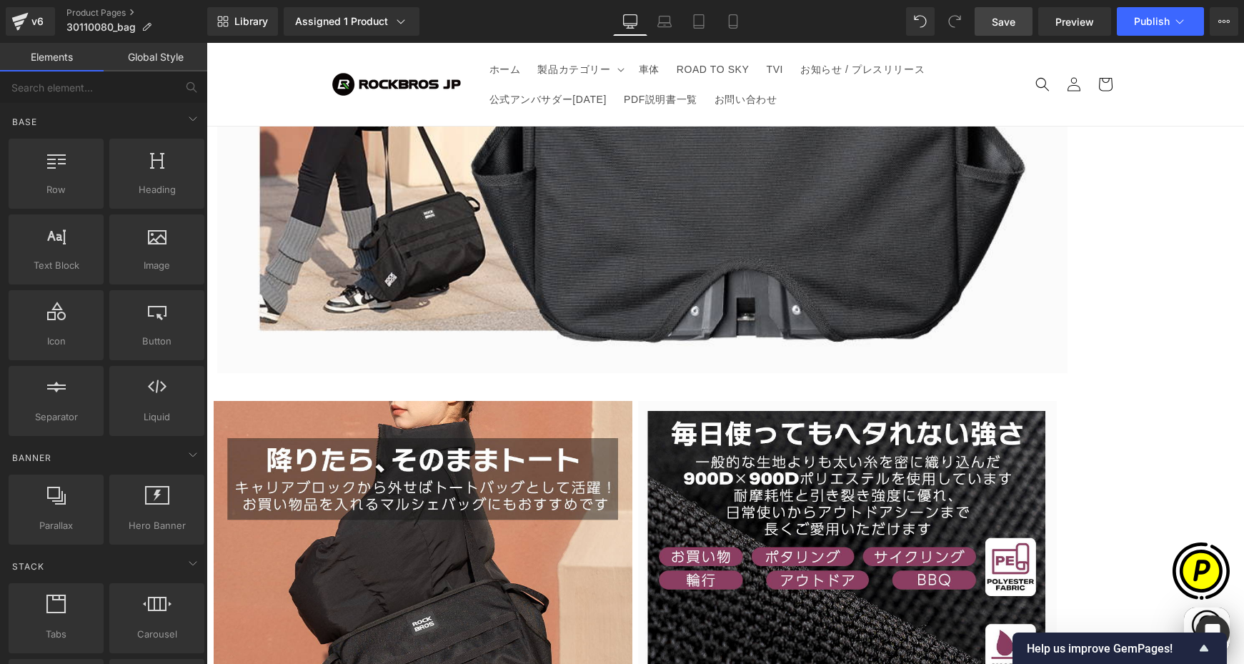
click at [207, 43] on span "Row" at bounding box center [207, 43] width 0 height 0
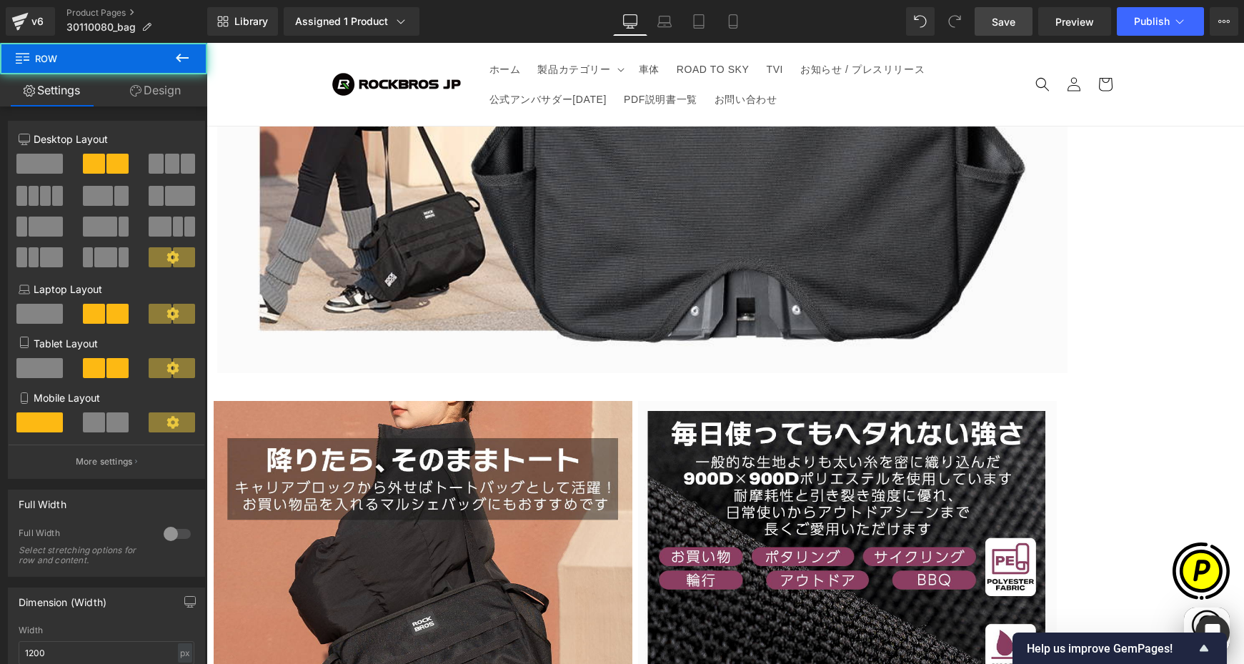
click at [207, 43] on link at bounding box center [207, 43] width 0 height 0
click at [207, 43] on icon at bounding box center [207, 43] width 0 height 0
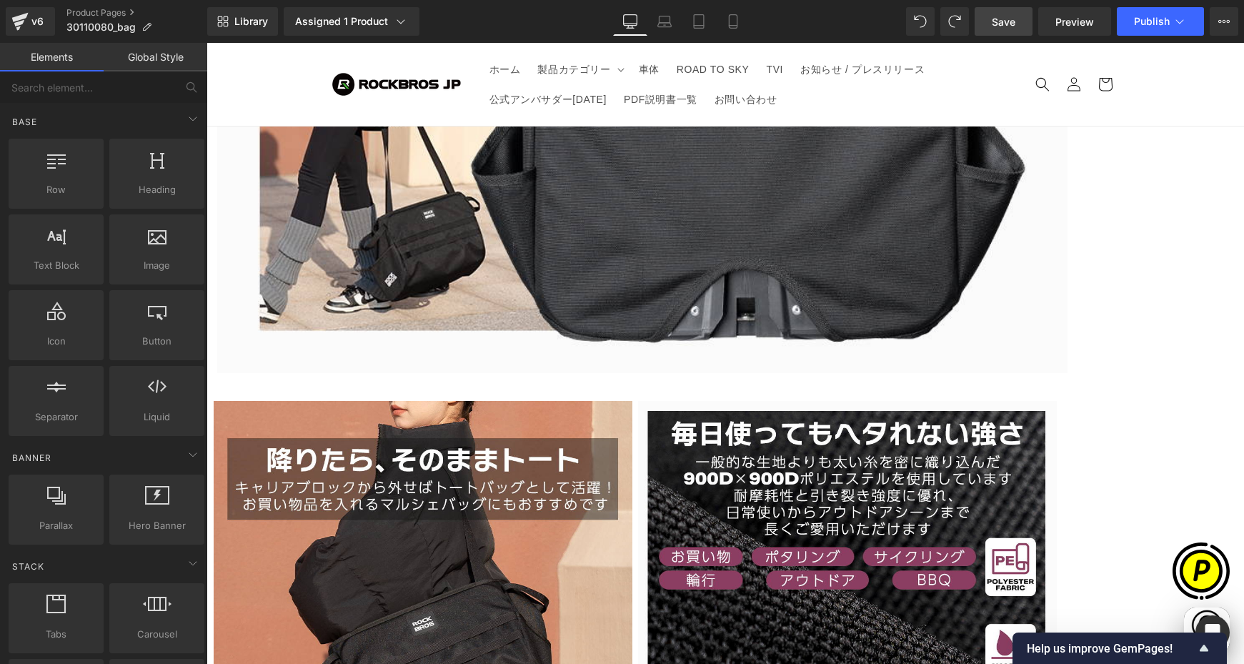
click at [207, 43] on span "Row" at bounding box center [207, 43] width 0 height 0
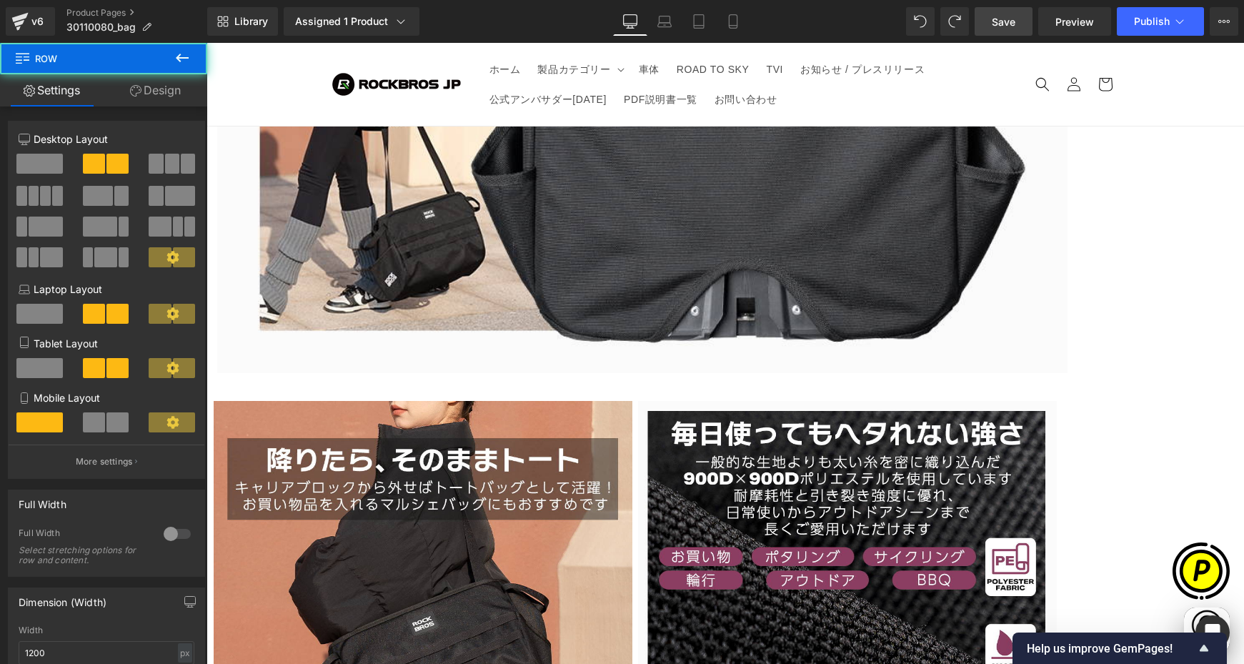
click at [34, 160] on span at bounding box center [39, 164] width 46 height 20
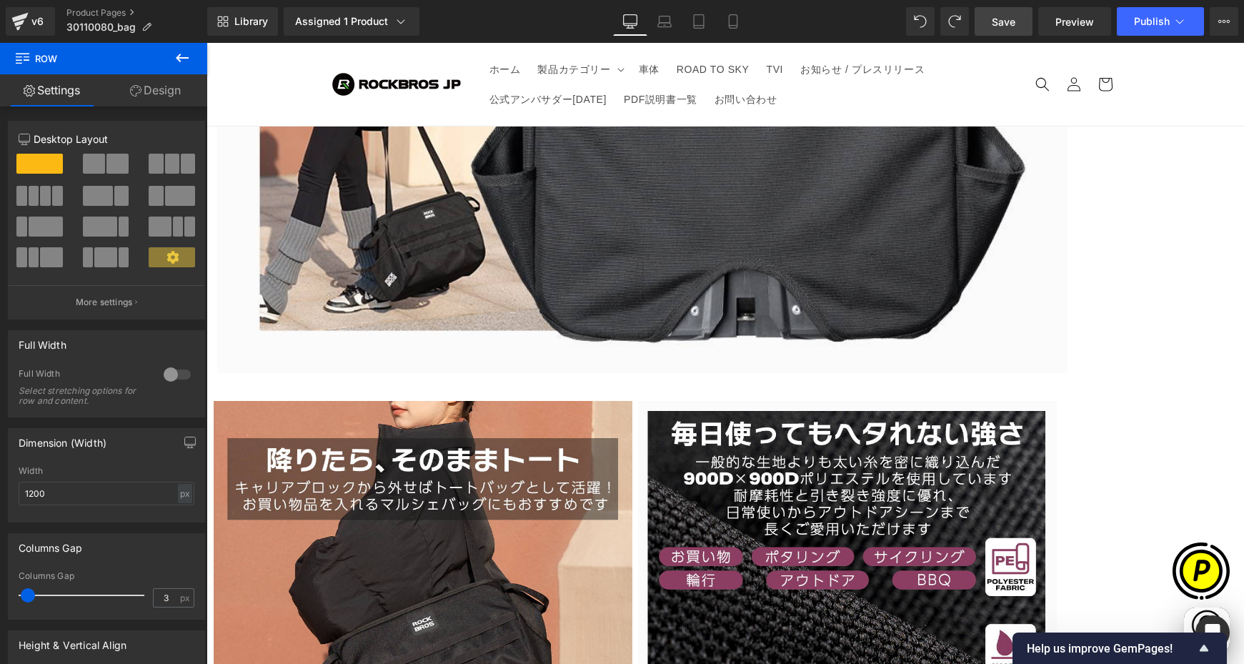
scroll to position [0, 279]
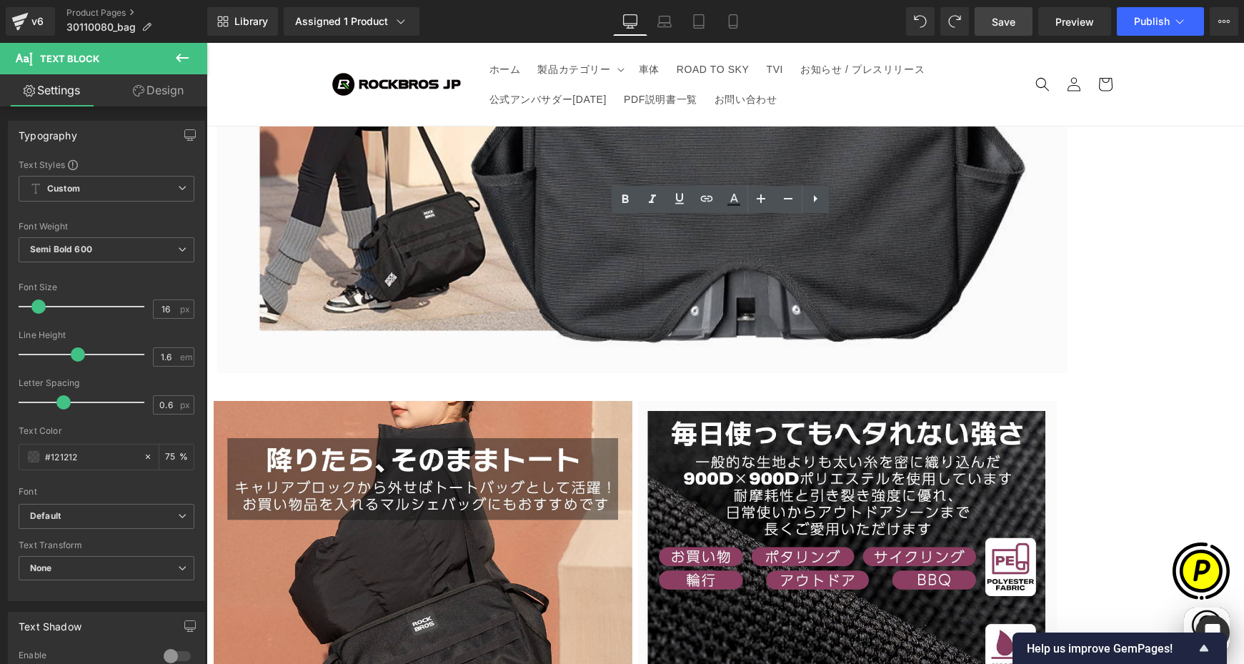
scroll to position [0, 836]
drag, startPoint x: 411, startPoint y: 233, endPoint x: 506, endPoint y: 233, distance: 95.1
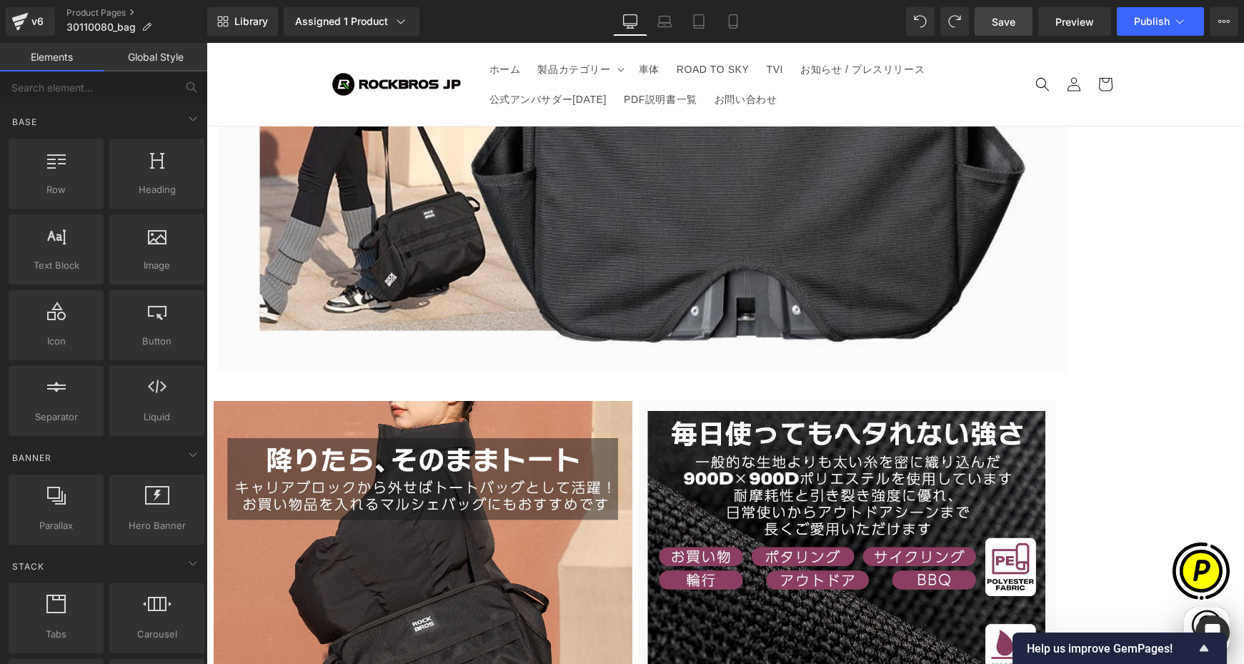
scroll to position [0, 0]
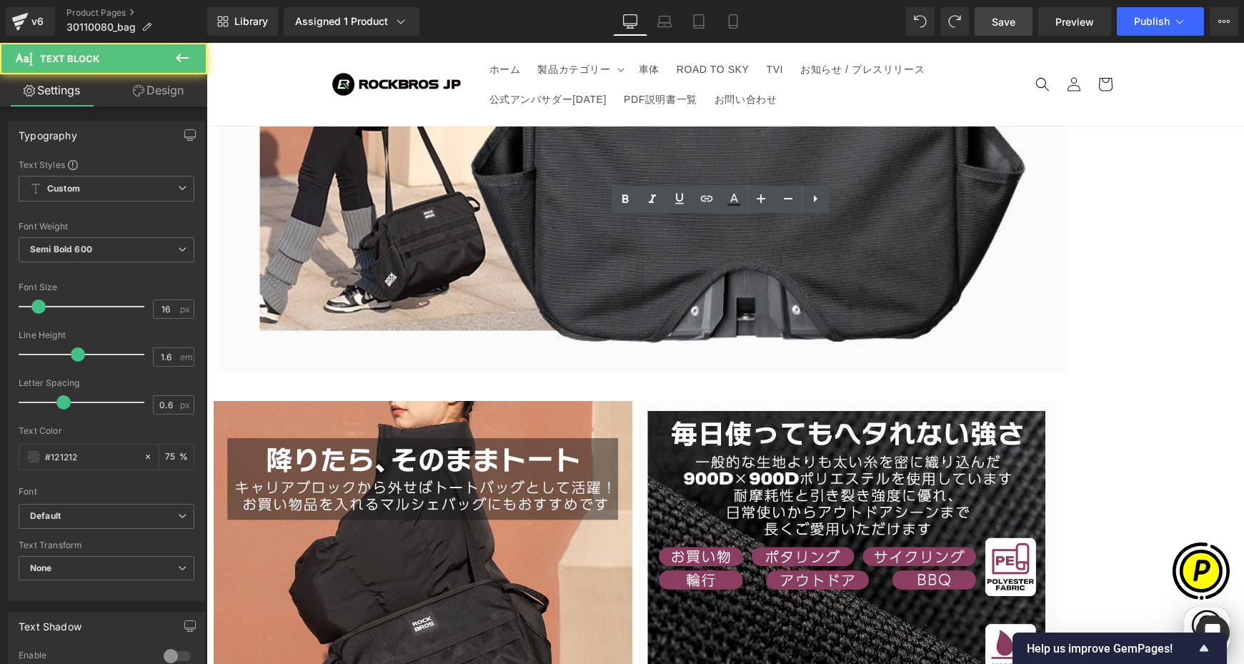
drag, startPoint x: 320, startPoint y: 231, endPoint x: 365, endPoint y: 233, distance: 44.4
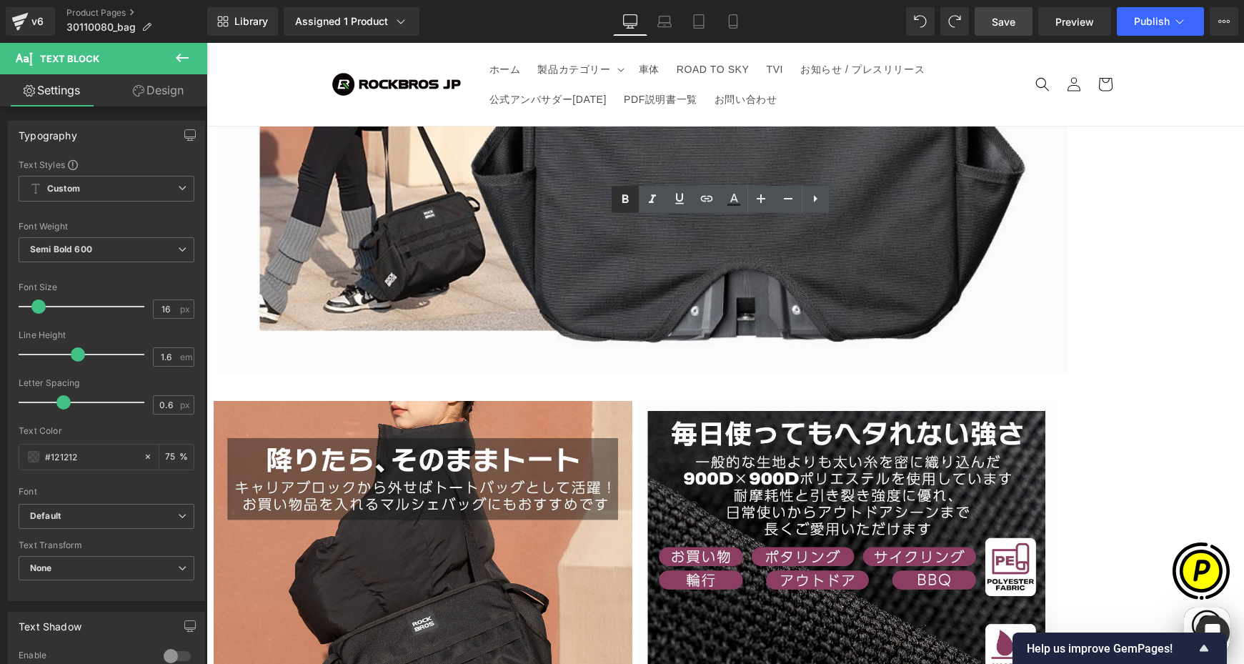
drag, startPoint x: 625, startPoint y: 200, endPoint x: 402, endPoint y: 157, distance: 226.4
click at [625, 200] on icon at bounding box center [625, 199] width 17 height 17
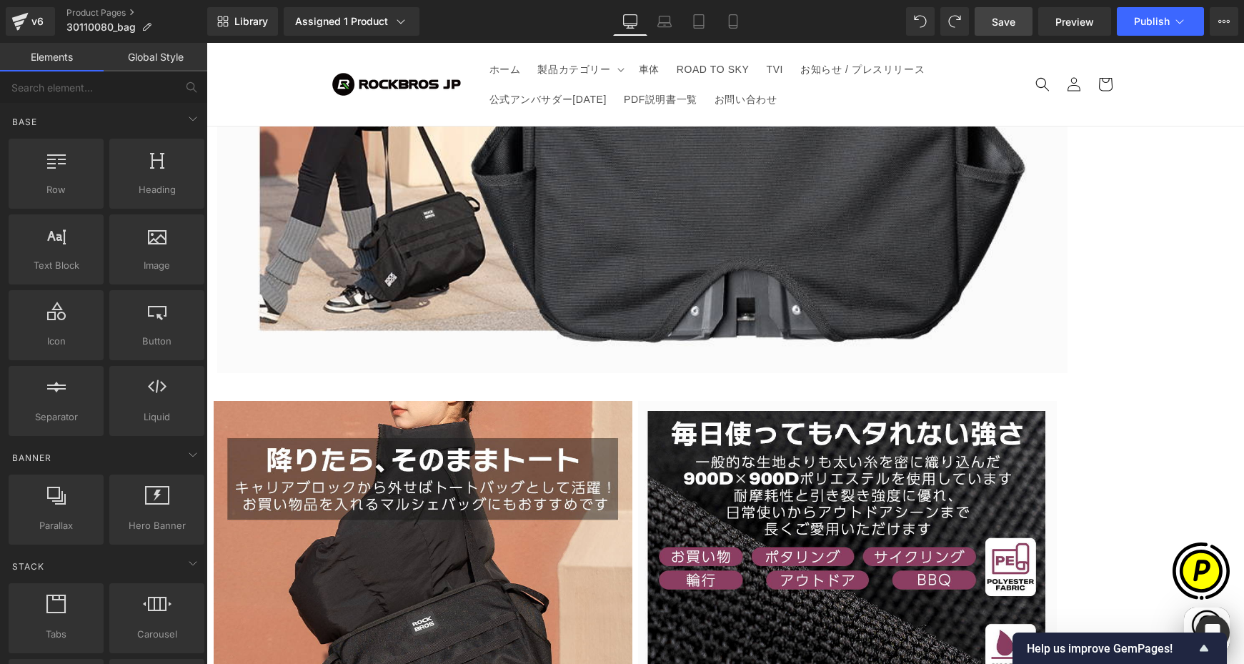
scroll to position [0, 558]
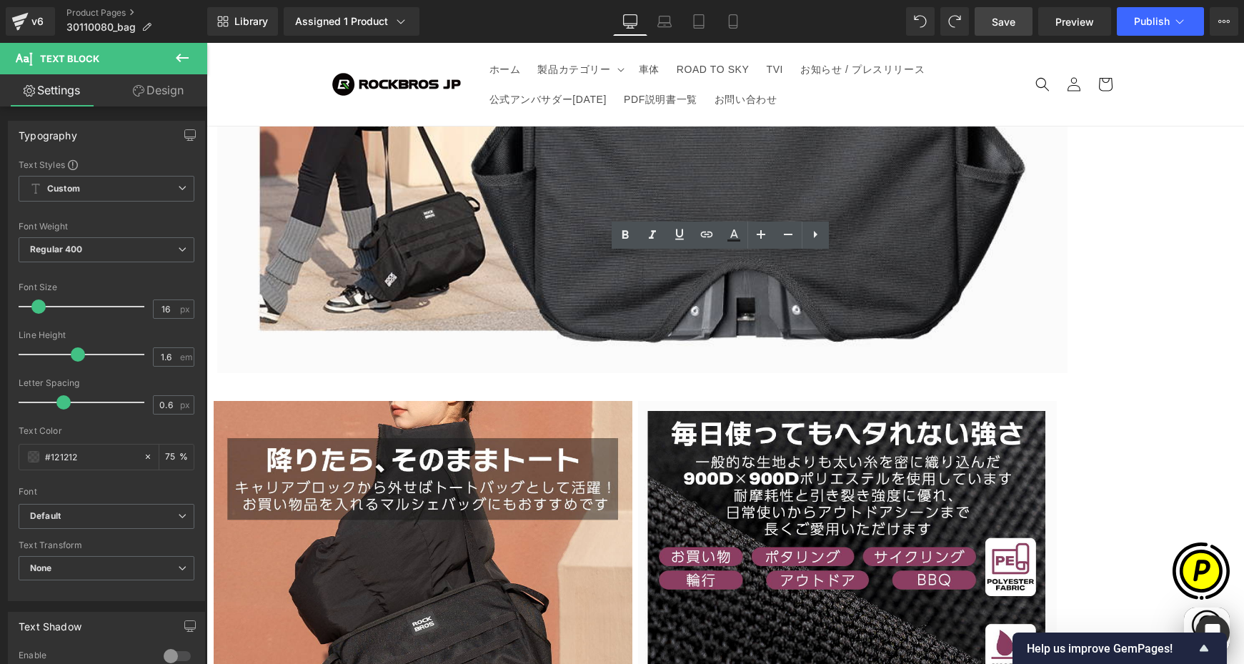
drag, startPoint x: 322, startPoint y: 267, endPoint x: 485, endPoint y: 268, distance: 163.7
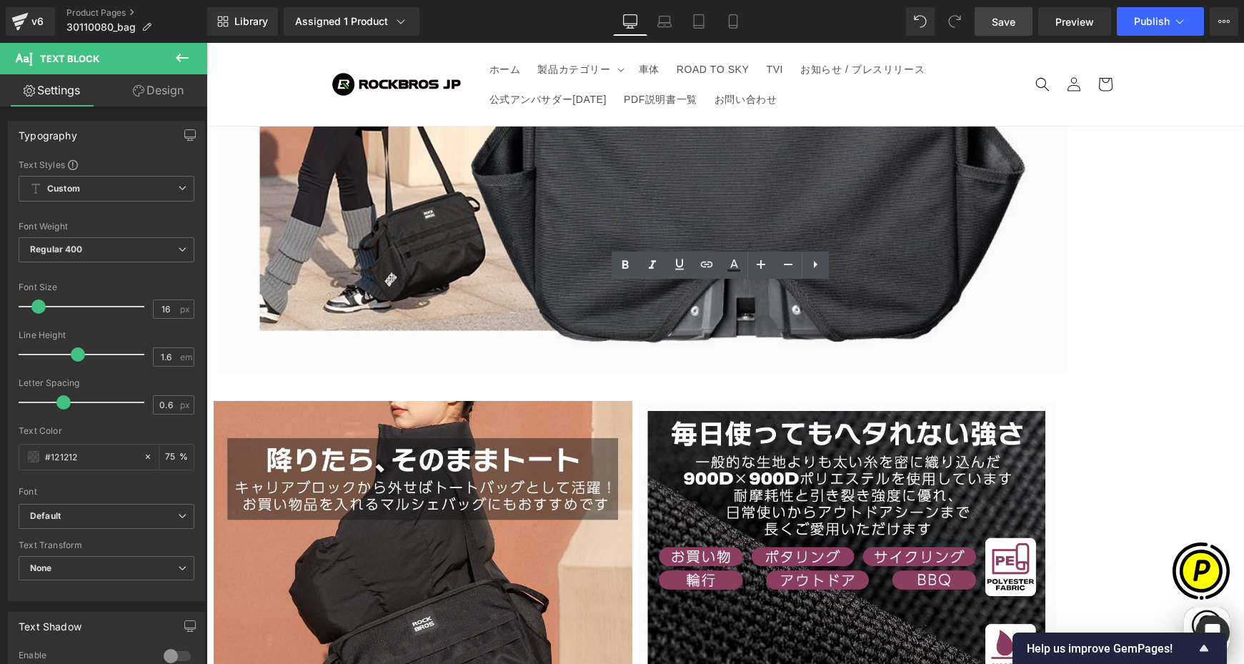
drag, startPoint x: 337, startPoint y: 294, endPoint x: 974, endPoint y: 283, distance: 637.7
paste div
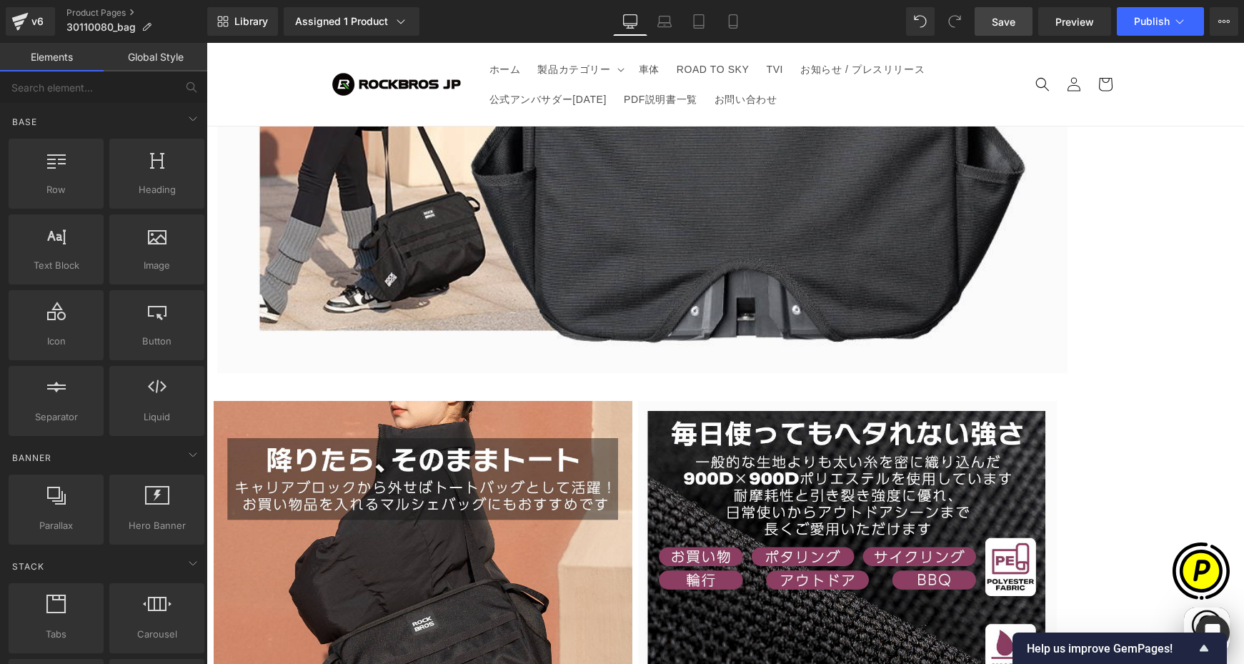
scroll to position [0, 836]
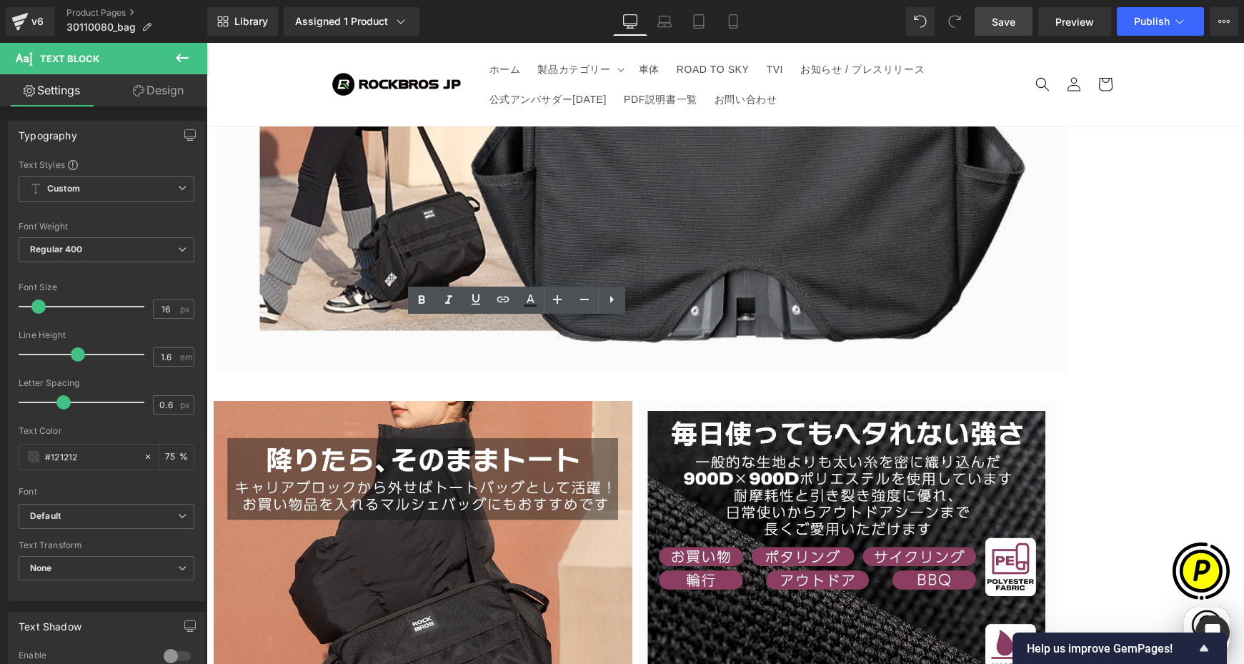
drag, startPoint x: 318, startPoint y: 330, endPoint x: 397, endPoint y: 327, distance: 78.7
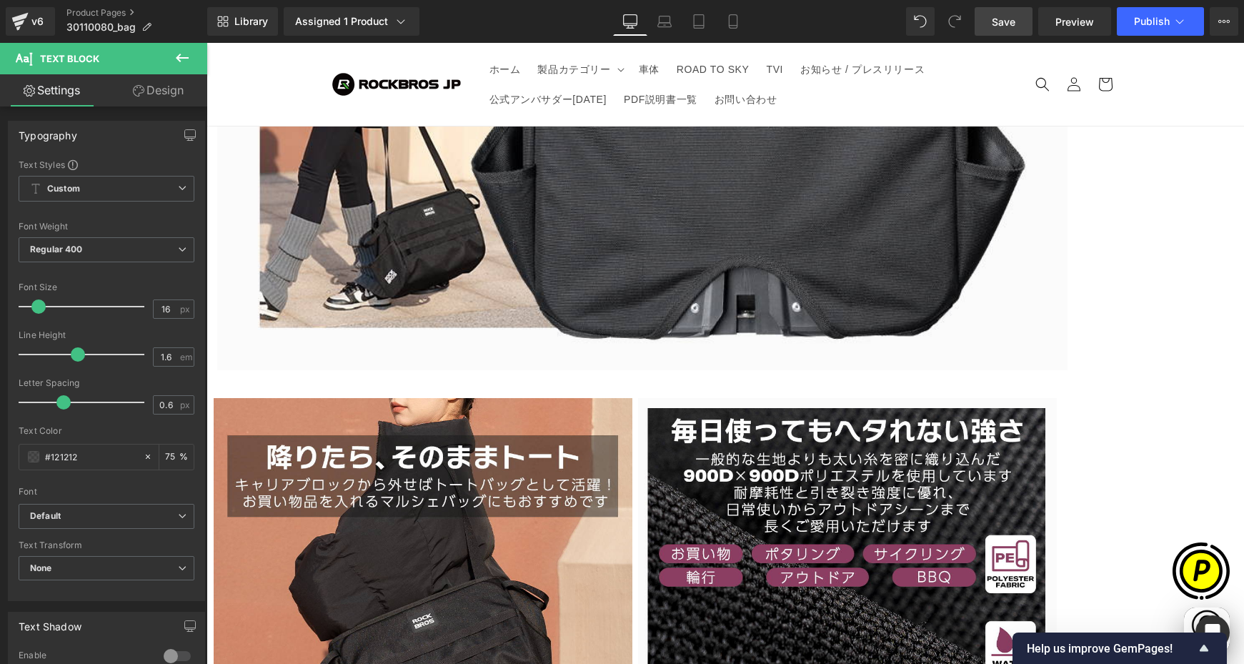
scroll to position [0, 558]
drag, startPoint x: 725, startPoint y: 332, endPoint x: 1023, endPoint y: 331, distance: 297.3
paste div
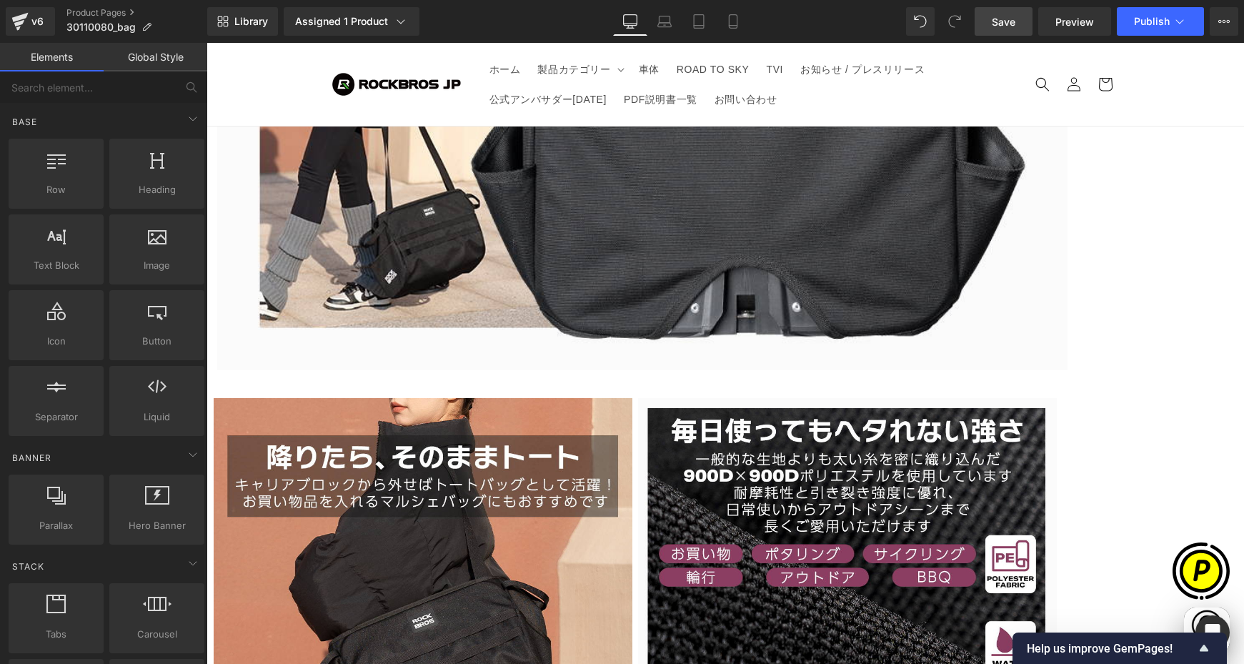
scroll to position [0, 836]
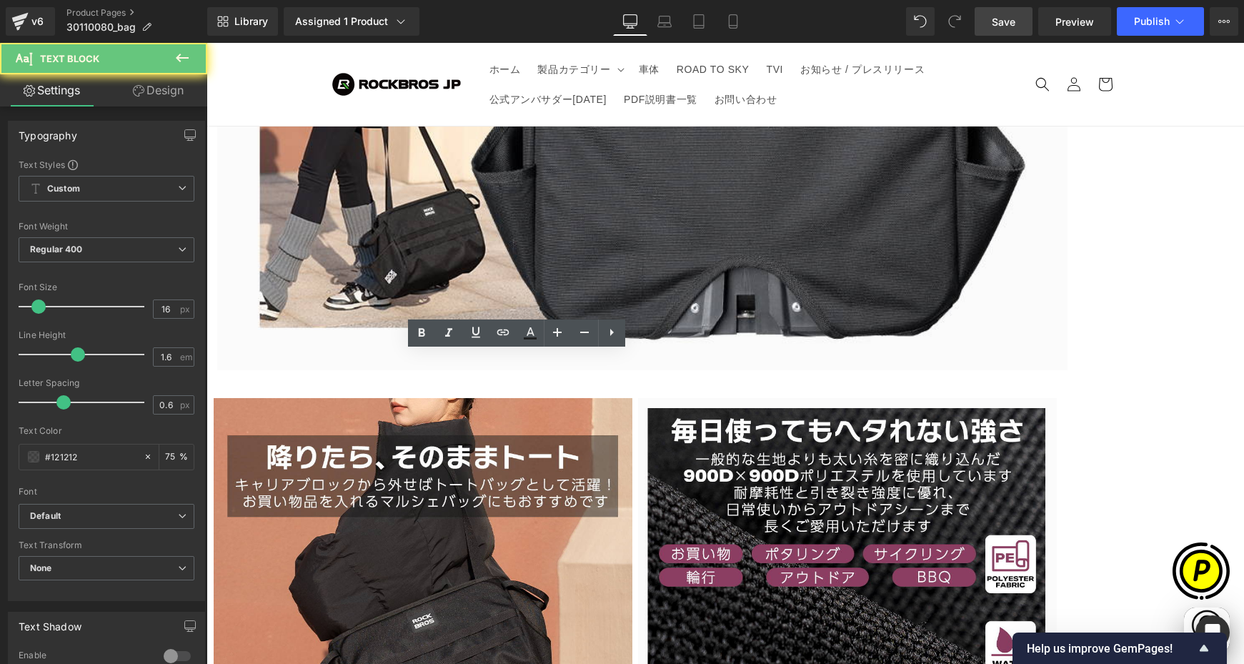
drag, startPoint x: 324, startPoint y: 367, endPoint x: 382, endPoint y: 368, distance: 58.6
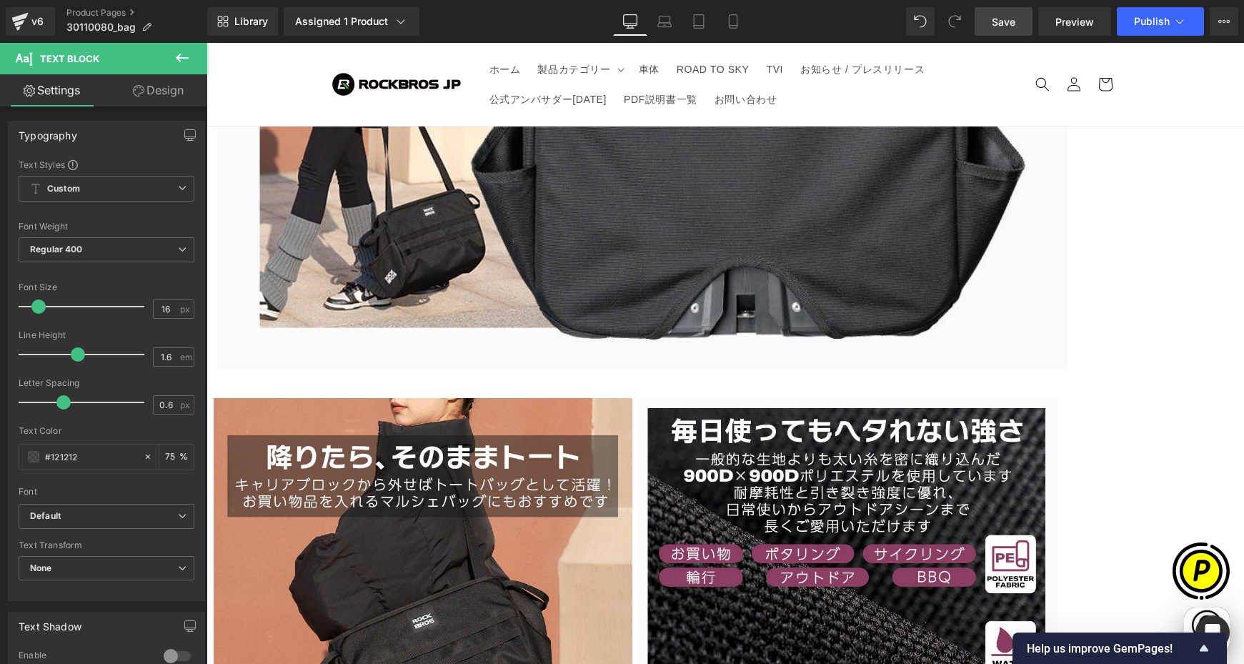
paste div
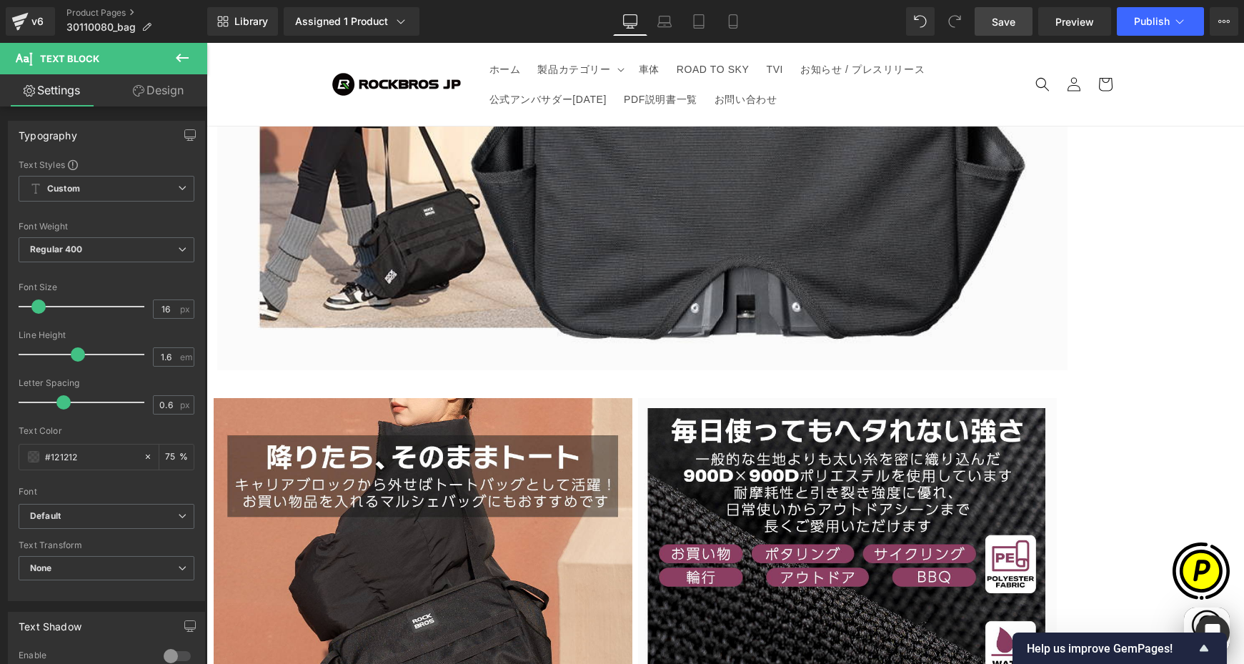
scroll to position [0, 279]
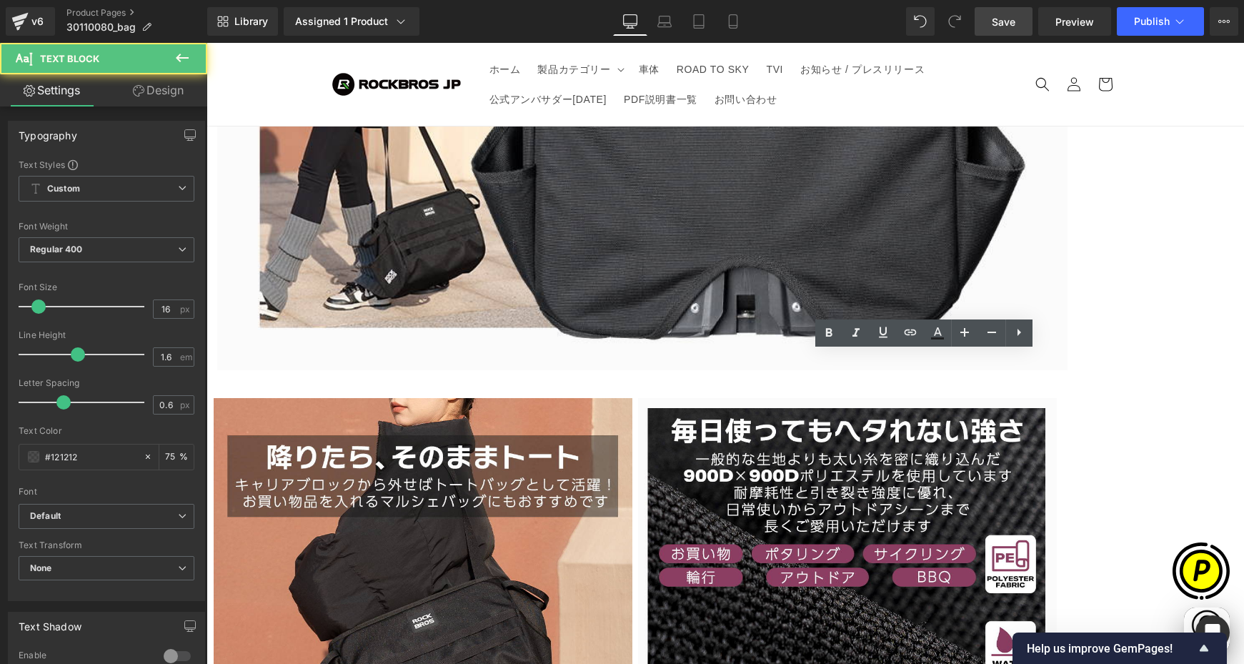
scroll to position [0, 558]
drag, startPoint x: 744, startPoint y: 365, endPoint x: 790, endPoint y: 370, distance: 45.9
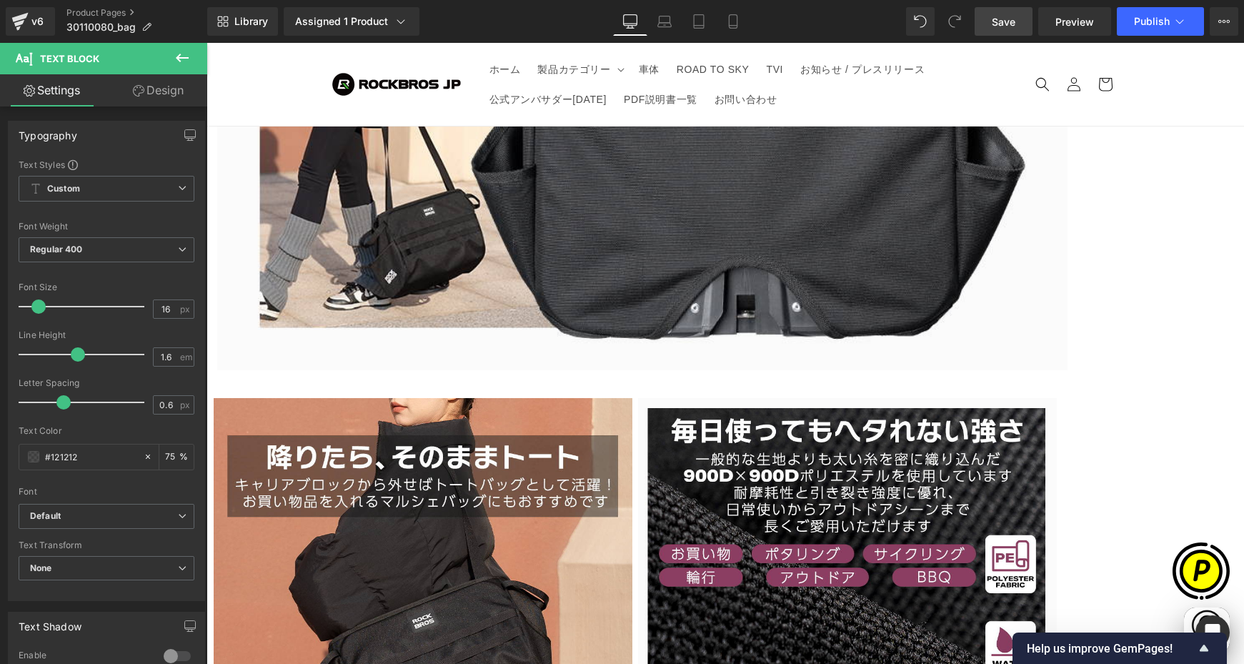
paste div
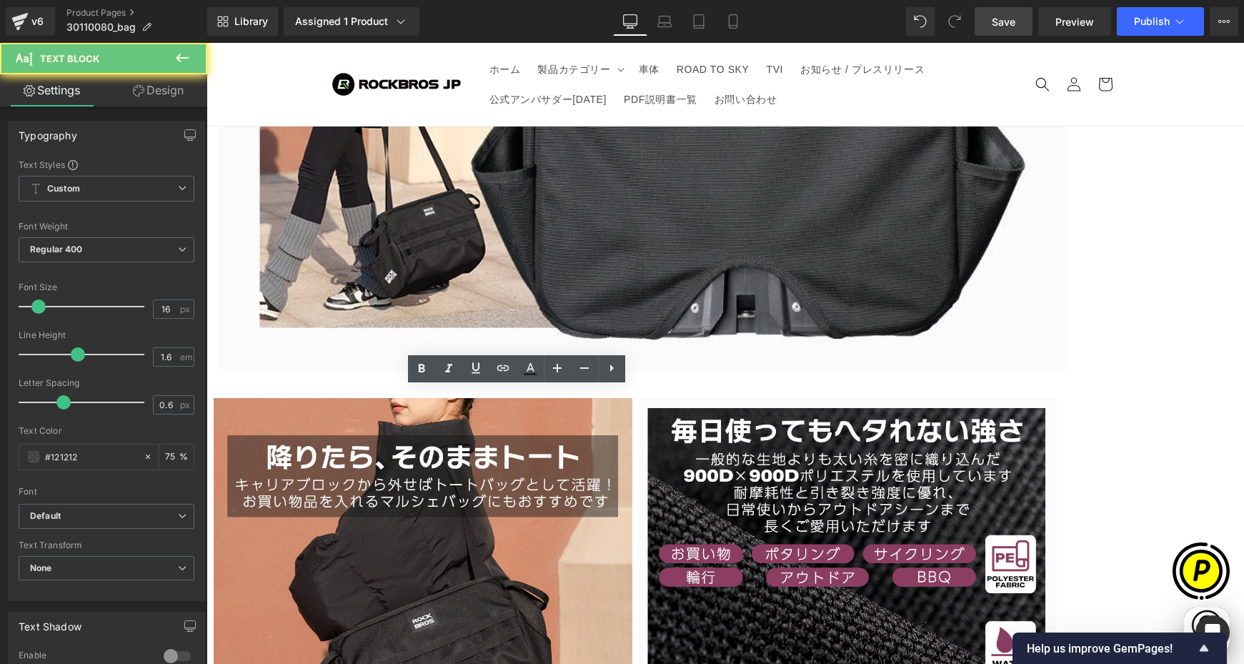
drag, startPoint x: 319, startPoint y: 401, endPoint x: 432, endPoint y: 407, distance: 113.8
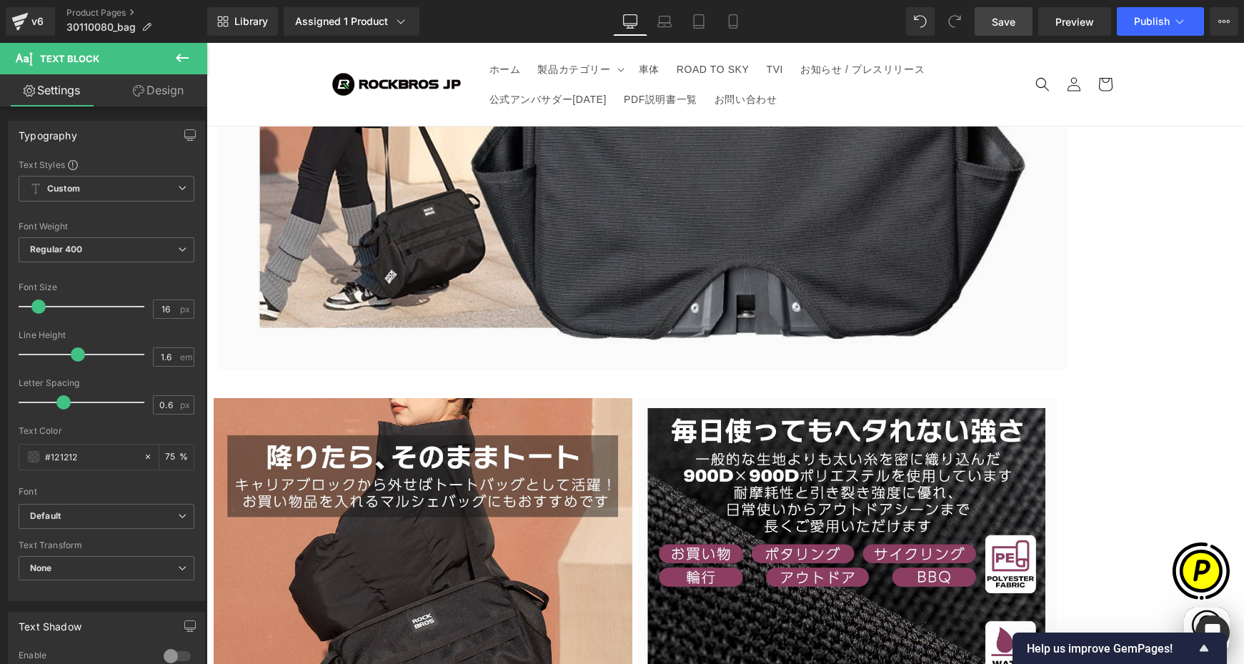
paste div
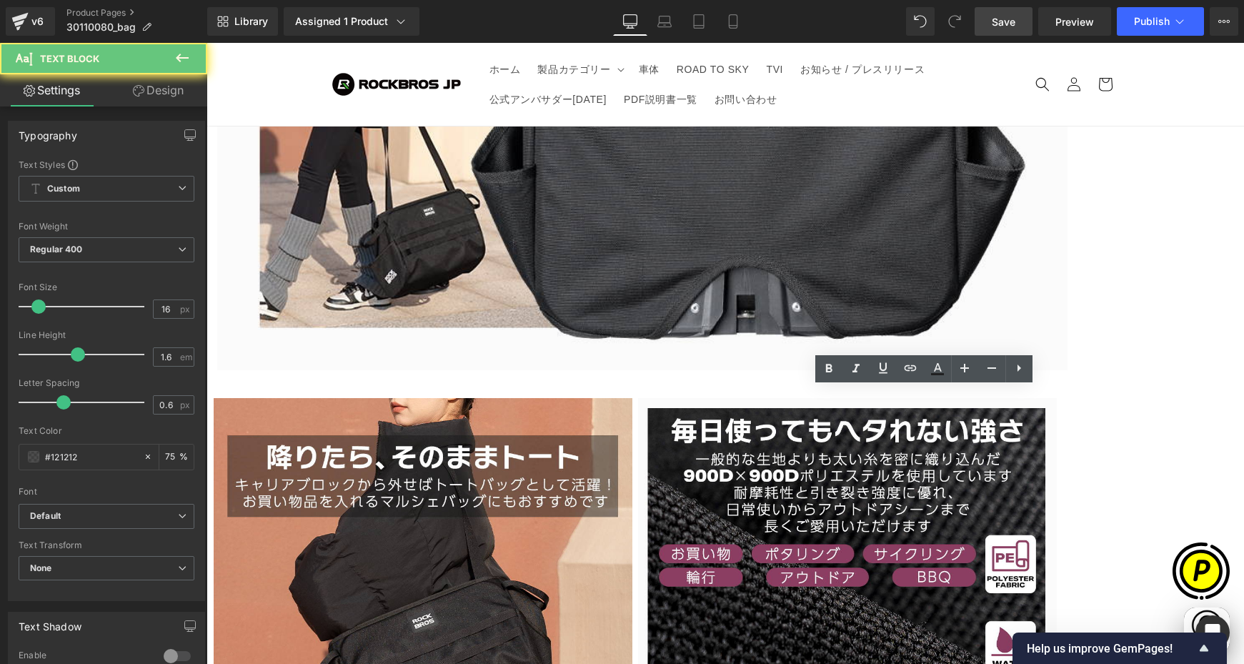
drag, startPoint x: 730, startPoint y: 403, endPoint x: 826, endPoint y: 406, distance: 95.8
paste div
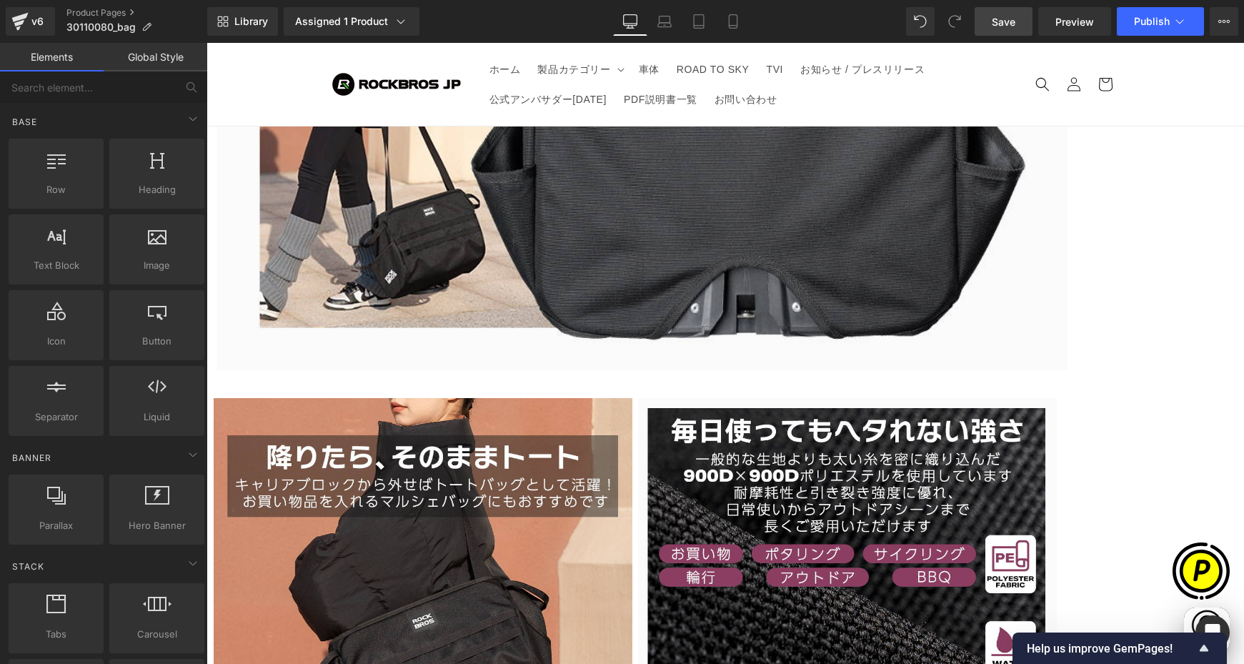
scroll to position [0, 279]
click at [207, 43] on span "Row" at bounding box center [207, 43] width 0 height 0
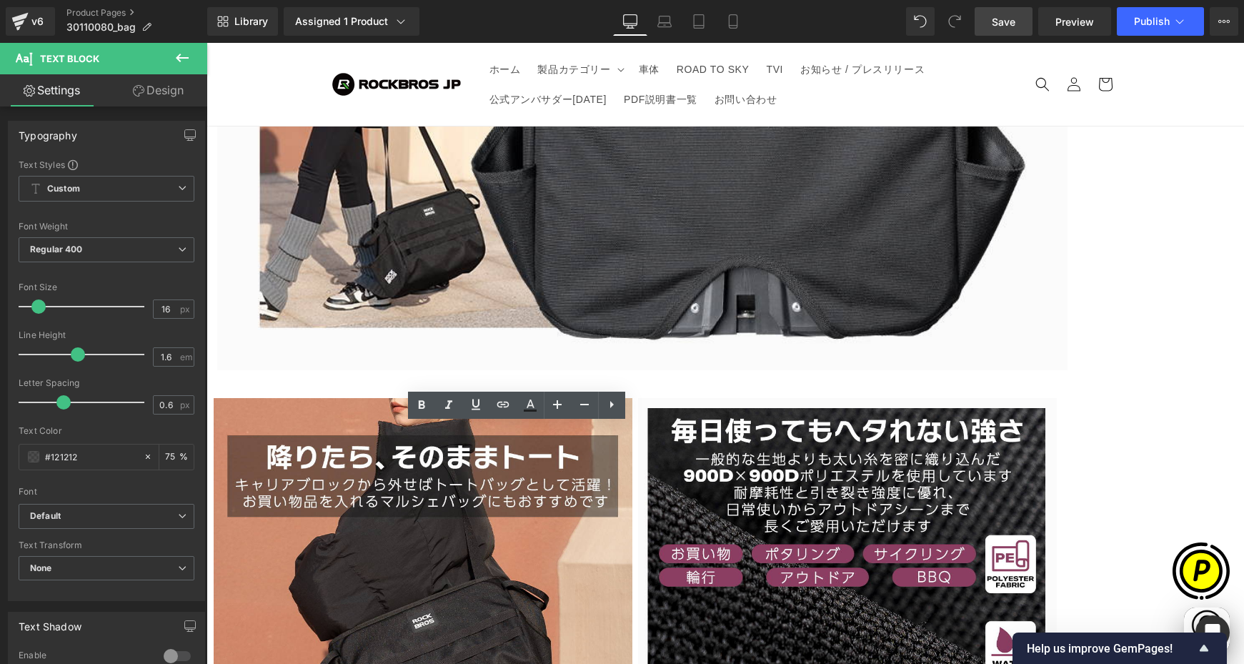
drag, startPoint x: 322, startPoint y: 439, endPoint x: 370, endPoint y: 437, distance: 48.6
paste div
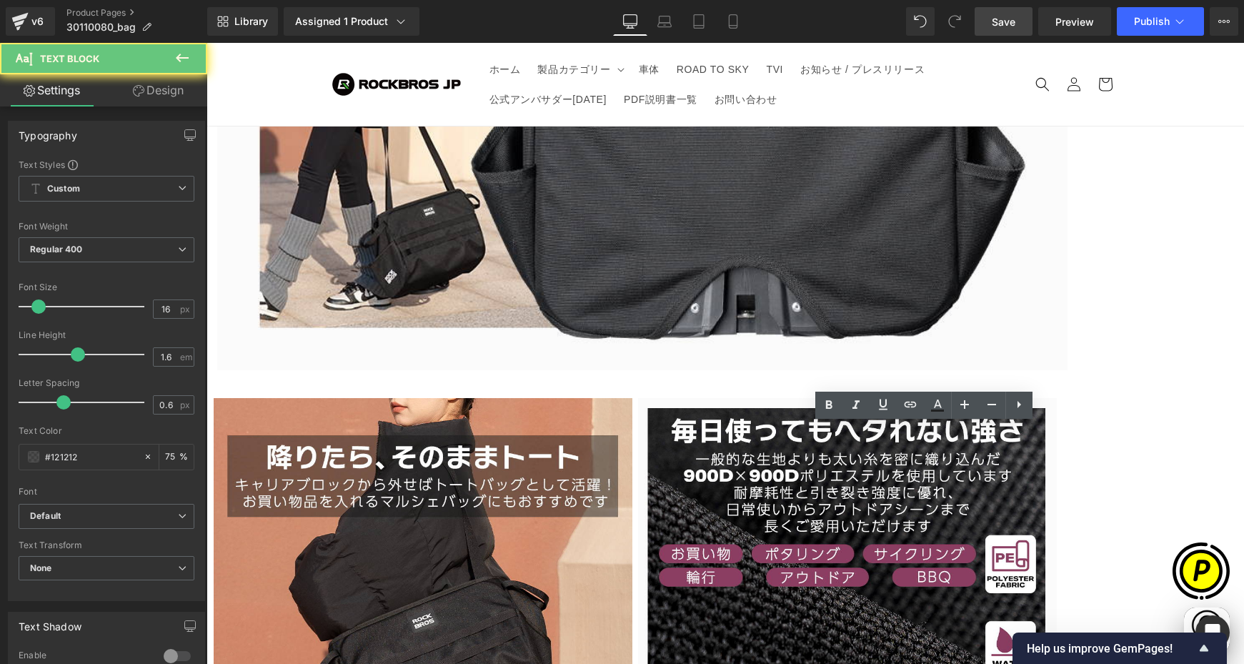
drag, startPoint x: 731, startPoint y: 437, endPoint x: 986, endPoint y: 438, distance: 254.5
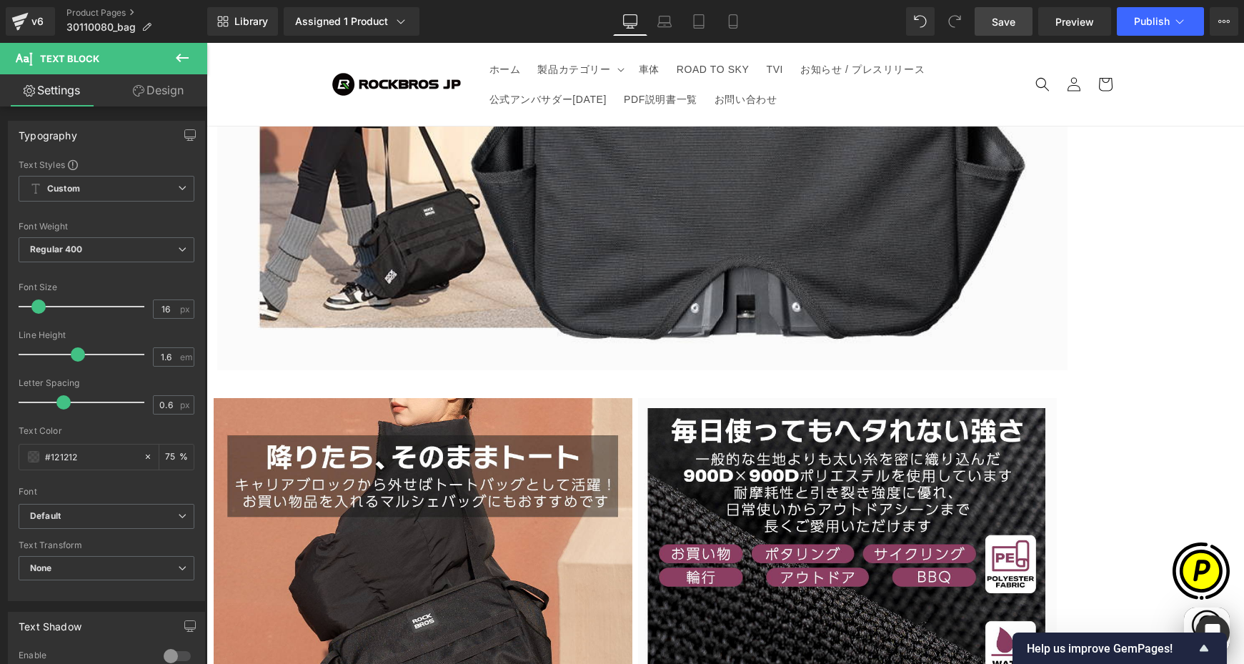
paste div
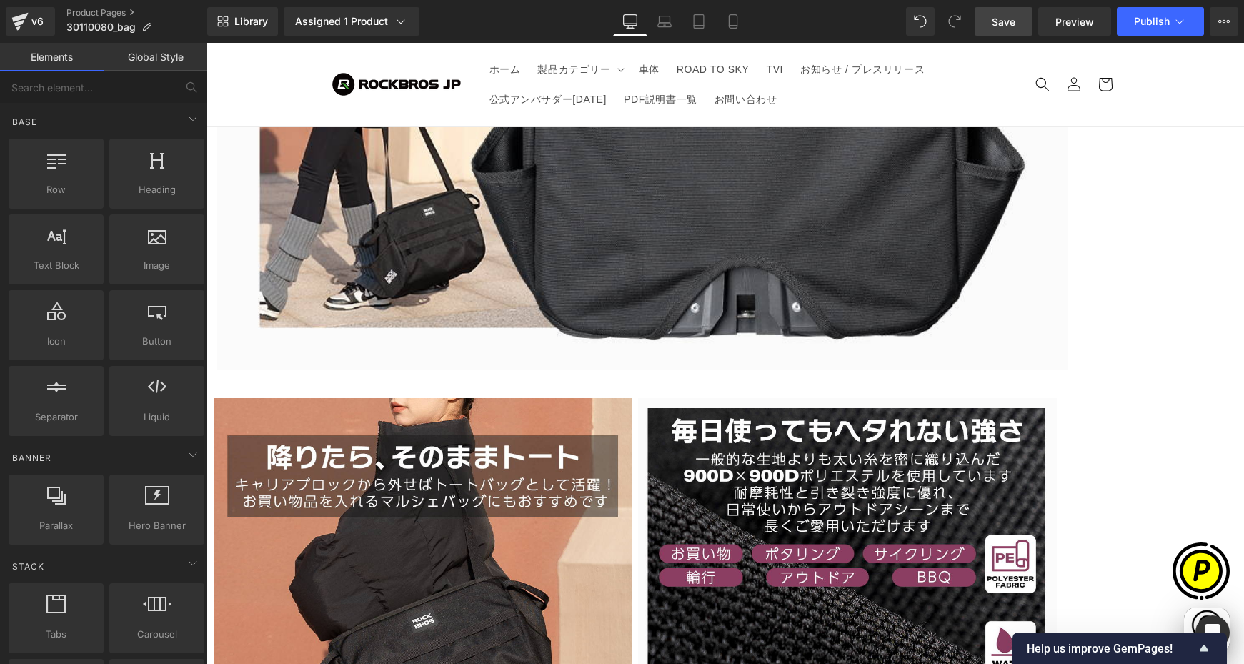
click at [207, 43] on span "Row" at bounding box center [207, 43] width 0 height 0
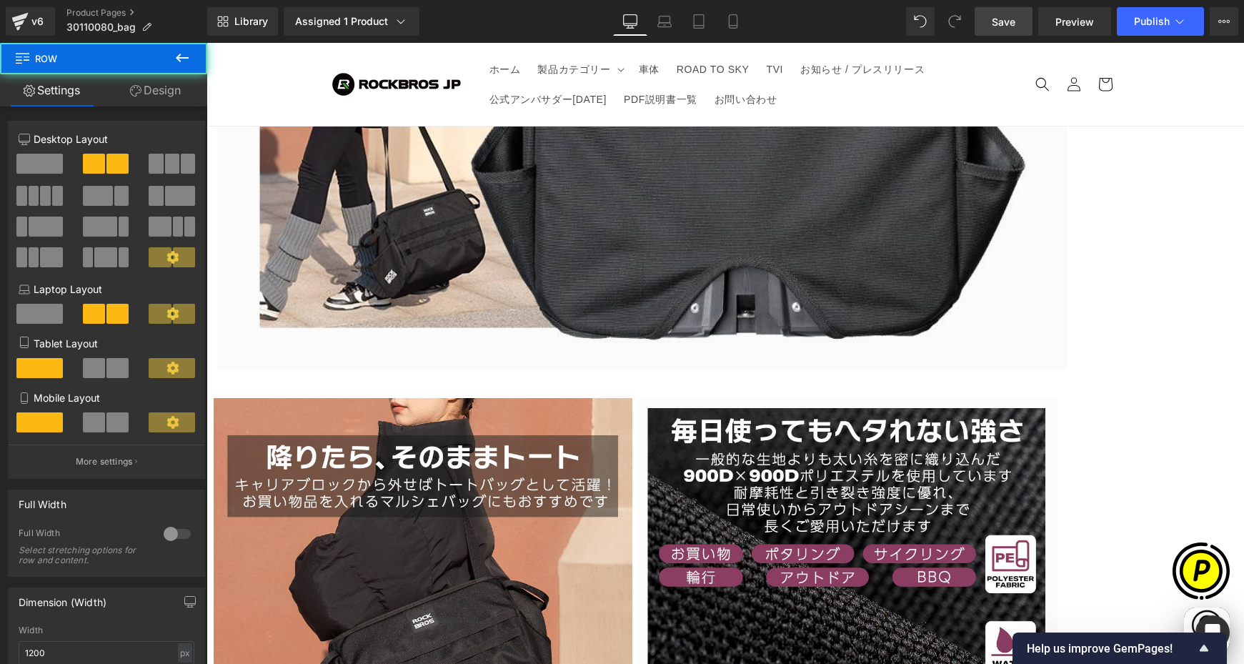
click at [49, 166] on span at bounding box center [39, 164] width 46 height 20
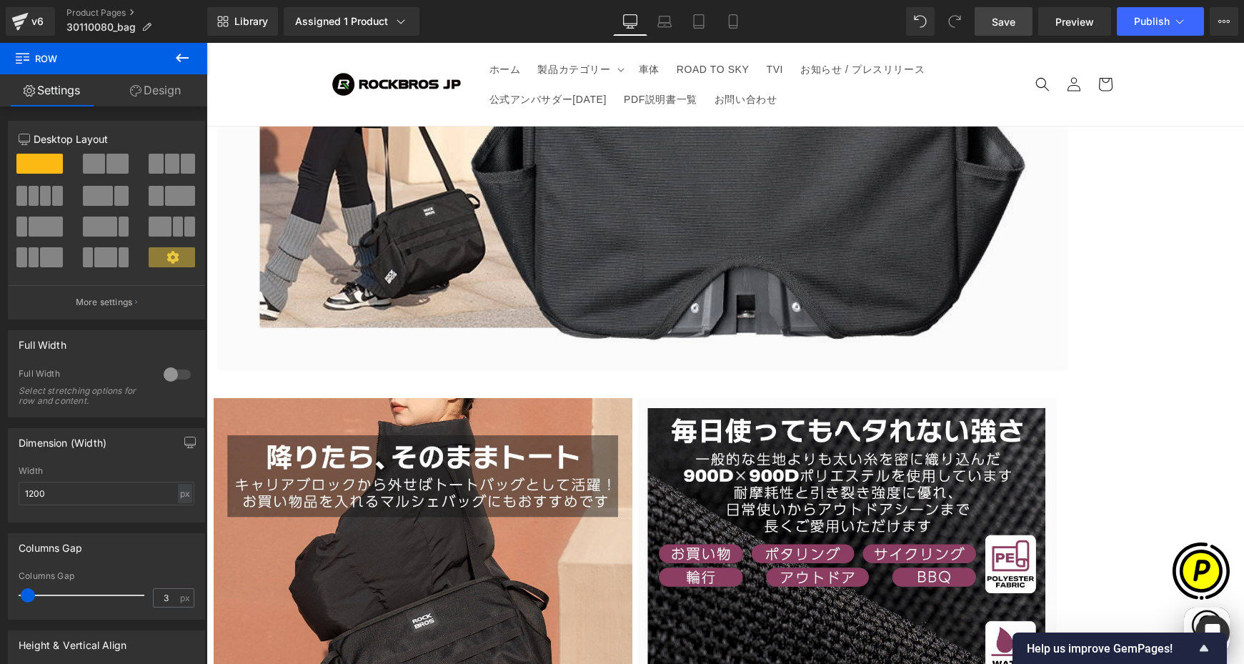
scroll to position [0, 279]
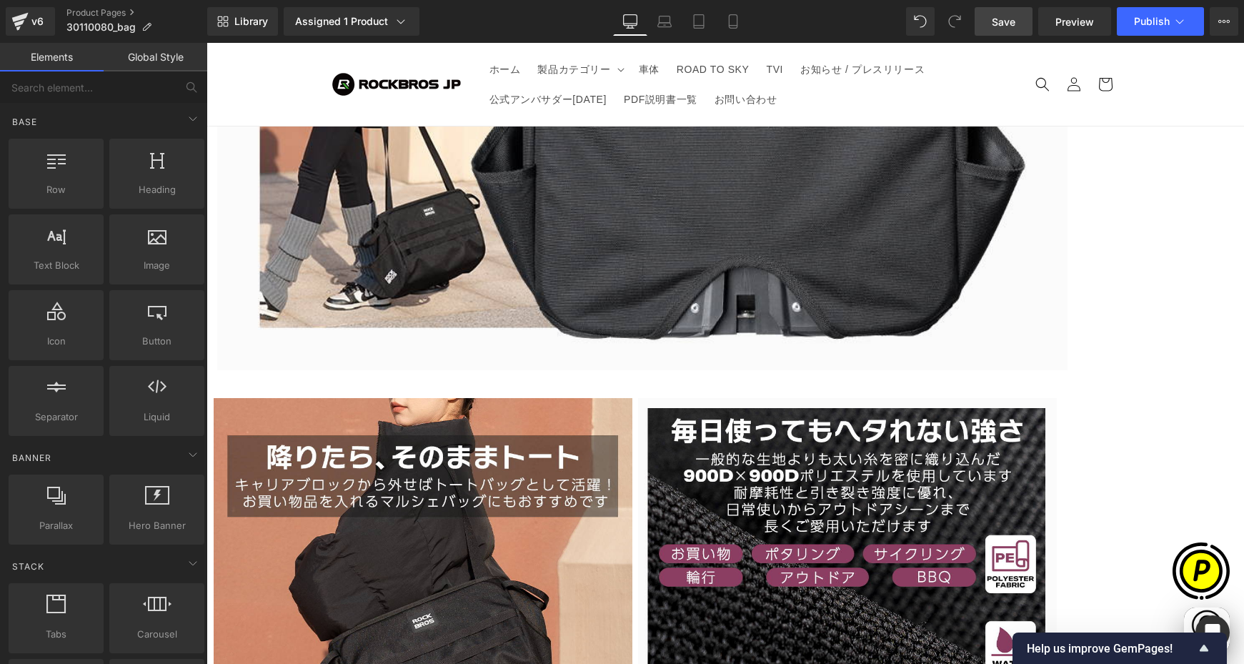
drag, startPoint x: 1187, startPoint y: 497, endPoint x: 1161, endPoint y: 494, distance: 26.6
click at [207, 43] on span "Row" at bounding box center [207, 43] width 0 height 0
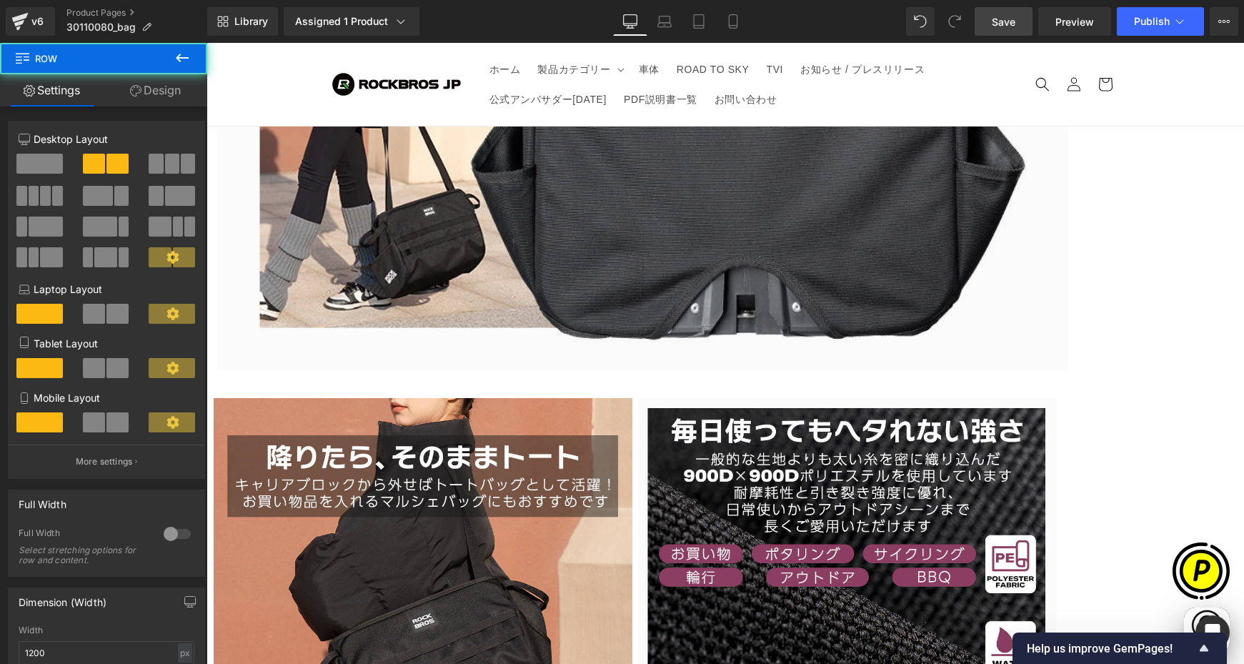
click at [39, 159] on span at bounding box center [39, 164] width 46 height 20
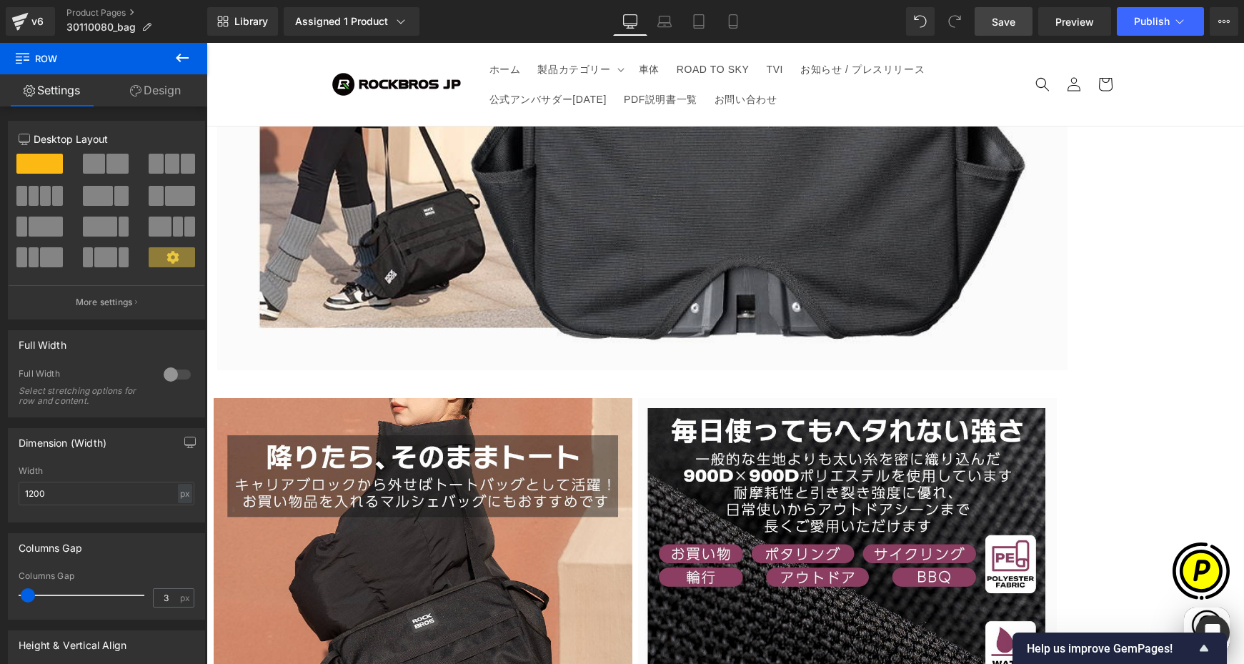
scroll to position [0, 836]
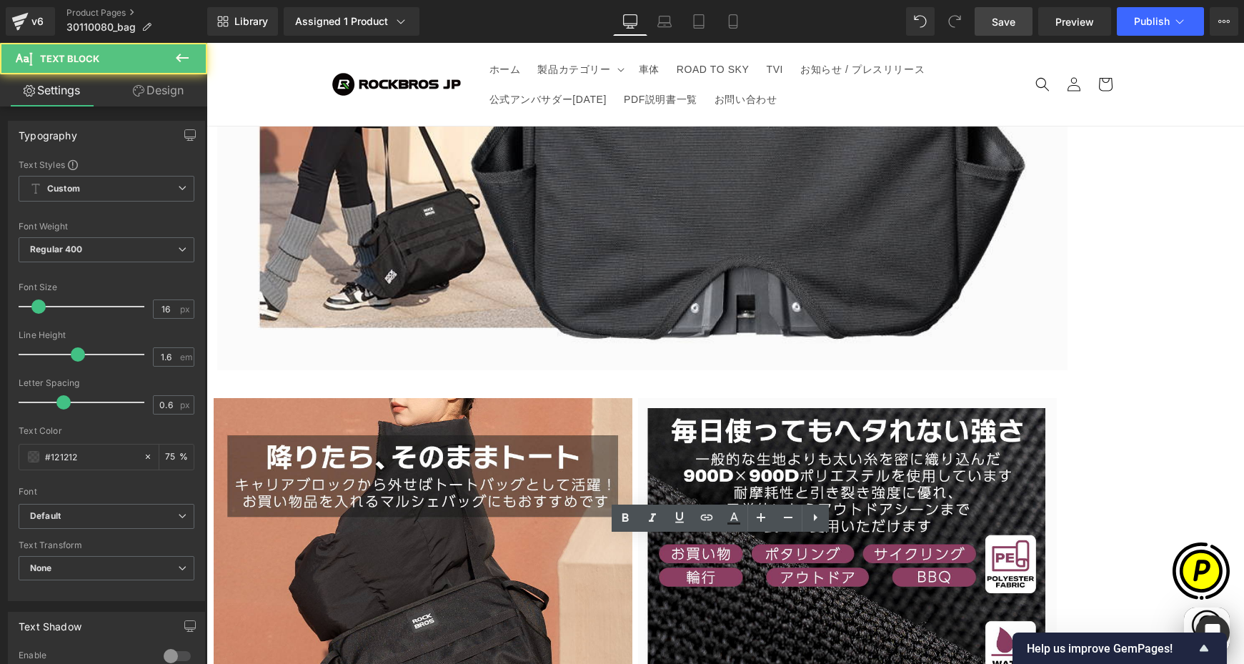
drag, startPoint x: 323, startPoint y: 551, endPoint x: 485, endPoint y: 551, distance: 162.3
paste div
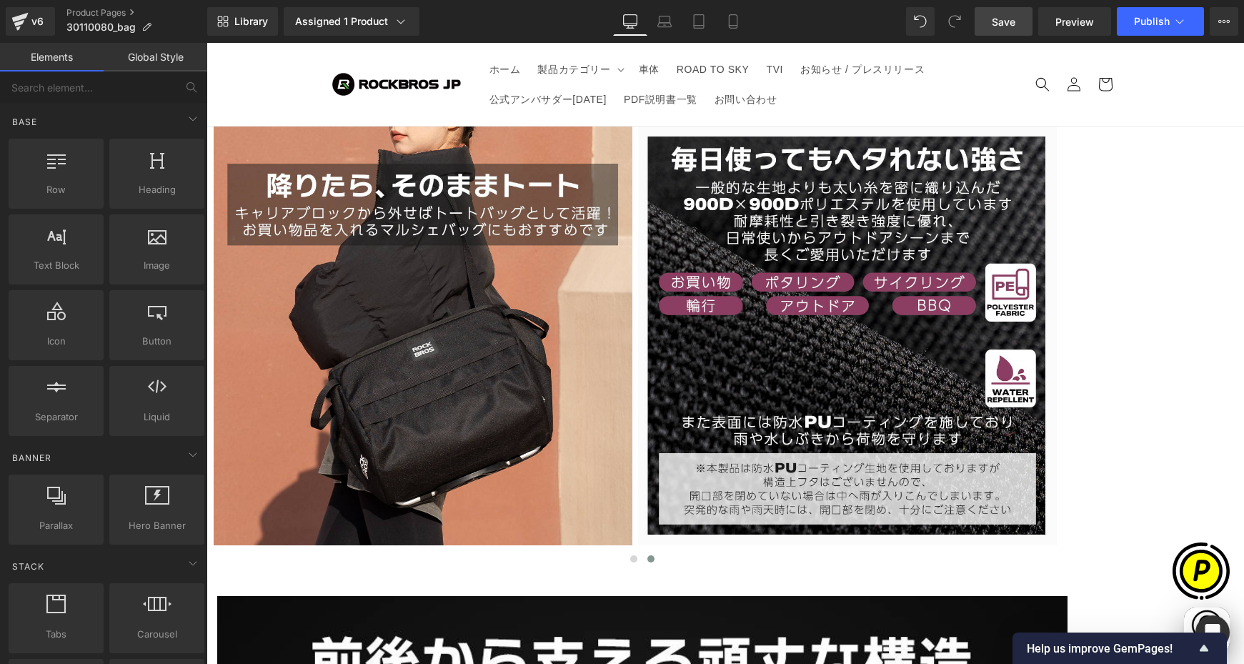
scroll to position [0, 558]
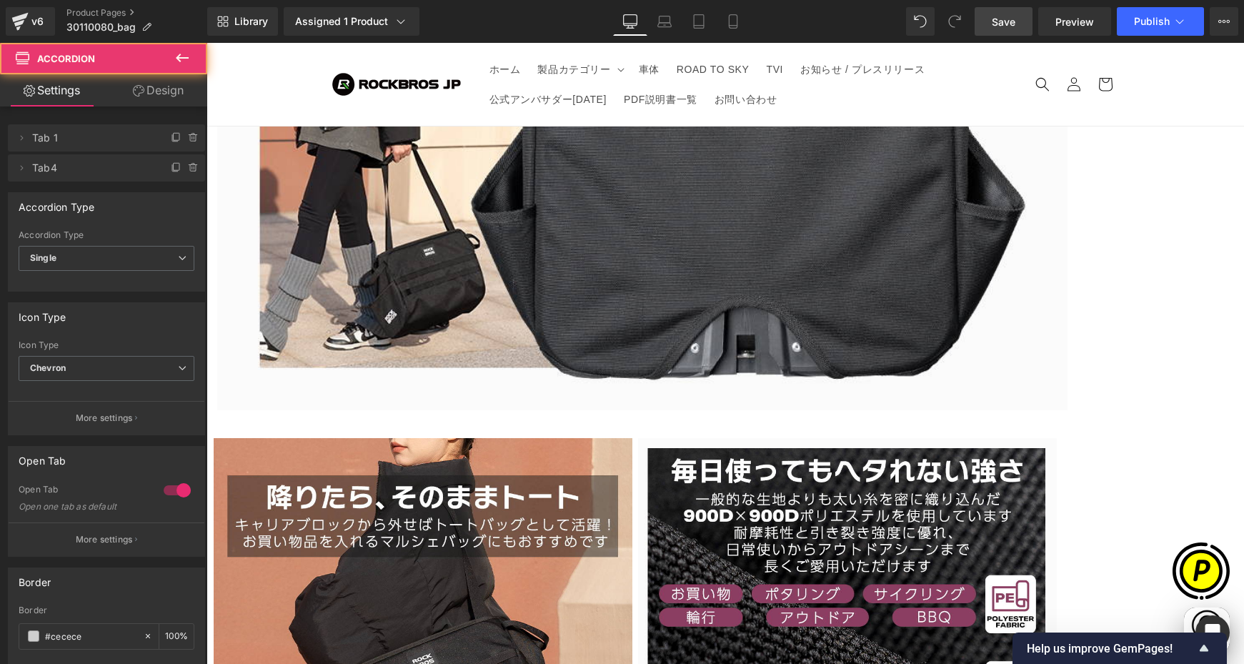
scroll to position [6045, 0]
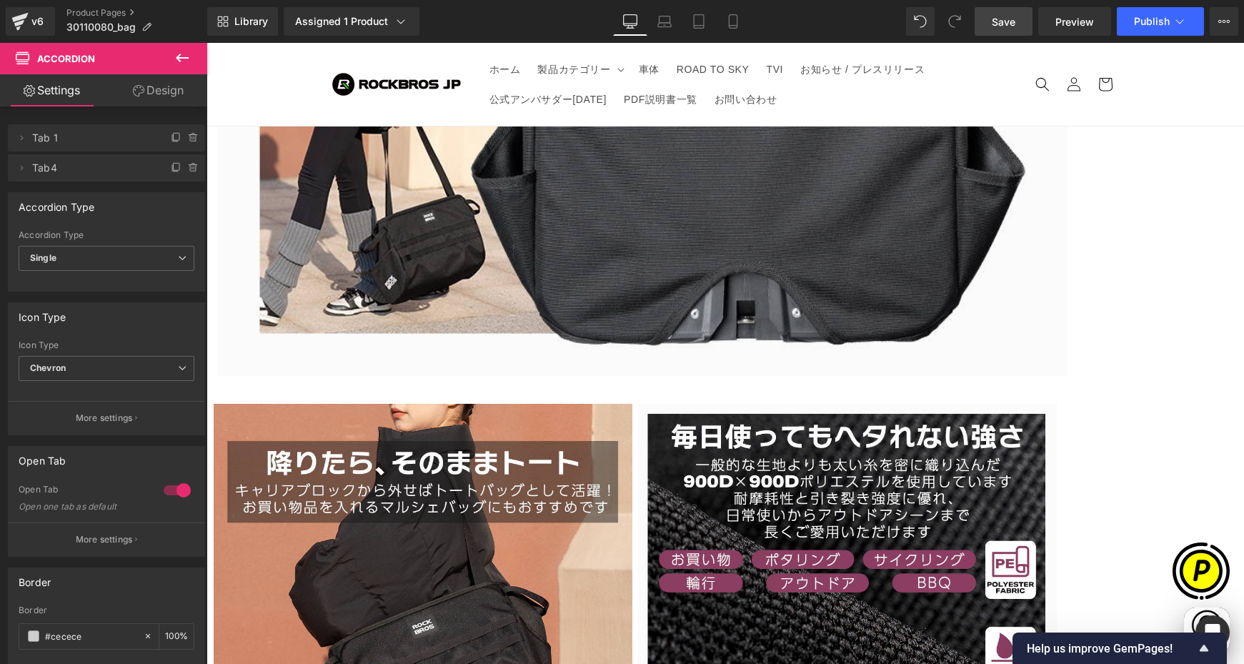
scroll to position [0, 0]
click at [207, 43] on span "Text Block" at bounding box center [207, 43] width 0 height 0
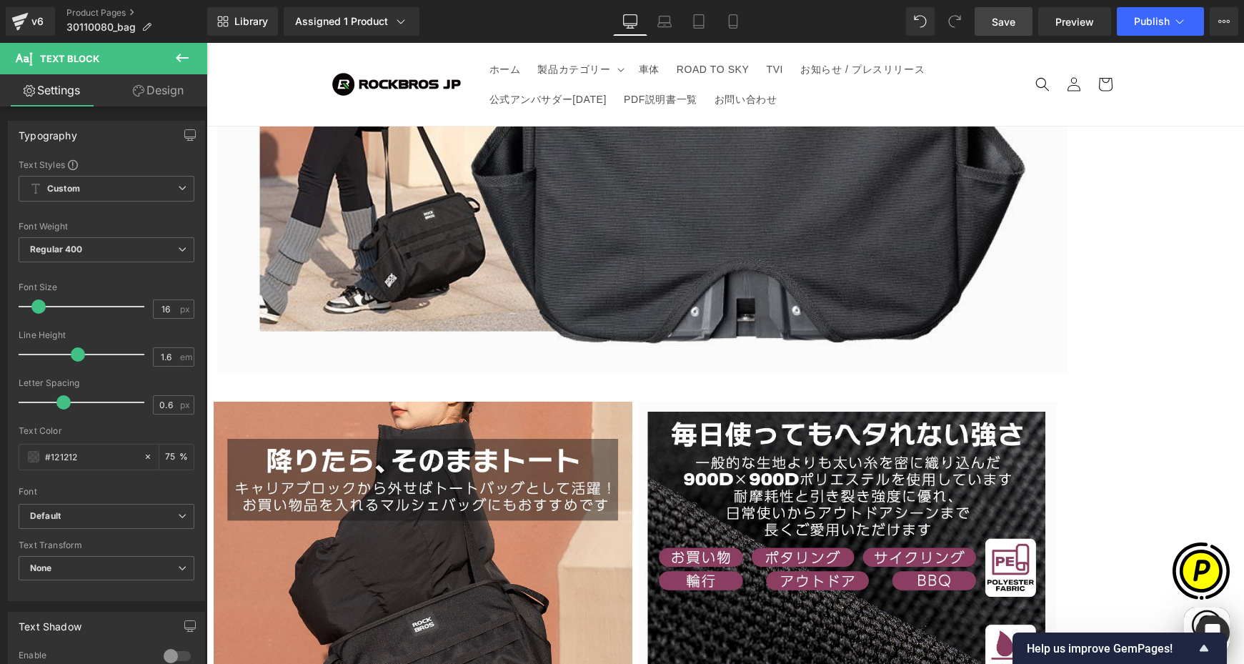
scroll to position [6231, 0]
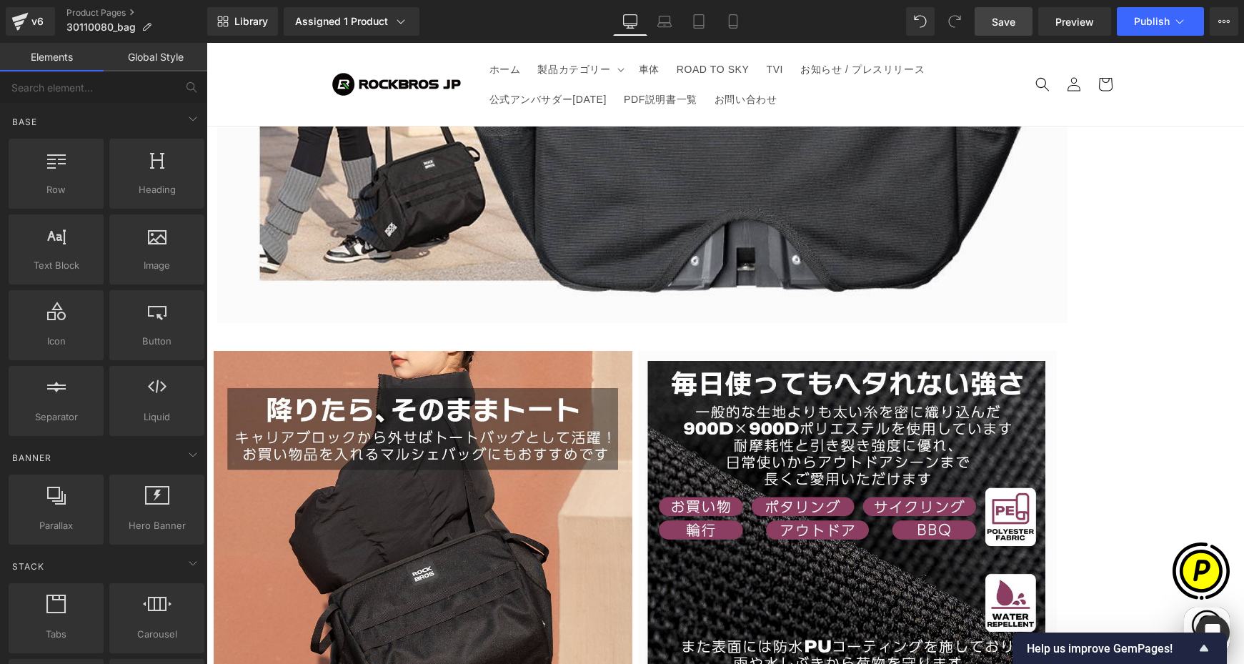
scroll to position [0, 0]
click at [207, 43] on icon at bounding box center [207, 43] width 0 height 0
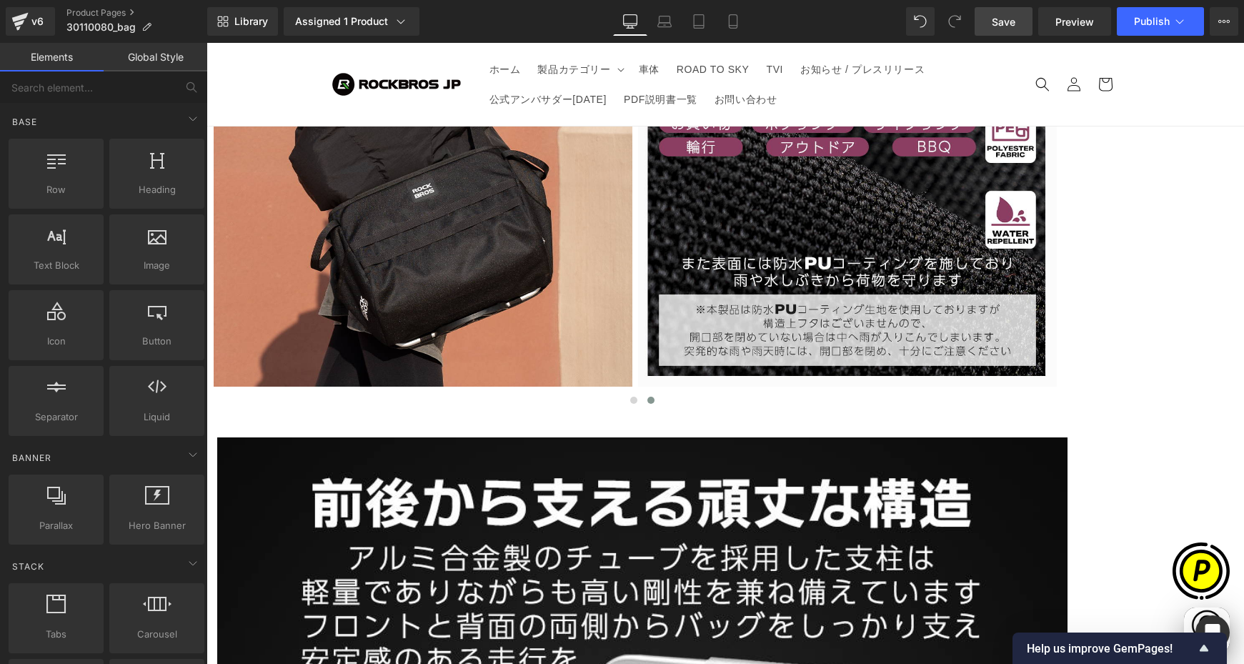
scroll to position [6627, 0]
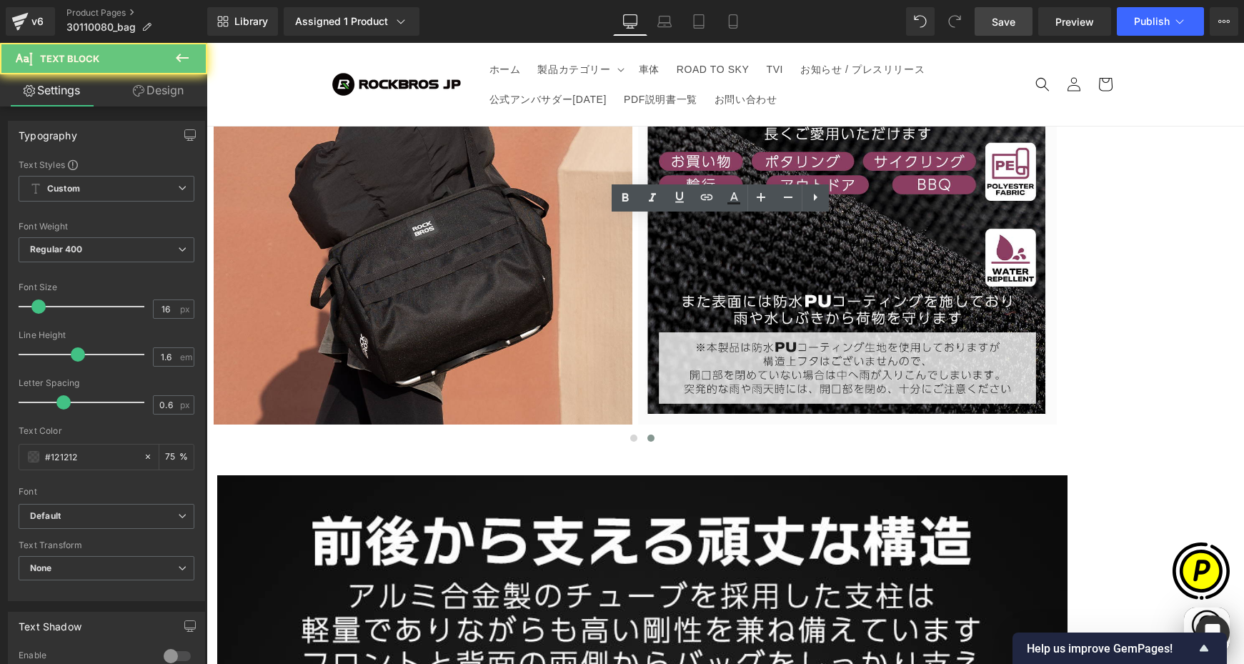
drag, startPoint x: 322, startPoint y: 231, endPoint x: 362, endPoint y: 232, distance: 40.0
paste div
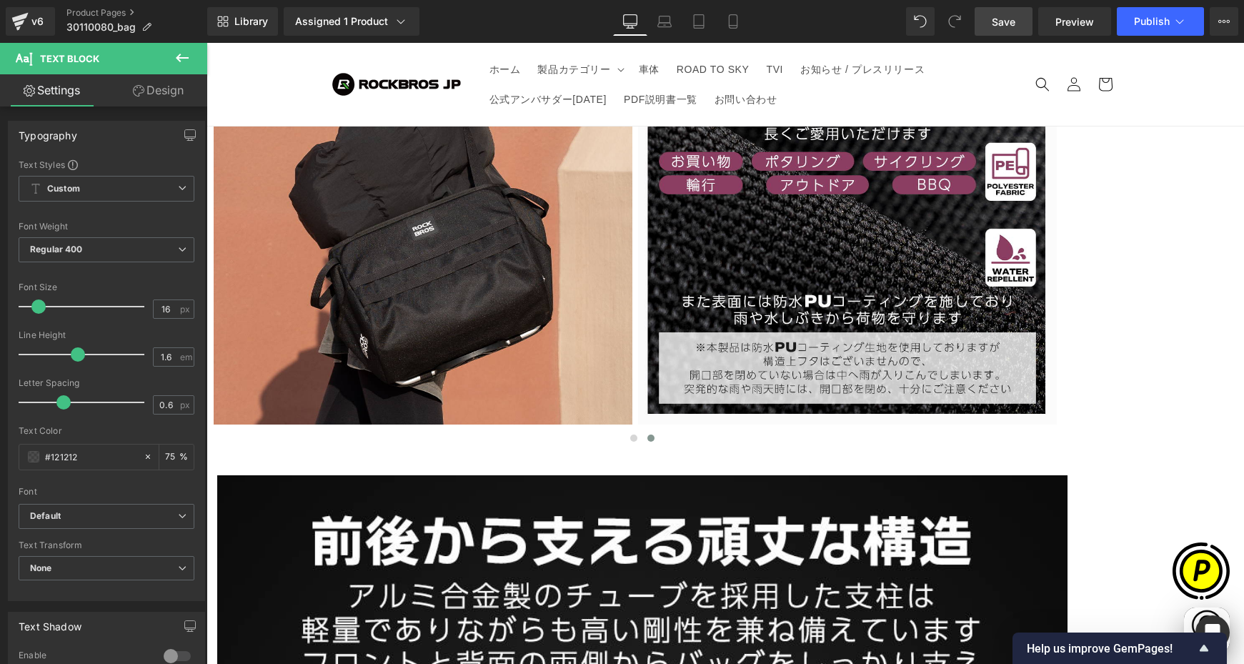
scroll to position [0, 836]
drag, startPoint x: 321, startPoint y: 261, endPoint x: 823, endPoint y: 295, distance: 502.9
paste div
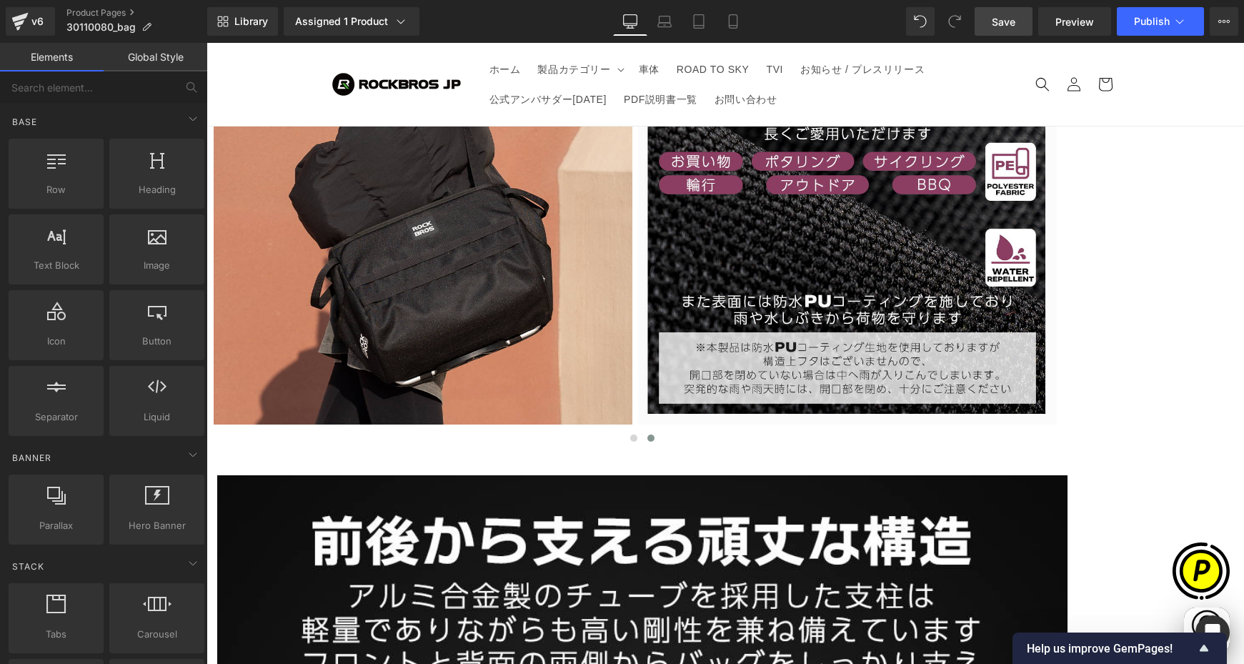
scroll to position [0, 0]
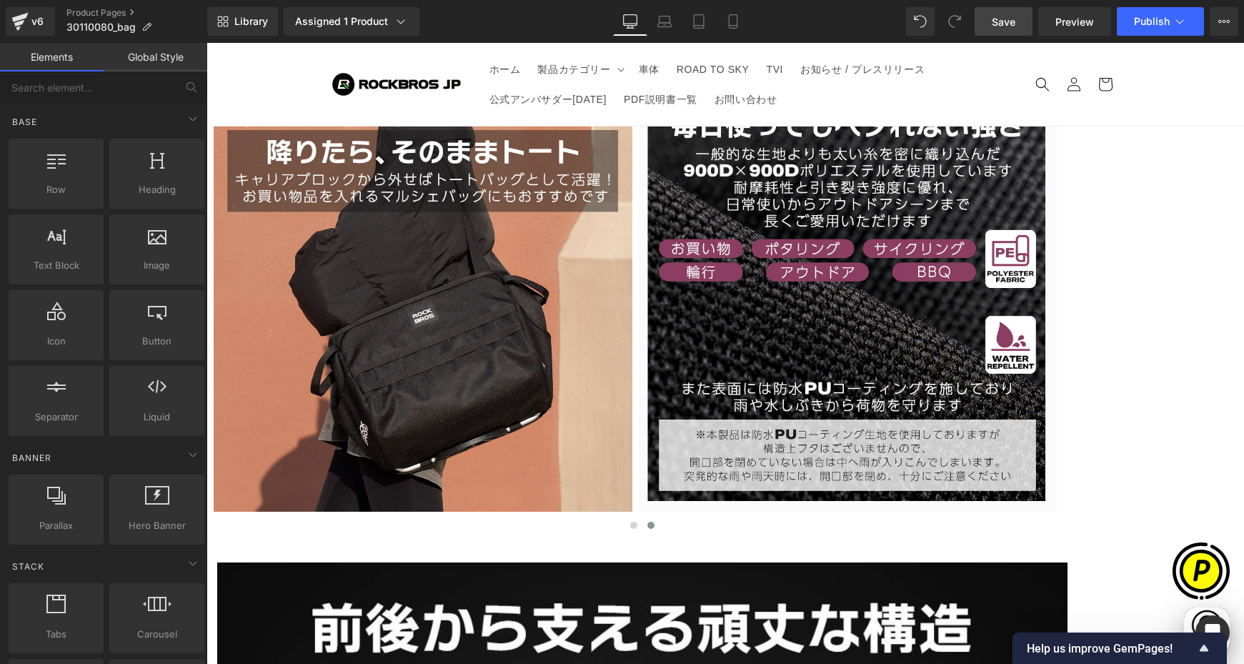
scroll to position [0, 279]
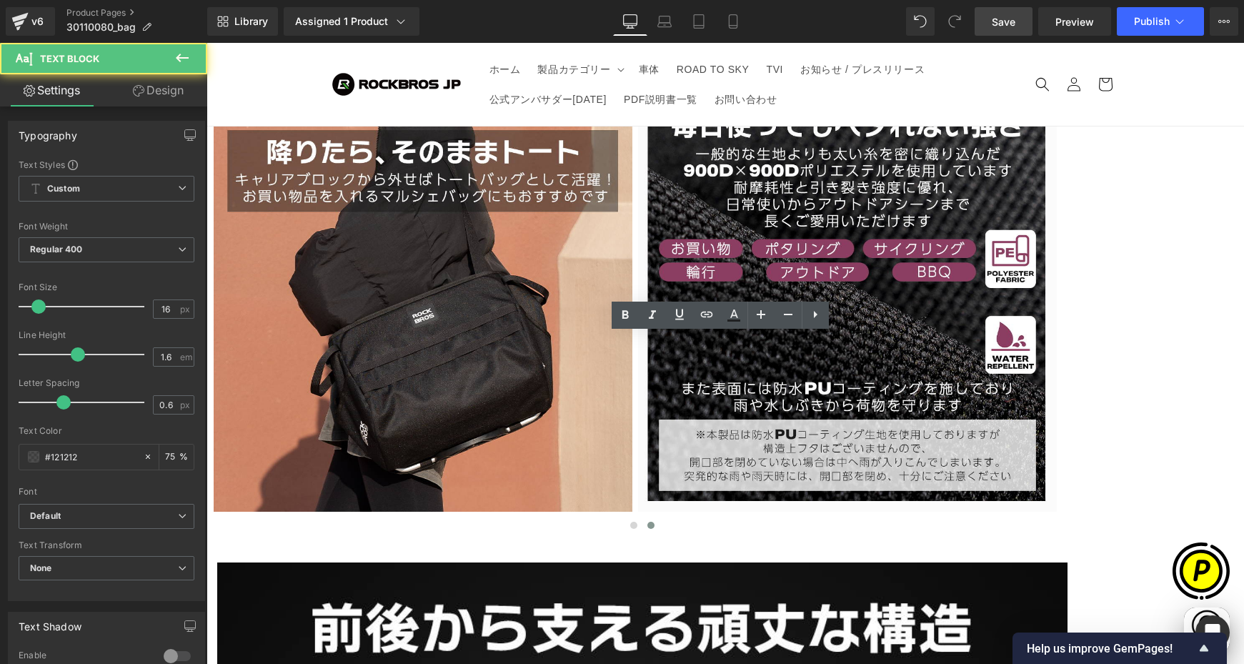
drag, startPoint x: 321, startPoint y: 344, endPoint x: 337, endPoint y: 348, distance: 16.3
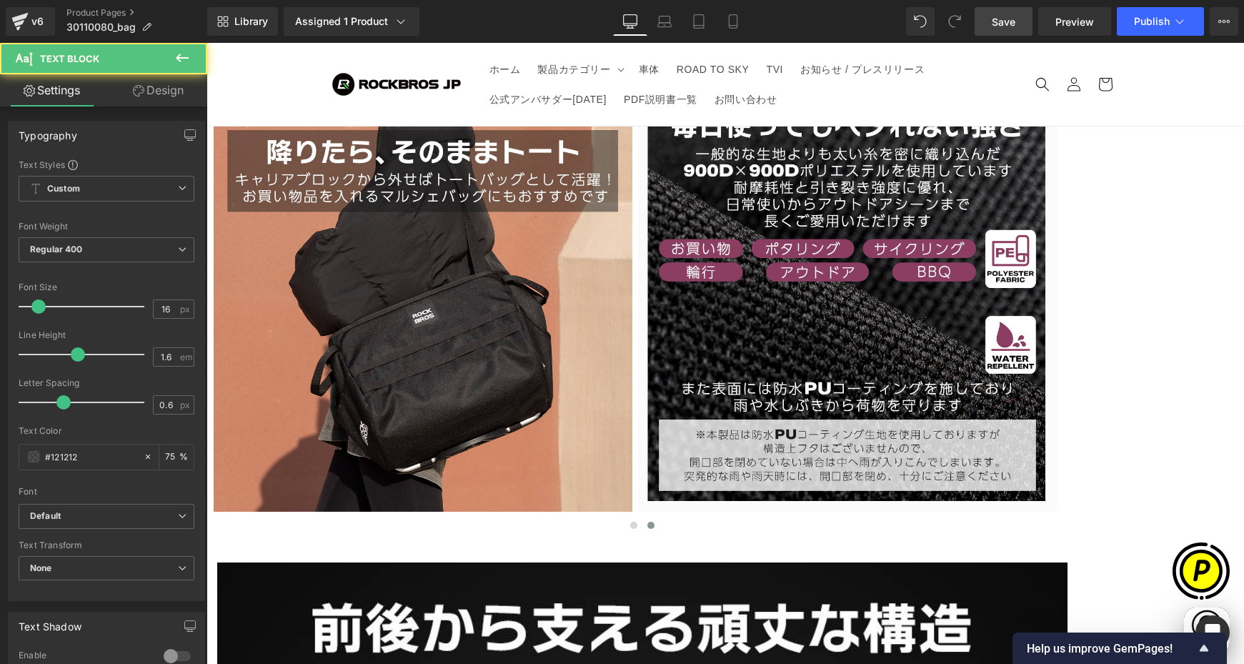
copy p "・"
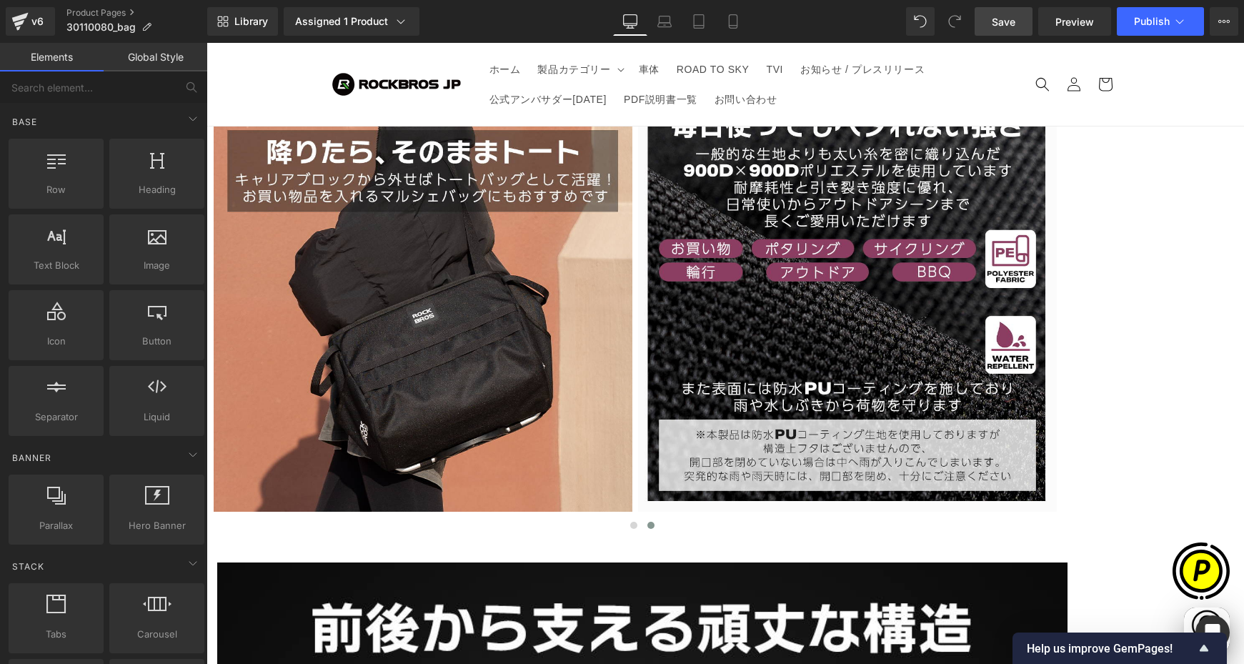
drag, startPoint x: 998, startPoint y: 20, endPoint x: 1037, endPoint y: 282, distance: 265.3
click at [998, 20] on span "Save" at bounding box center [1004, 21] width 24 height 15
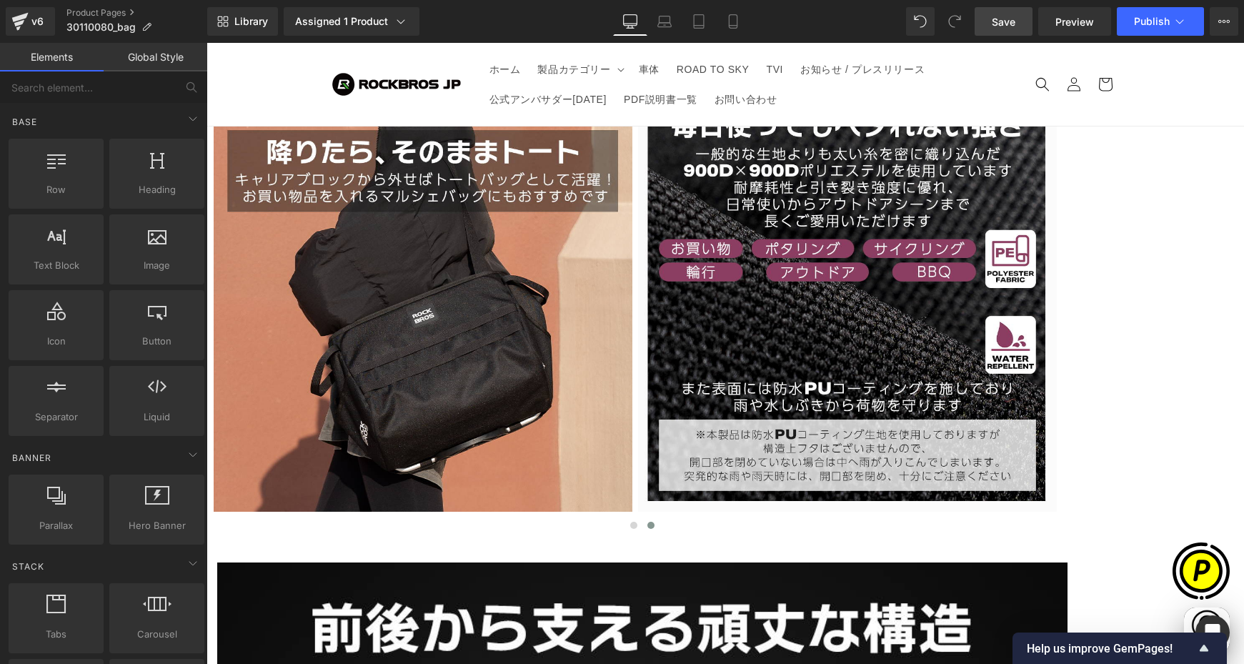
scroll to position [0, 836]
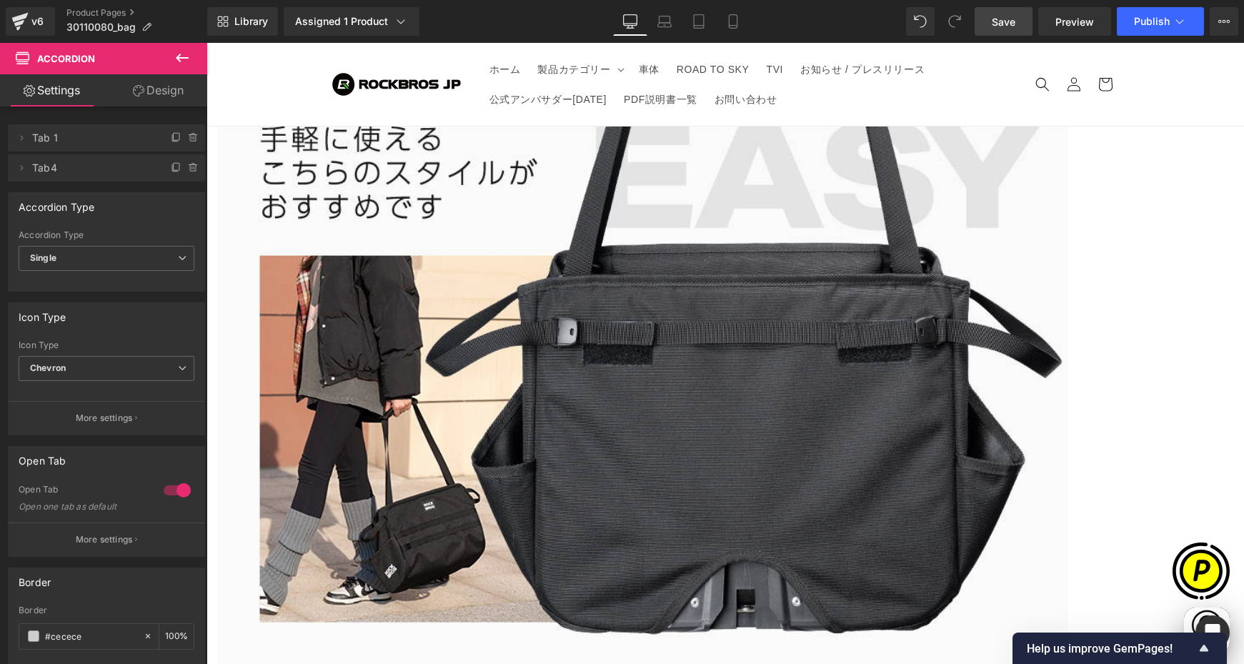
scroll to position [0, 0]
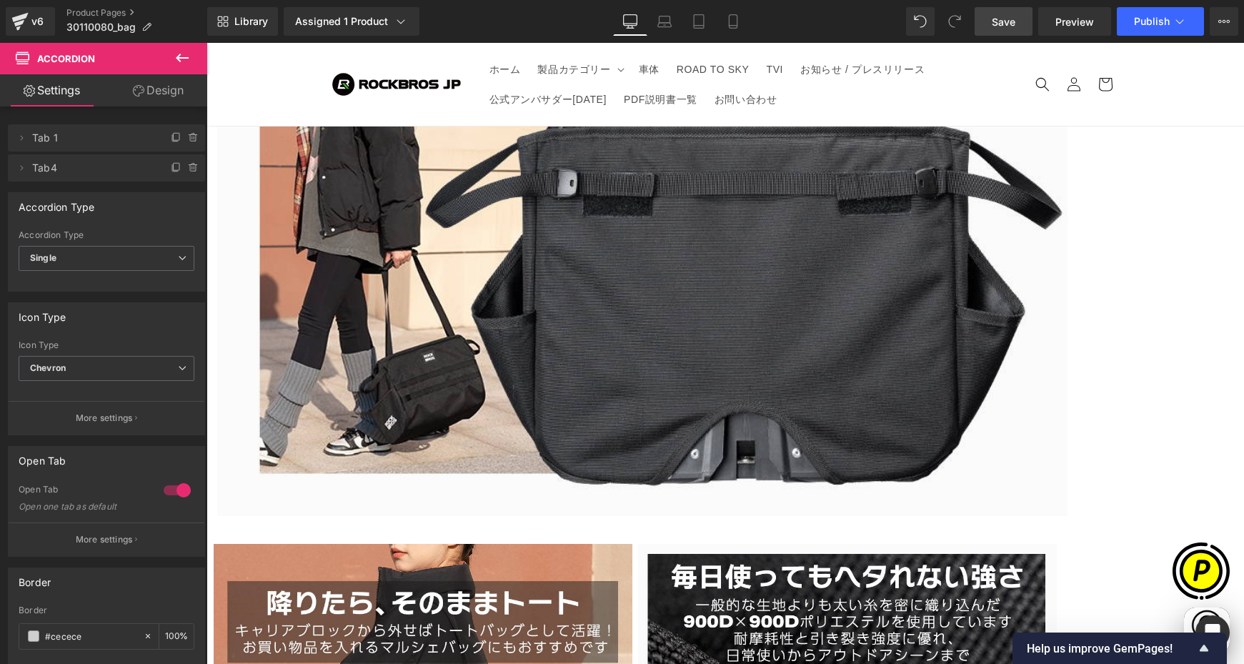
scroll to position [6076, 0]
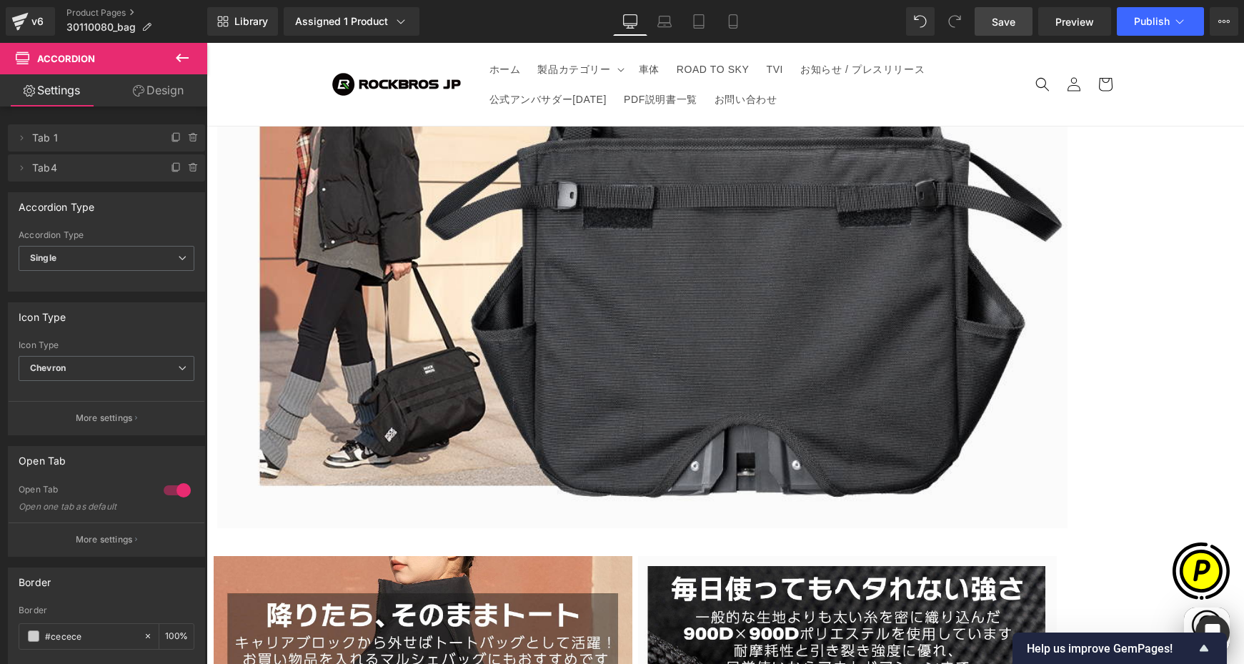
click at [995, 21] on span "Save" at bounding box center [1004, 21] width 24 height 15
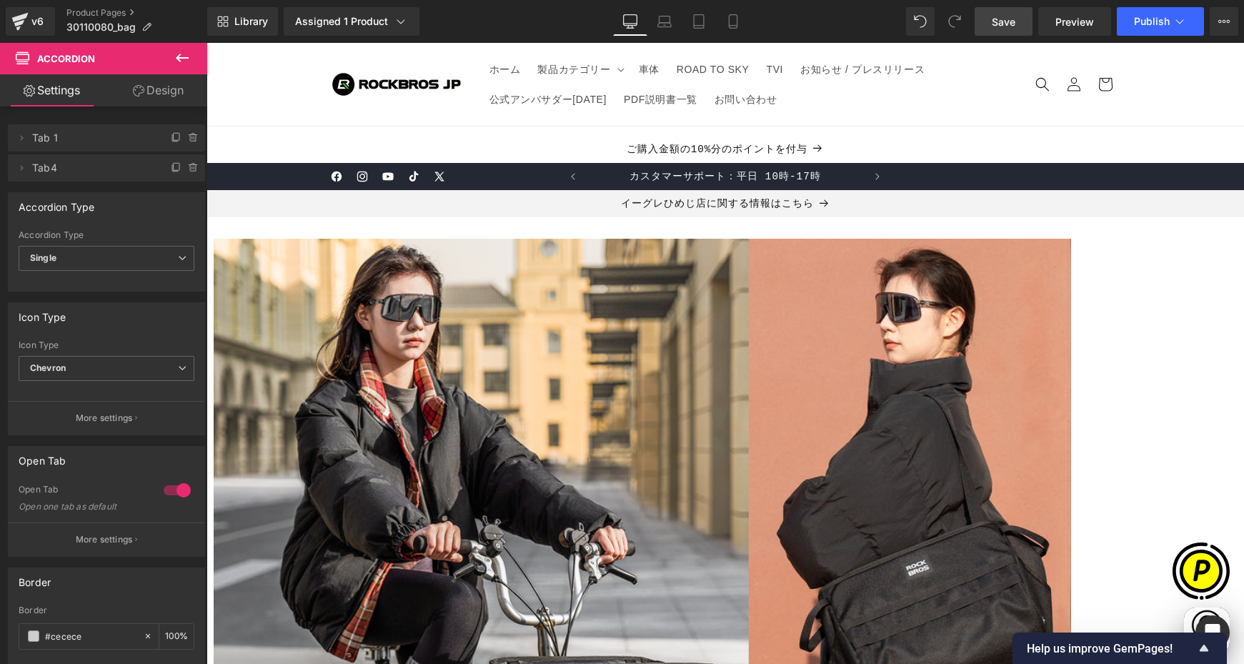
scroll to position [0, 0]
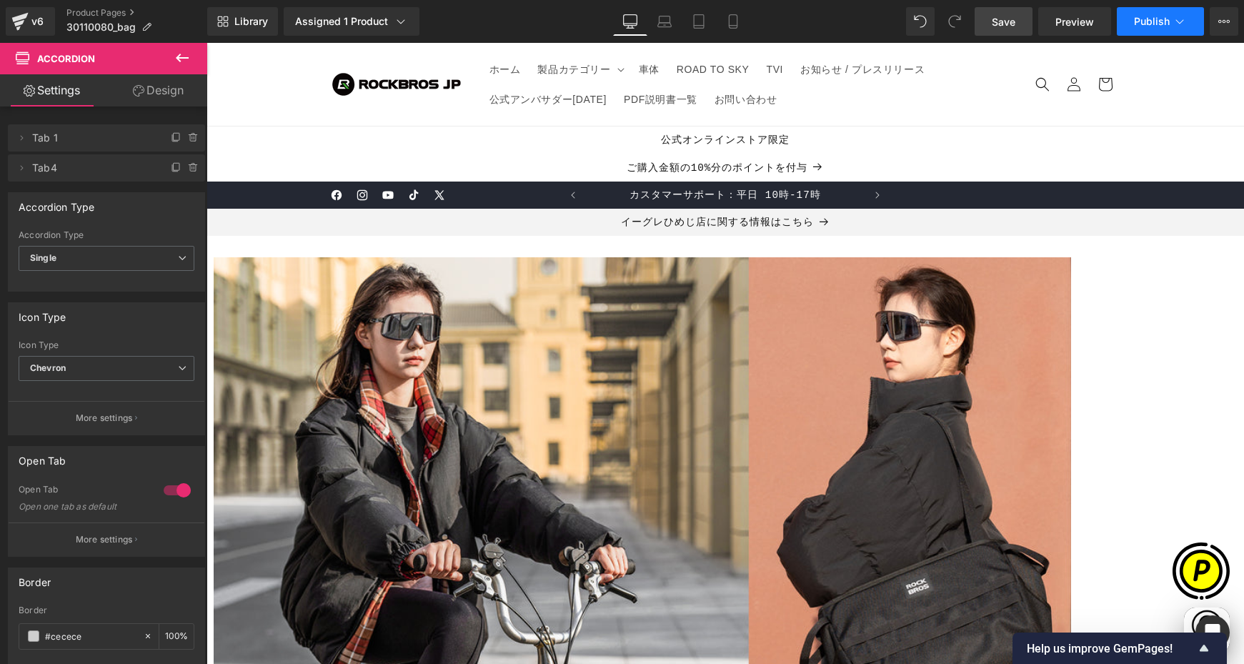
click at [1154, 27] on button "Publish" at bounding box center [1160, 21] width 87 height 29
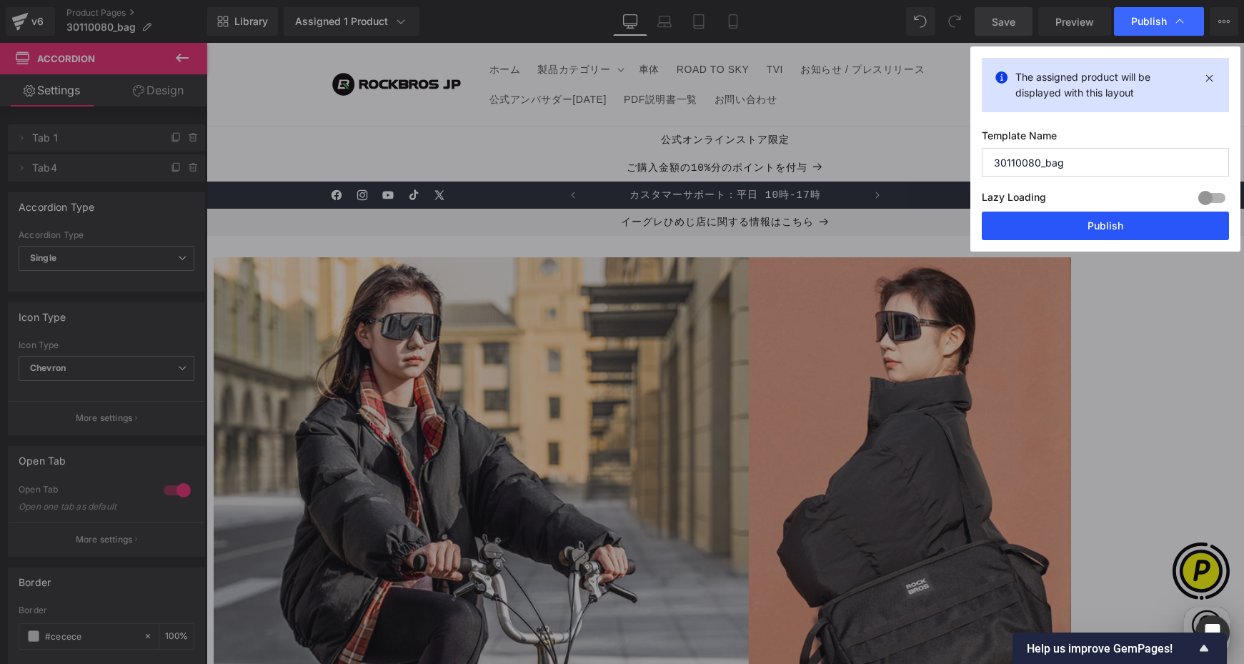
drag, startPoint x: 1046, startPoint y: 227, endPoint x: 827, endPoint y: 177, distance: 225.2
click at [1046, 227] on button "Publish" at bounding box center [1105, 226] width 247 height 29
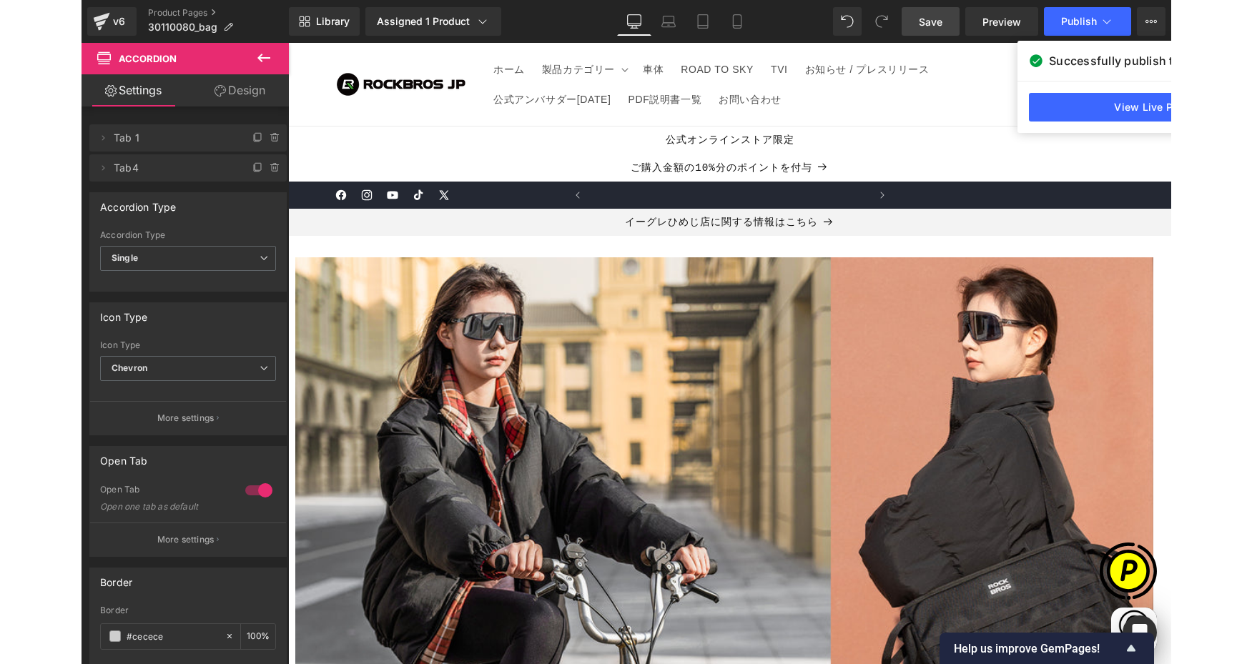
scroll to position [0, 279]
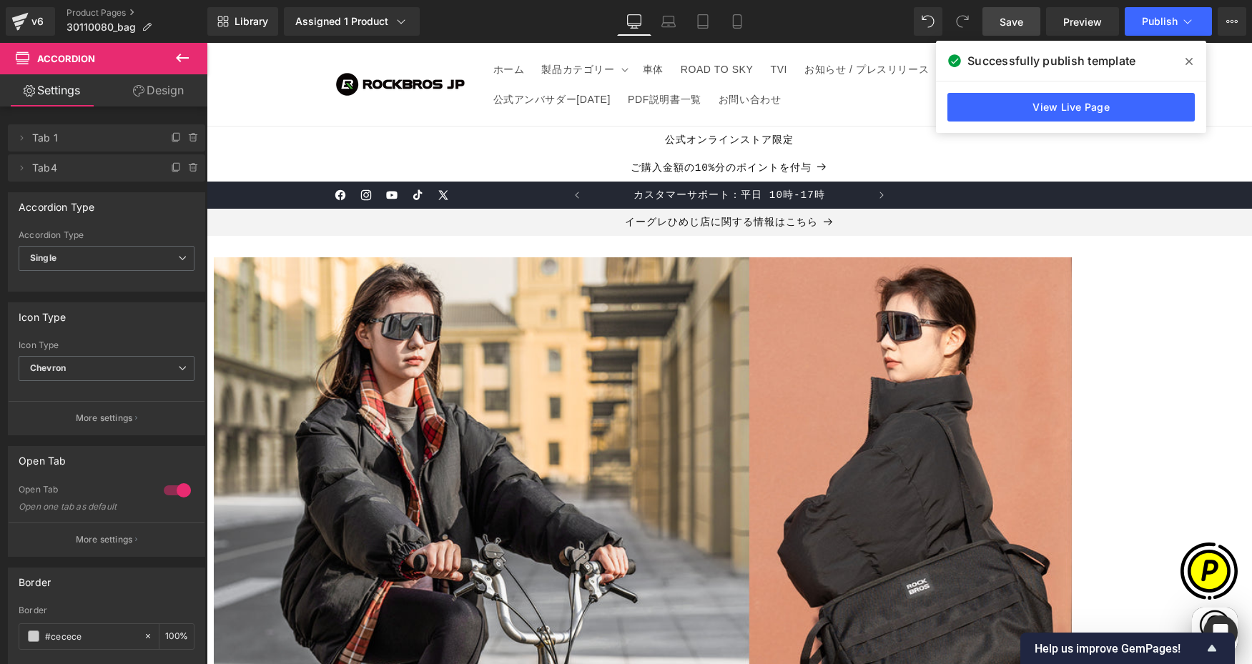
click at [1004, 29] on link "Save" at bounding box center [1011, 21] width 58 height 29
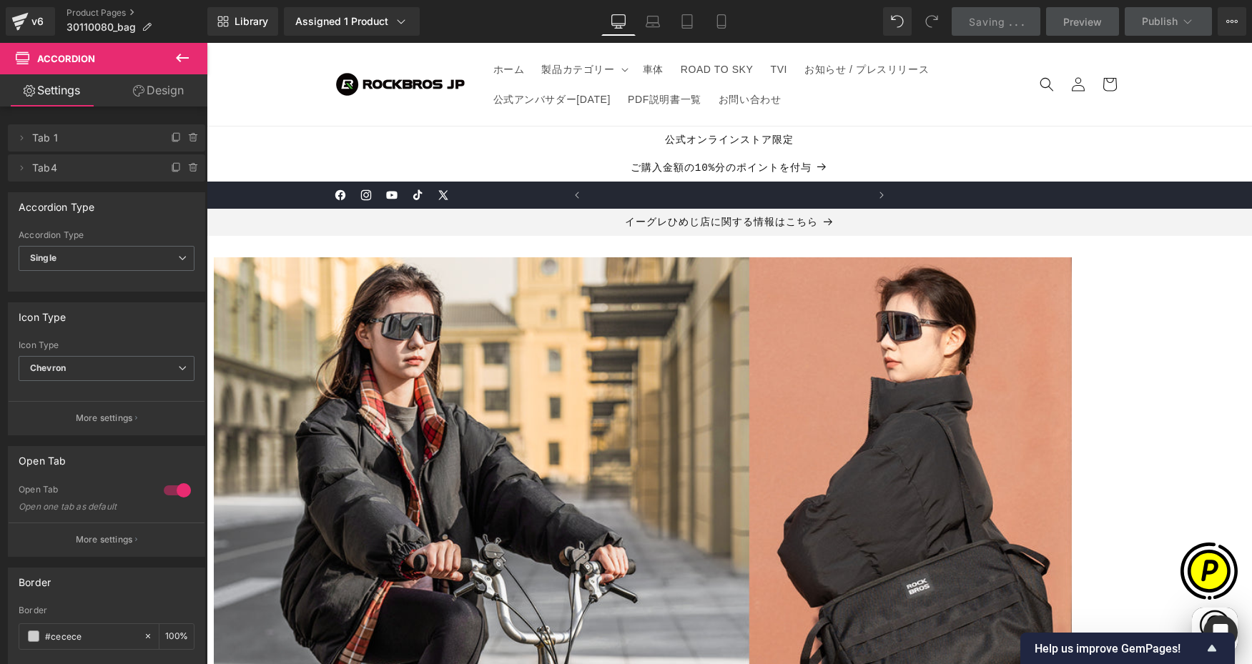
scroll to position [0, 558]
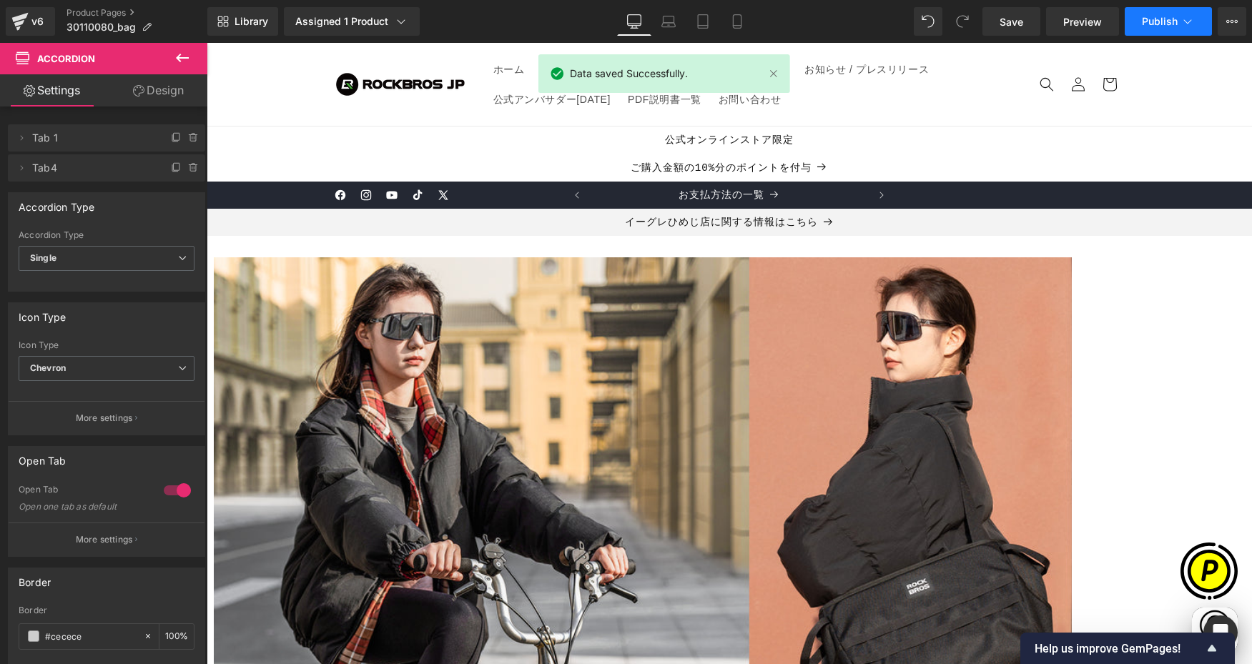
click at [1165, 30] on button "Publish" at bounding box center [1167, 21] width 87 height 29
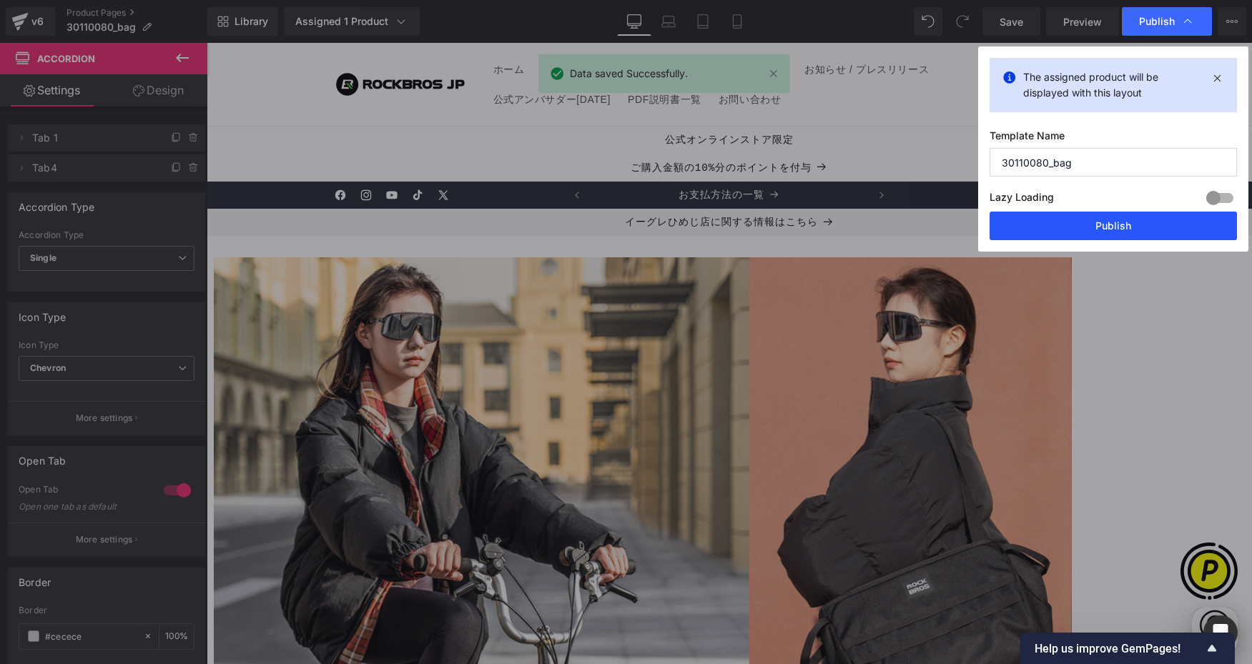
drag, startPoint x: 1134, startPoint y: 224, endPoint x: 930, endPoint y: 177, distance: 209.6
click at [1134, 224] on button "Publish" at bounding box center [1112, 226] width 247 height 29
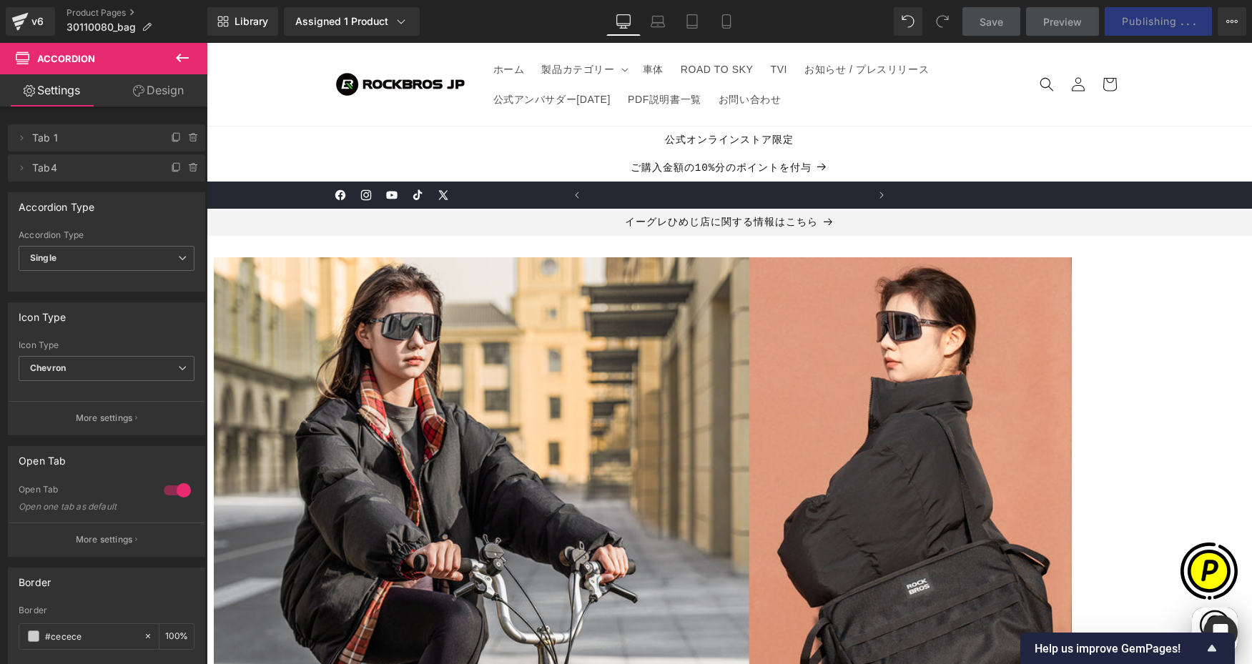
scroll to position [0, 0]
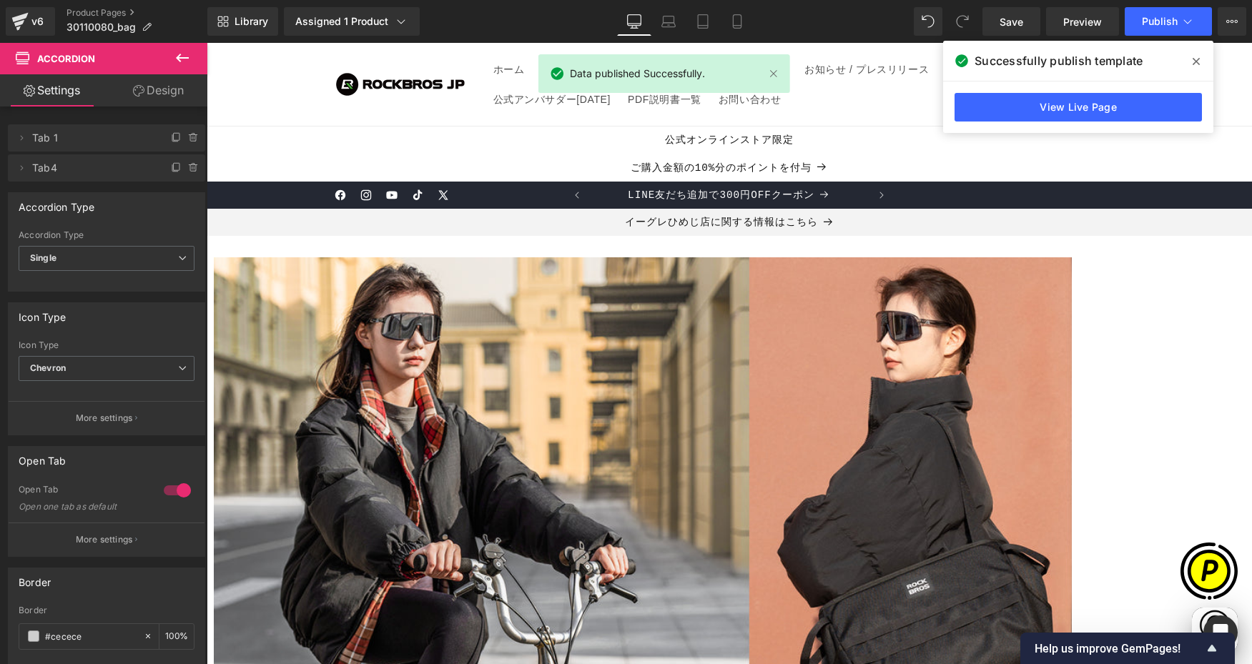
drag, startPoint x: 1195, startPoint y: 66, endPoint x: 985, endPoint y: 22, distance: 214.6
click at [1195, 66] on icon at bounding box center [1195, 61] width 7 height 11
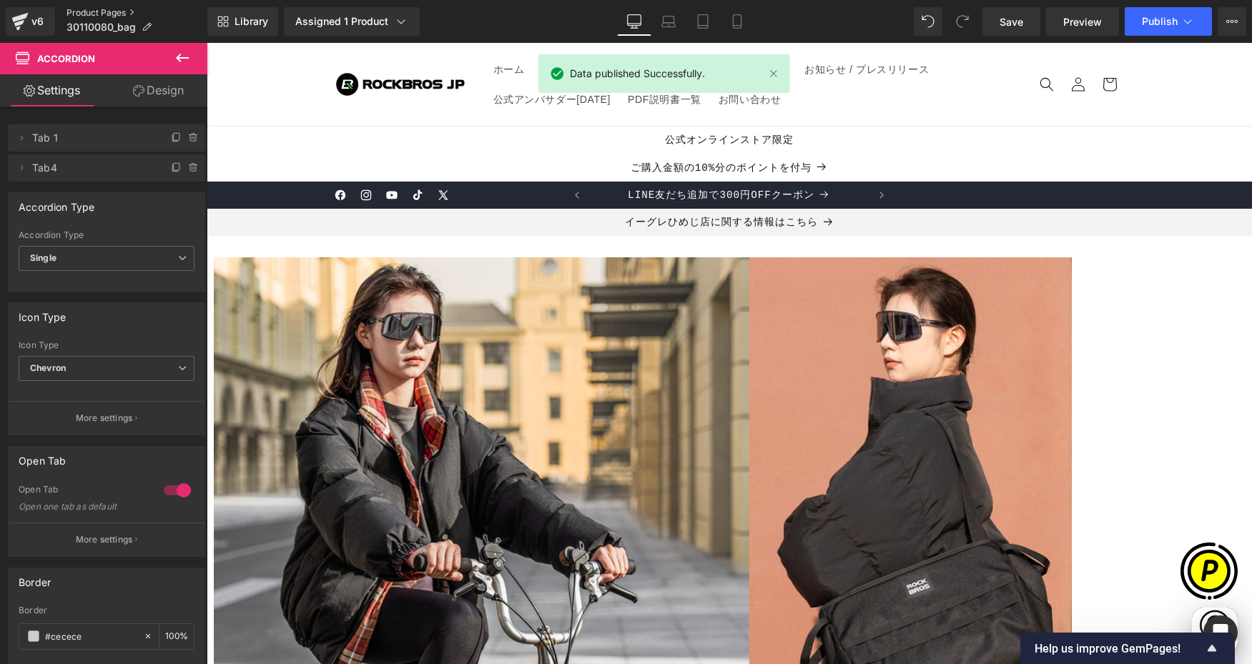
click at [86, 10] on link "Product Pages" at bounding box center [136, 12] width 141 height 11
